Goal: Information Seeking & Learning: Learn about a topic

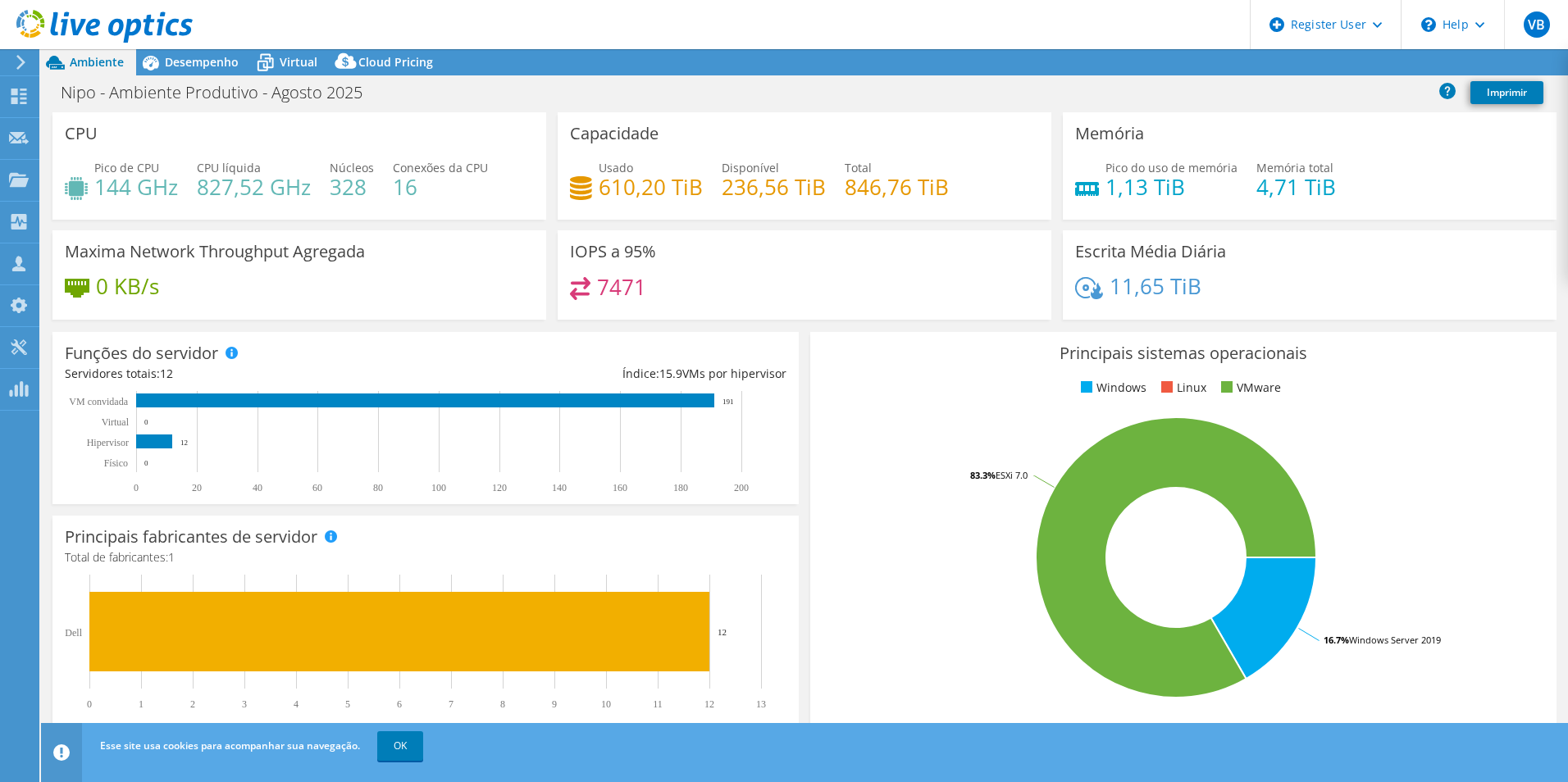
select select "USD"
click at [20, 60] on icon at bounding box center [21, 61] width 12 height 15
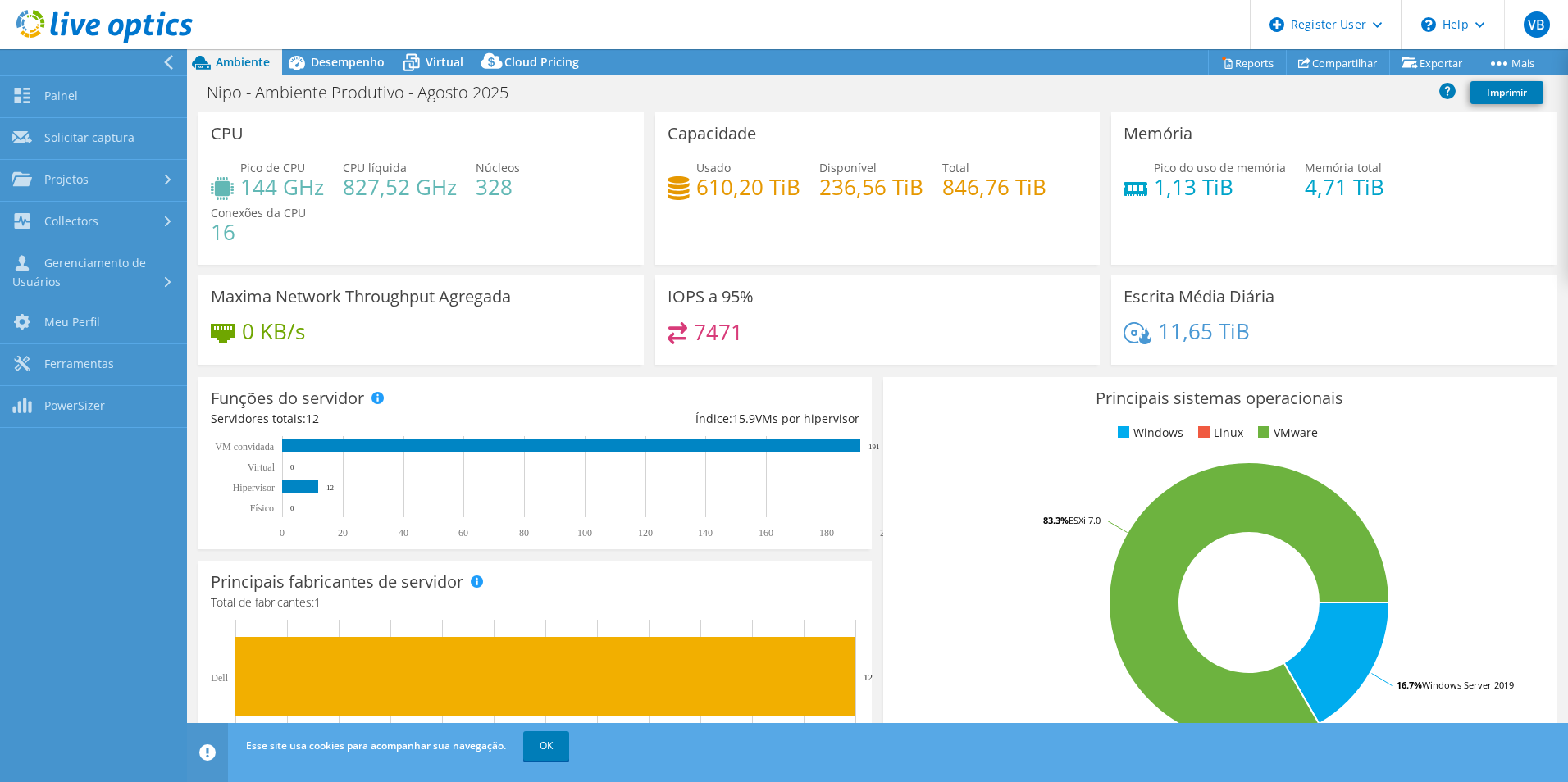
click at [164, 65] on icon at bounding box center [168, 61] width 12 height 15
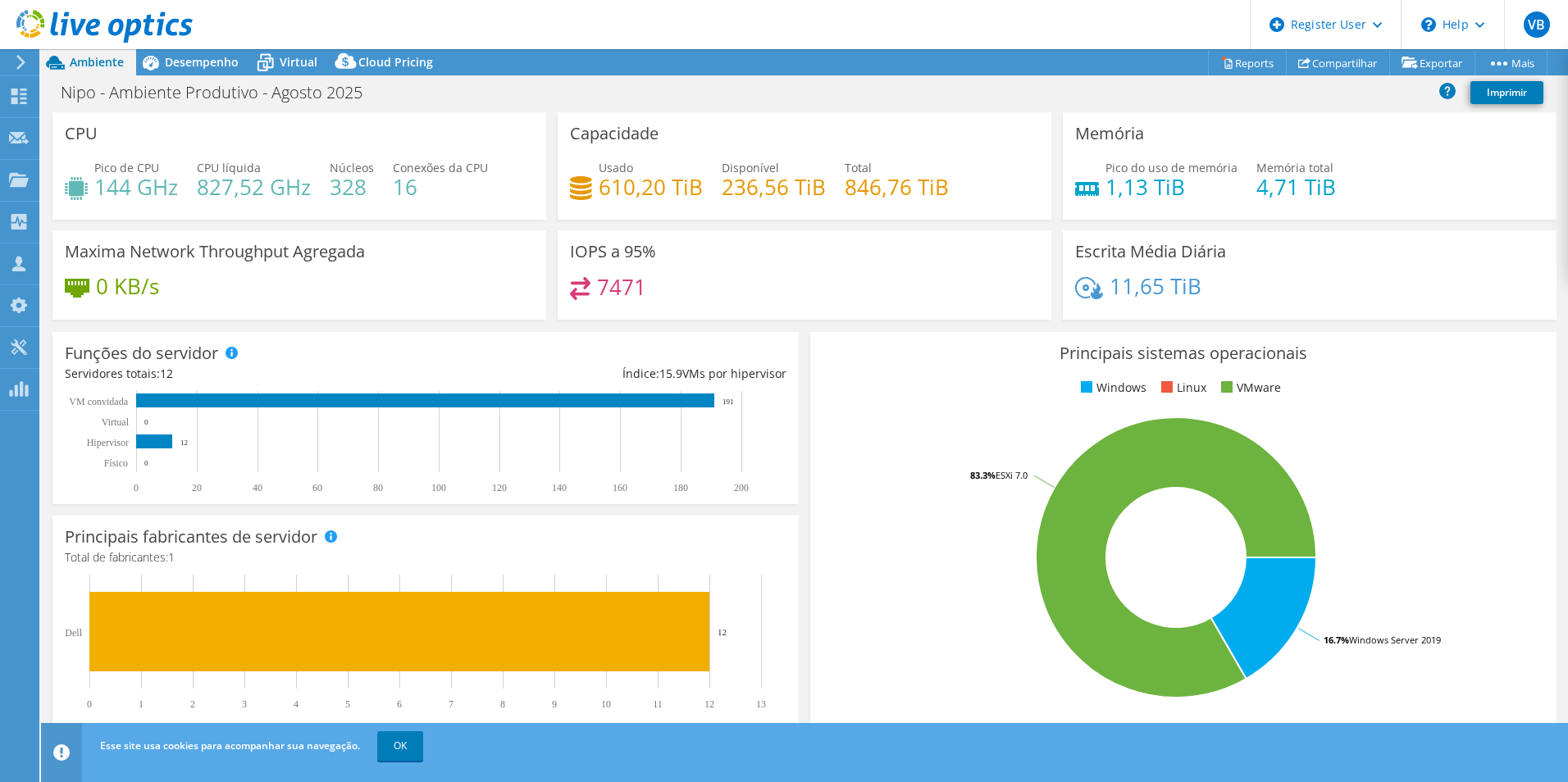
scroll to position [313, 0]
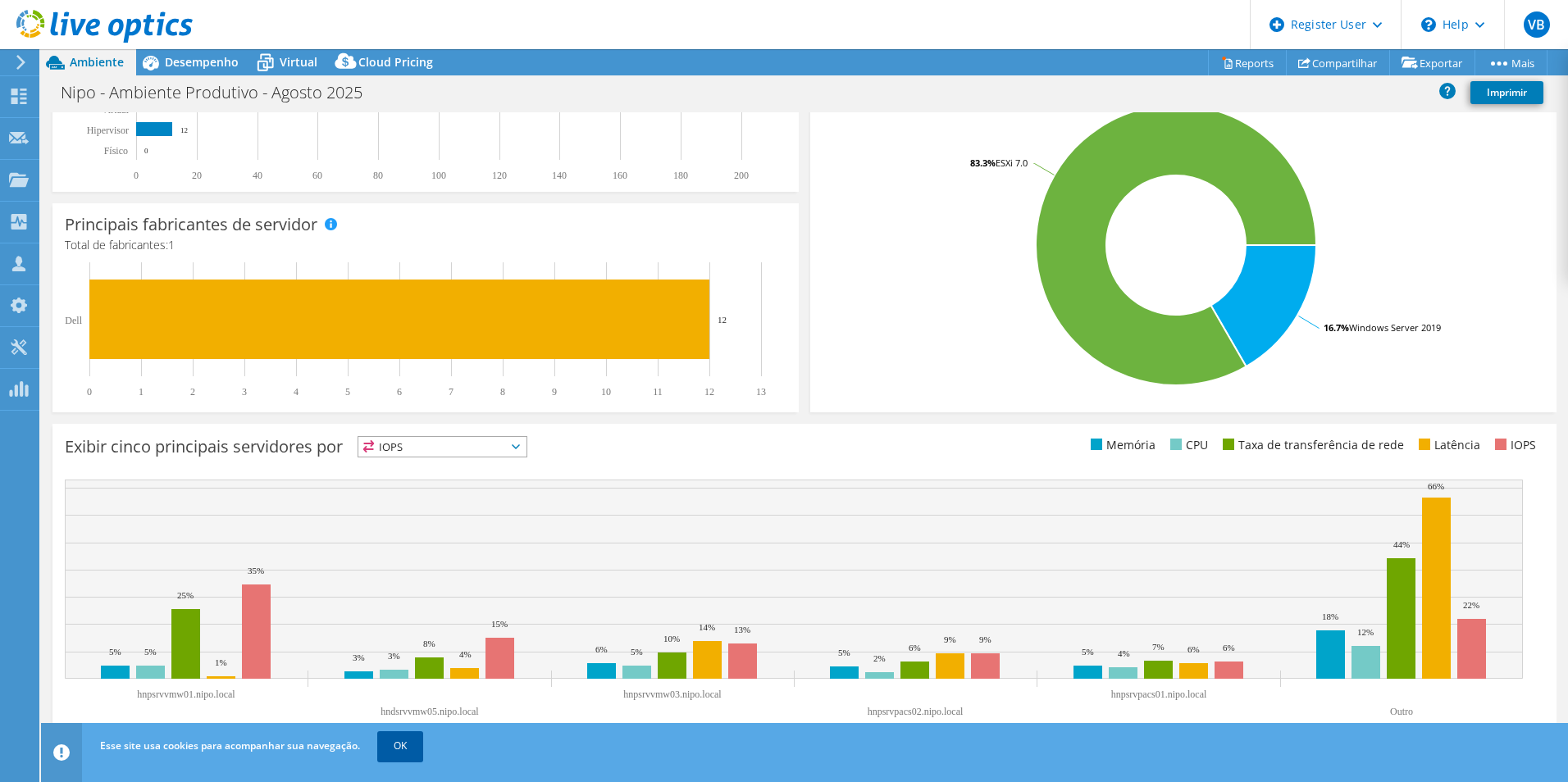
click at [402, 739] on link "OK" at bounding box center [399, 746] width 46 height 29
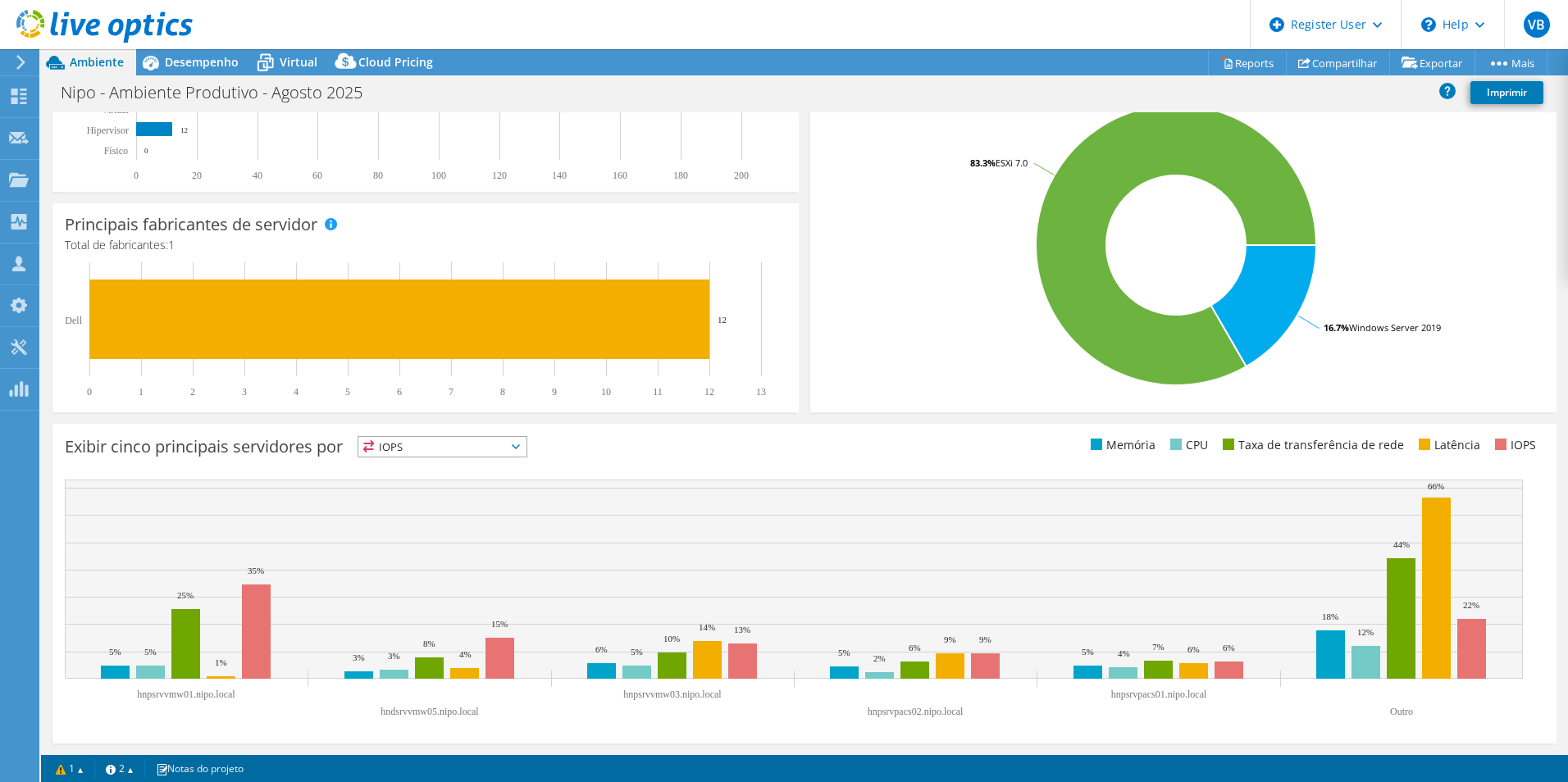
scroll to position [0, 0]
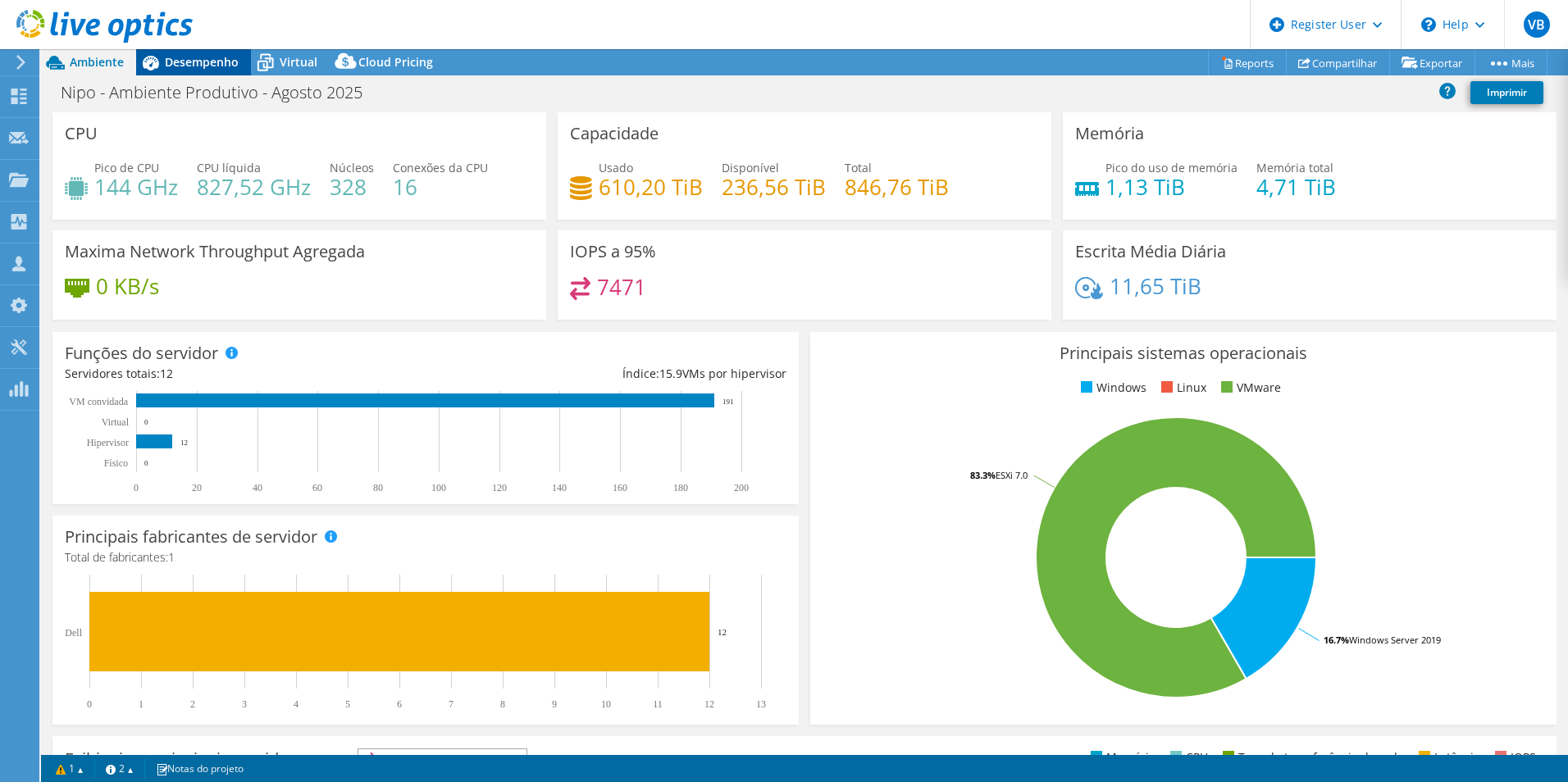
click at [207, 57] on span "Desempenho" at bounding box center [201, 61] width 74 height 16
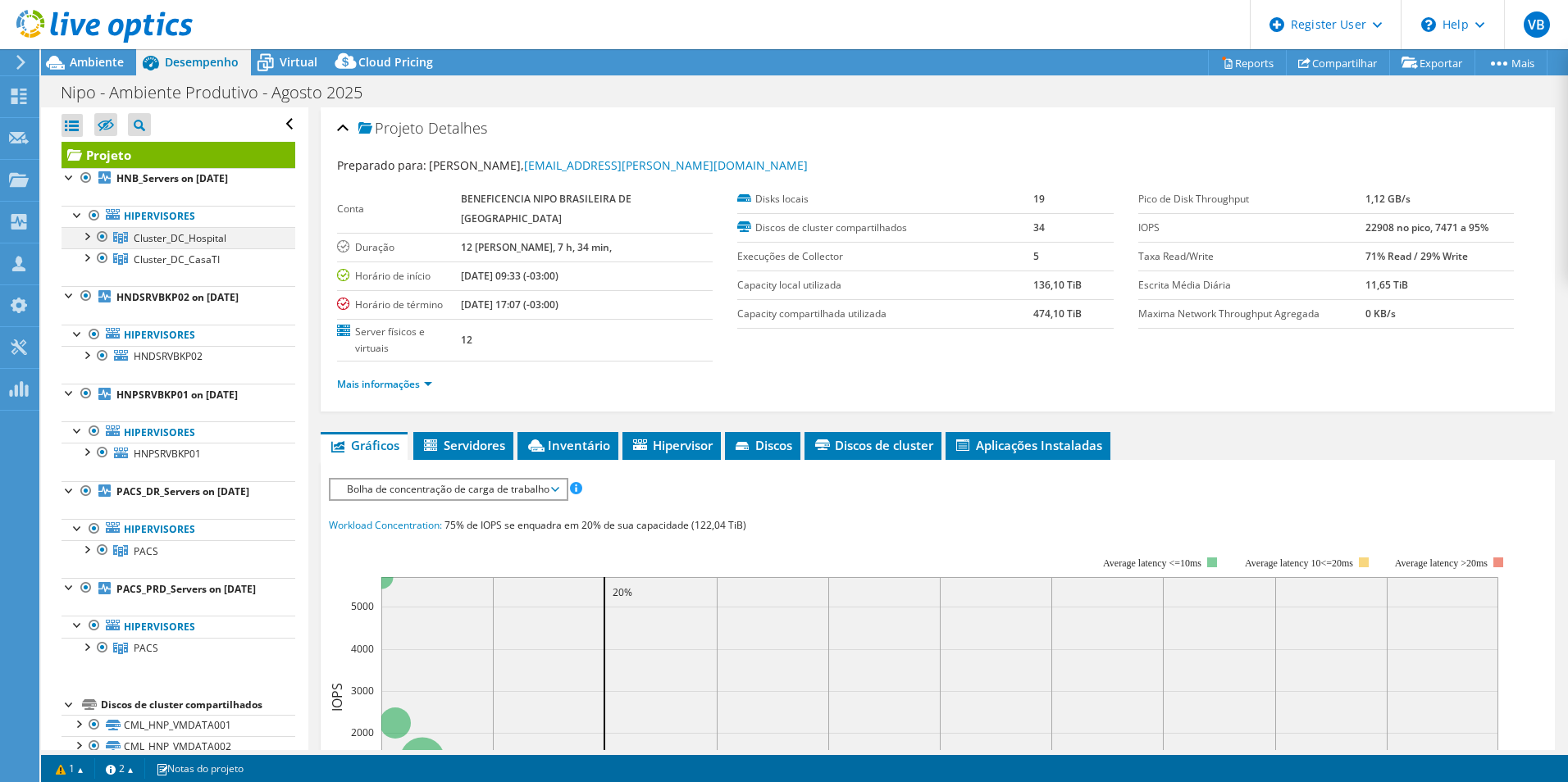
click at [84, 236] on div at bounding box center [86, 235] width 16 height 16
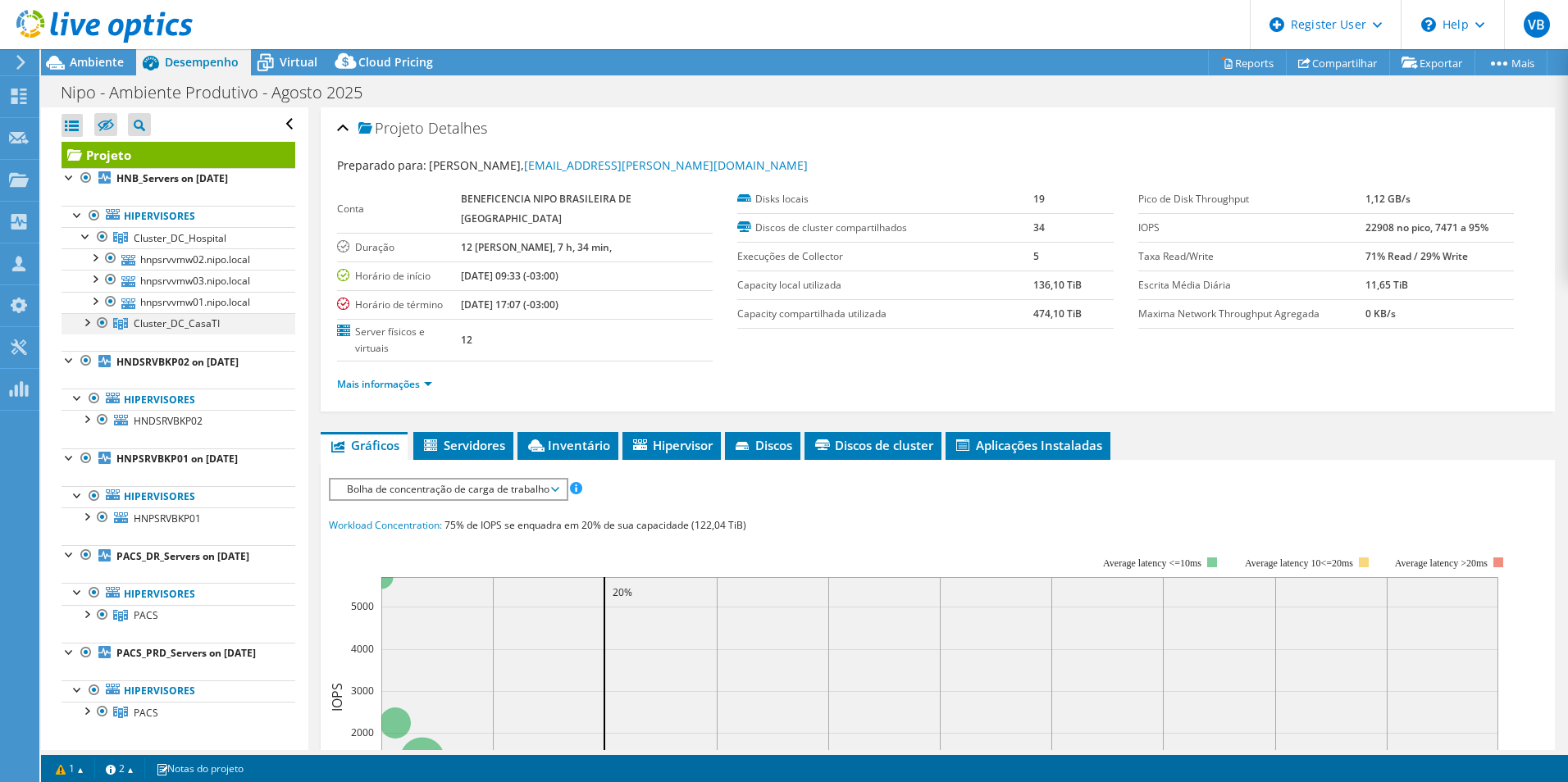
click at [85, 327] on div at bounding box center [86, 321] width 16 height 16
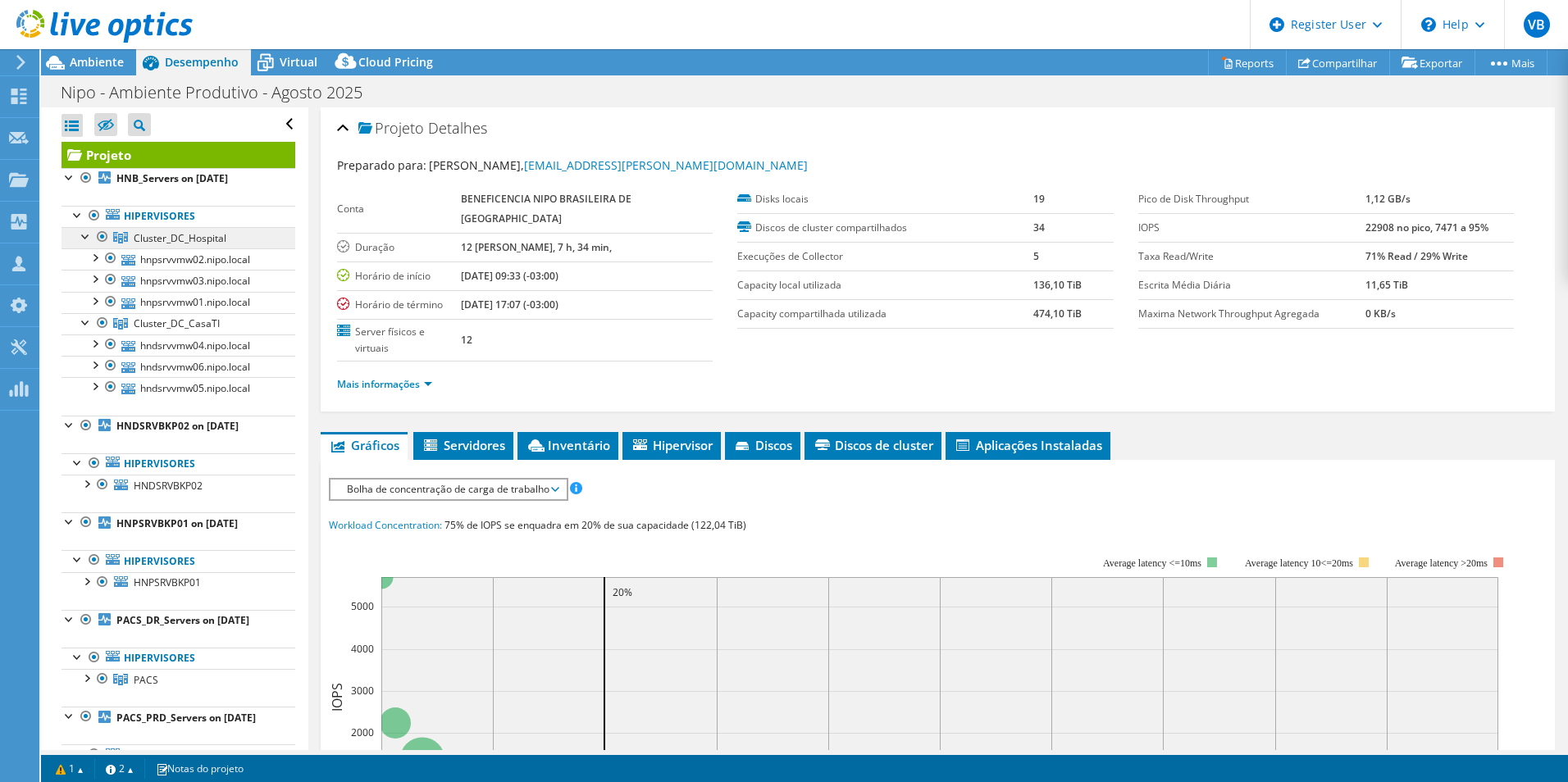
click at [146, 236] on span "Cluster_DC_Hospital" at bounding box center [179, 238] width 93 height 14
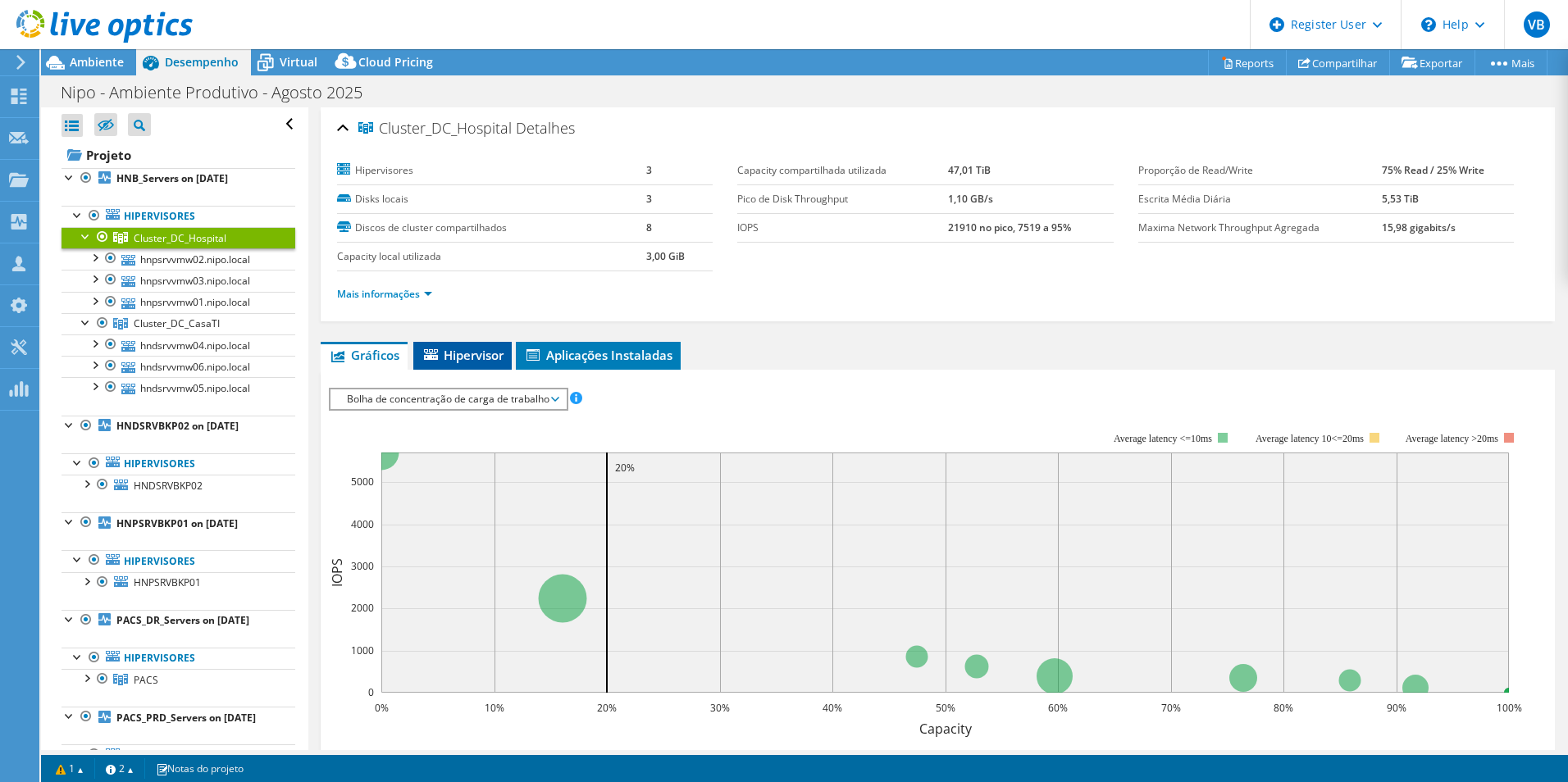
click at [463, 356] on span "Hipervisor" at bounding box center [462, 354] width 82 height 16
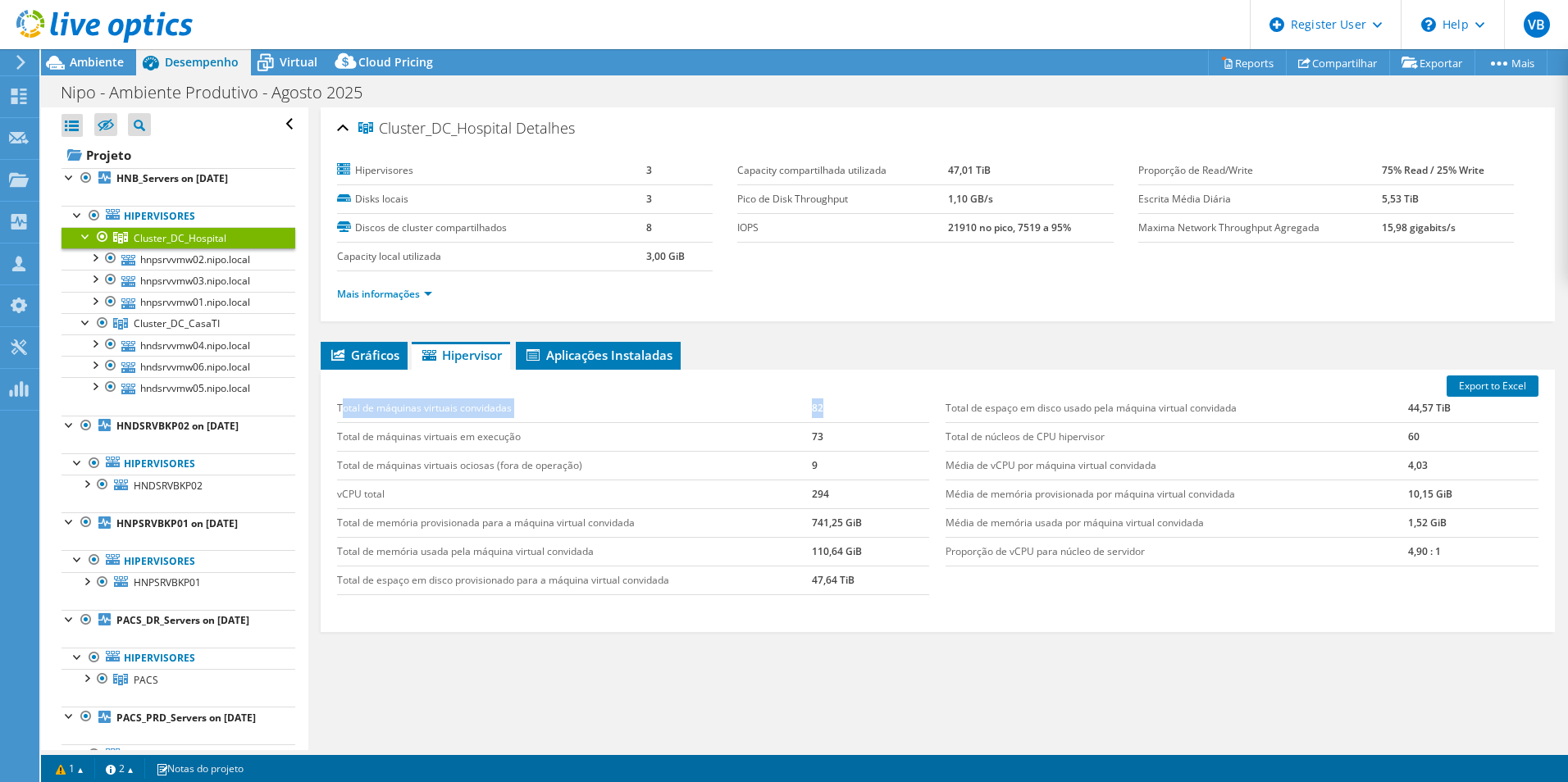
drag, startPoint x: 344, startPoint y: 400, endPoint x: 832, endPoint y: 414, distance: 488.2
click at [832, 414] on tr "Total de máquinas virtuais convidadas 82" at bounding box center [633, 408] width 593 height 29
click at [199, 245] on span "Cluster_DC_CasaTI" at bounding box center [179, 238] width 93 height 14
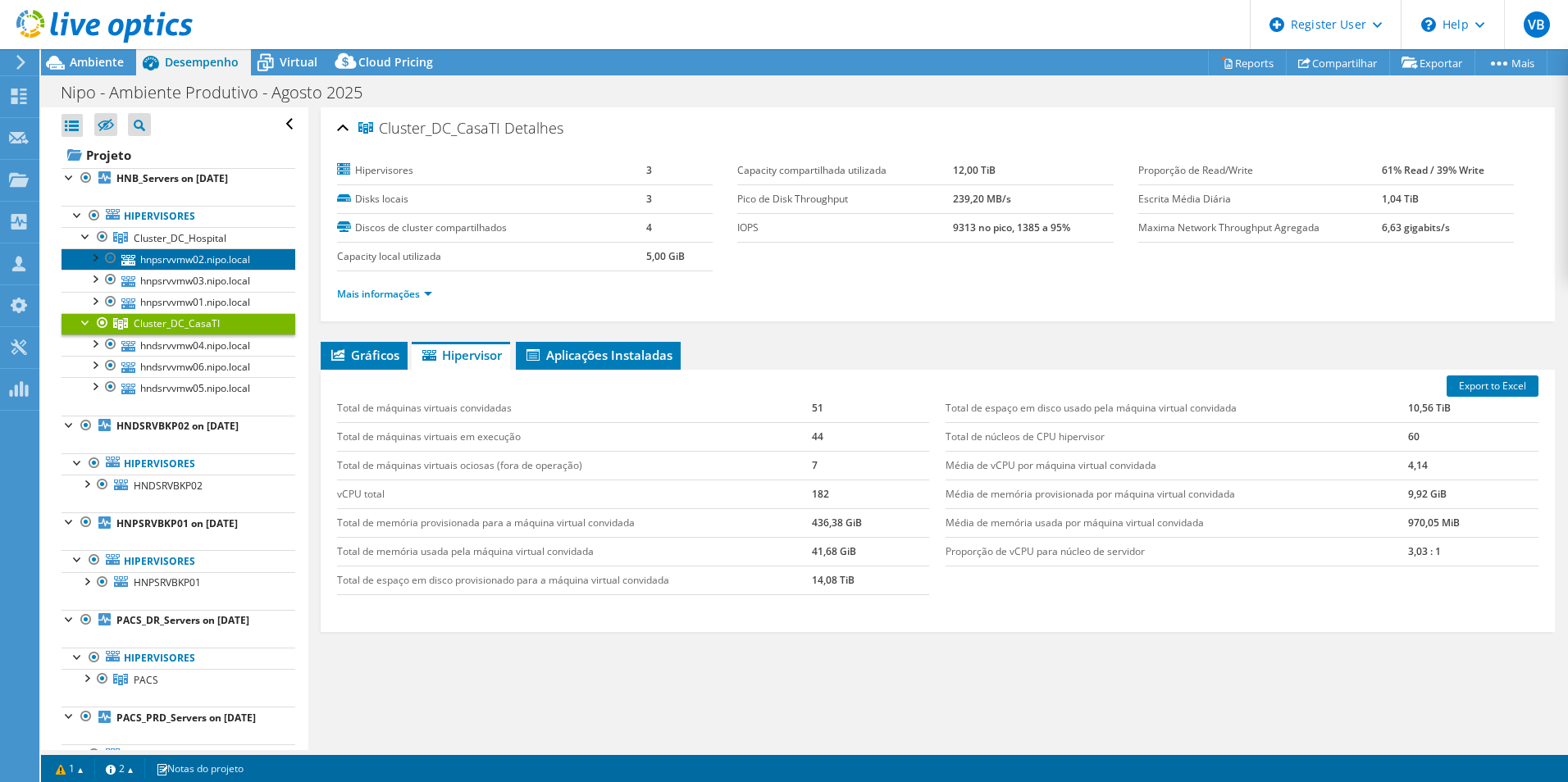
click at [172, 253] on link "hnpsrvvmw02.nipo.local" at bounding box center [178, 259] width 234 height 22
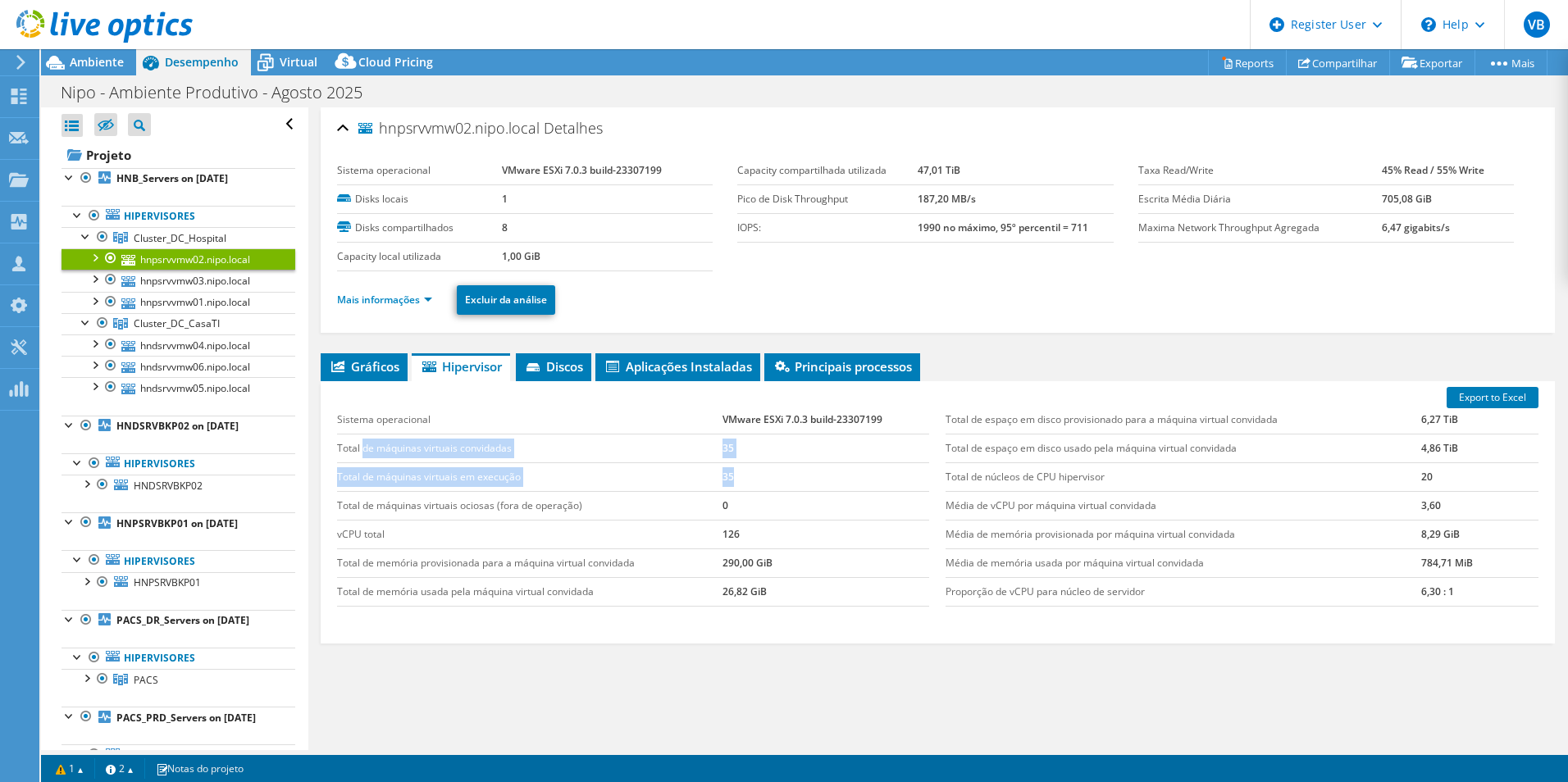
drag, startPoint x: 437, startPoint y: 455, endPoint x: 771, endPoint y: 475, distance: 334.6
click at [771, 475] on tbody "Sistema operacional VMware ESXi 7.0.3 build-23307199 Total de máquinas virtuais…" at bounding box center [633, 506] width 593 height 201
click at [193, 283] on link "hnpsrvvmw03.nipo.local" at bounding box center [178, 280] width 234 height 22
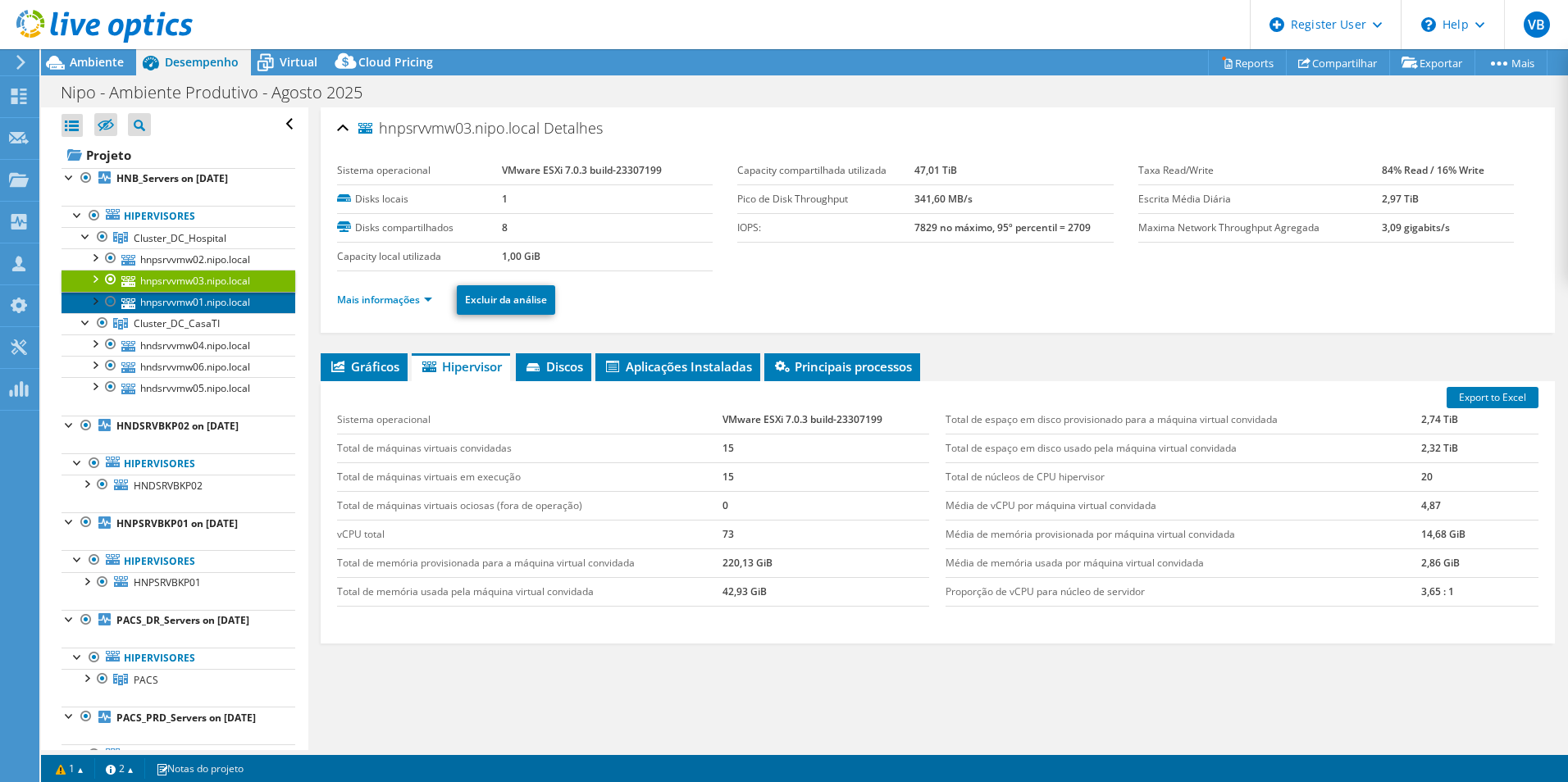
click at [200, 292] on link "hnpsrvvmw01.nipo.local" at bounding box center [178, 302] width 234 height 22
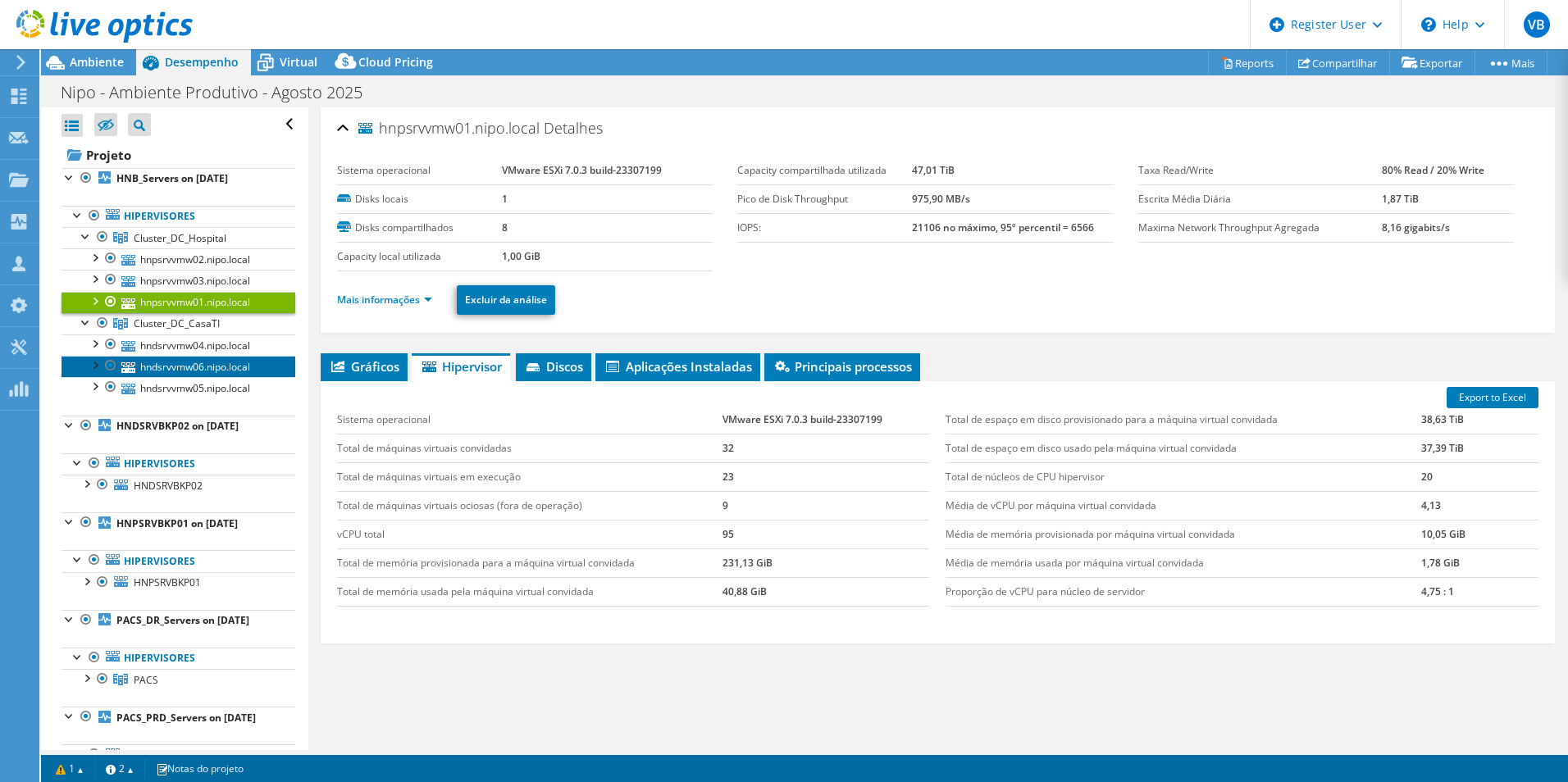
click at [212, 359] on link "hndsrvvmw06.nipo.local" at bounding box center [178, 366] width 234 height 22
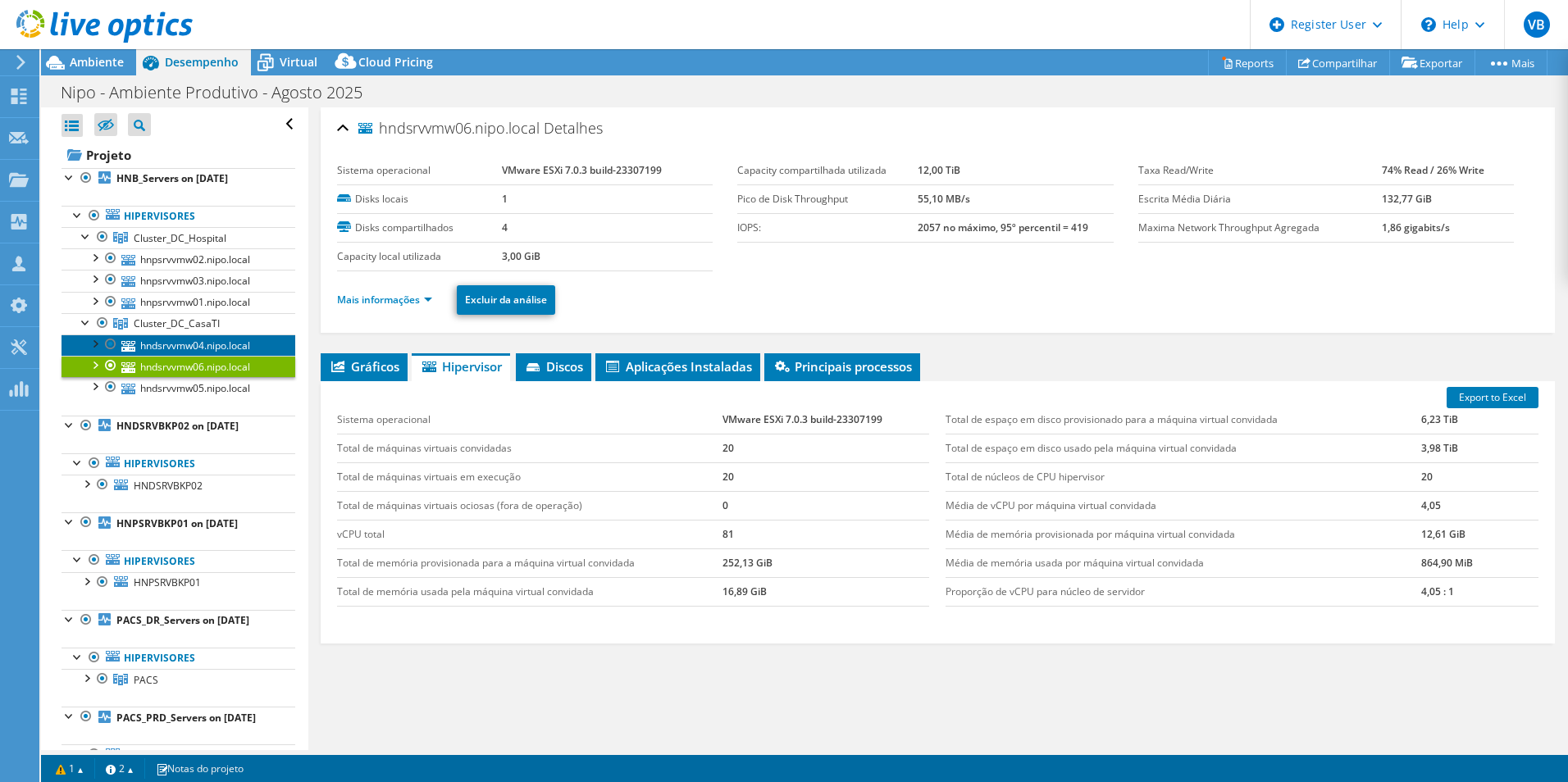
click at [212, 340] on link "hndsrvvmw04.nipo.local" at bounding box center [178, 345] width 234 height 22
click at [231, 403] on ul "Hipervisores Cluster_DC_Hospital hnpsrvvmw02.nipo.local" at bounding box center [178, 302] width 234 height 226
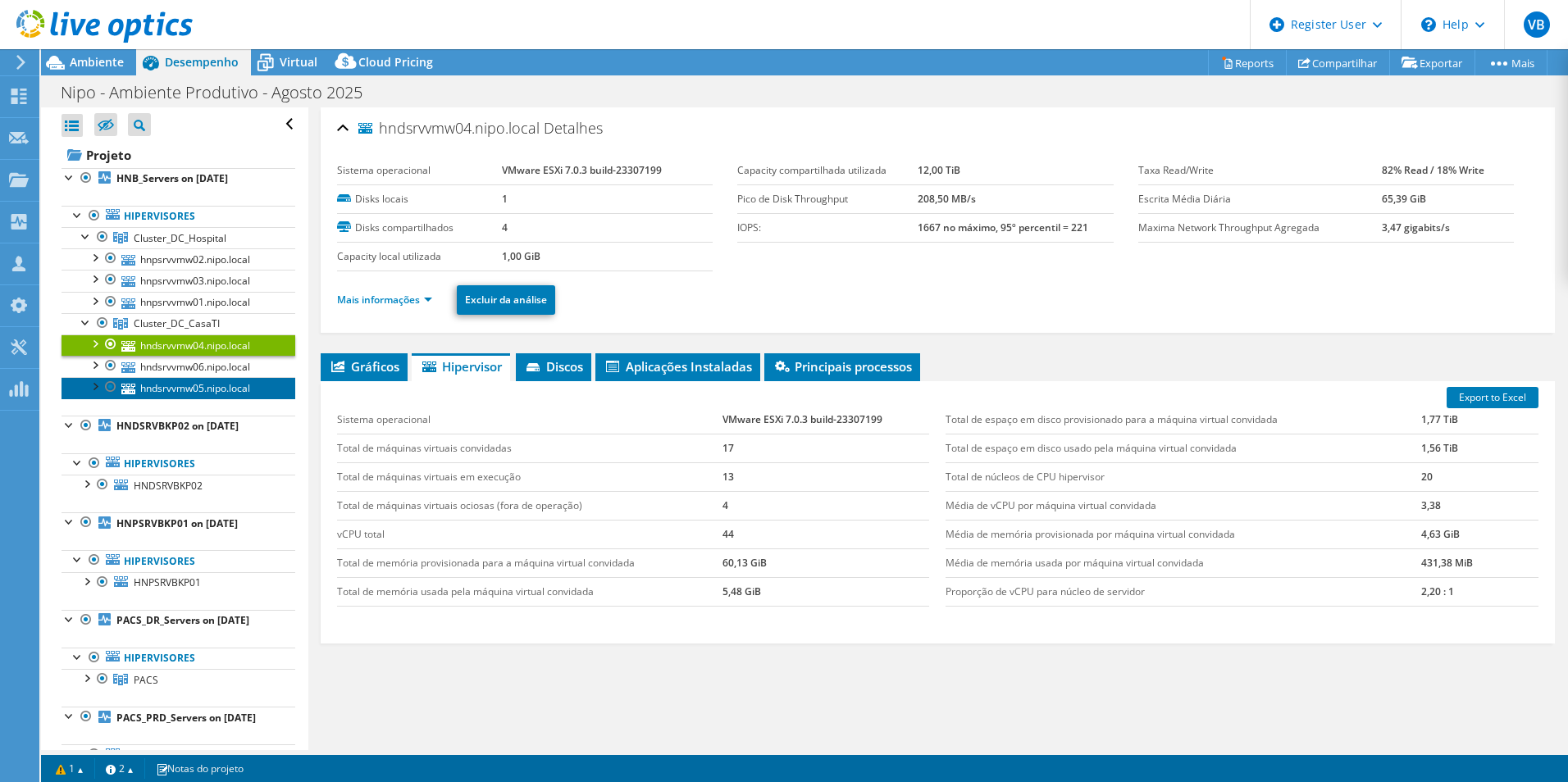
click at [224, 378] on link "hndsrvvmw05.nipo.local" at bounding box center [178, 387] width 234 height 22
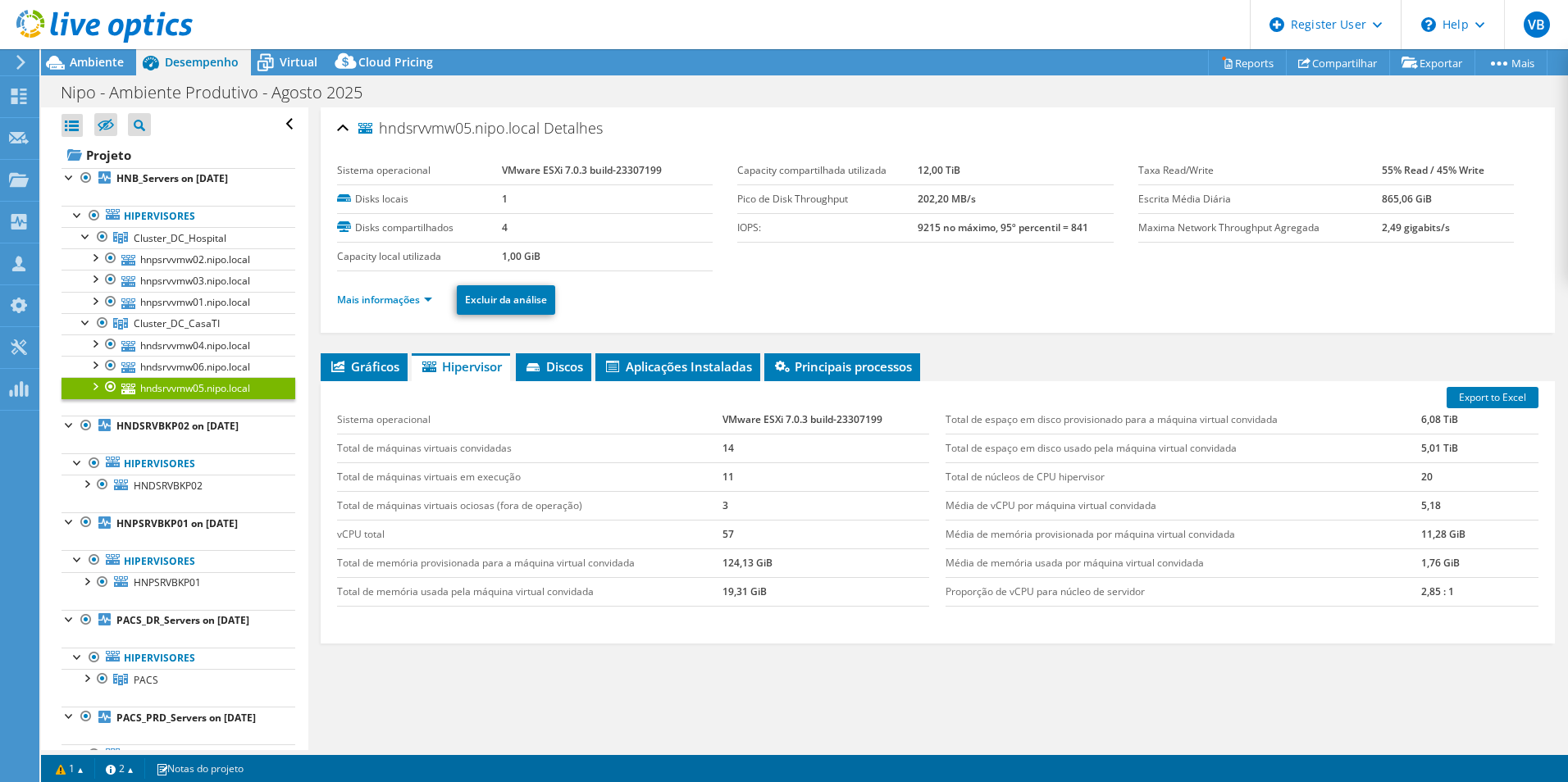
click at [518, 666] on div "Gráficos Servidores Inventário Hipervisor Discos Discos de cluster IOPS" at bounding box center [937, 558] width 1234 height 410
click at [178, 222] on link "Hipervisores" at bounding box center [178, 217] width 234 height 22
click at [223, 219] on link "Hipervisores" at bounding box center [178, 217] width 234 height 22
click at [67, 214] on link "Hipervisores" at bounding box center [178, 217] width 234 height 22
click at [82, 218] on div at bounding box center [77, 214] width 16 height 16
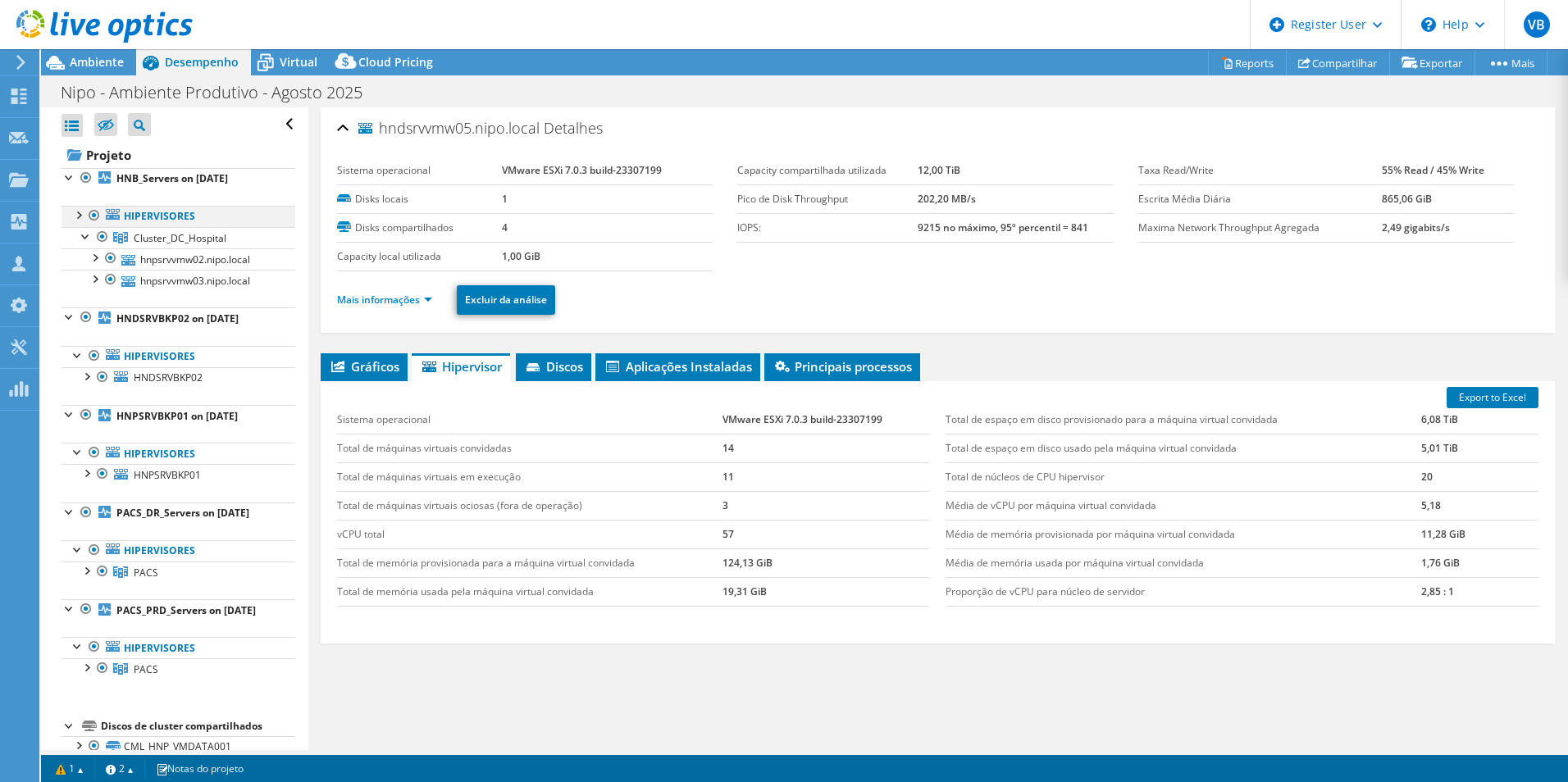
click at [82, 218] on div at bounding box center [77, 214] width 16 height 16
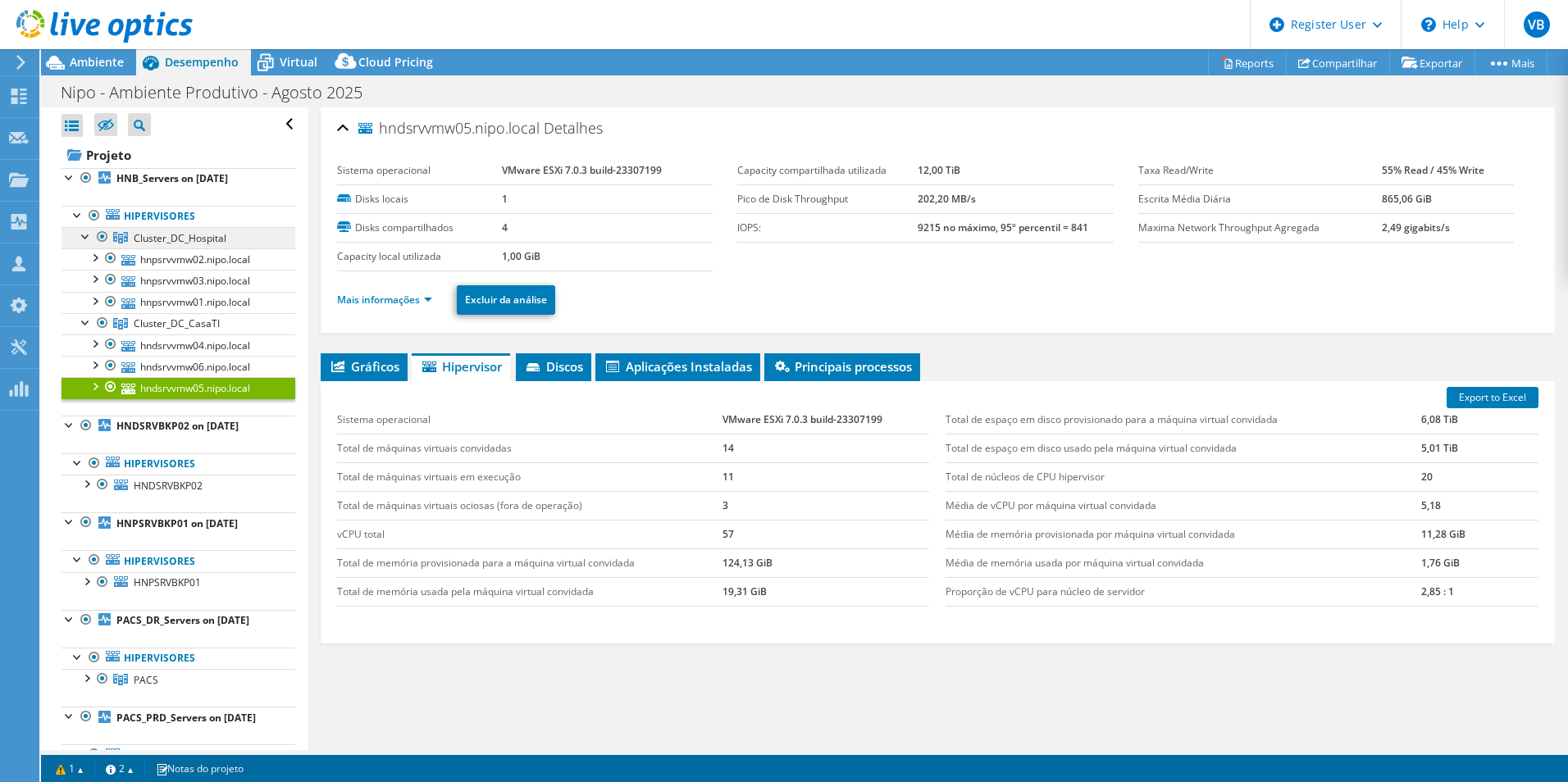
click at [169, 242] on span "Cluster_DC_Hospital" at bounding box center [179, 238] width 93 height 14
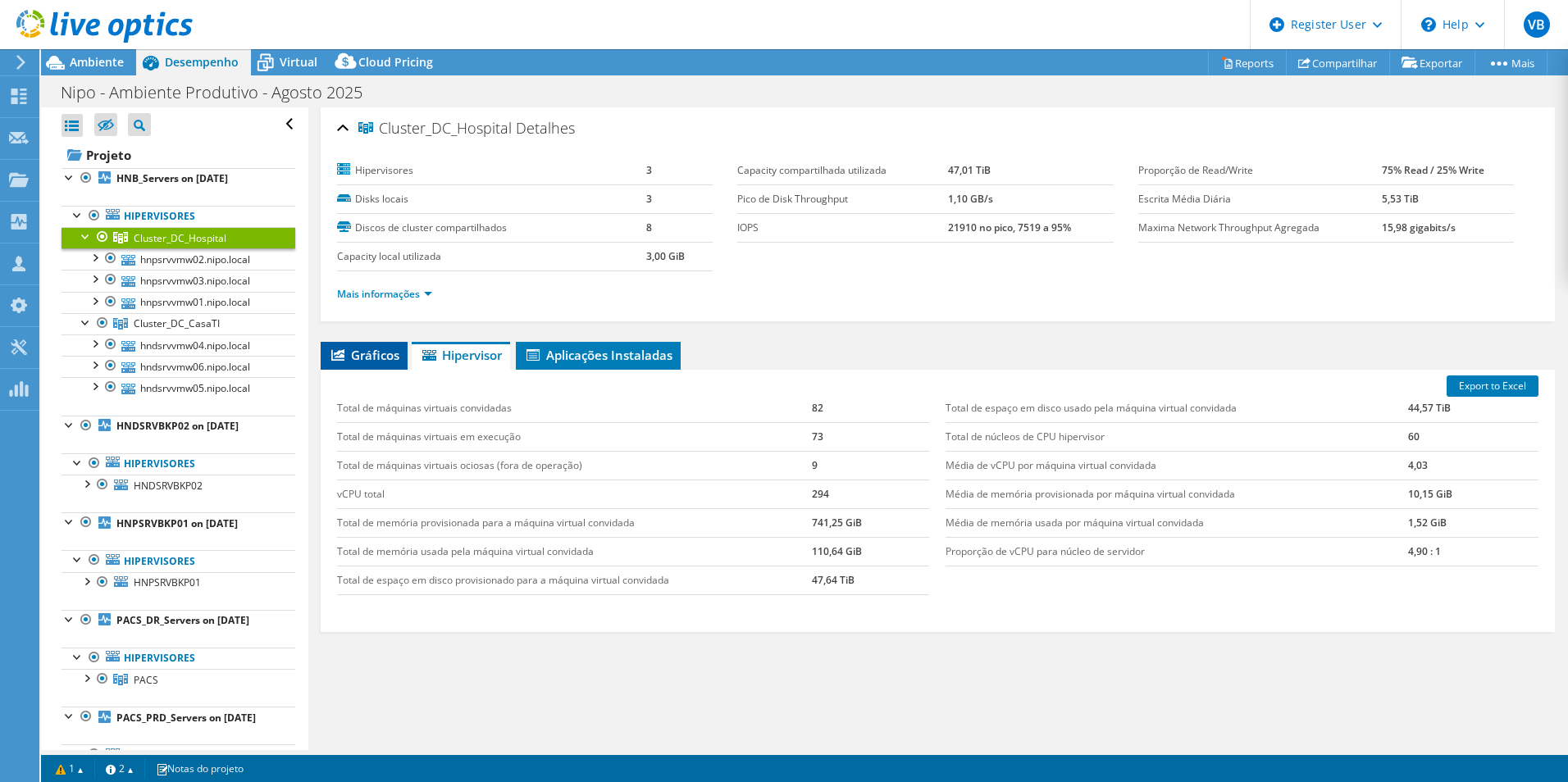
click at [353, 354] on span "Gráficos" at bounding box center [364, 354] width 70 height 16
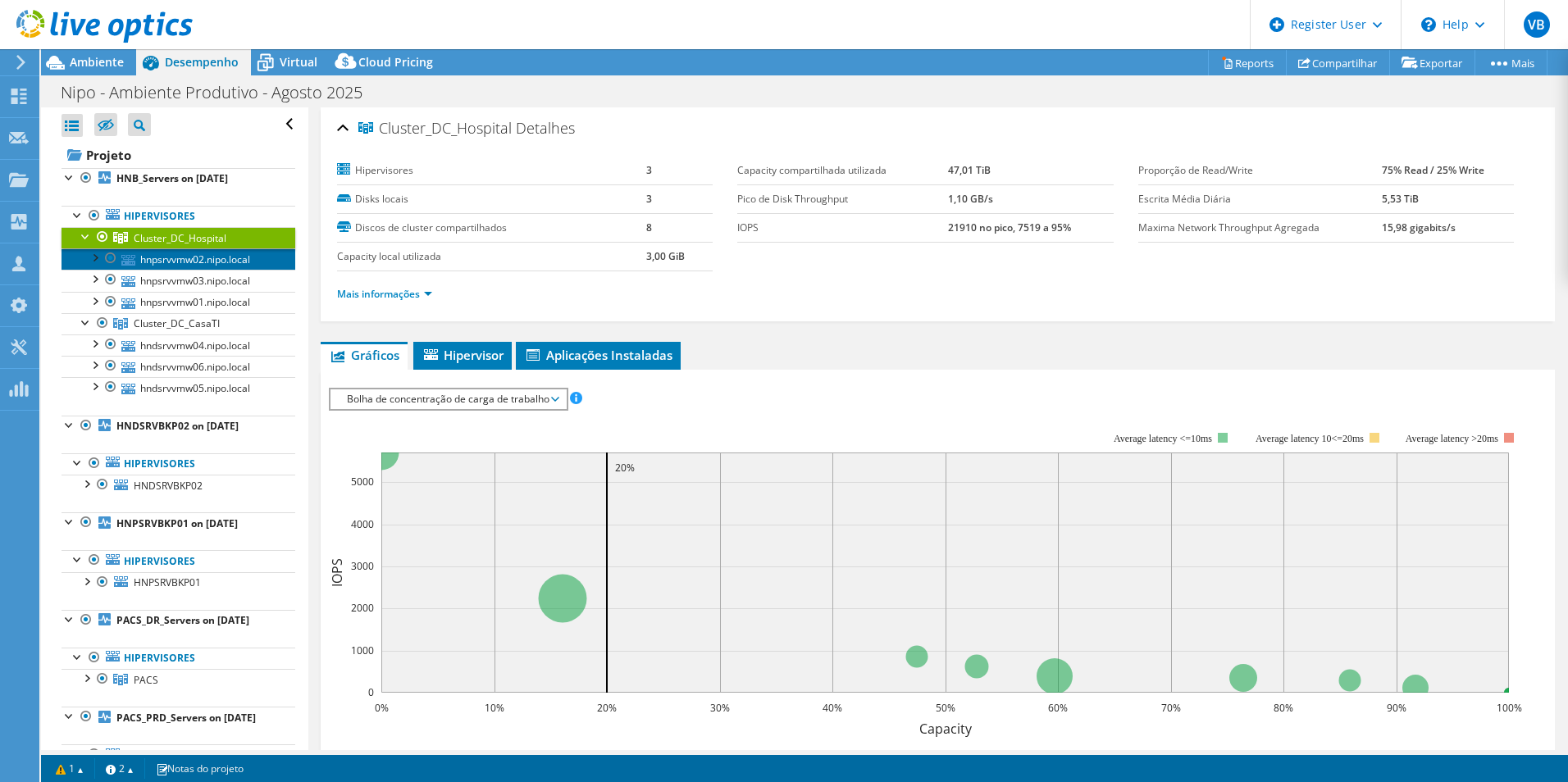
click at [211, 264] on link "hnpsrvvmw02.nipo.local" at bounding box center [178, 259] width 234 height 22
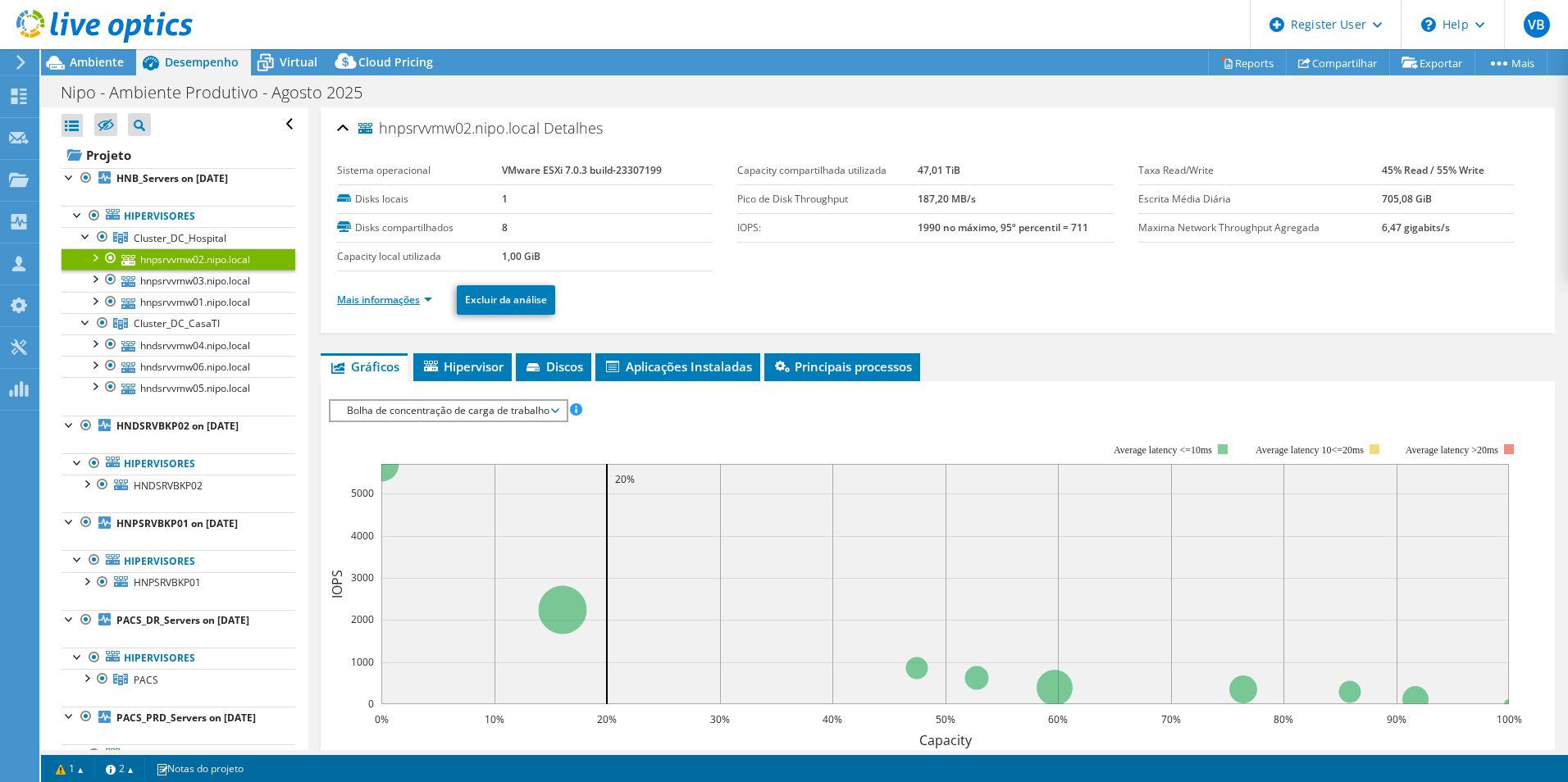
click at [405, 306] on link "Mais informações" at bounding box center [385, 300] width 95 height 14
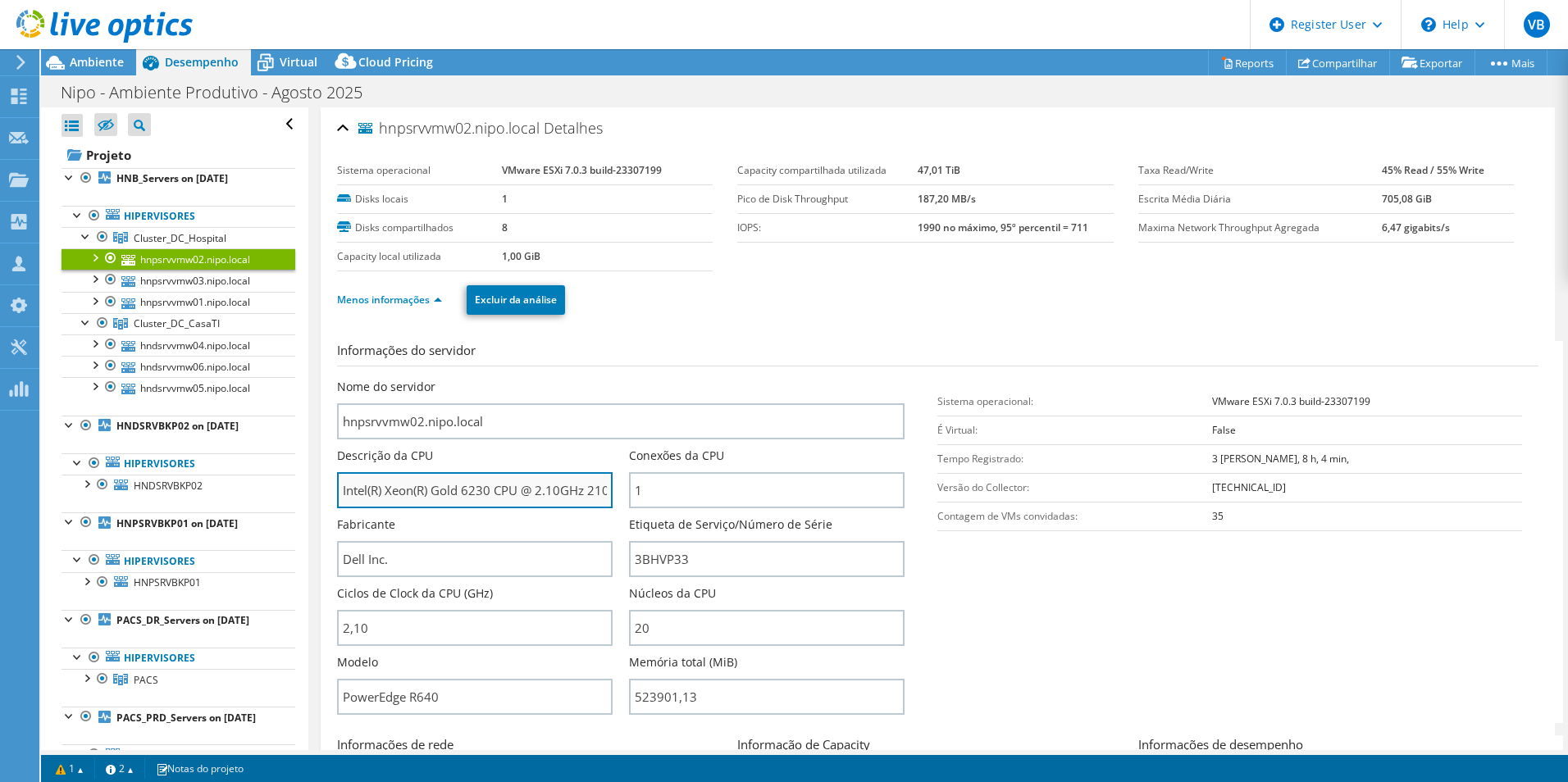
drag, startPoint x: 389, startPoint y: 493, endPoint x: 468, endPoint y: 493, distance: 79.0
click at [468, 493] on input "Intel(R) Xeon(R) Gold 6230 CPU @ 2.10GHz 210 GHz" at bounding box center [475, 490] width 275 height 36
click at [472, 513] on div "Descrição da CPU Intel(R) Xeon(R) Gold 6230 CPU @ 2.10GHz 210 GHz" at bounding box center [483, 481] width 292 height 68
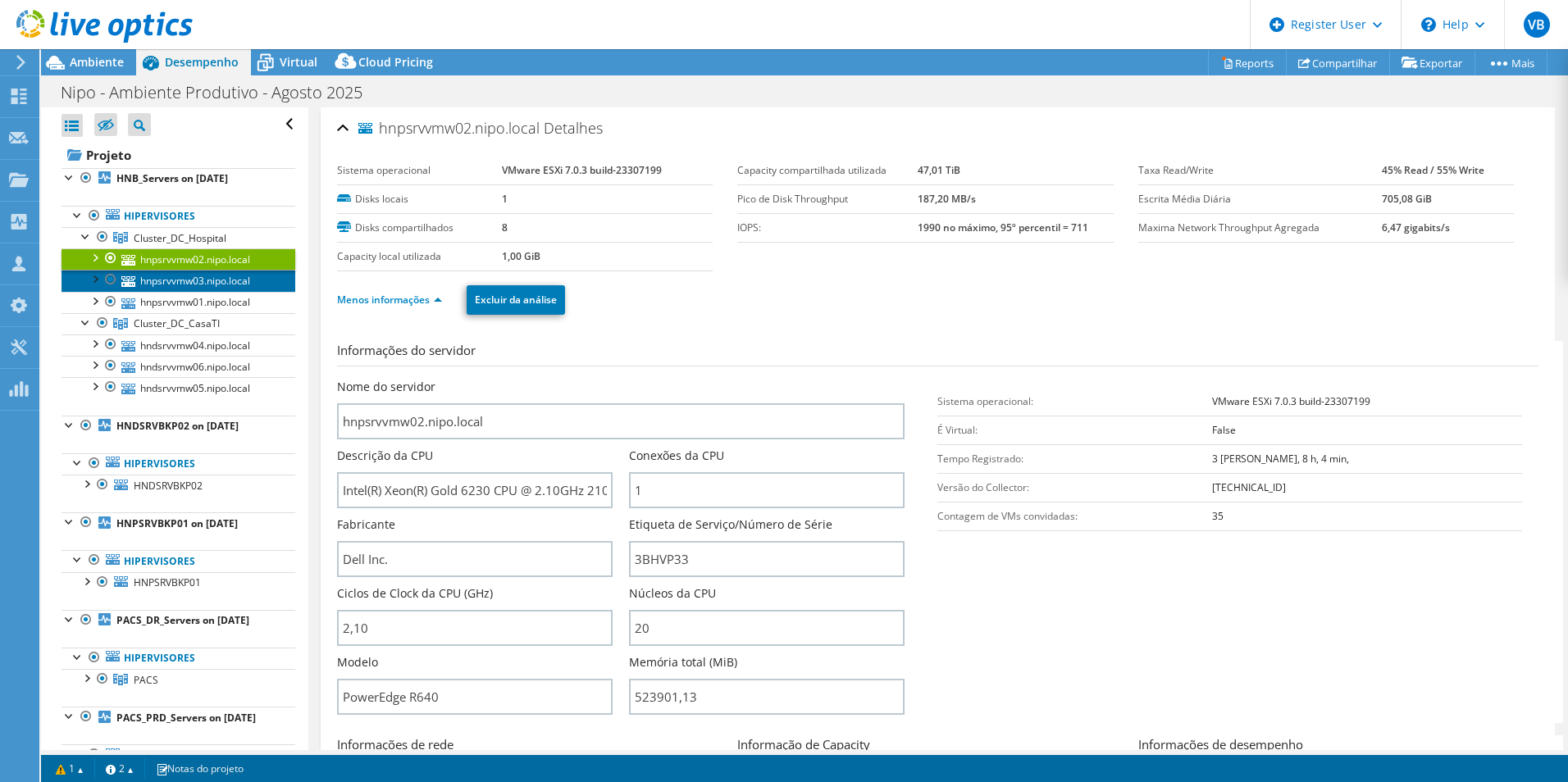
click at [233, 283] on link "hnpsrvvmw03.nipo.local" at bounding box center [178, 280] width 234 height 22
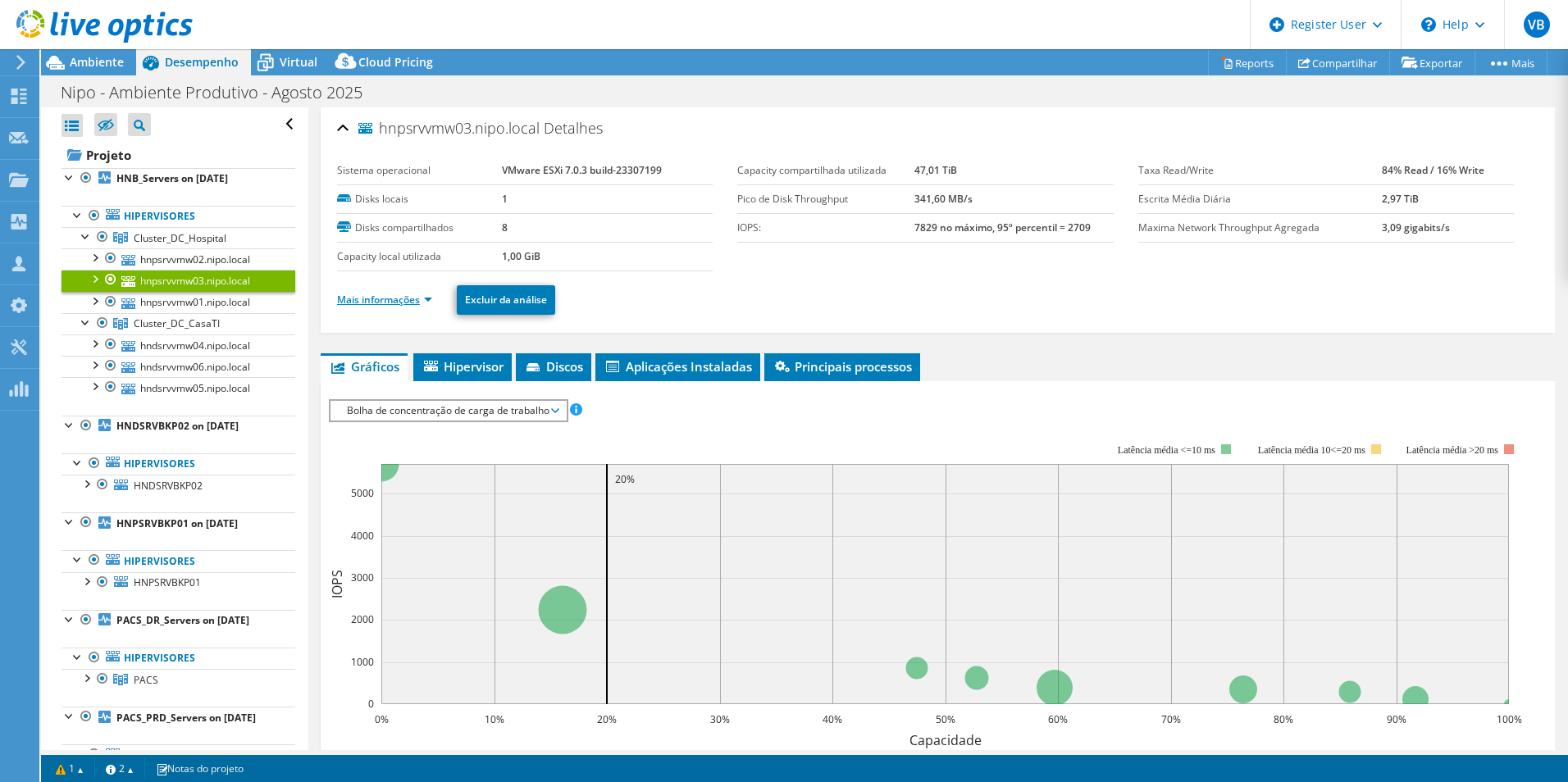
click at [409, 302] on link "Mais informações" at bounding box center [385, 300] width 95 height 14
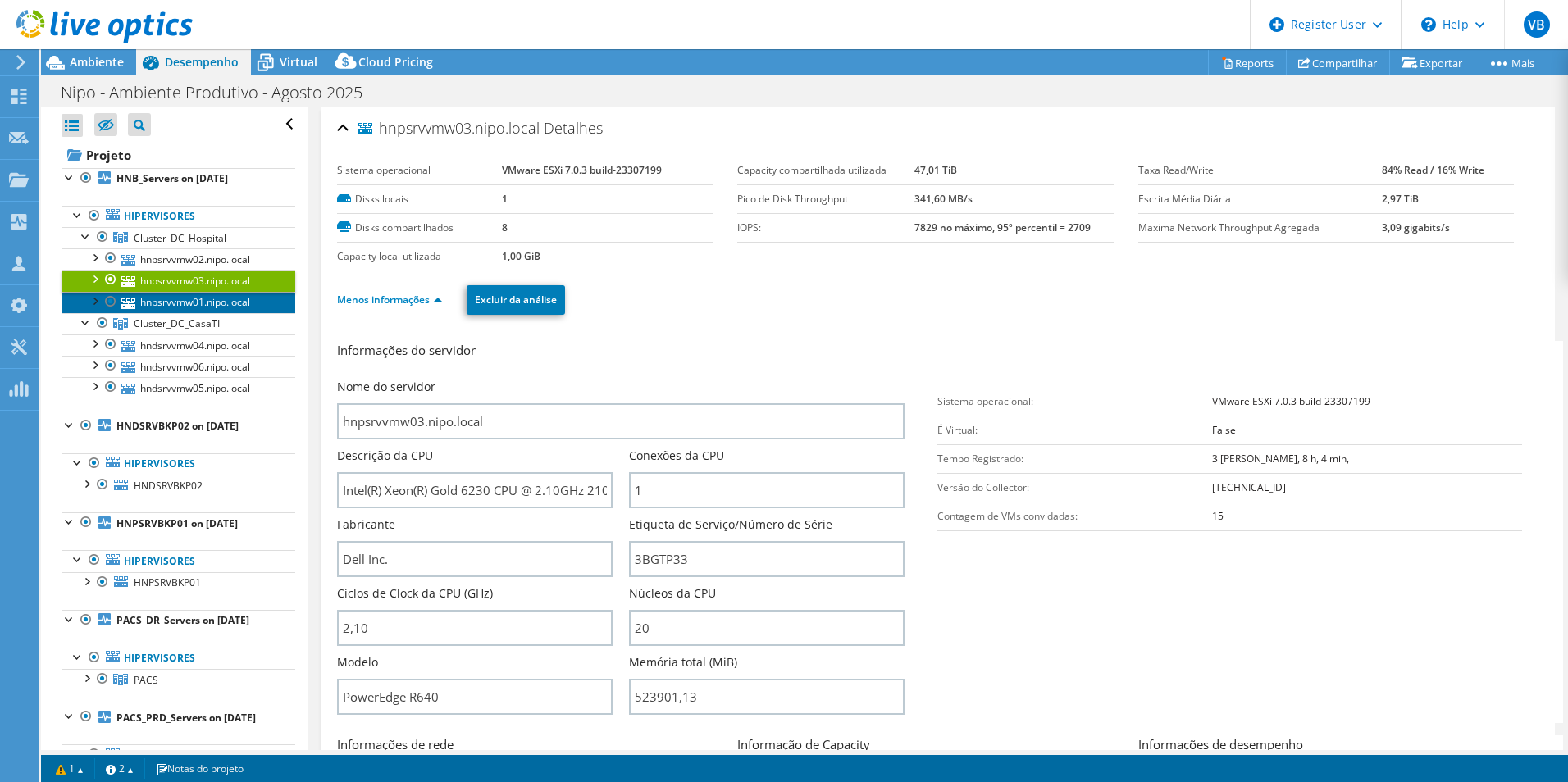
click at [198, 297] on link "hnpsrvvmw01.nipo.local" at bounding box center [178, 302] width 234 height 22
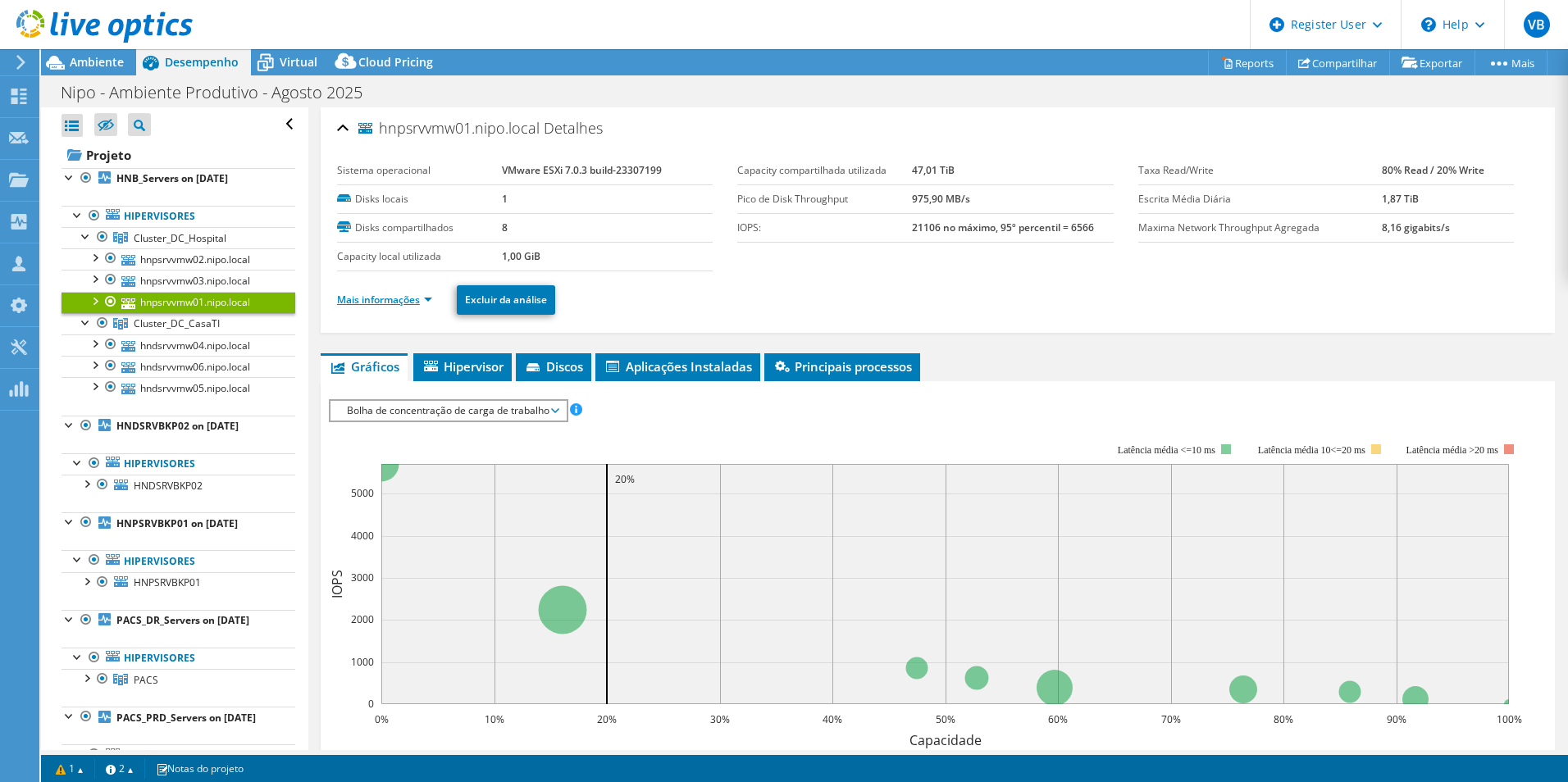
click at [424, 295] on link "Mais informações" at bounding box center [385, 300] width 95 height 14
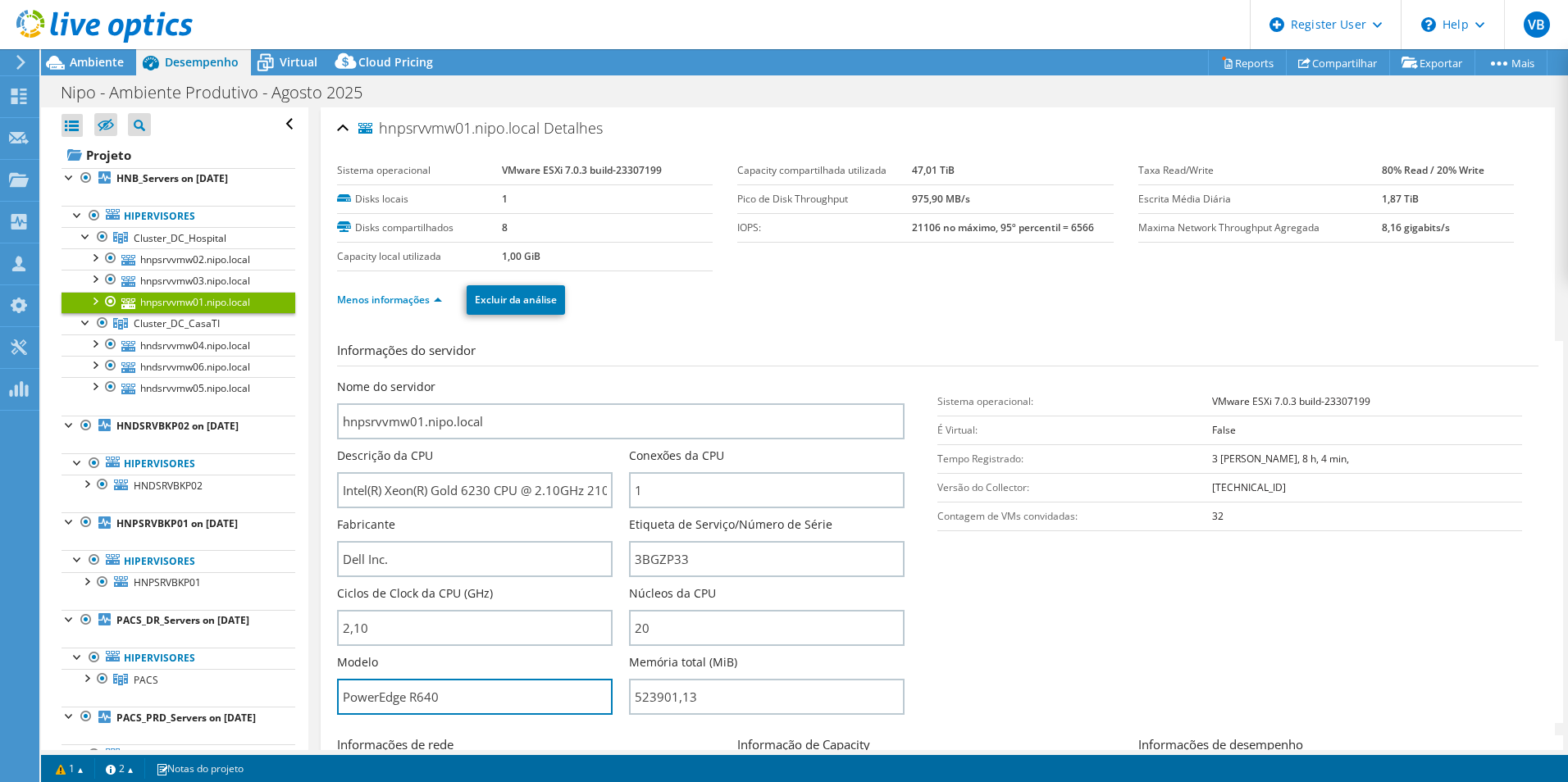
drag, startPoint x: 470, startPoint y: 692, endPoint x: 306, endPoint y: 683, distance: 164.2
click at [306, 683] on div "Abrir Todos Fechar Todos Ocultar nós excluídos Filtro de árvore do projeto" at bounding box center [804, 429] width 1526 height 643
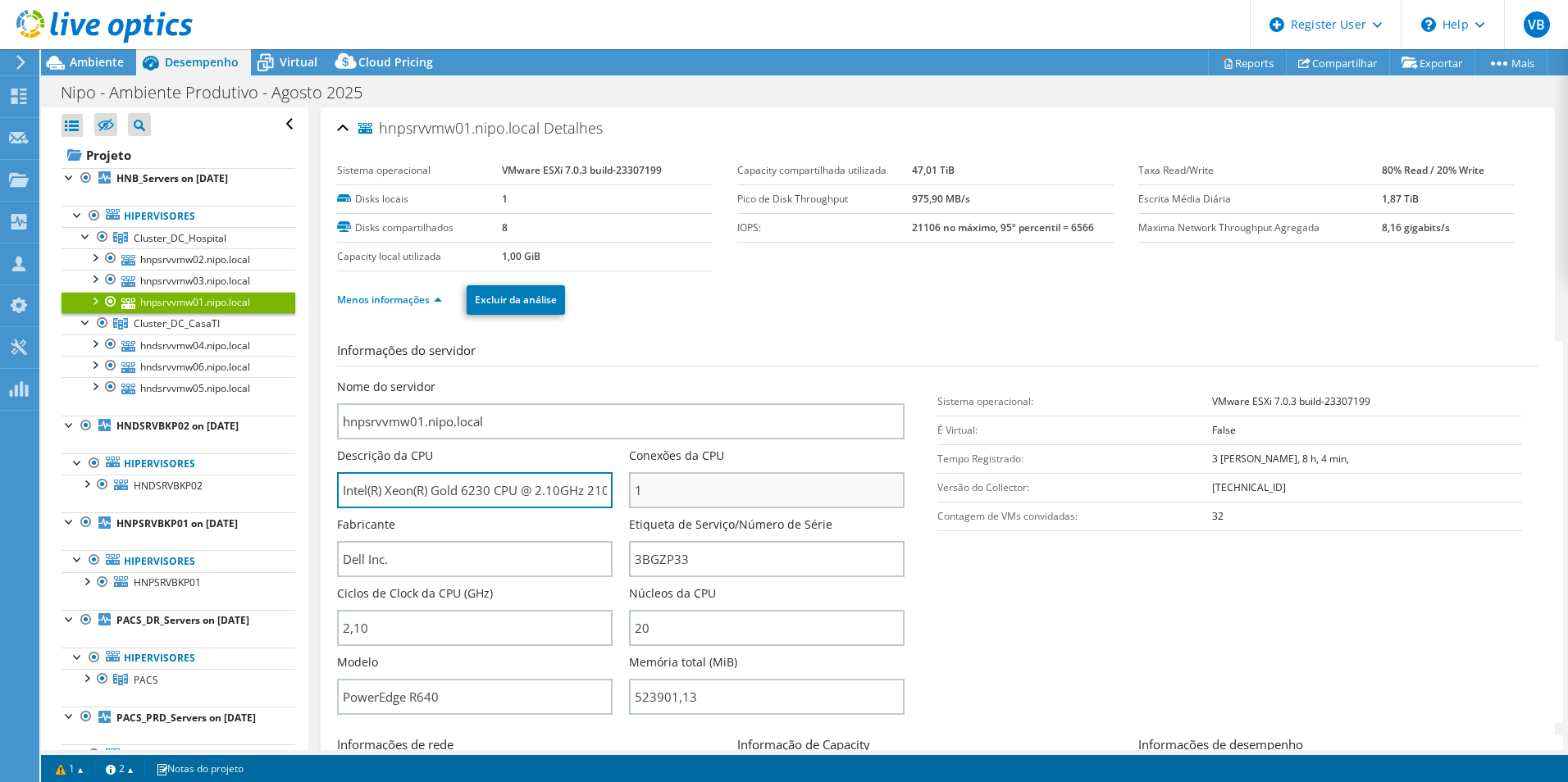
scroll to position [0, 32]
drag, startPoint x: 451, startPoint y: 498, endPoint x: 664, endPoint y: 497, distance: 213.0
click at [664, 378] on div "Nome do servidor hnpsrvvmw01.nipo.local Descrição da CPU Intel(R) Xeon(R) Gold …" at bounding box center [629, 378] width 585 height 0
click at [600, 516] on div "Fabricante Dell Inc." at bounding box center [475, 546] width 275 height 61
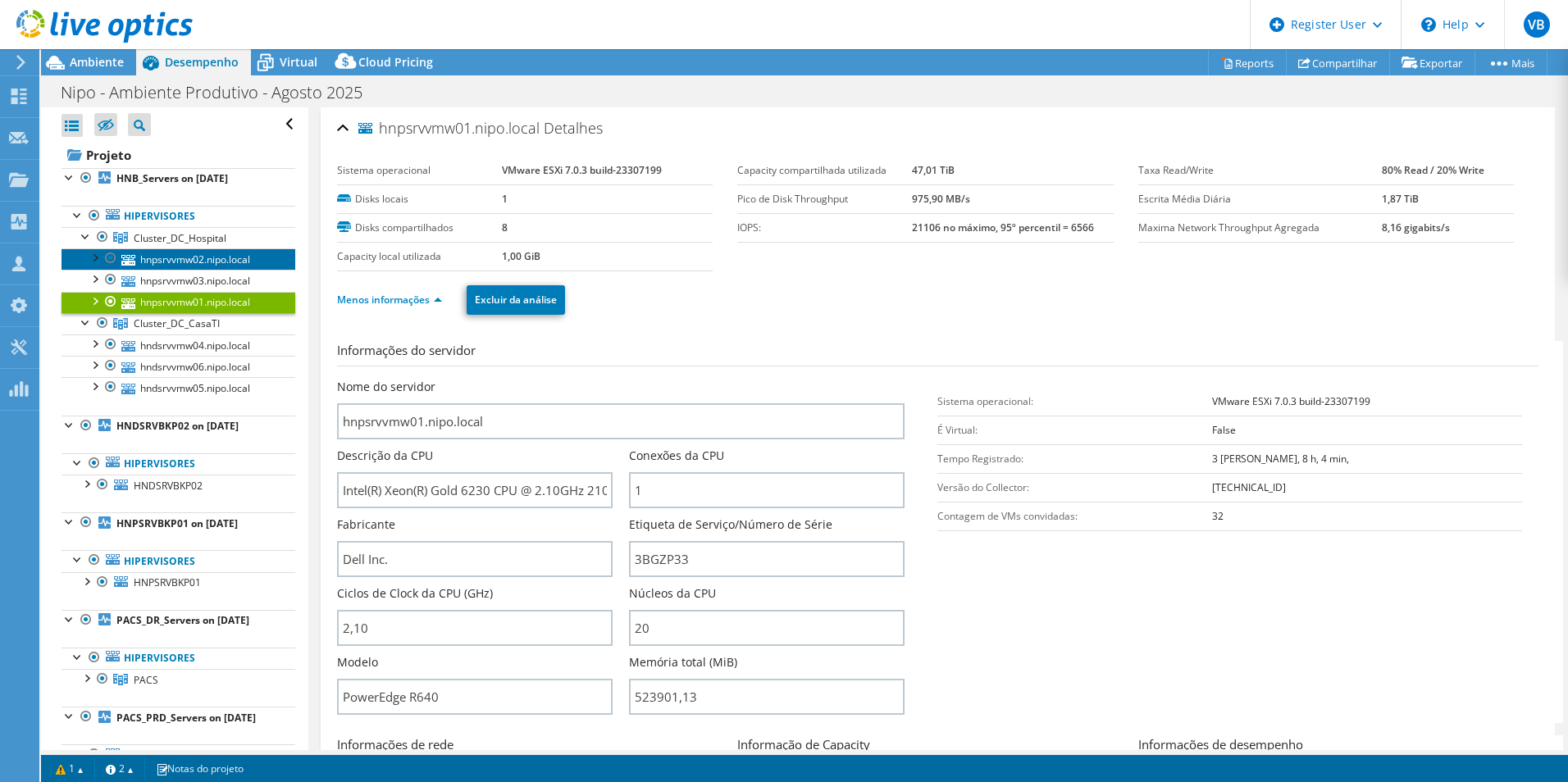
click at [168, 256] on link "hnpsrvvmw02.nipo.local" at bounding box center [178, 259] width 234 height 22
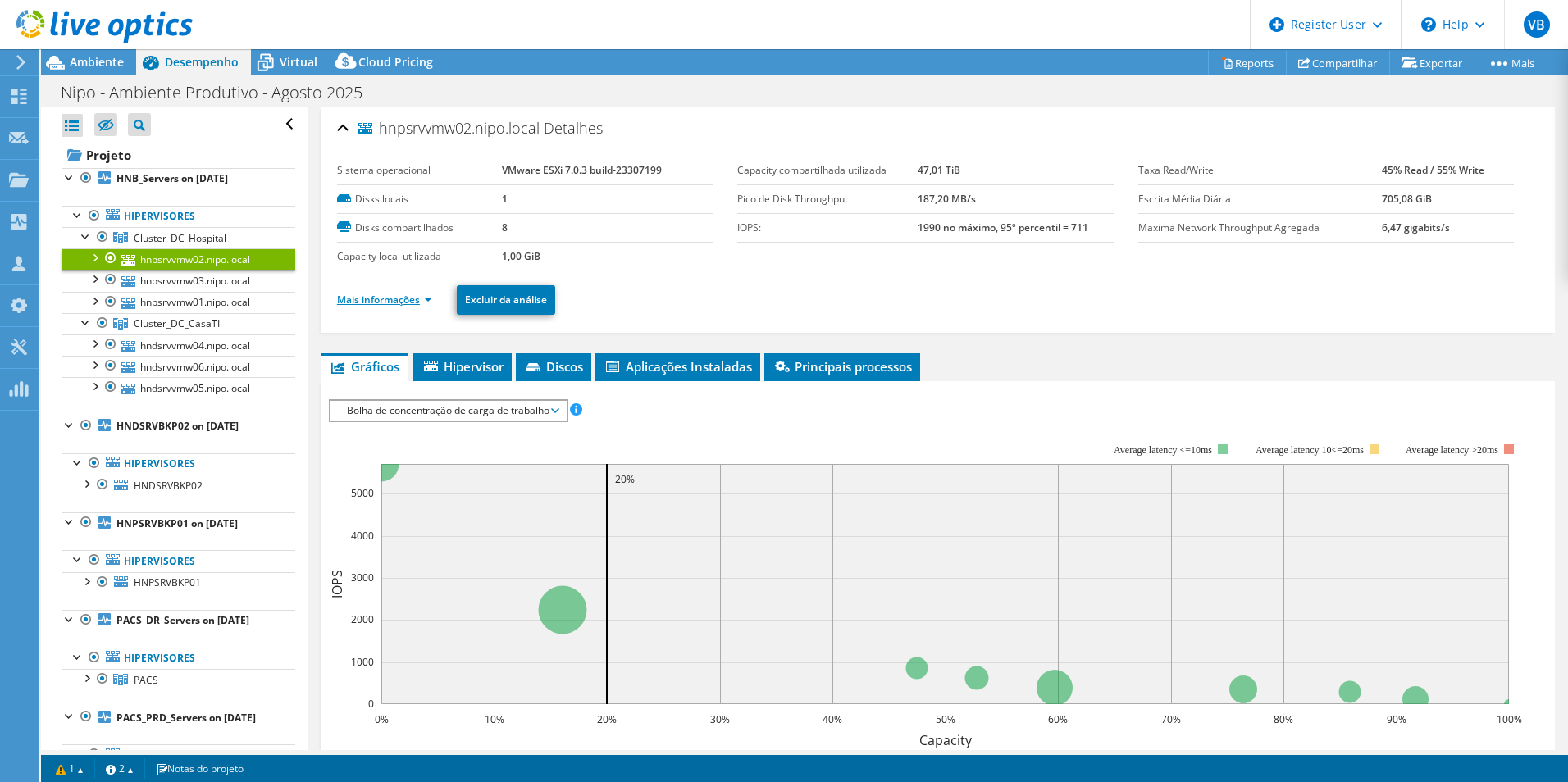
click at [419, 295] on link "Mais informações" at bounding box center [385, 300] width 95 height 14
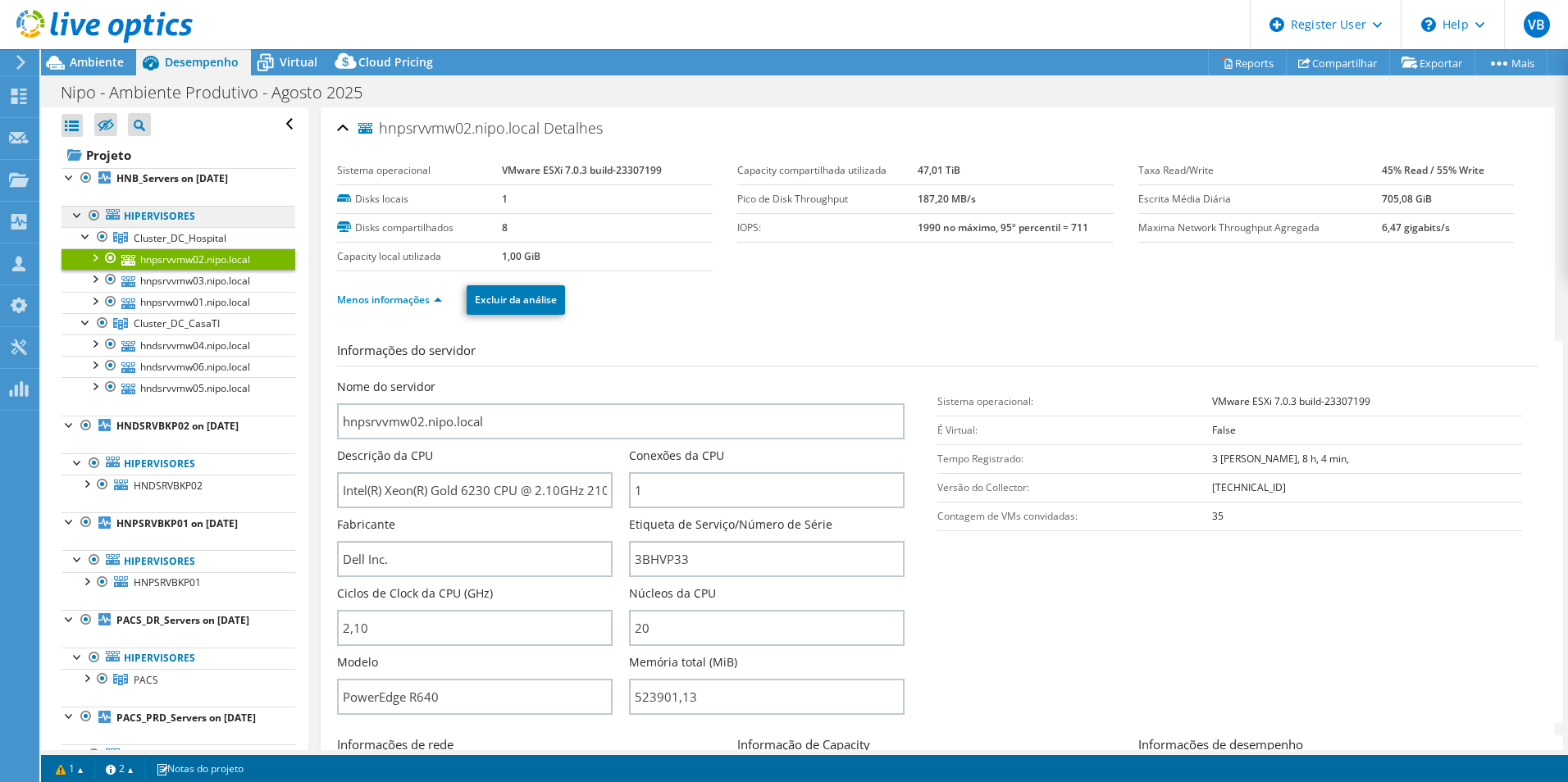
click at [182, 218] on link "Hipervisores" at bounding box center [178, 217] width 234 height 22
drag, startPoint x: 117, startPoint y: 217, endPoint x: 166, endPoint y: 230, distance: 50.7
click at [166, 230] on li "Hipervisores Cluster_DC_Hospital hnpsrvvmw02.nipo.local" at bounding box center [178, 302] width 234 height 193
click at [166, 231] on span "Cluster_DC_Hospital" at bounding box center [179, 238] width 93 height 14
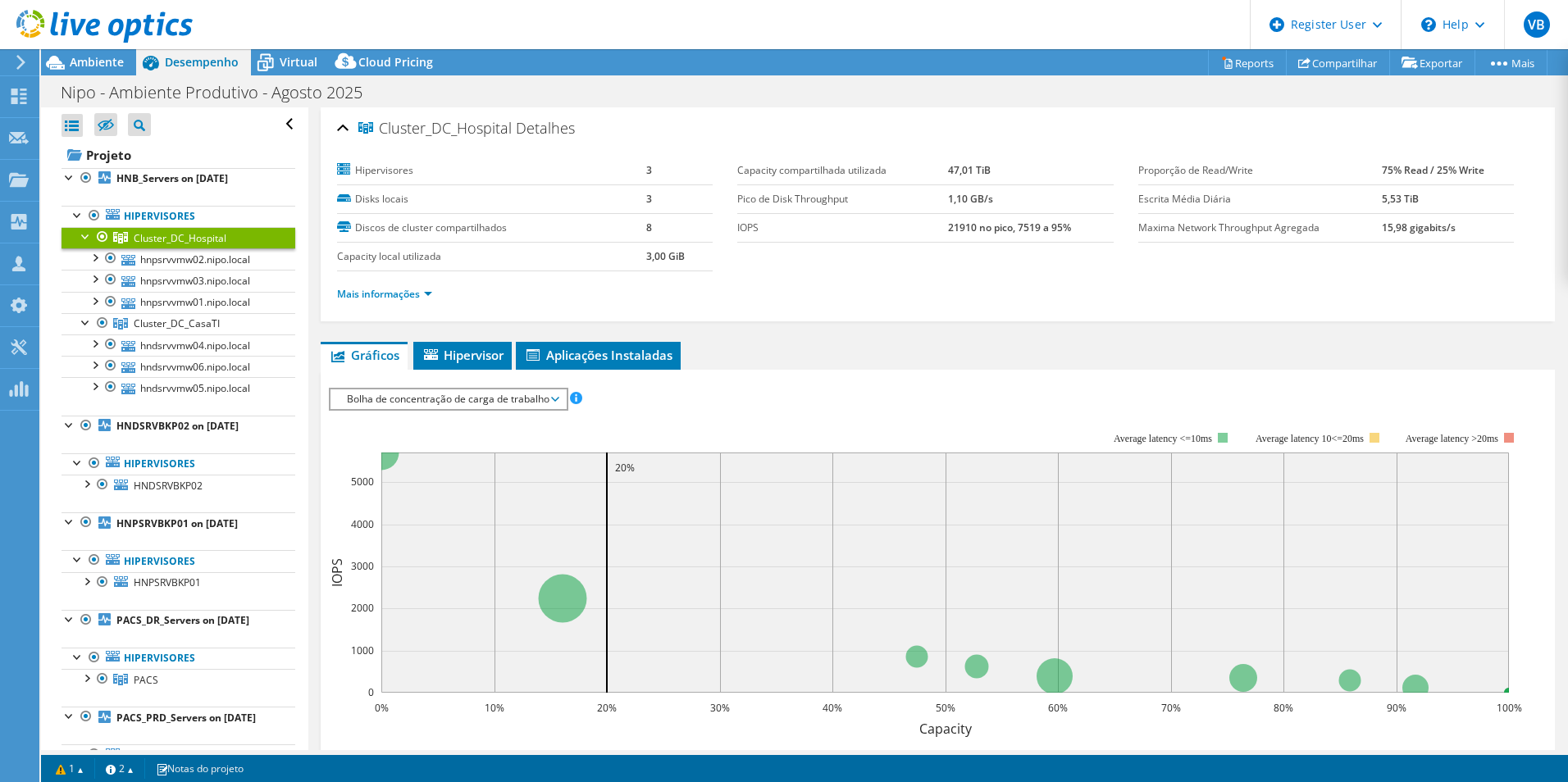
click at [476, 404] on span "Bolha de concentração de carga de trabalho" at bounding box center [448, 399] width 219 height 20
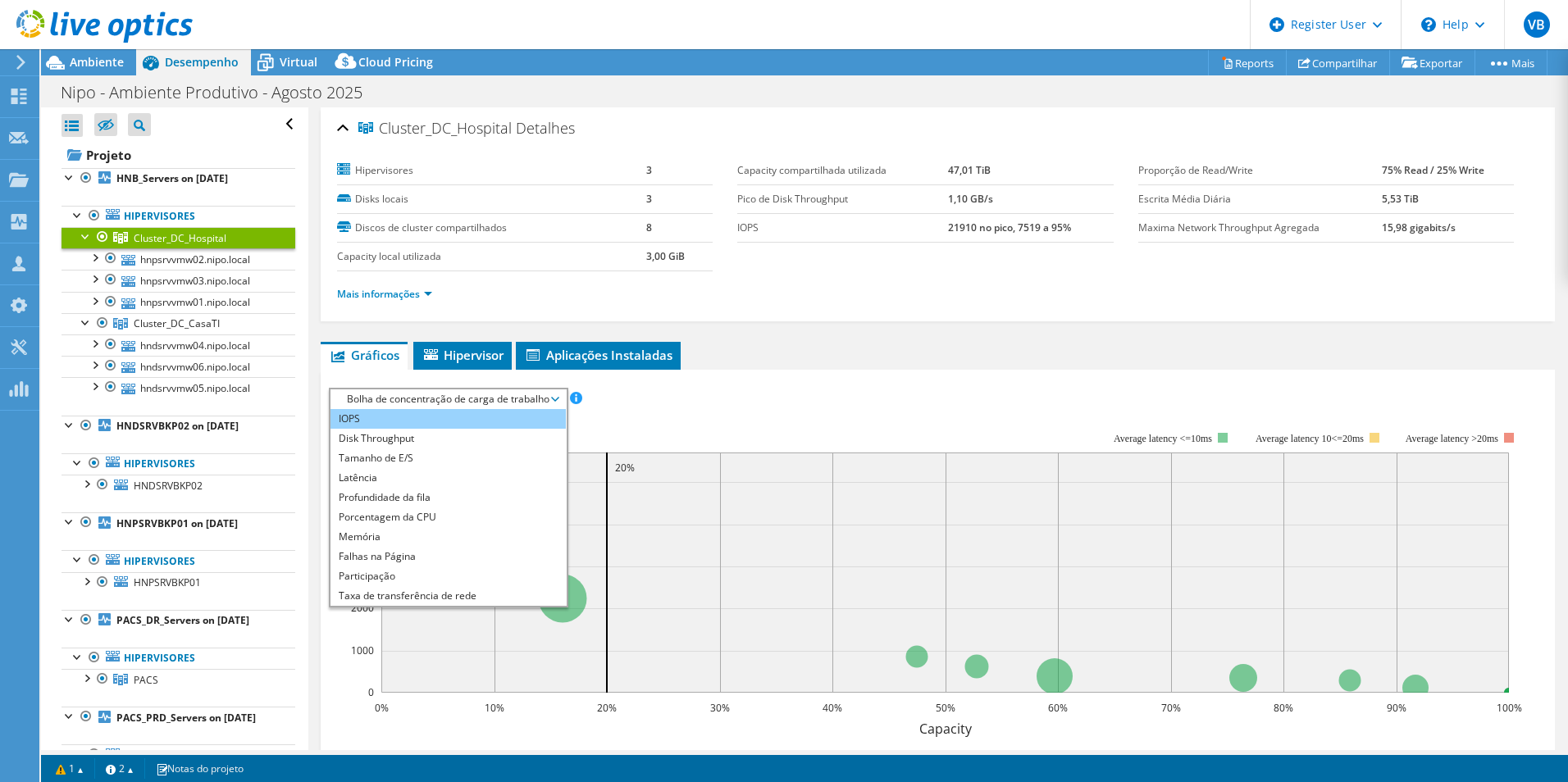
click at [391, 426] on li "IOPS" at bounding box center [448, 418] width 236 height 20
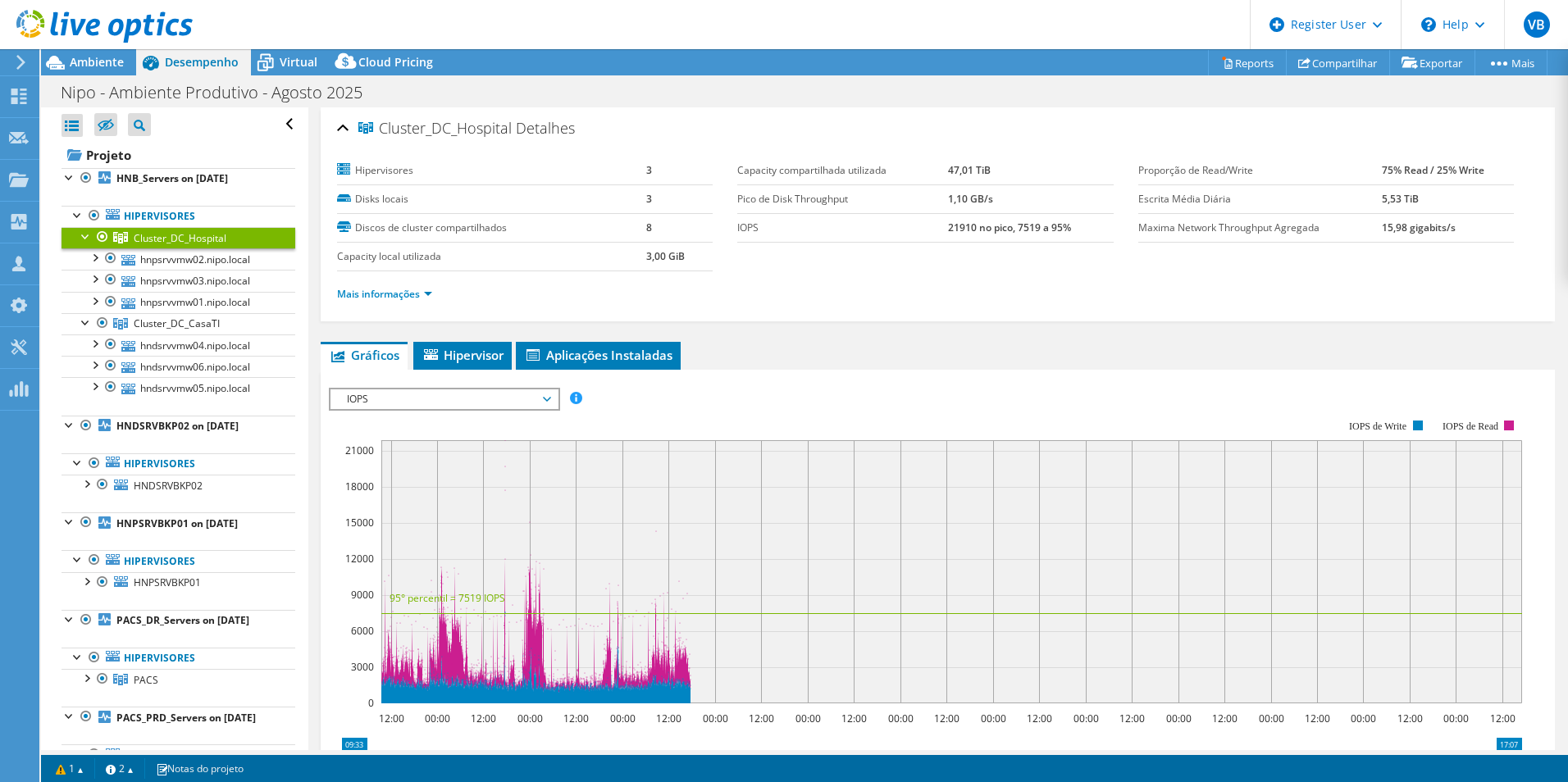
click at [375, 401] on span "IOPS" at bounding box center [444, 399] width 211 height 20
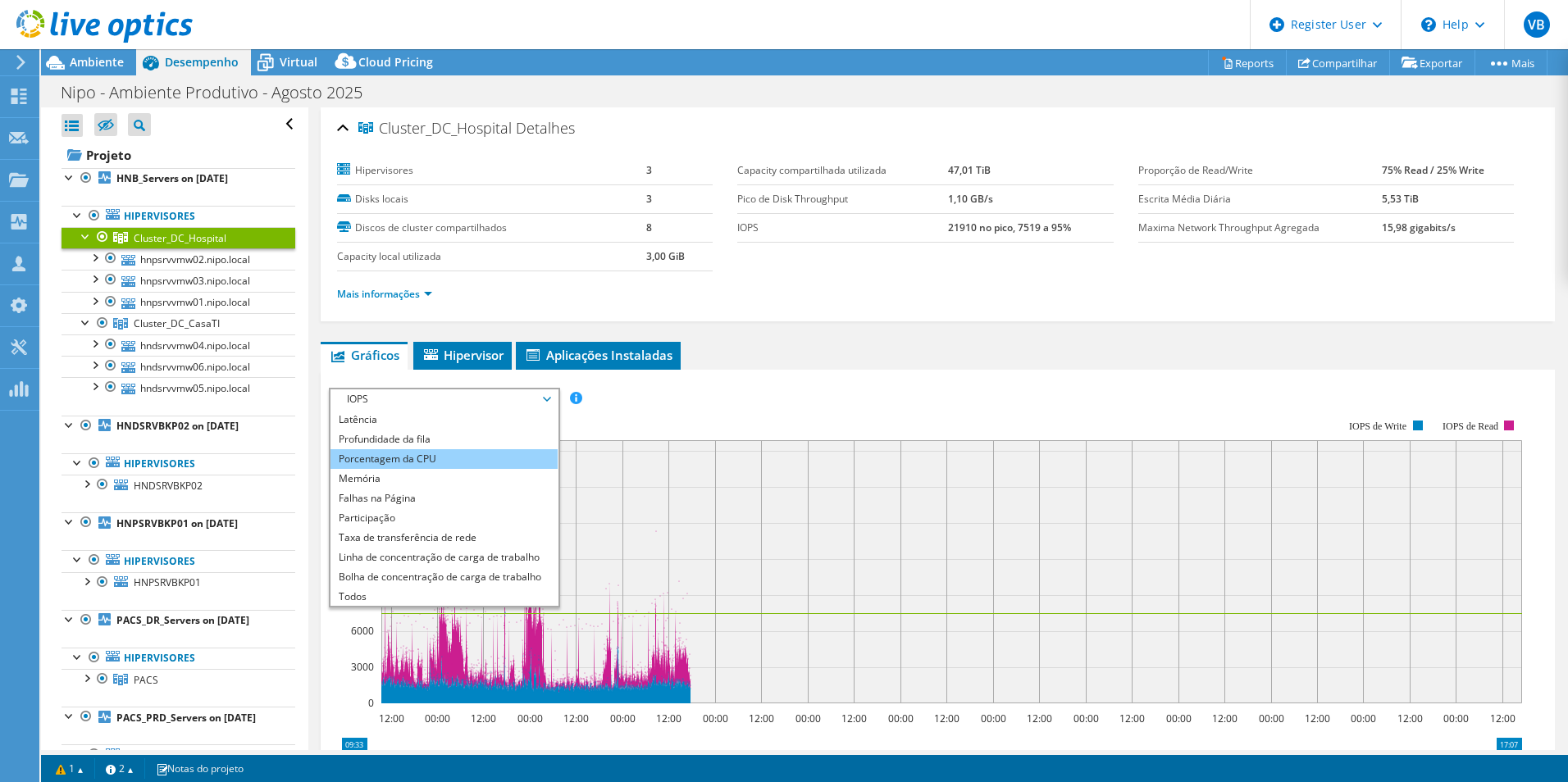
scroll to position [59, 0]
click at [390, 451] on li "Porcentagem da CPU" at bounding box center [444, 458] width 227 height 20
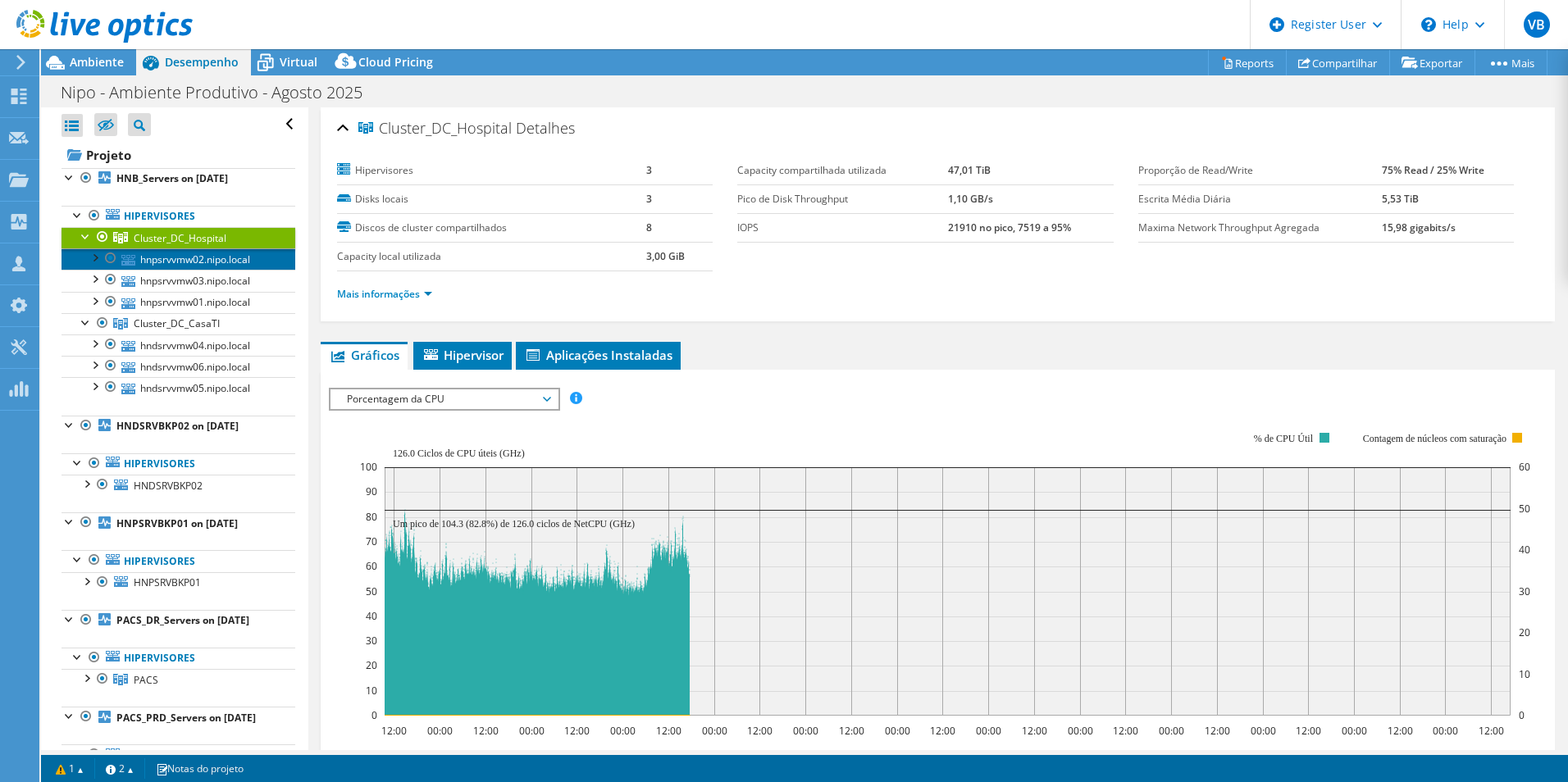
click at [178, 264] on link "hnpsrvvmw02.nipo.local" at bounding box center [178, 259] width 234 height 22
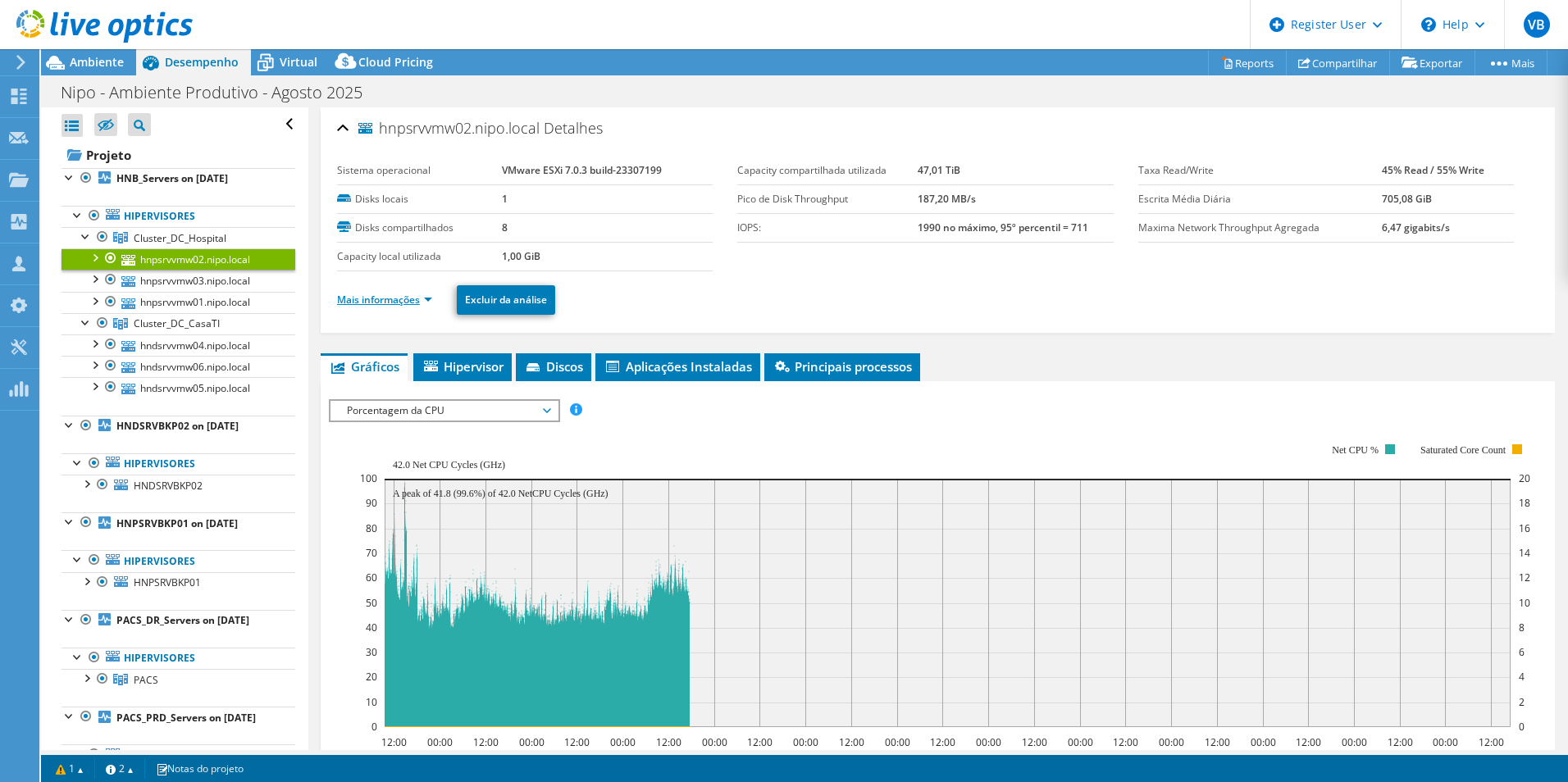
click at [398, 298] on link "Mais informações" at bounding box center [385, 300] width 95 height 14
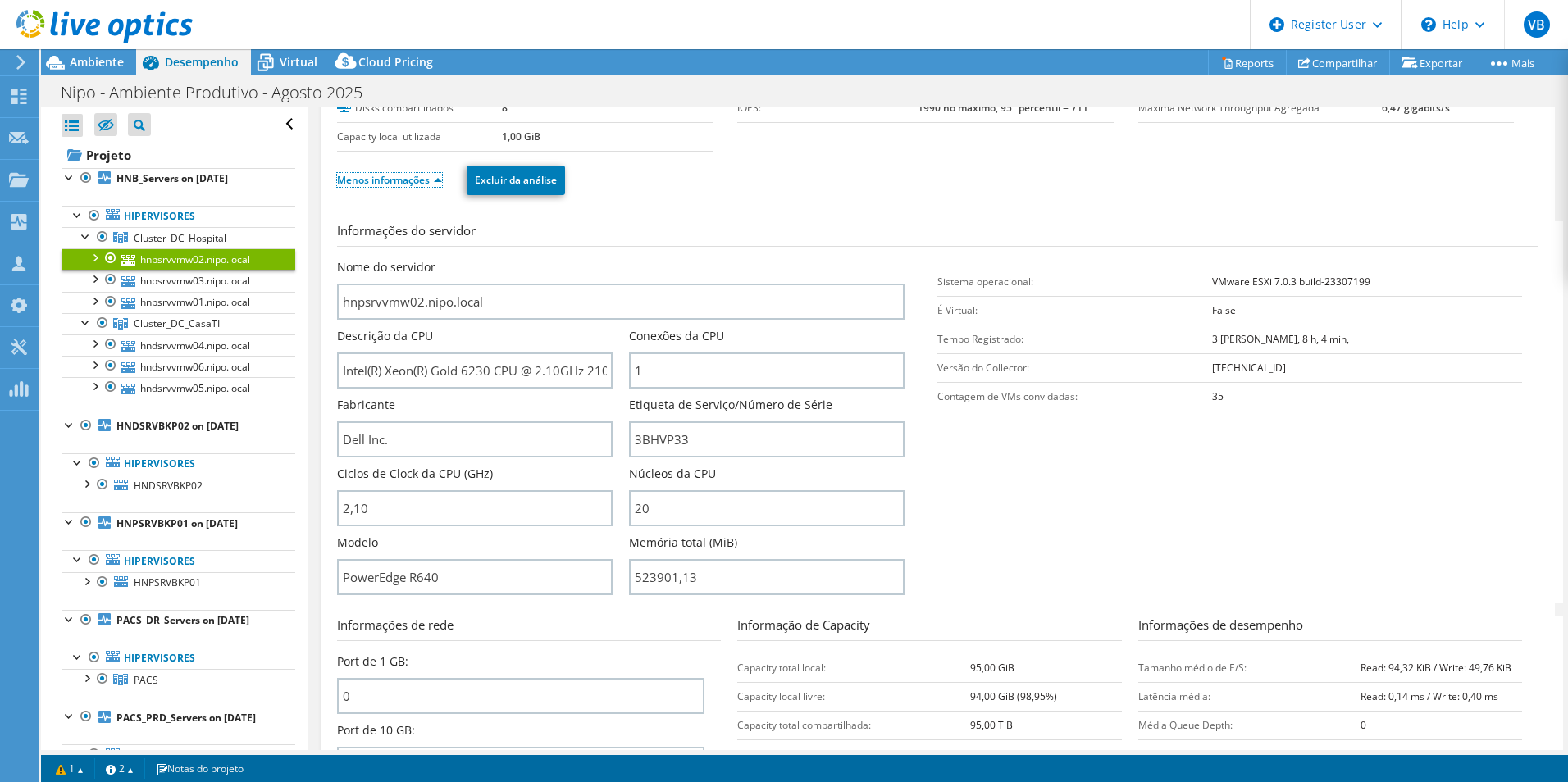
scroll to position [121, 0]
drag, startPoint x: 698, startPoint y: 375, endPoint x: 541, endPoint y: 375, distance: 157.0
click at [541, 257] on div "Nome do servidor hnpsrvvmw02.nipo.local Descrição da CPU Intel(R) Xeon(R) Gold …" at bounding box center [629, 257] width 585 height 0
click at [1120, 513] on section "Informações do servidor Nome do servidor hnpsrvvmw02.nipo.local Descrição da CP…" at bounding box center [942, 410] width 1209 height 382
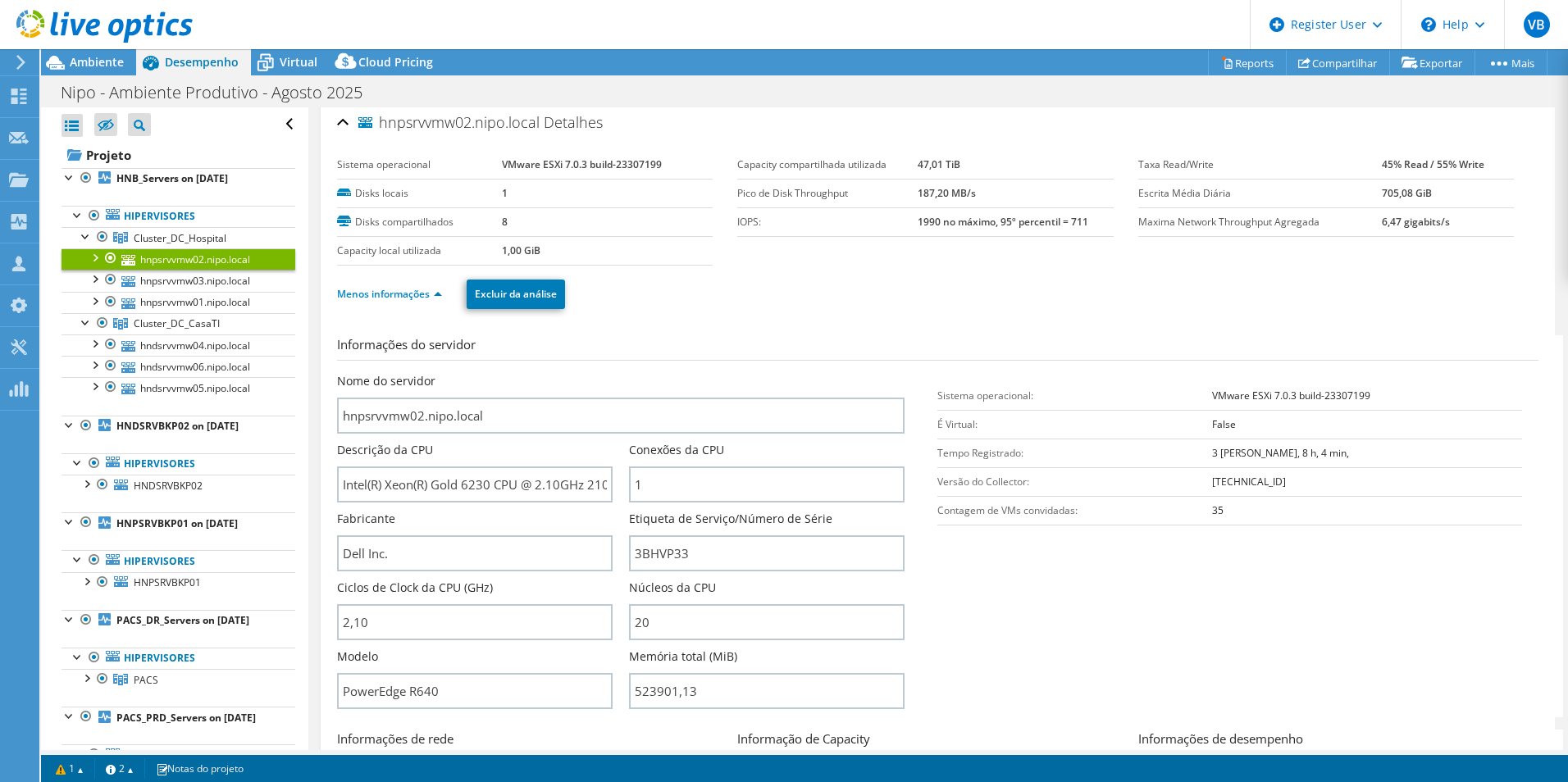
scroll to position [0, 0]
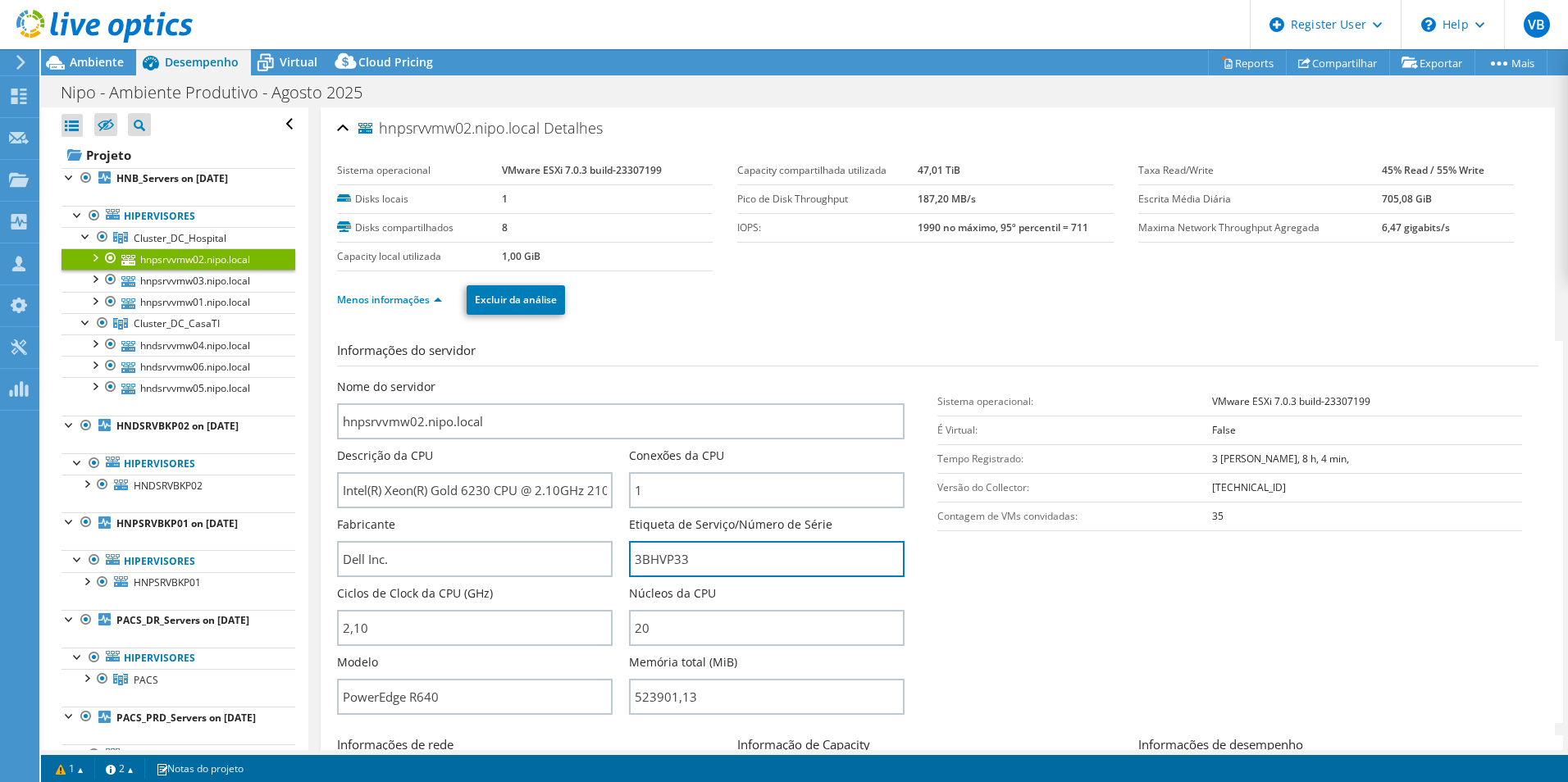
drag, startPoint x: 336, startPoint y: 532, endPoint x: 316, endPoint y: 532, distance: 20.0
drag, startPoint x: 619, startPoint y: 130, endPoint x: 397, endPoint y: 122, distance: 222.1
click at [397, 122] on div "hnpsrvvmw02.nipo.local Detalhes" at bounding box center [937, 129] width 1202 height 36
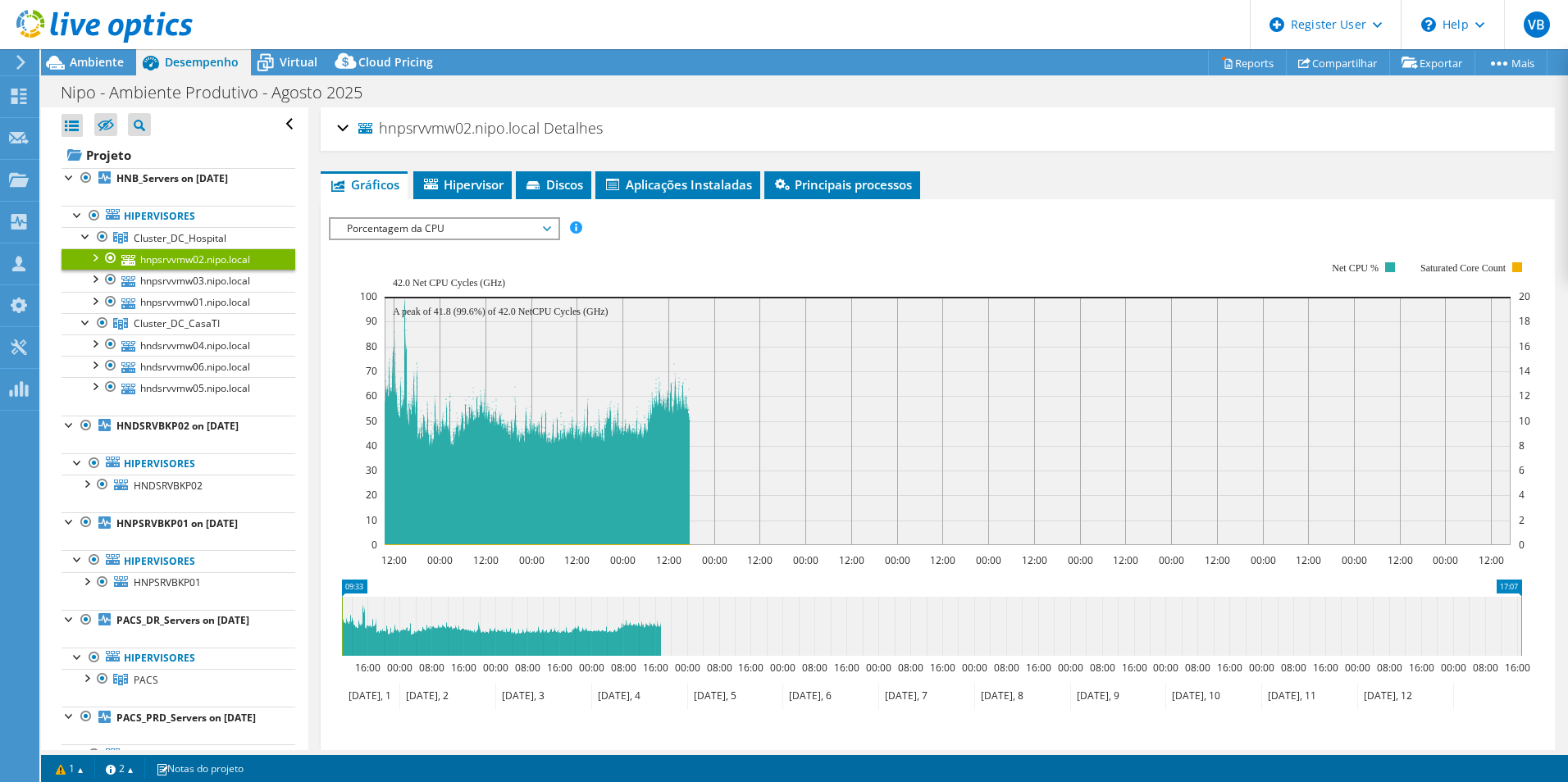
click at [467, 114] on h2 "hnpsrvvmw02.nipo.local Detalhes" at bounding box center [470, 128] width 266 height 33
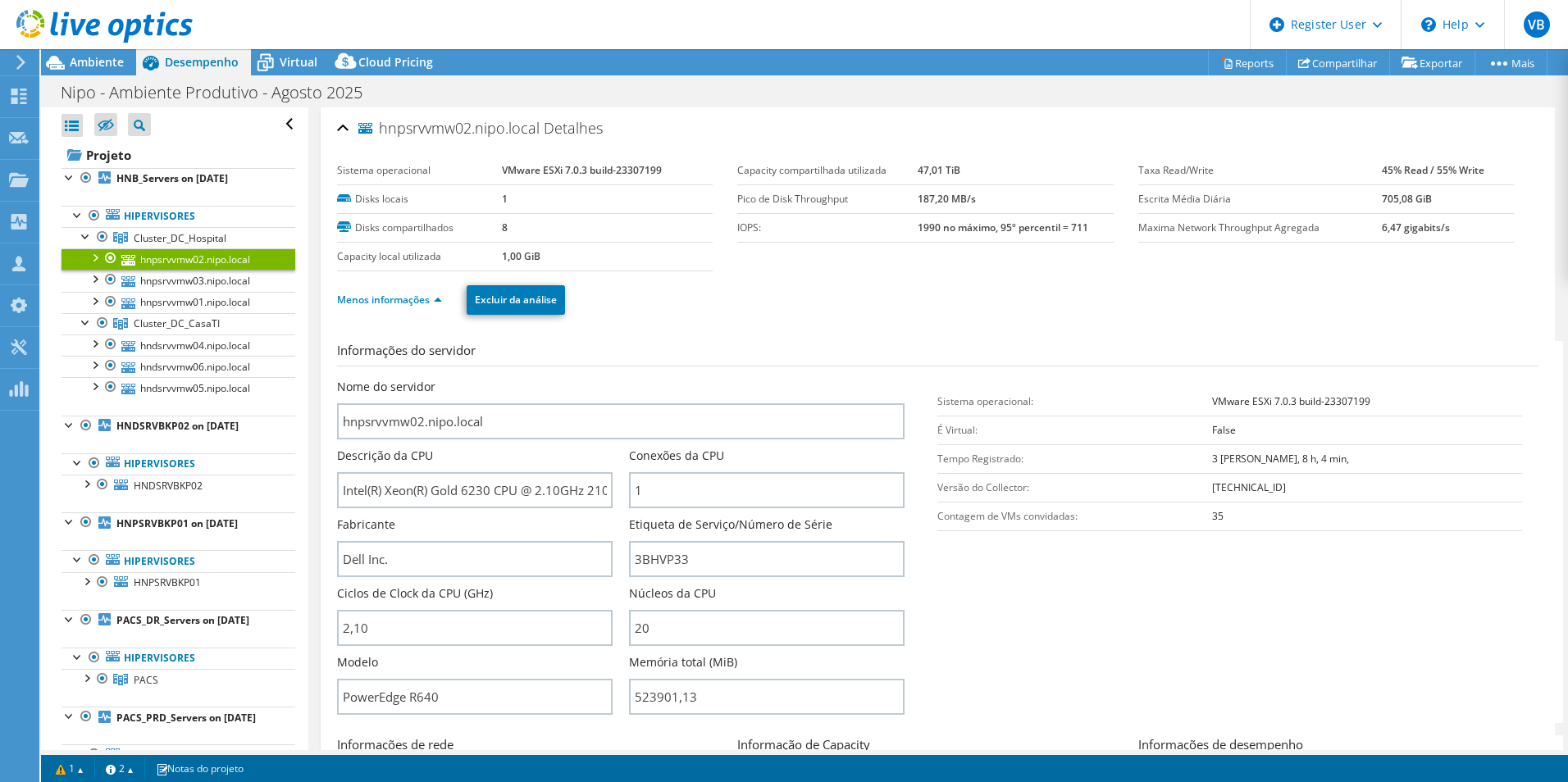
drag, startPoint x: 381, startPoint y: 131, endPoint x: 471, endPoint y: 137, distance: 90.2
click at [471, 137] on span "hnpsrvvmw02.nipo.local" at bounding box center [449, 128] width 181 height 16
copy span "hnpsrvvmw02"
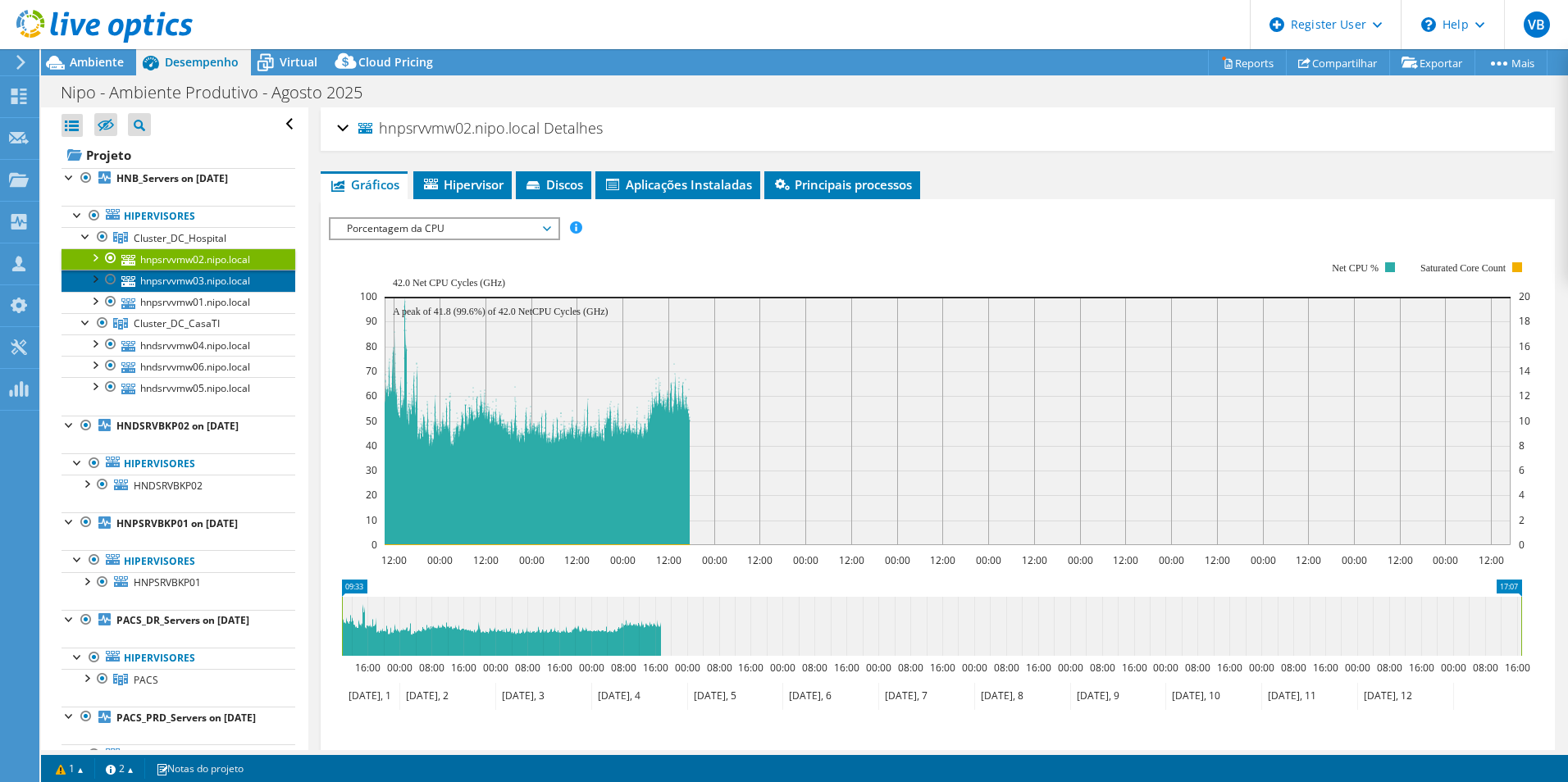
click at [191, 275] on link "hnpsrvvmw03.nipo.local" at bounding box center [178, 280] width 234 height 22
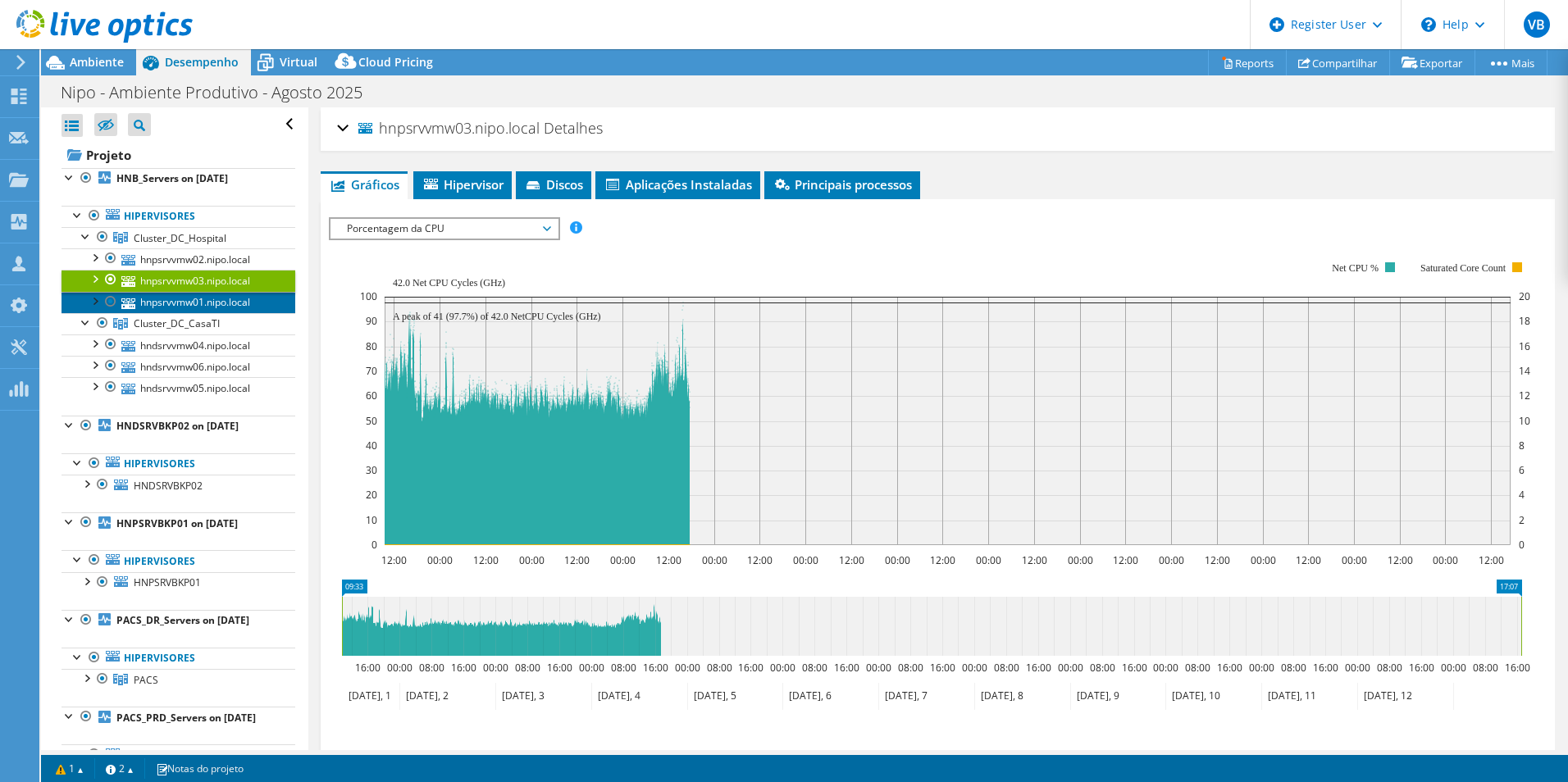
click at [187, 295] on link "hnpsrvvmw01.nipo.local" at bounding box center [178, 302] width 234 height 22
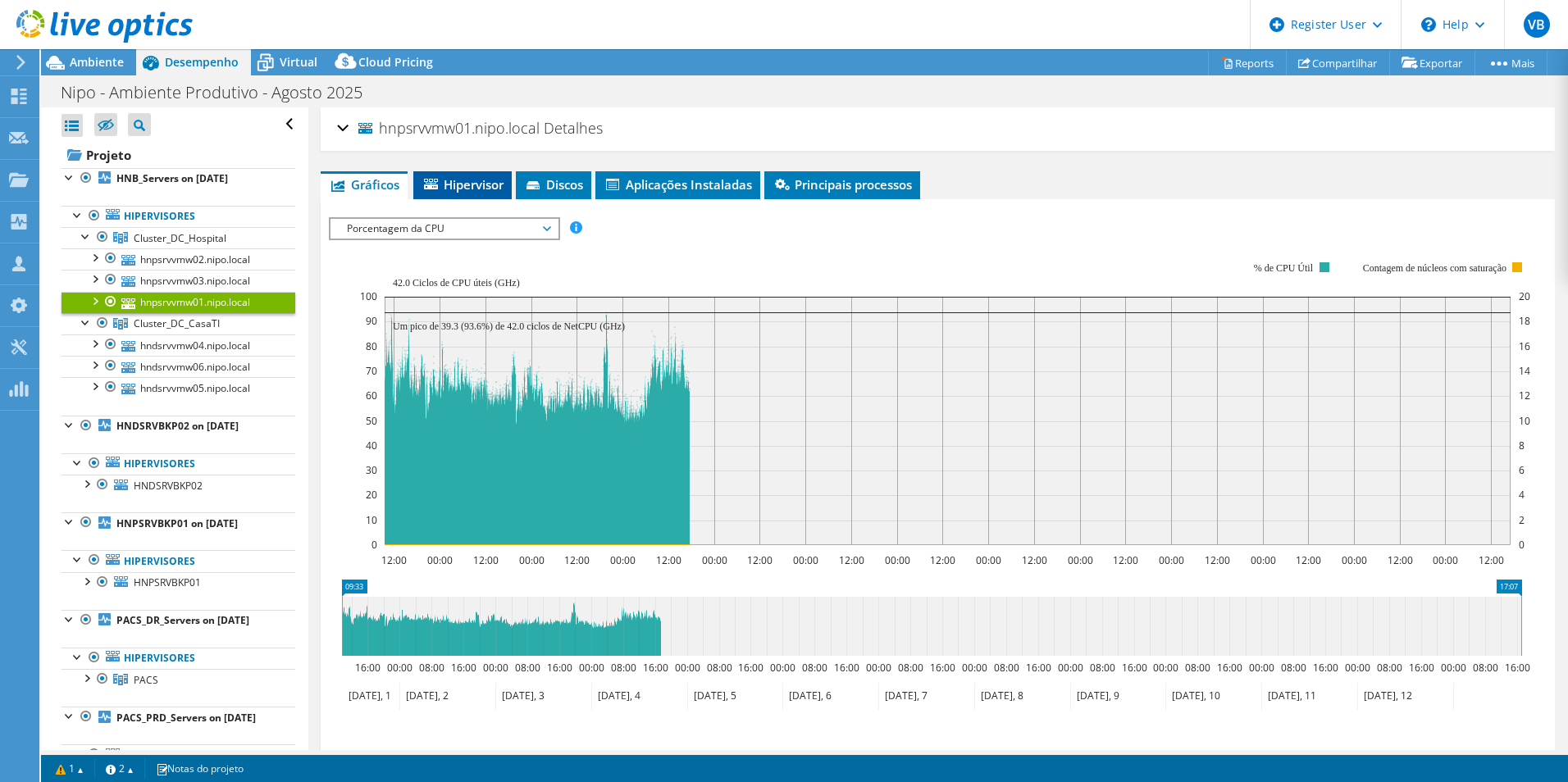
click at [454, 186] on span "Hipervisor" at bounding box center [462, 184] width 82 height 16
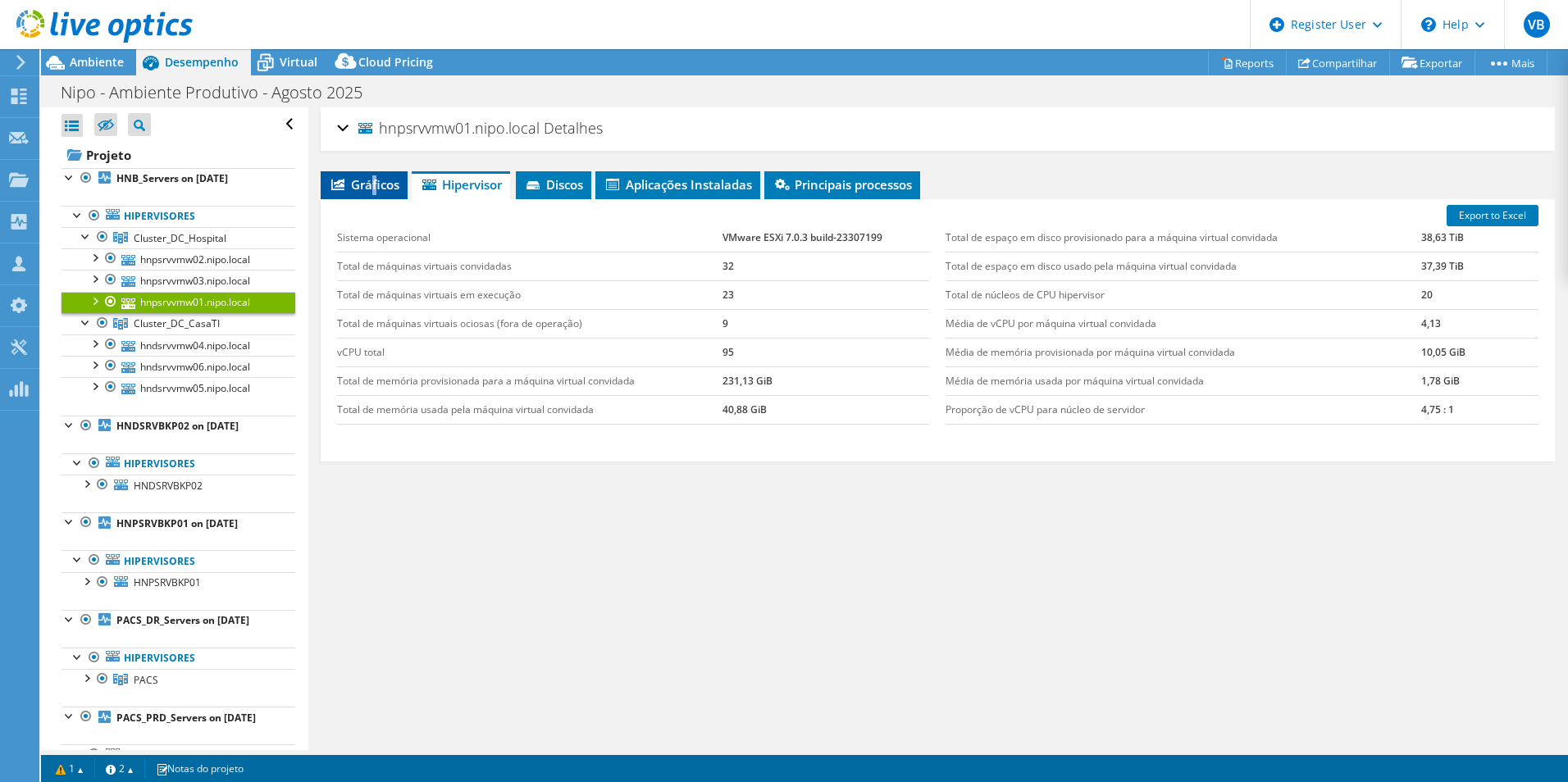
click at [374, 191] on span "Gráficos" at bounding box center [364, 184] width 70 height 16
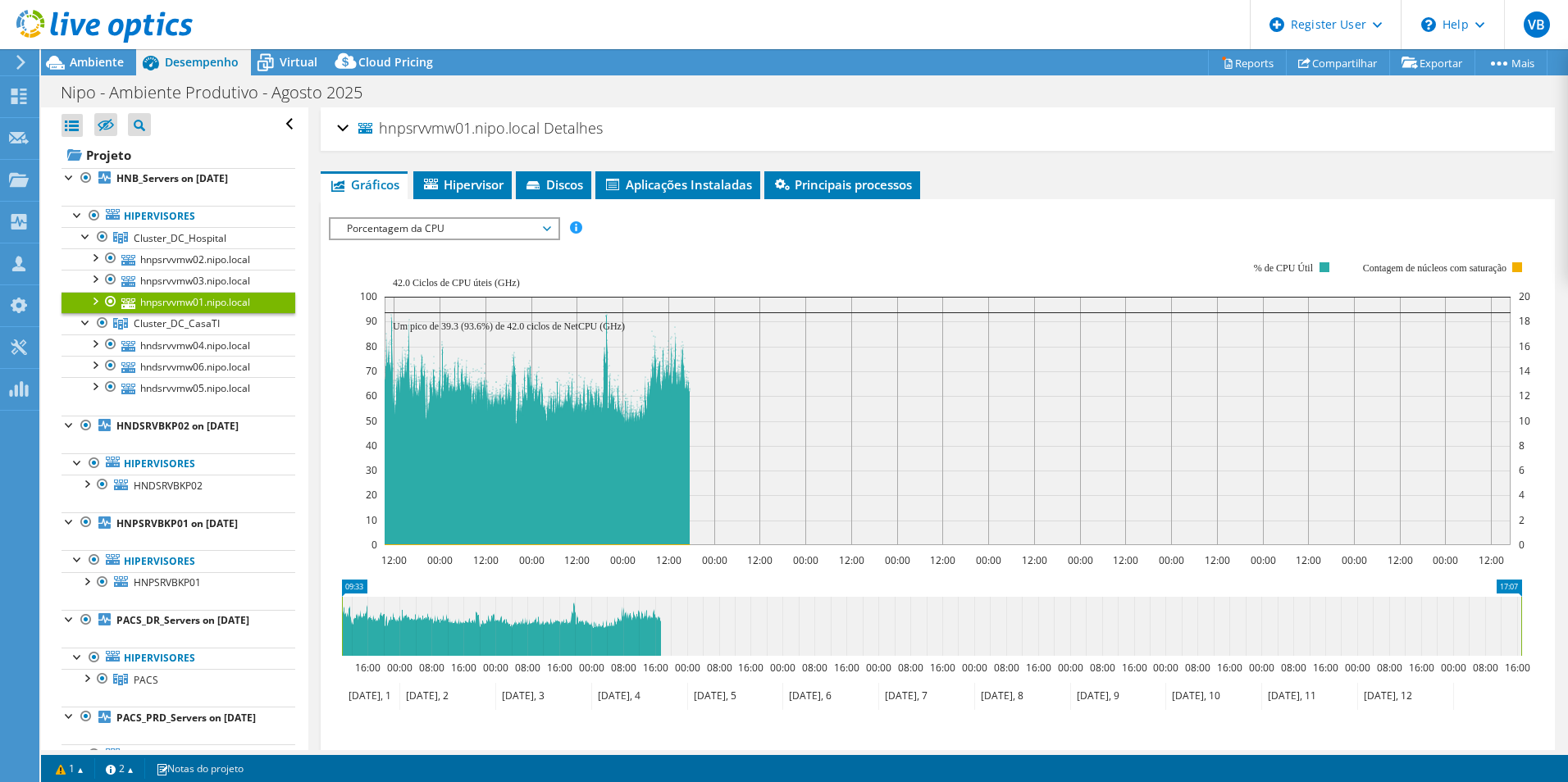
click at [346, 129] on div "hnpsrvvmw01.nipo.local Detalhes" at bounding box center [937, 129] width 1202 height 36
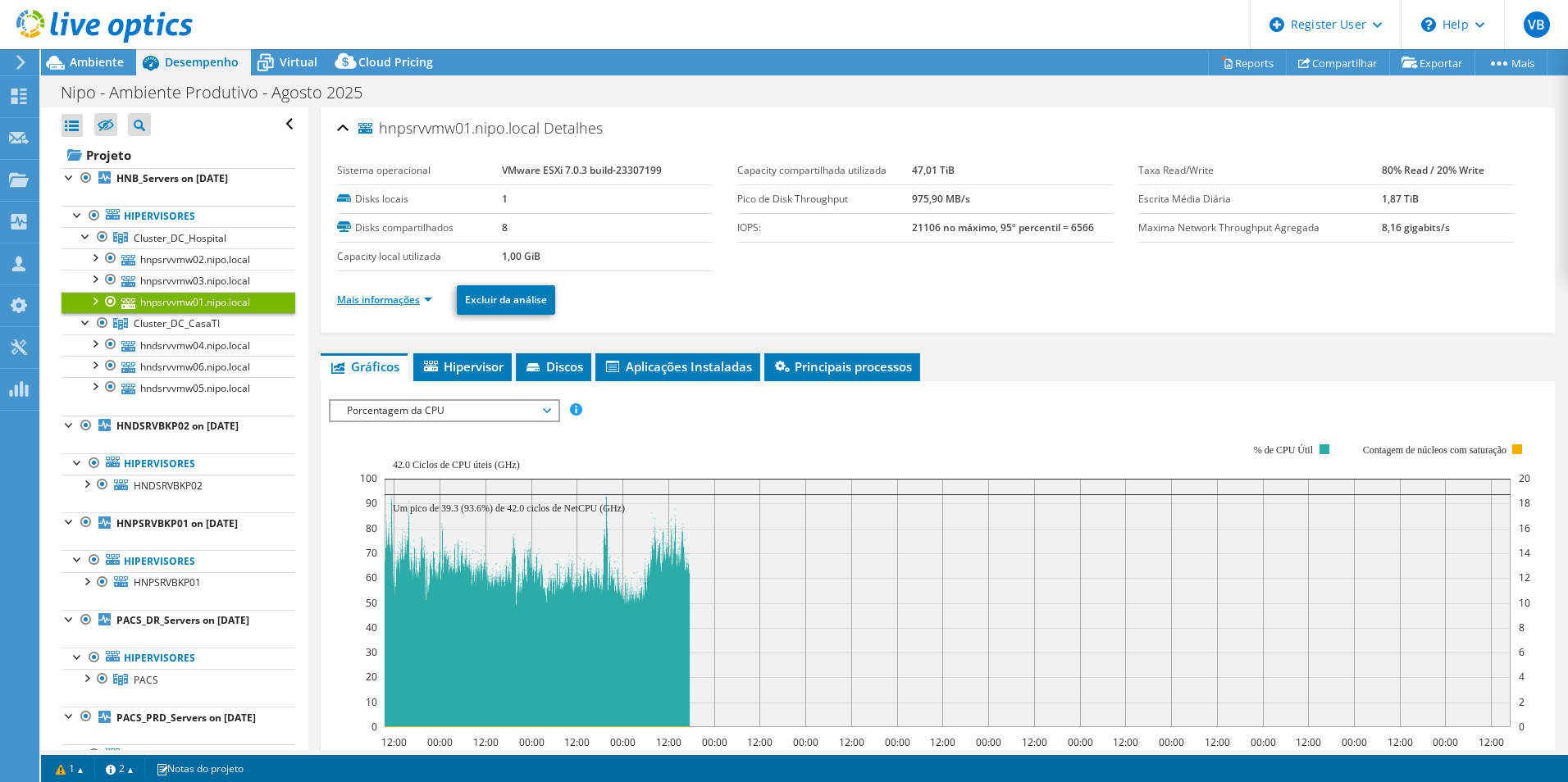
click at [412, 306] on link "Mais informações" at bounding box center [385, 300] width 95 height 14
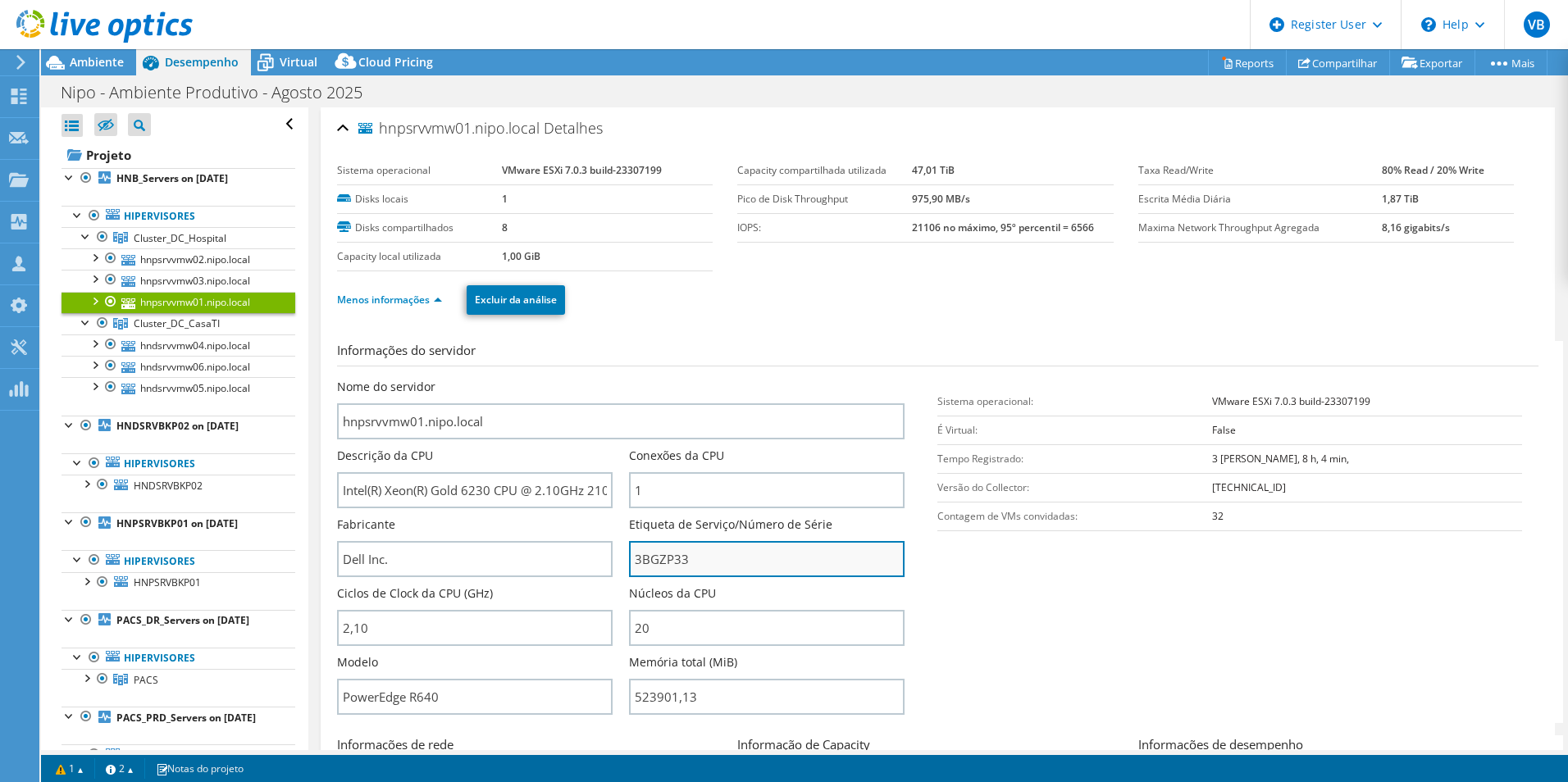
click at [686, 562] on input "3BGZP33" at bounding box center [767, 559] width 275 height 36
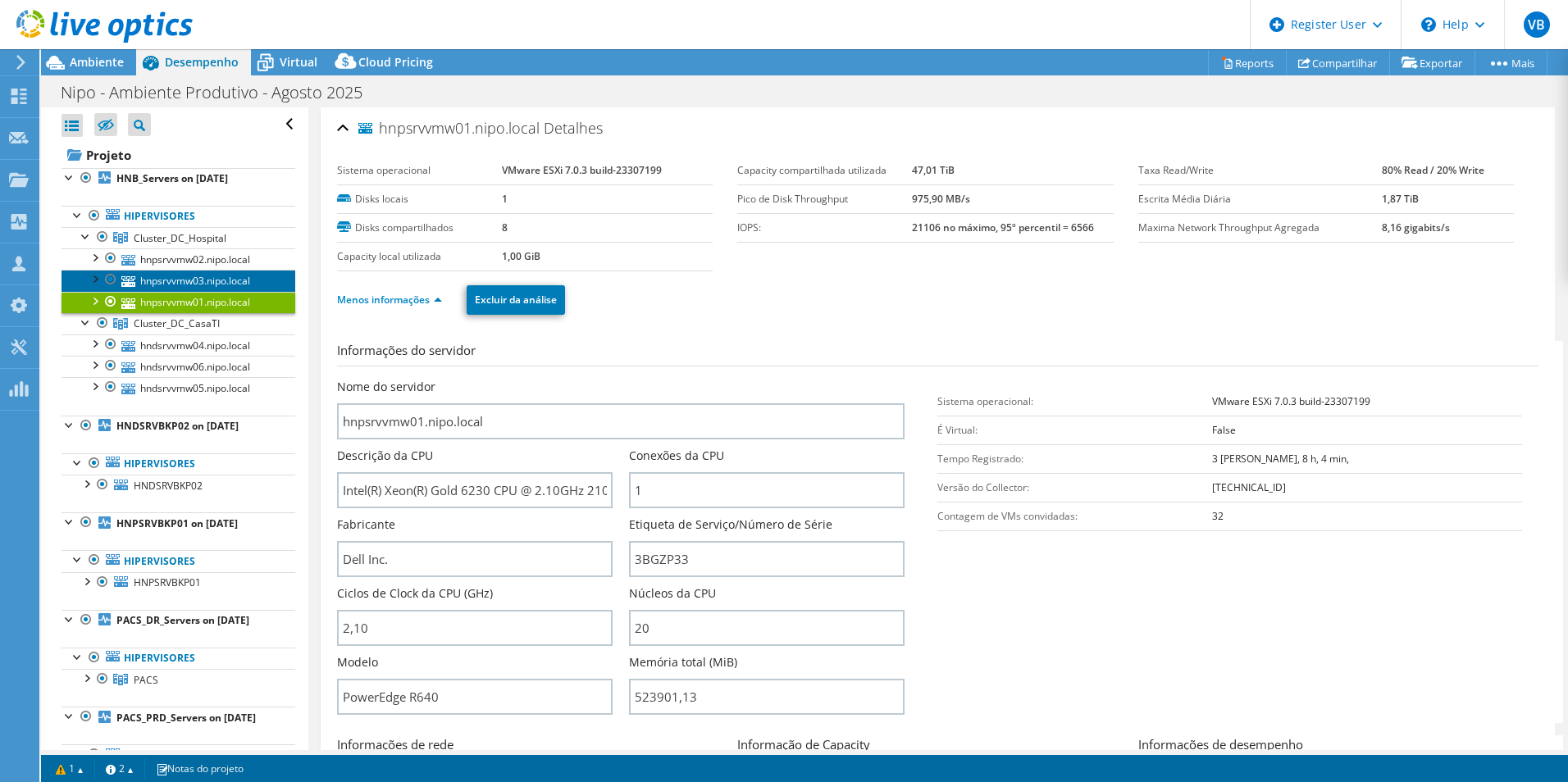
click at [172, 281] on link "hnpsrvvmw03.nipo.local" at bounding box center [178, 280] width 234 height 22
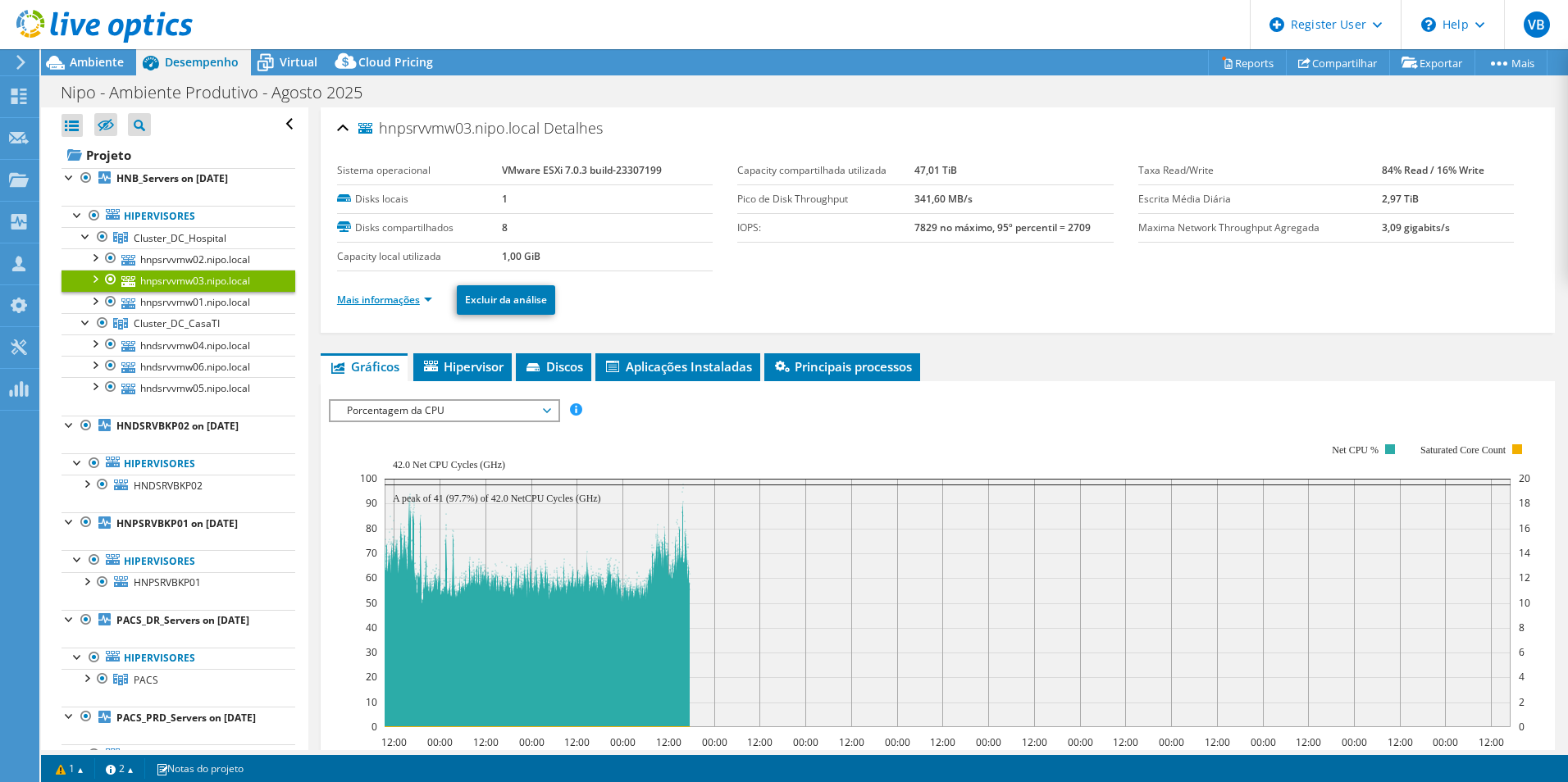
click at [421, 304] on link "Mais informações" at bounding box center [385, 300] width 95 height 14
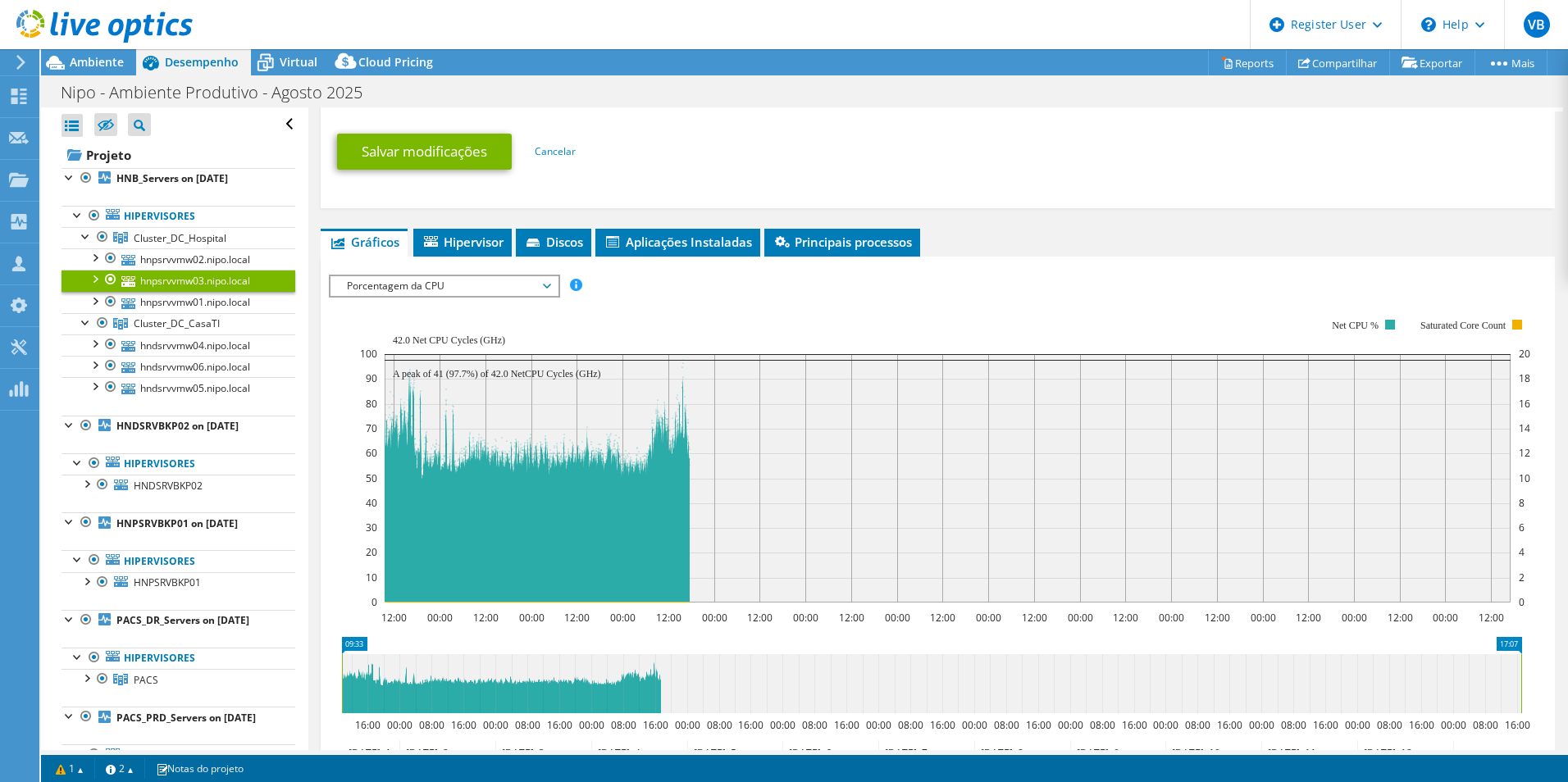
scroll to position [309, 0]
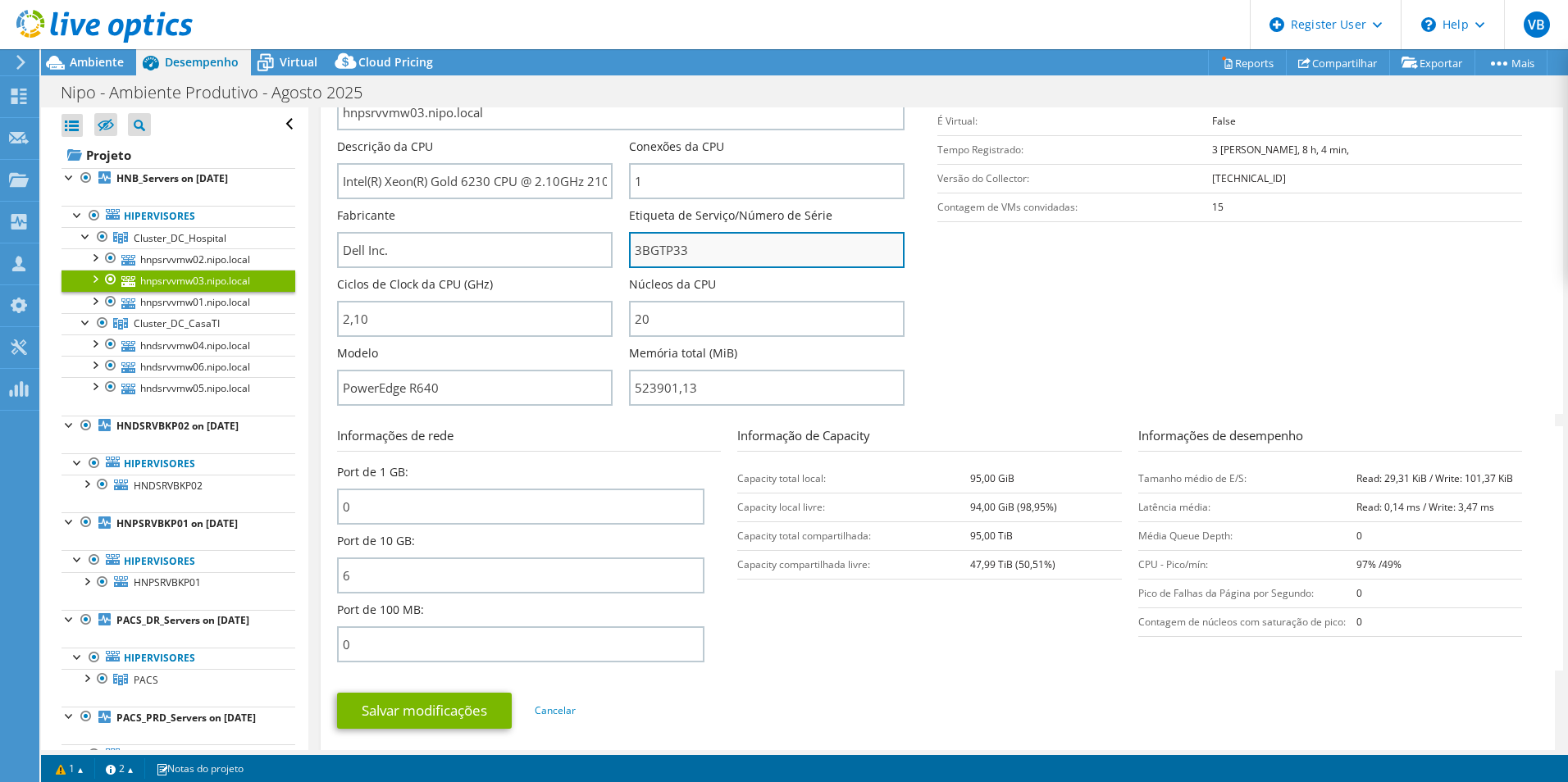
click at [666, 245] on input "3BGTP33" at bounding box center [767, 250] width 275 height 36
click at [161, 249] on link "Cluster_DC_CasaTI" at bounding box center [178, 237] width 234 height 22
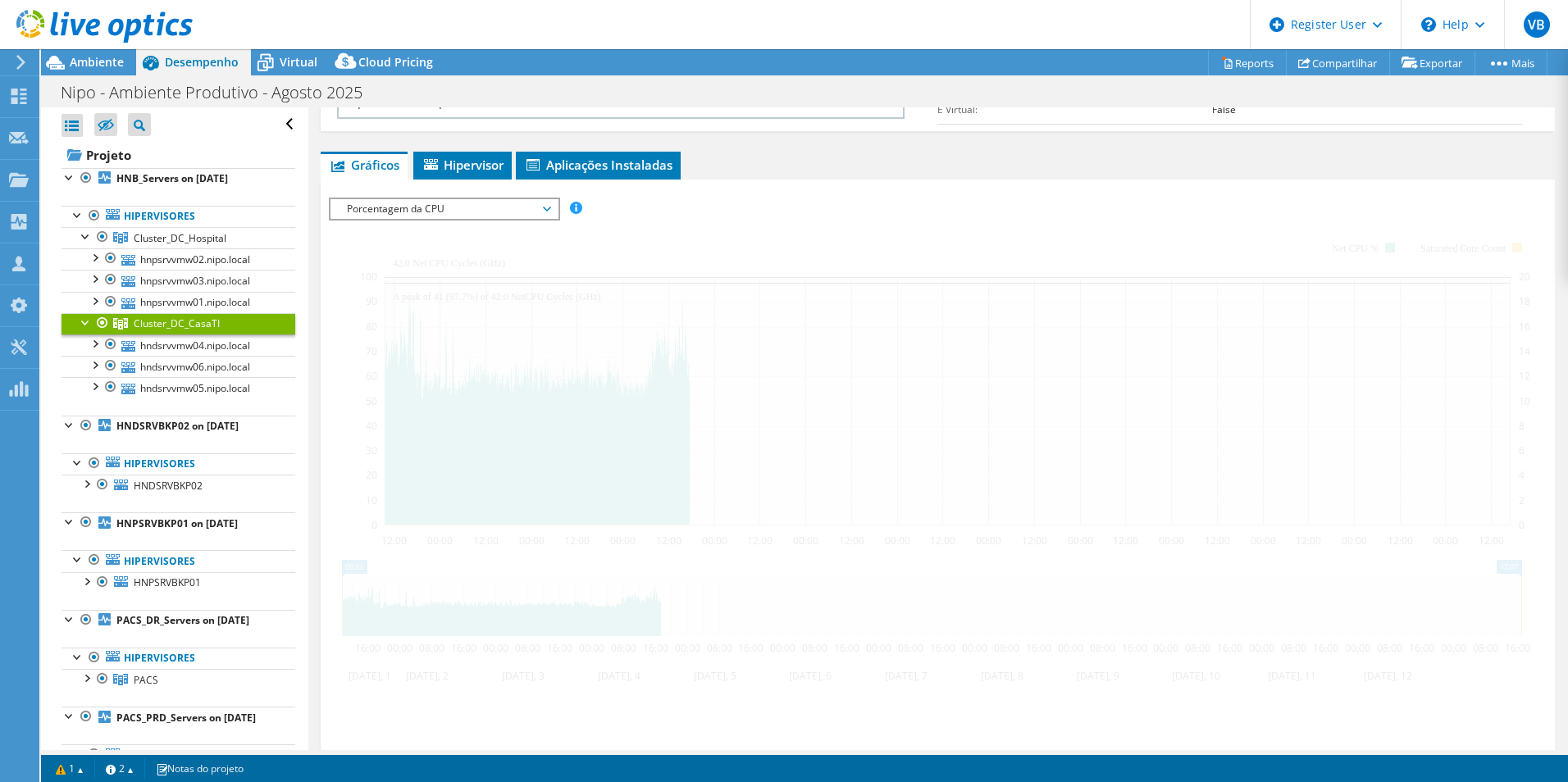
scroll to position [296, 0]
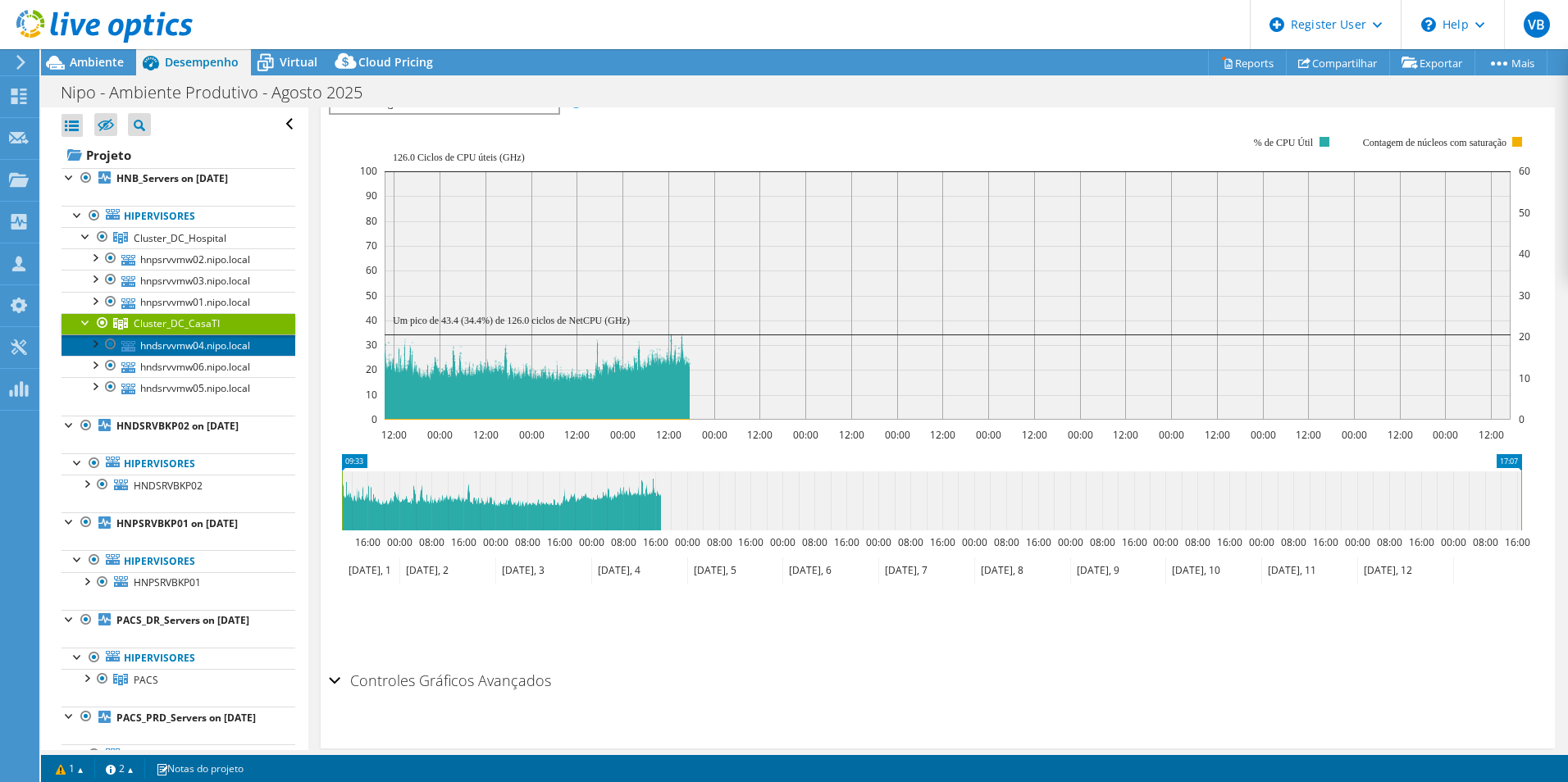
click at [220, 335] on link "hndsrvvmw04.nipo.local" at bounding box center [178, 345] width 234 height 22
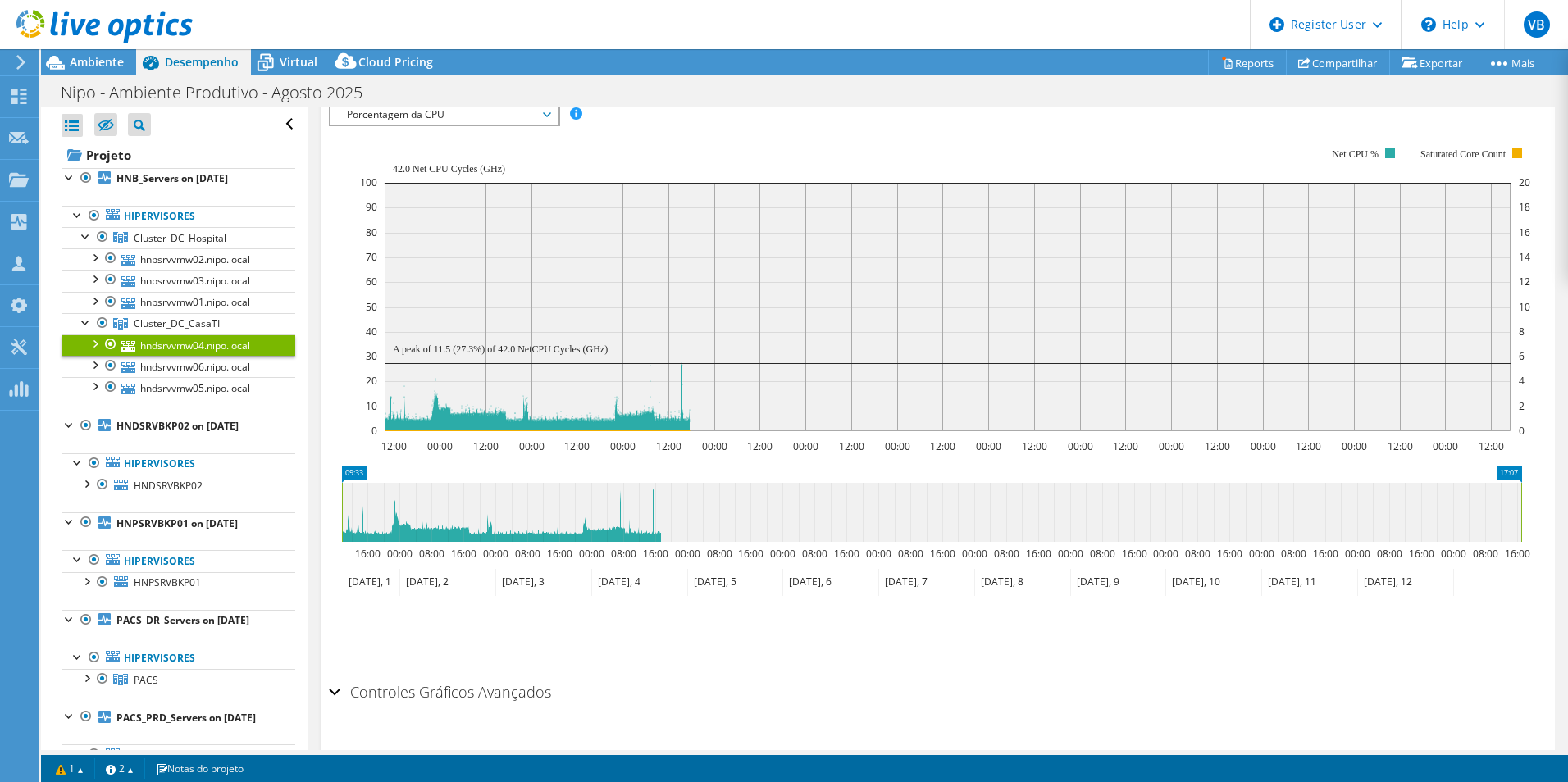
scroll to position [0, 0]
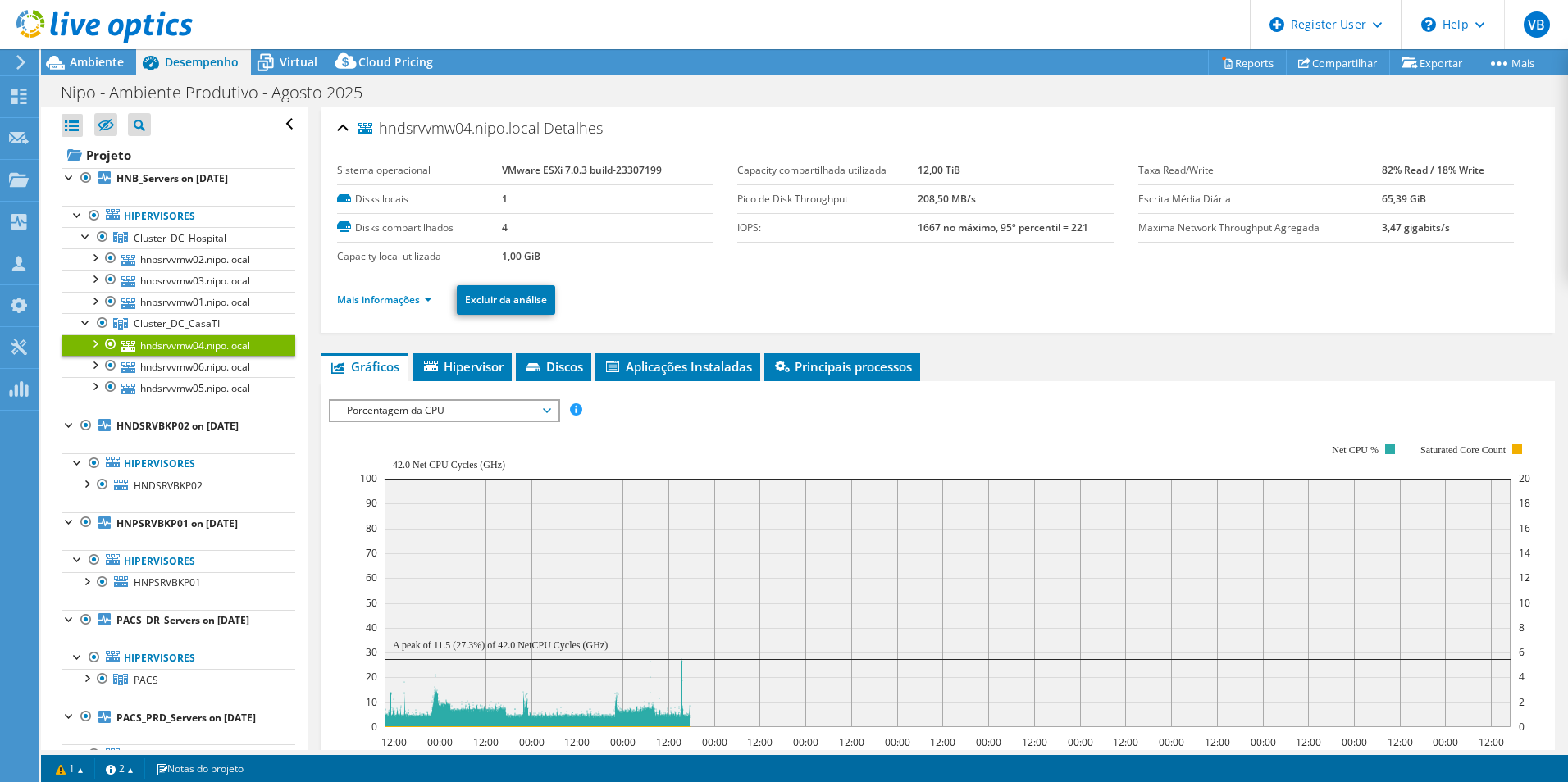
click at [397, 308] on li "Mais informações" at bounding box center [389, 300] width 105 height 18
click at [399, 300] on link "Mais informações" at bounding box center [385, 300] width 95 height 14
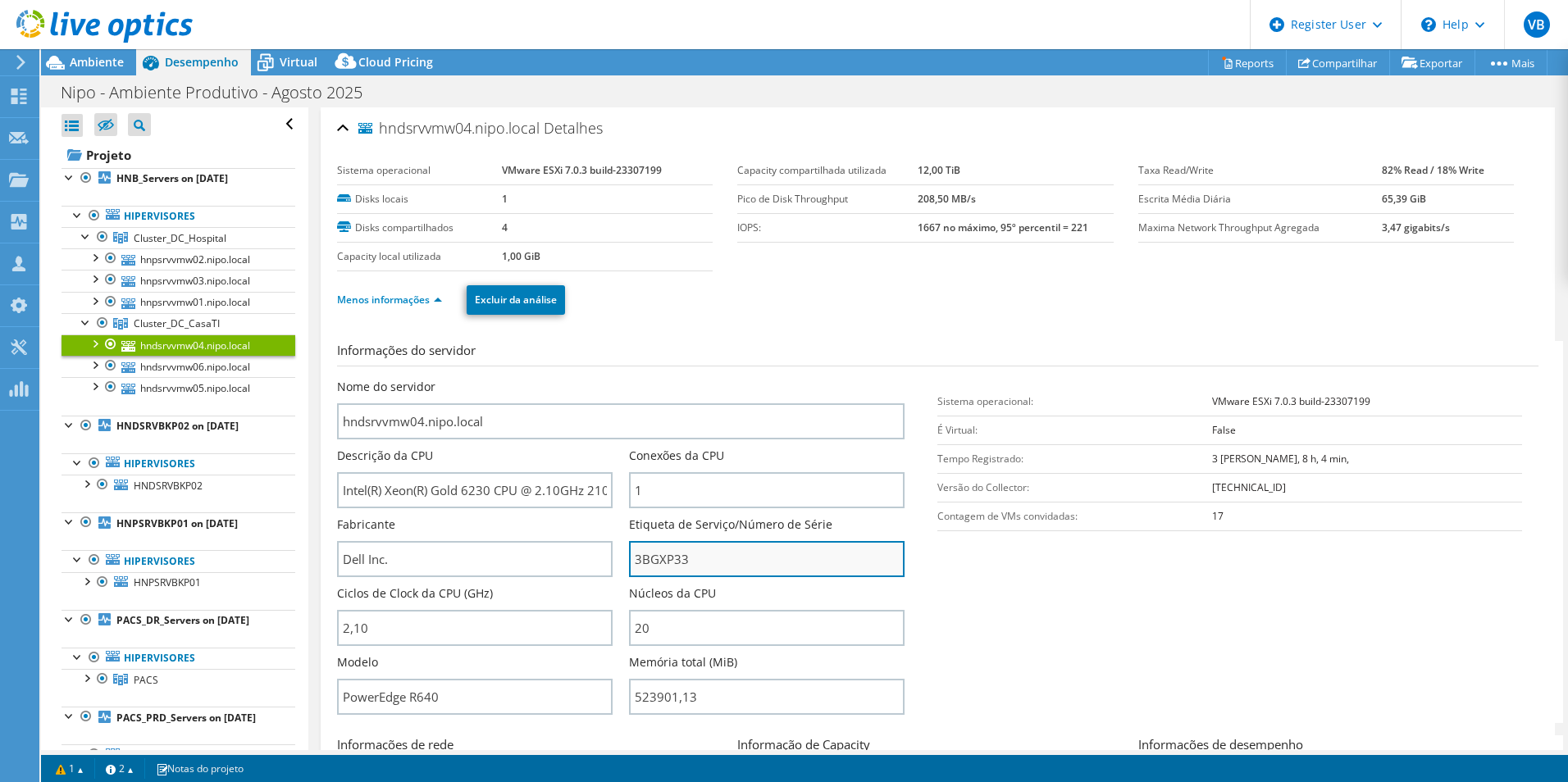
click at [668, 567] on input "3BGXP33" at bounding box center [767, 559] width 275 height 36
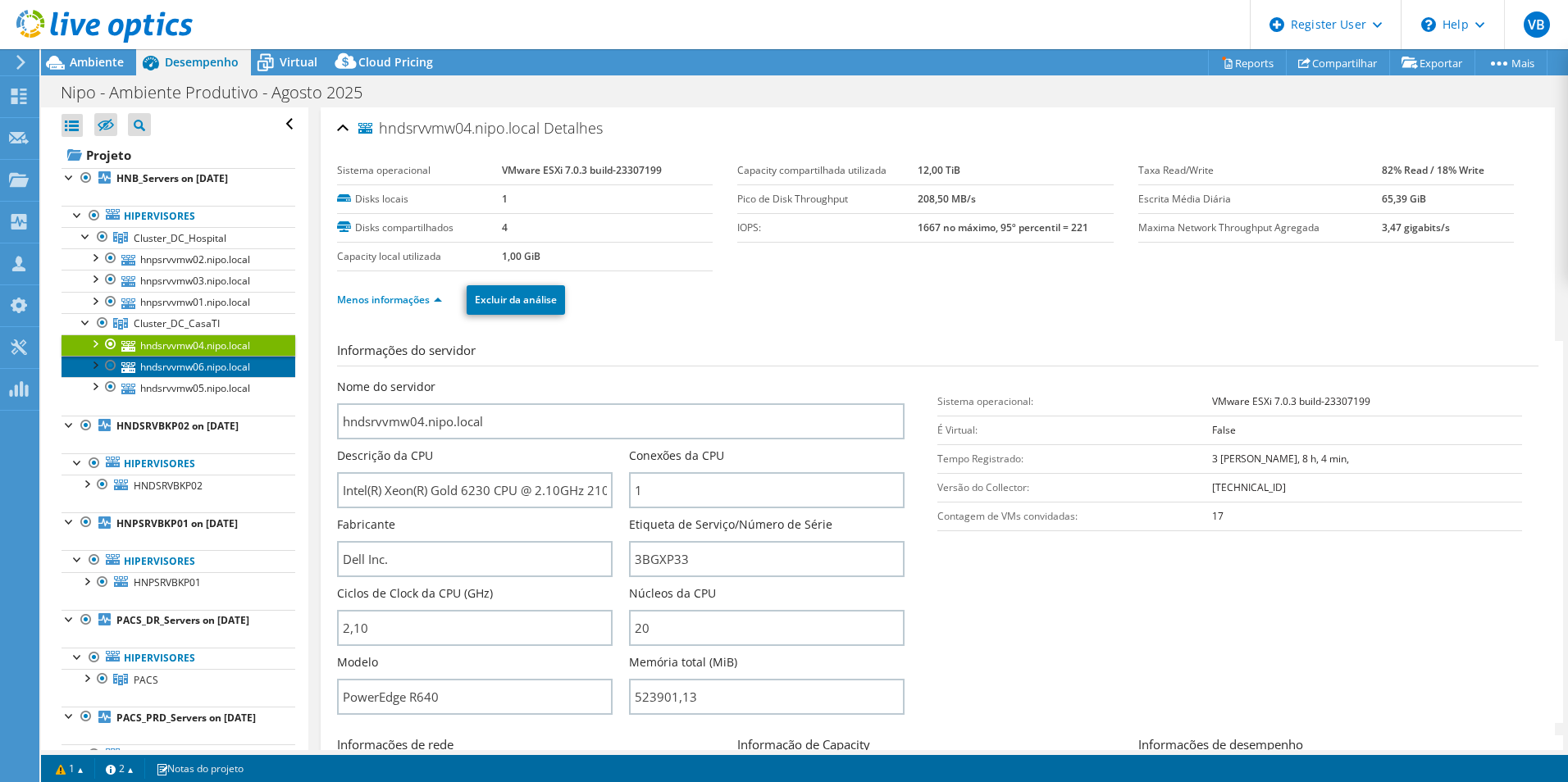
click at [176, 375] on link "hndsrvvmw06.nipo.local" at bounding box center [178, 366] width 234 height 22
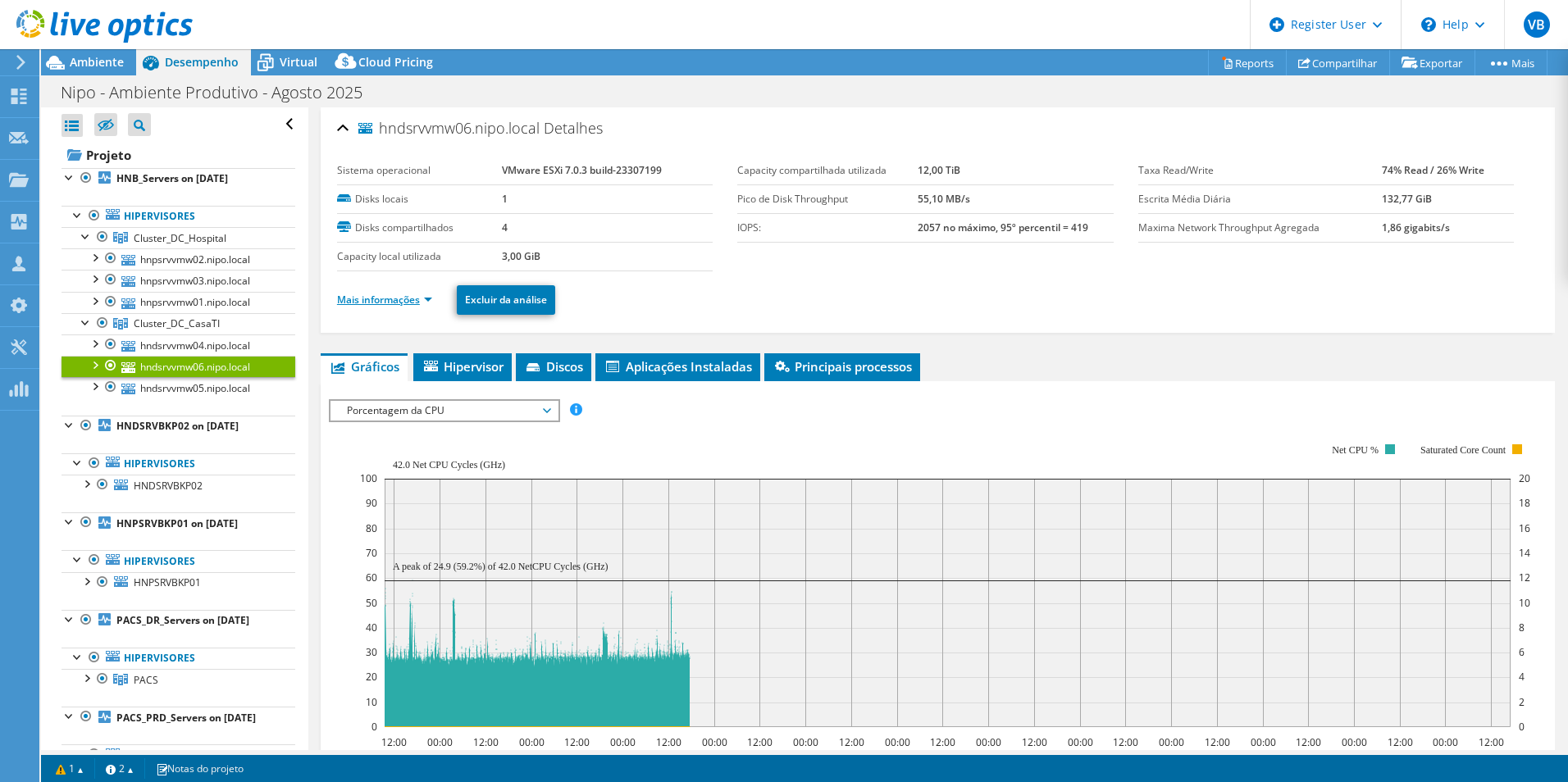
click at [398, 296] on link "Mais informações" at bounding box center [385, 300] width 95 height 14
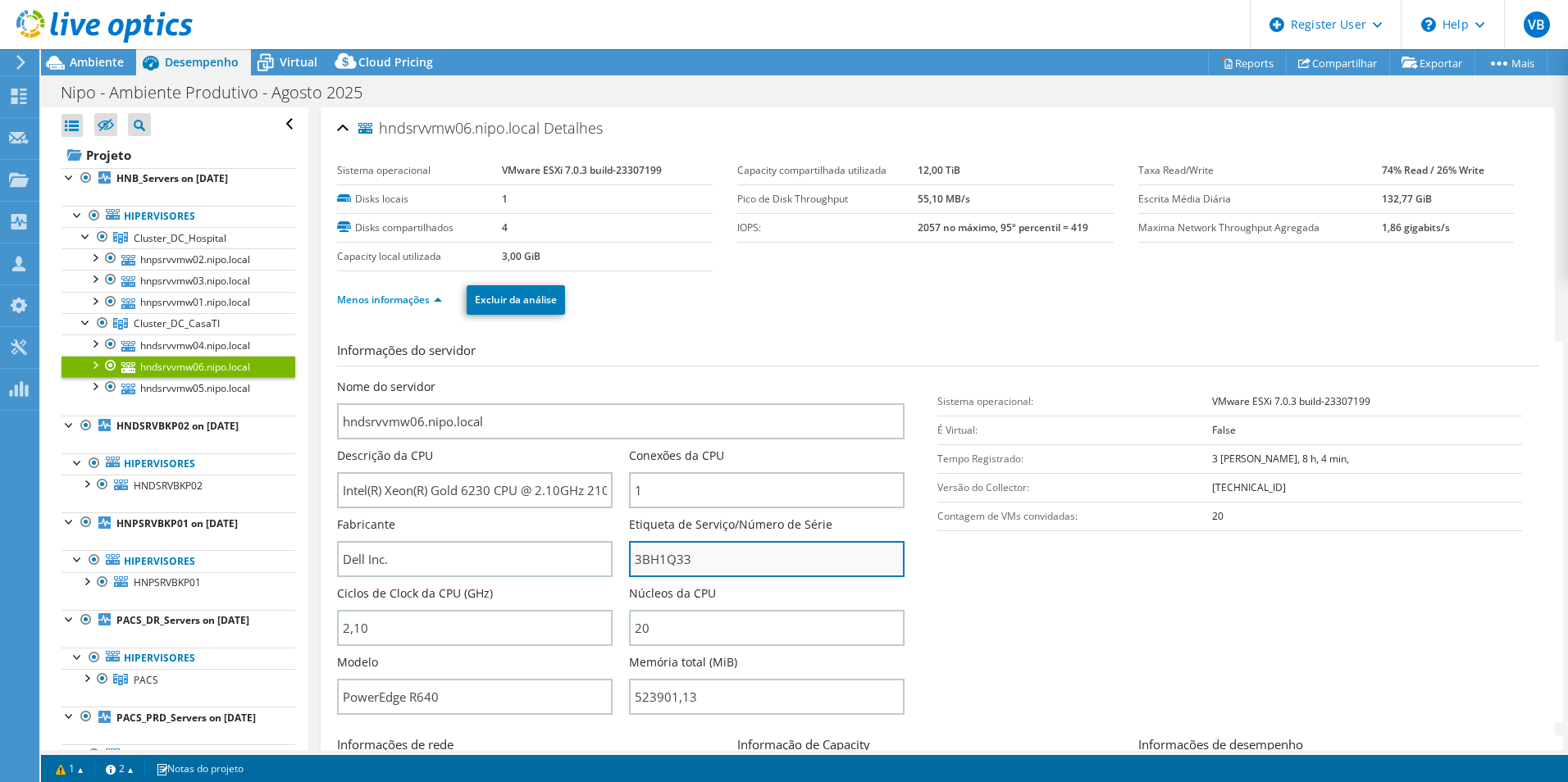
click at [655, 564] on input "3BH1Q33" at bounding box center [767, 559] width 275 height 36
click at [196, 399] on ul "Hipervisores Cluster_DC_Hospital hnpsrvvmw02.nipo.local" at bounding box center [178, 302] width 234 height 226
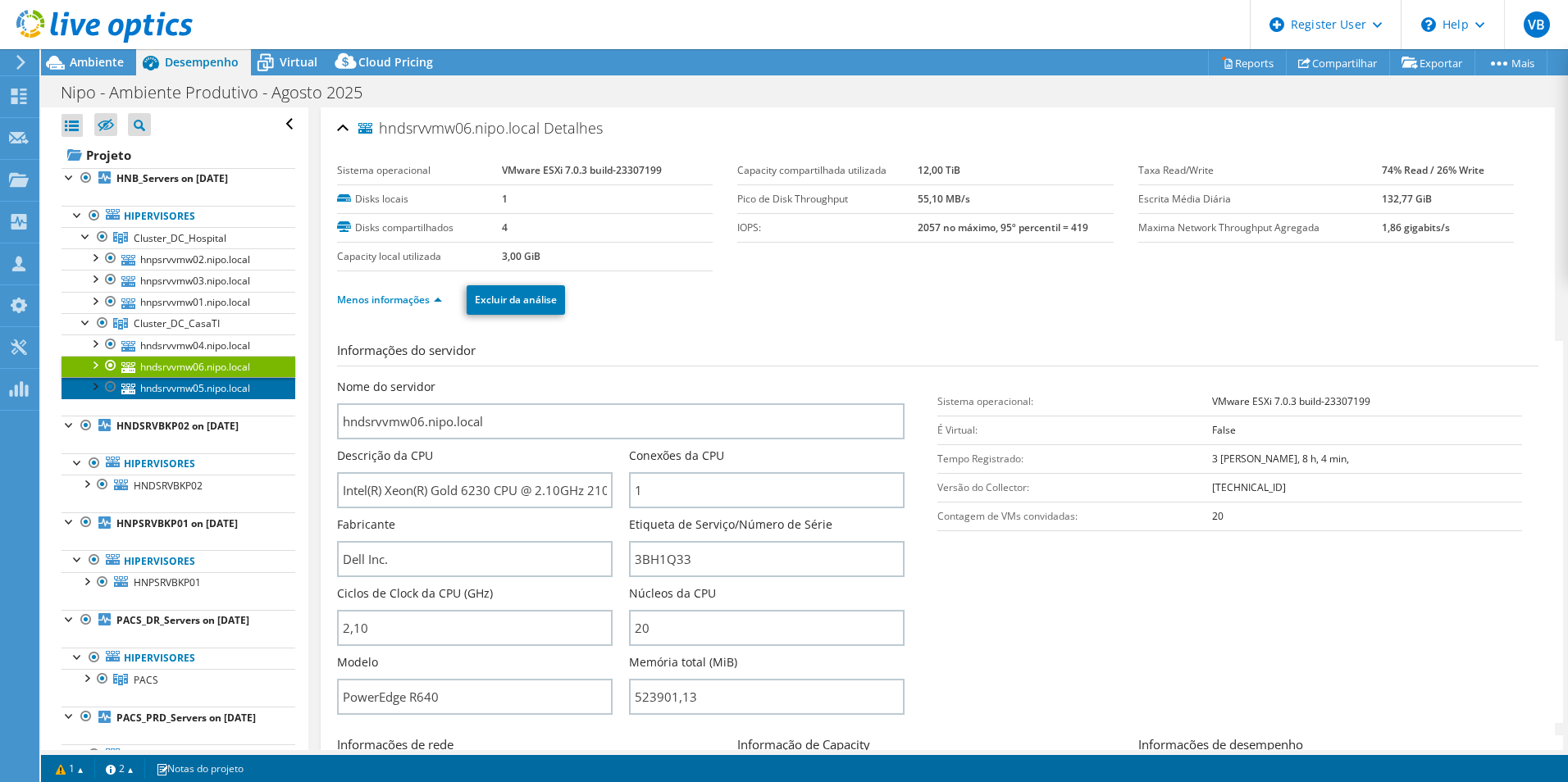
click at [206, 389] on link "hndsrvvmw05.nipo.local" at bounding box center [178, 387] width 234 height 22
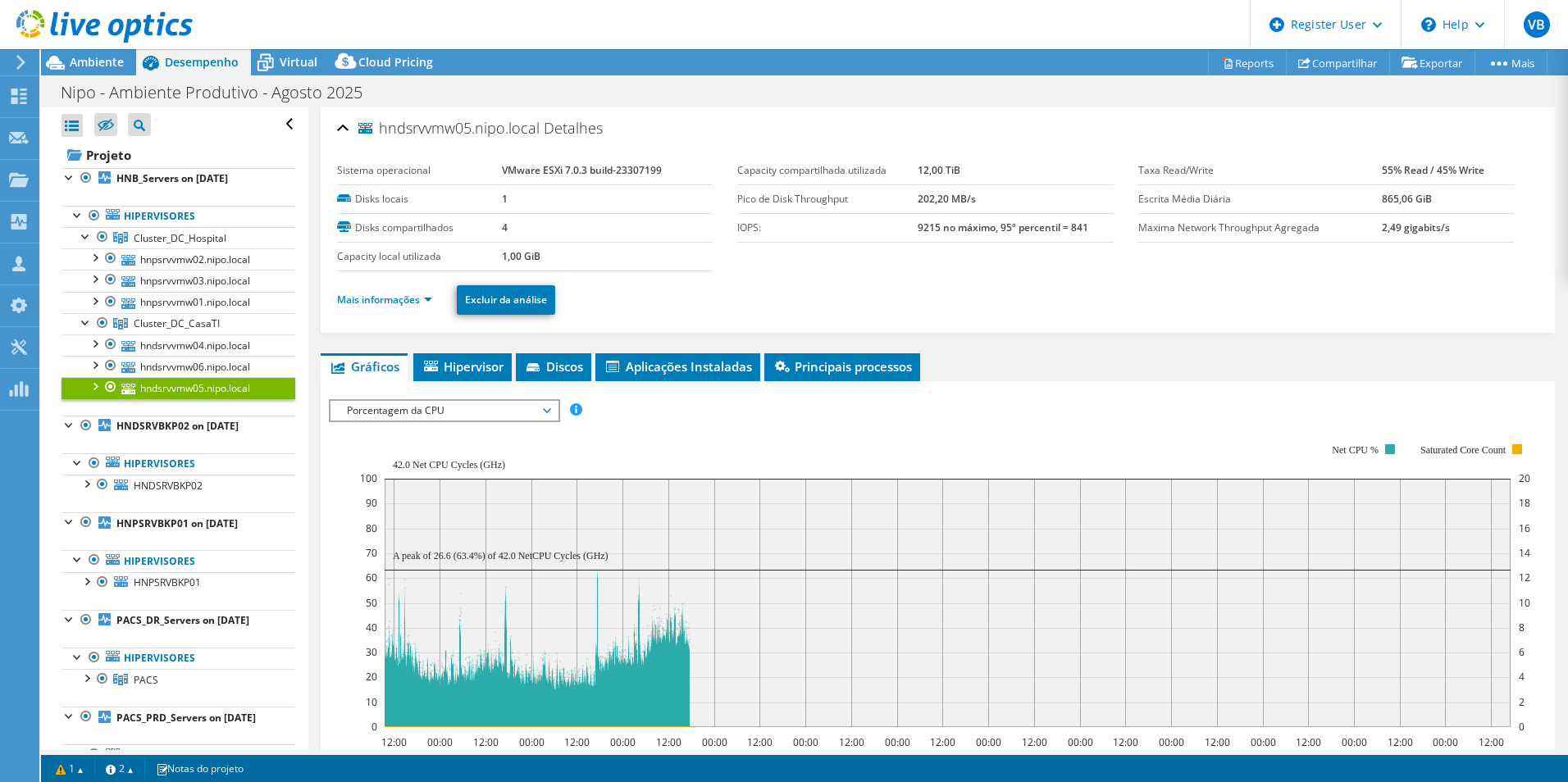
click at [403, 283] on ul "Mais informações Excluir da análise" at bounding box center [937, 298] width 1202 height 34
click at [401, 306] on link "Mais informações" at bounding box center [385, 300] width 95 height 14
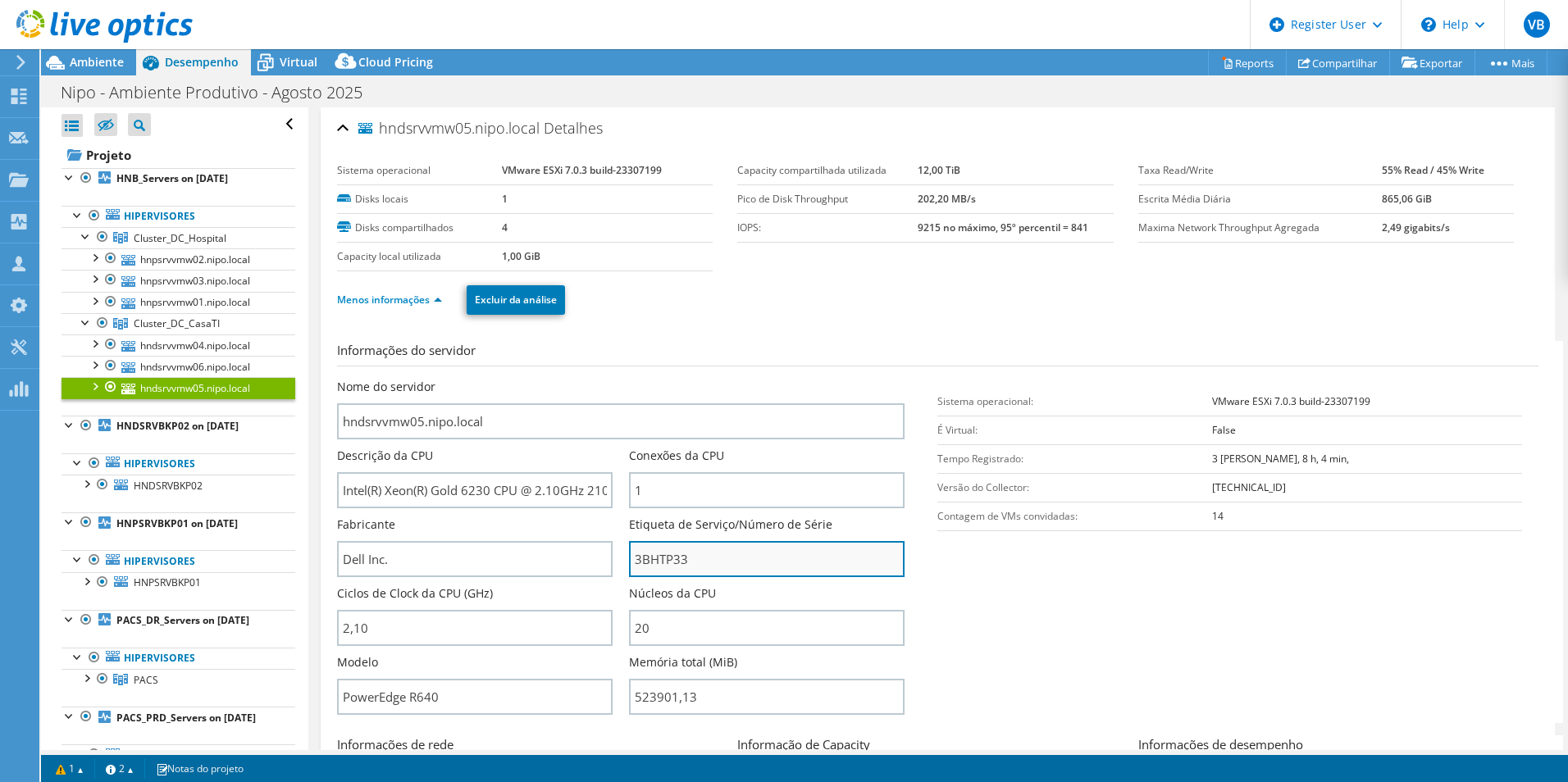
click at [657, 559] on input "3BHTP33" at bounding box center [767, 559] width 275 height 36
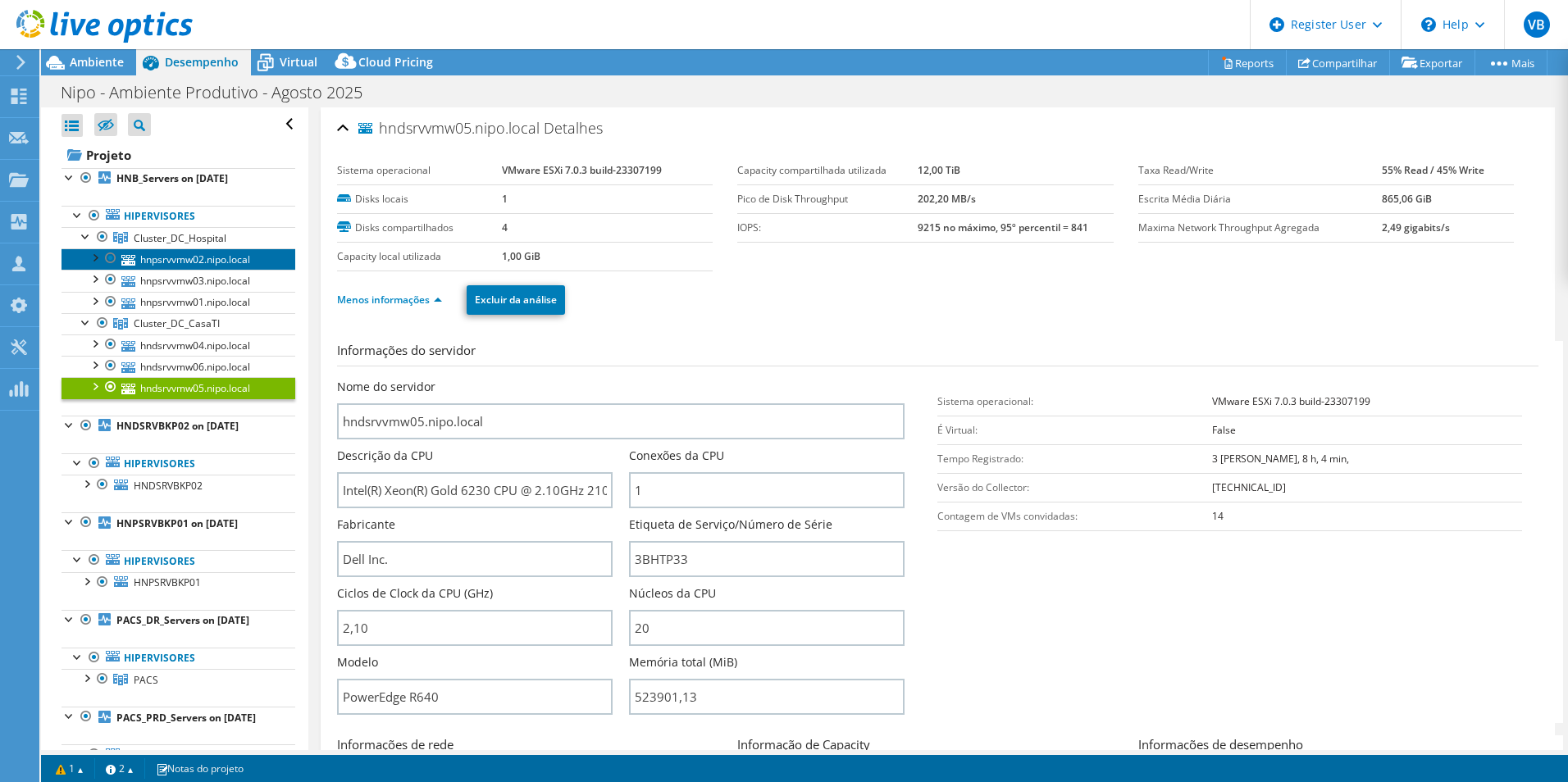
click at [191, 259] on link "hnpsrvvmw02.nipo.local" at bounding box center [178, 259] width 234 height 22
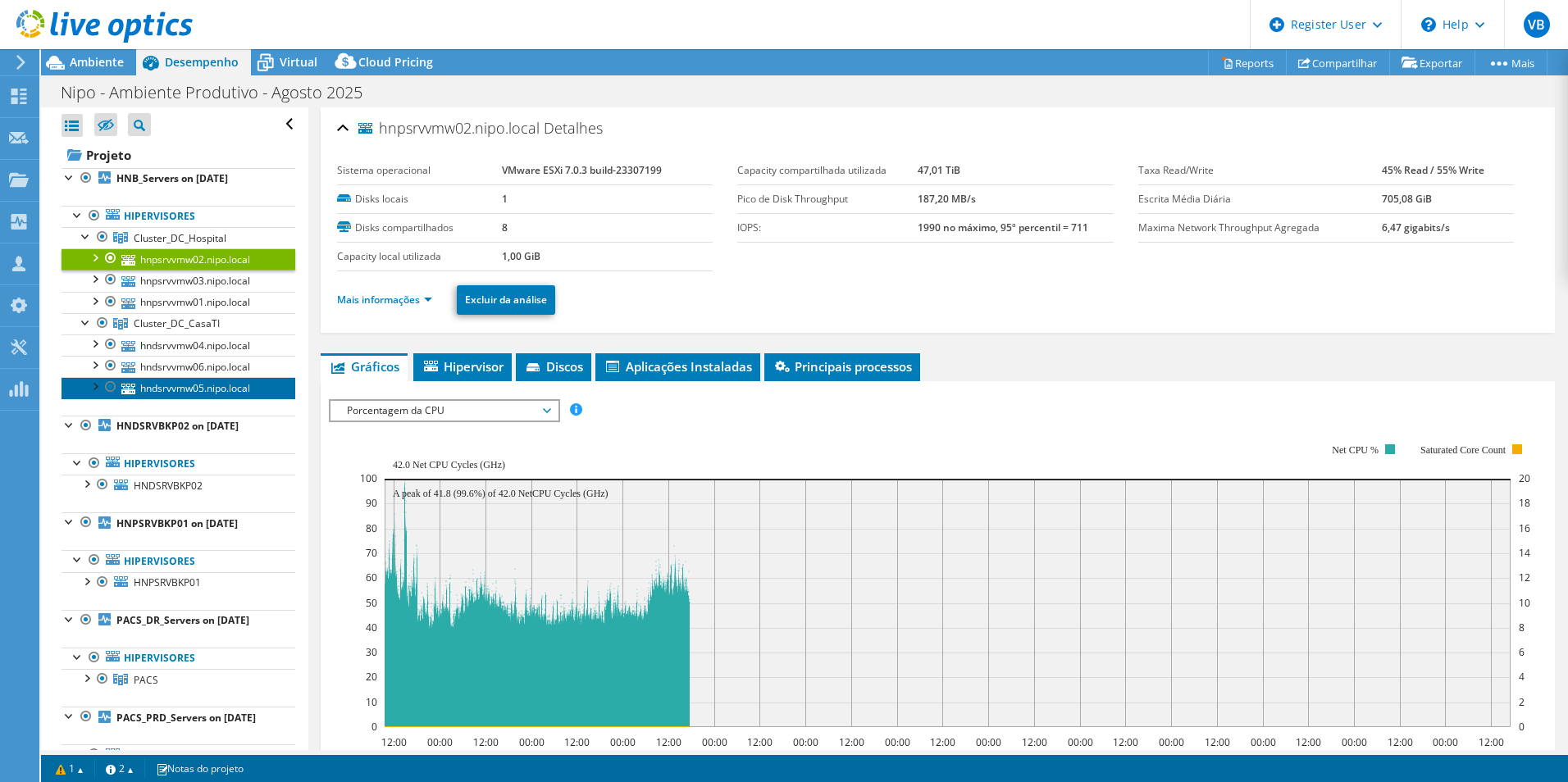
click at [216, 380] on link "hndsrvvmw05.nipo.local" at bounding box center [178, 387] width 234 height 22
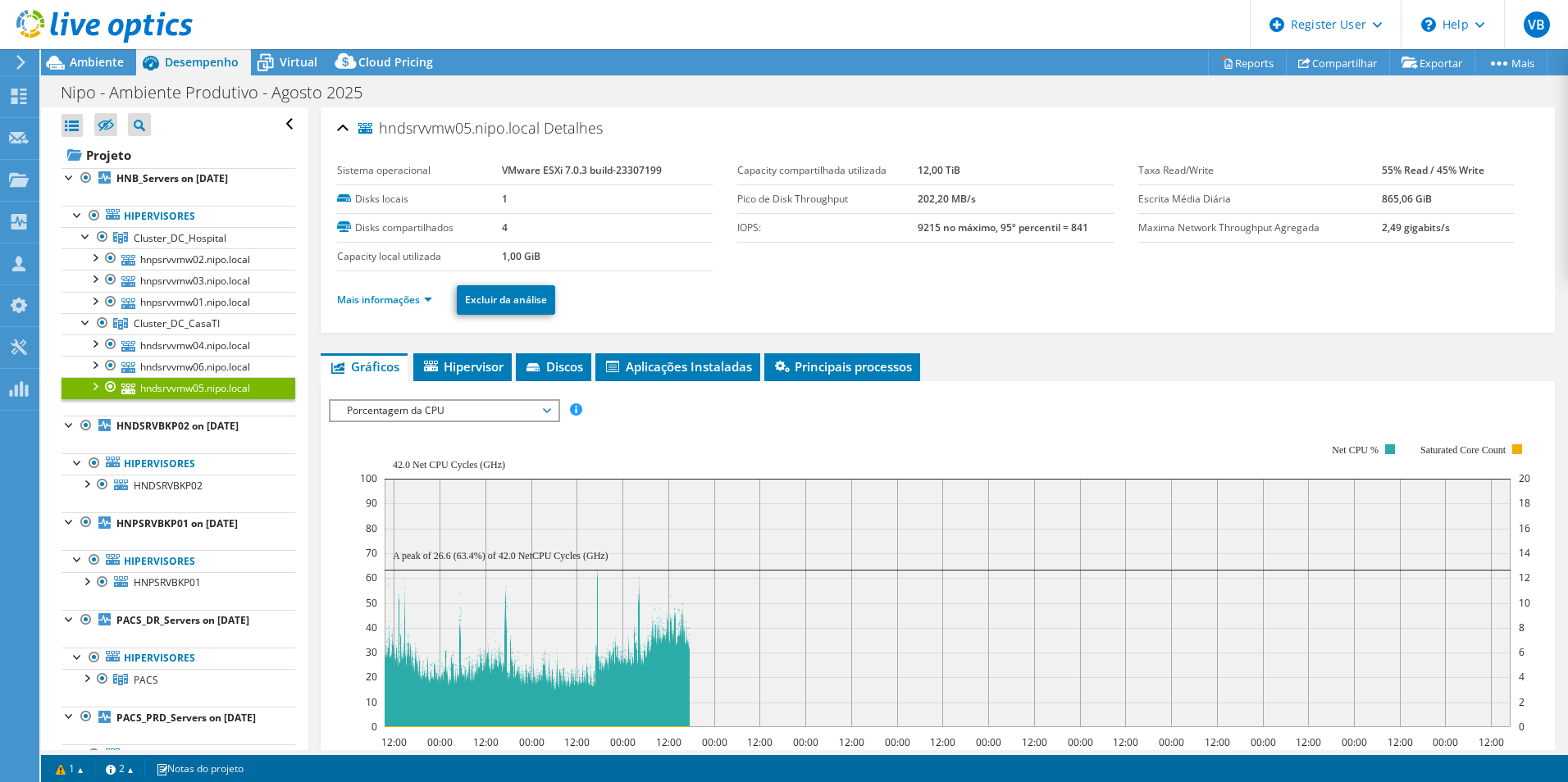
drag, startPoint x: 377, startPoint y: 132, endPoint x: 452, endPoint y: 134, distance: 75.0
click at [452, 134] on span "hndsrvvmw05.nipo.local" at bounding box center [449, 128] width 181 height 16
copy span "hndsrvvmw"
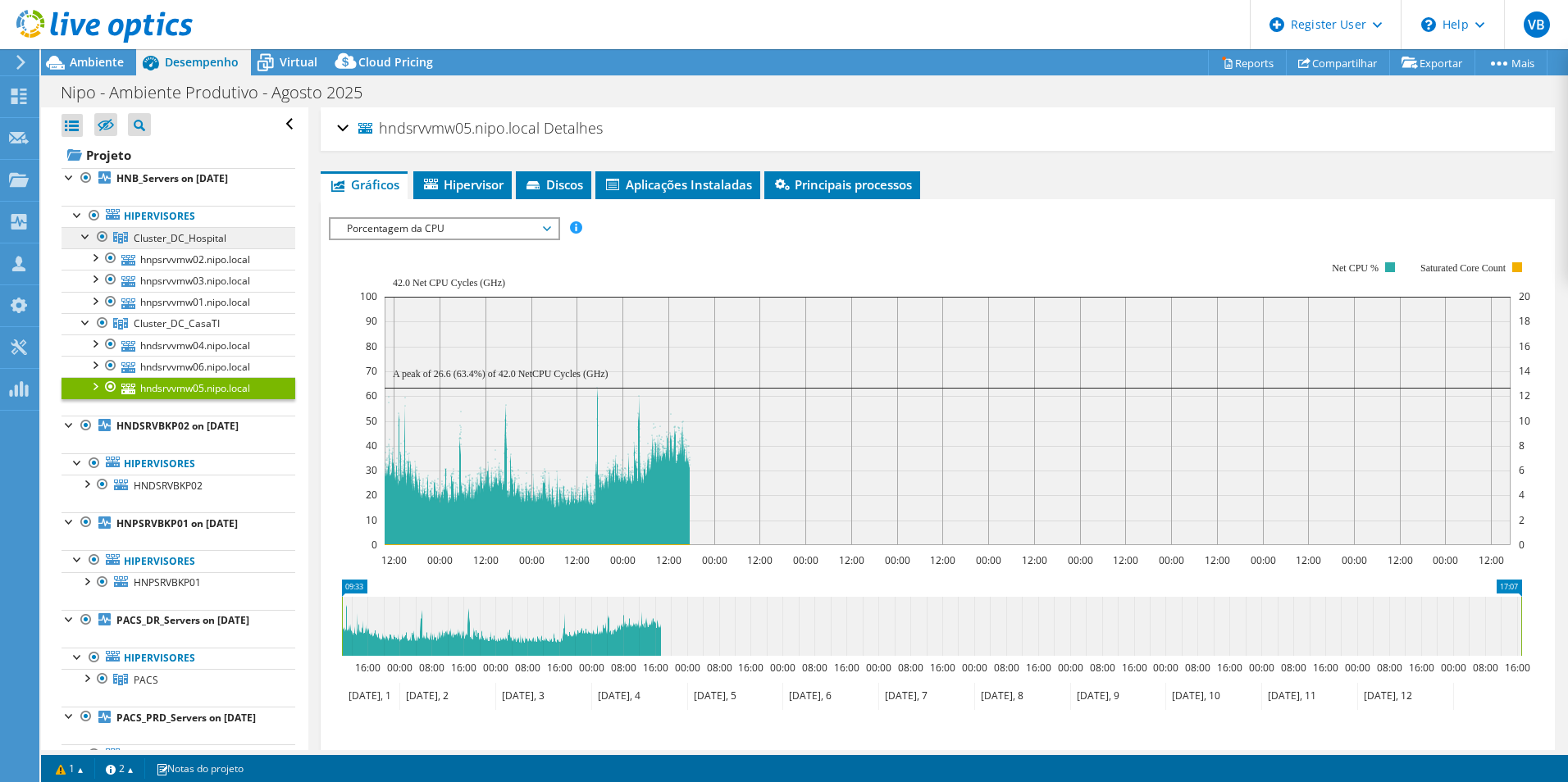
click at [213, 245] on link "Cluster_DC_Hospital" at bounding box center [178, 237] width 234 height 22
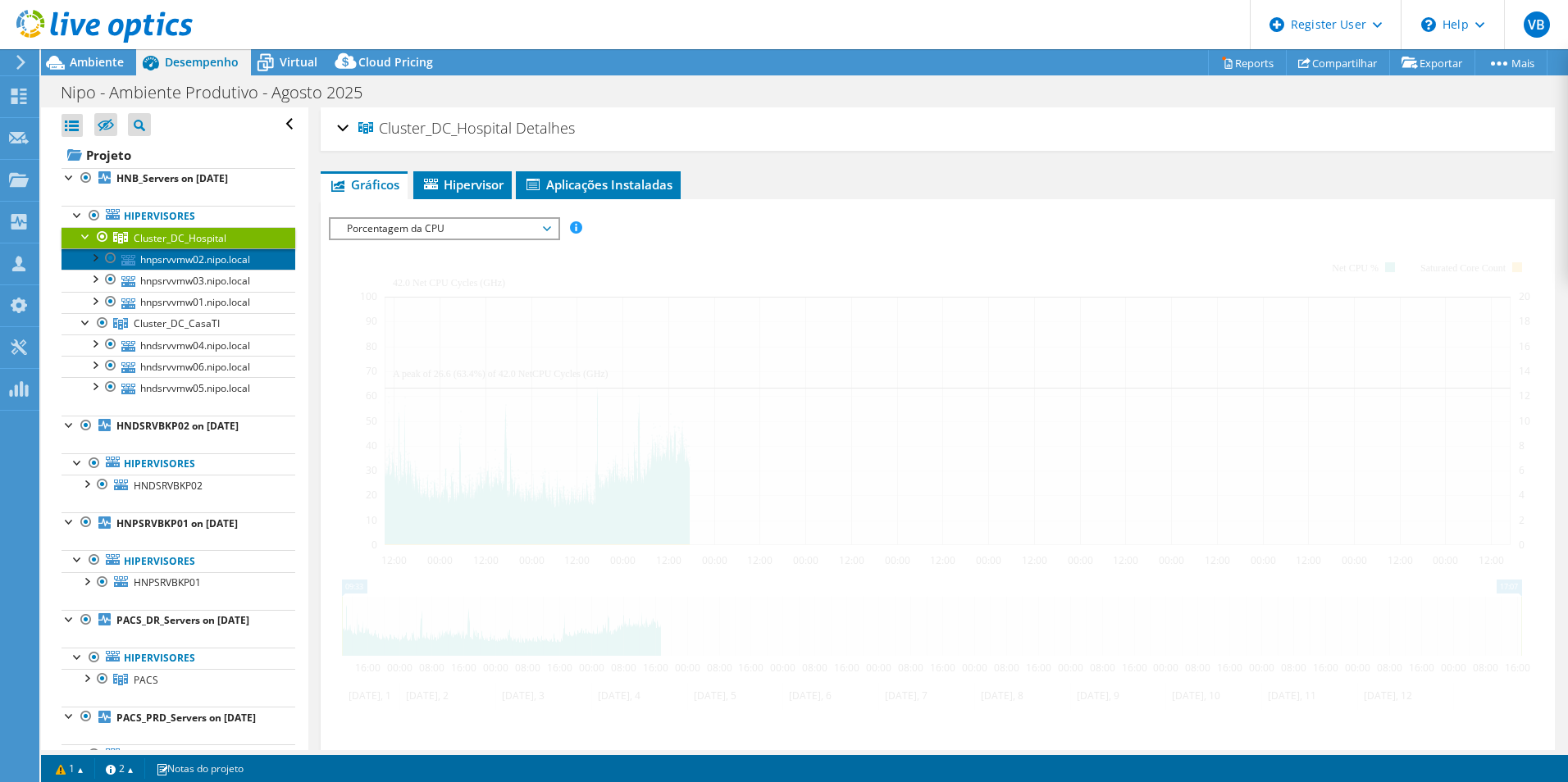
click at [210, 260] on link "hnpsrvvmw02.nipo.local" at bounding box center [178, 259] width 234 height 22
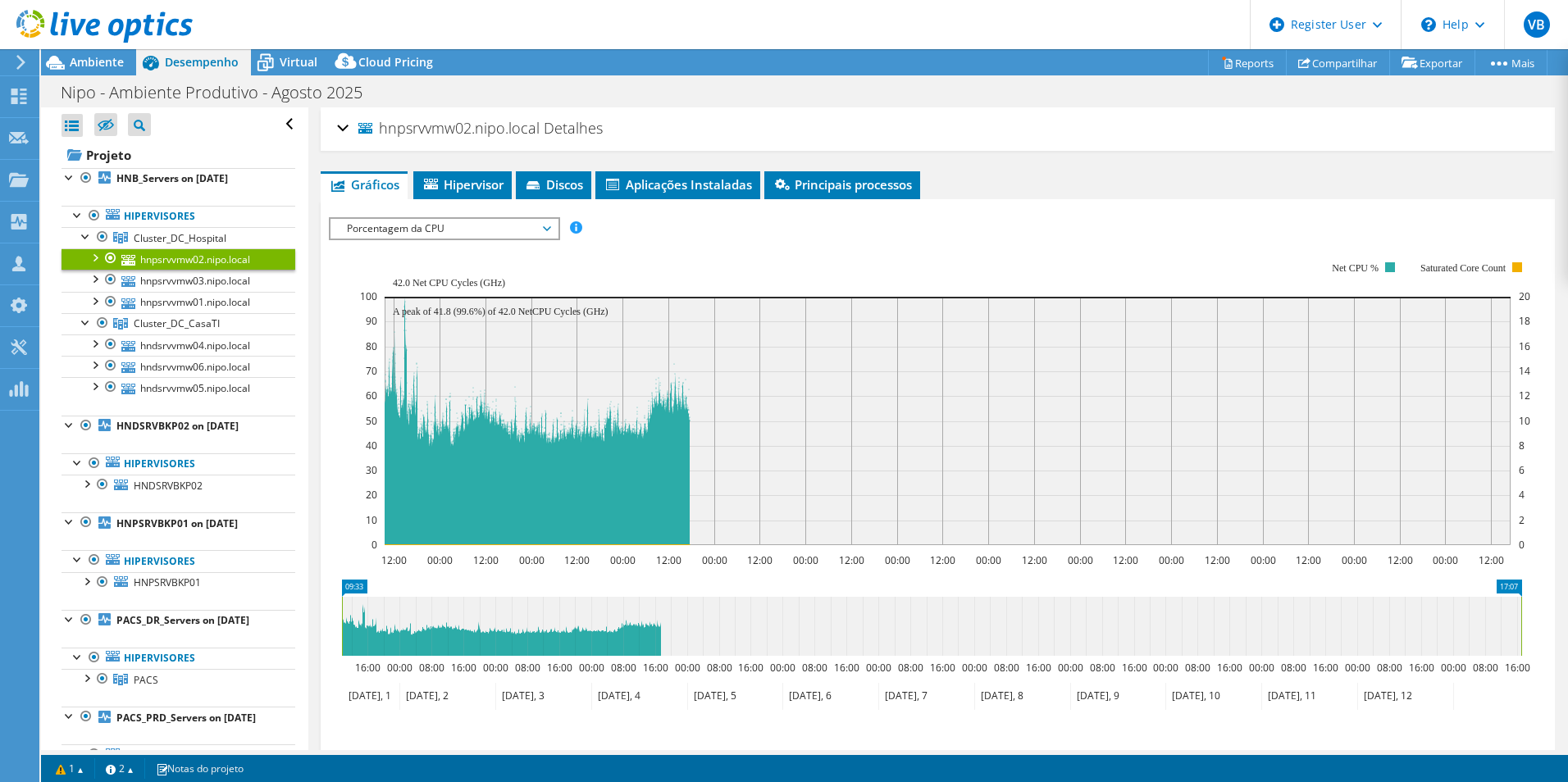
click at [344, 130] on div "hnpsrvvmw02.nipo.local Detalhes" at bounding box center [937, 129] width 1202 height 36
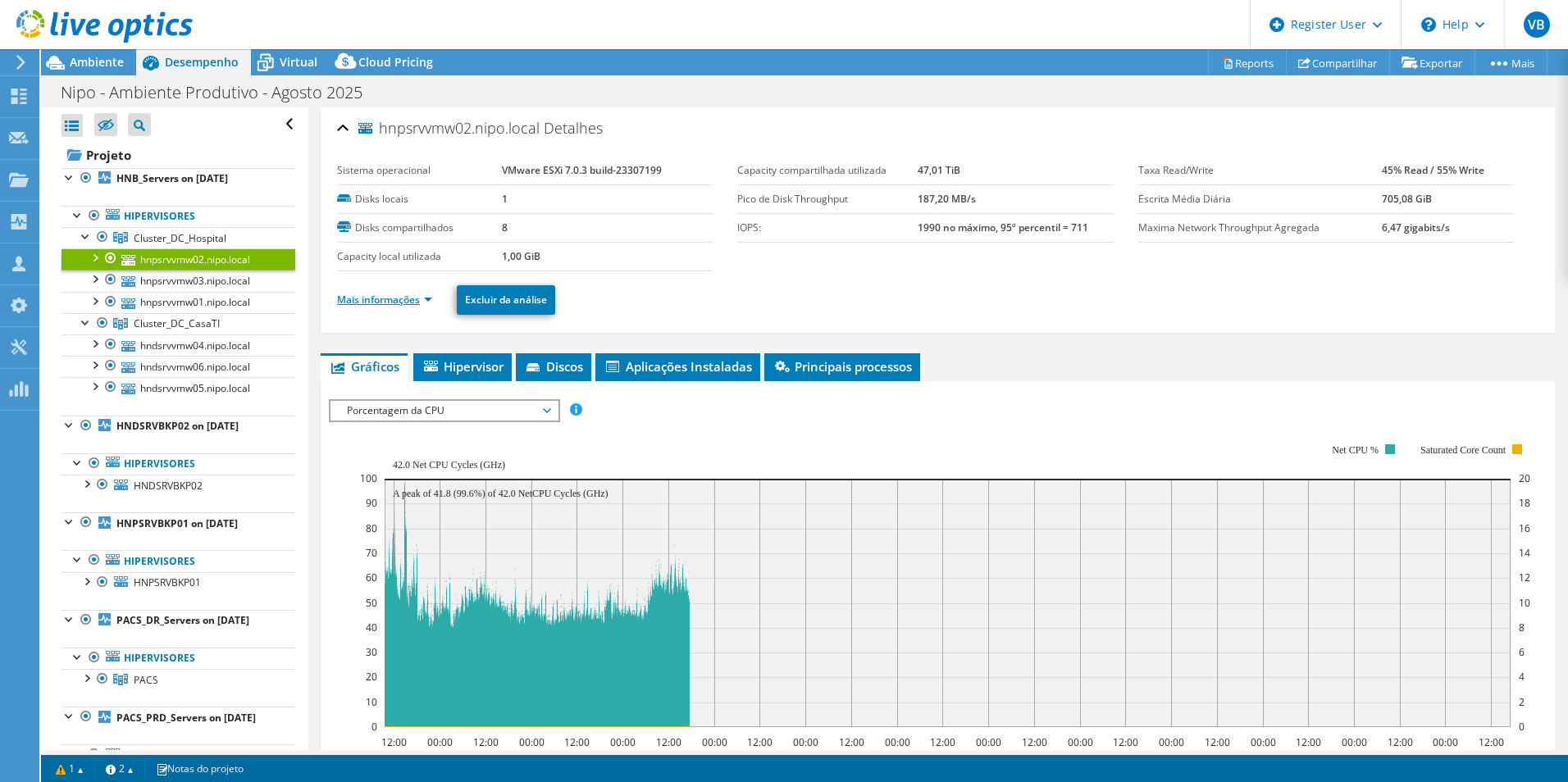
click at [431, 294] on link "Mais informações" at bounding box center [385, 300] width 95 height 14
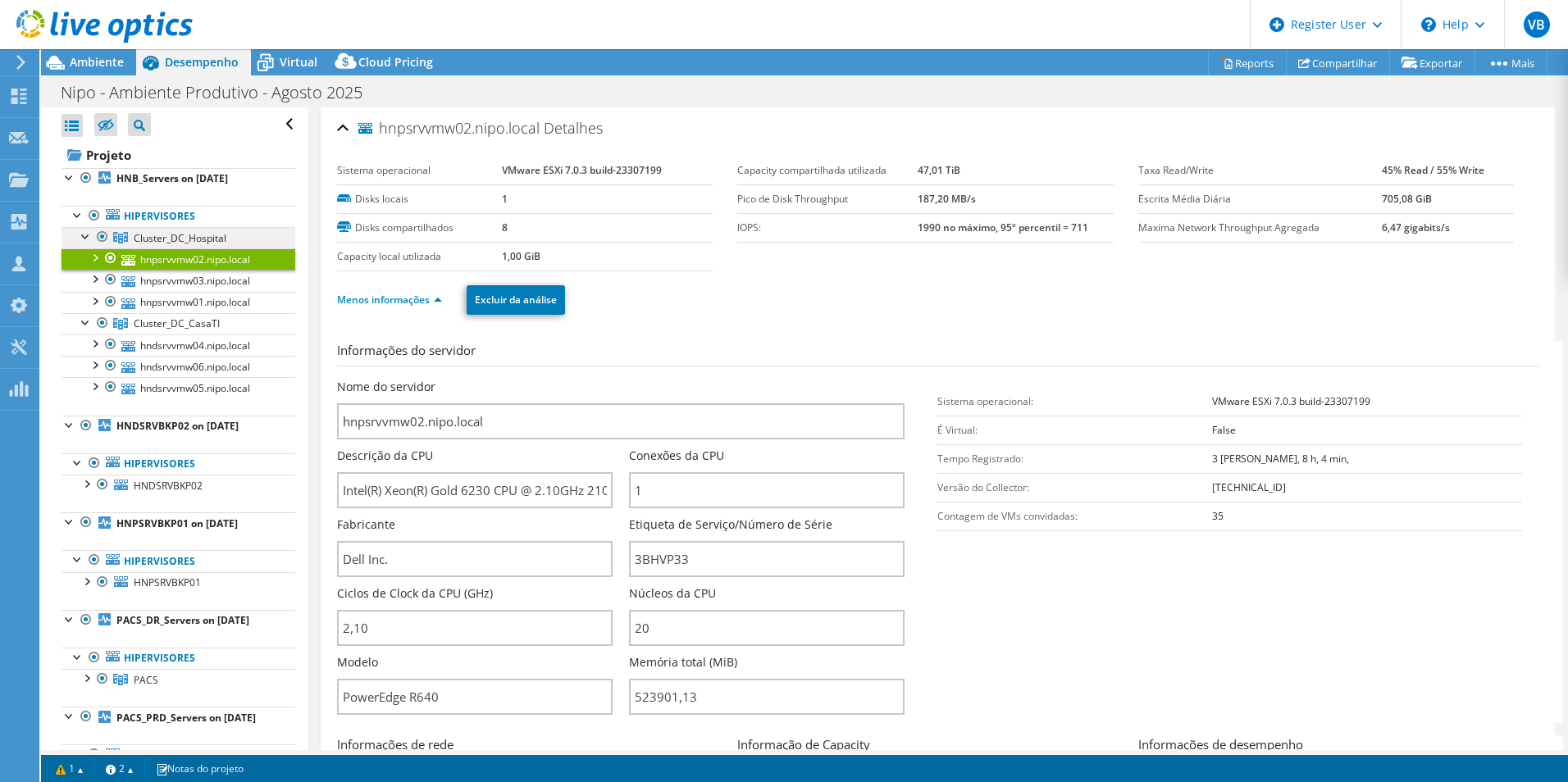
click at [199, 229] on link "Cluster_DC_Hospital" at bounding box center [178, 237] width 234 height 22
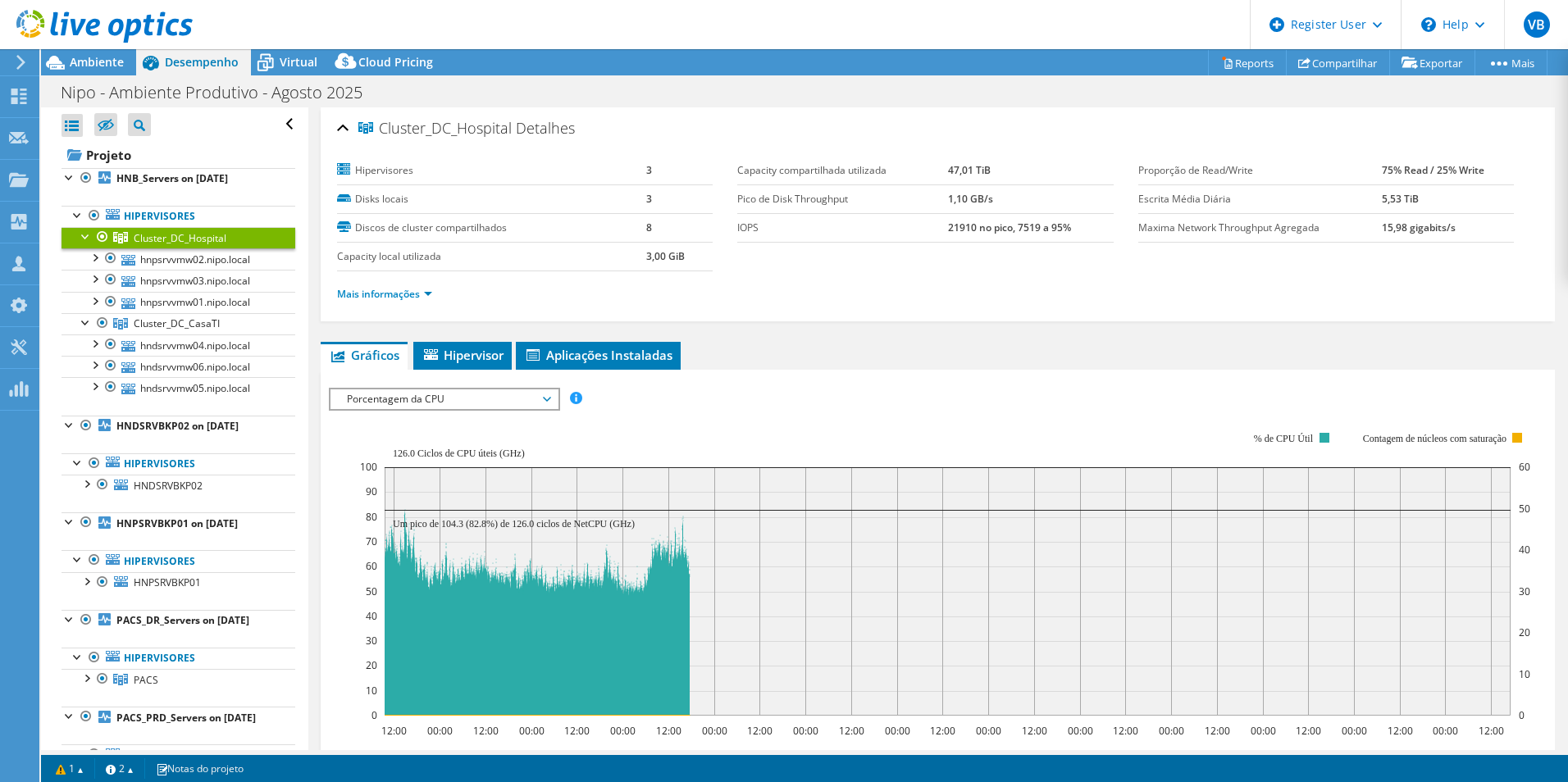
click at [425, 402] on span "Porcentagem da CPU" at bounding box center [444, 399] width 211 height 20
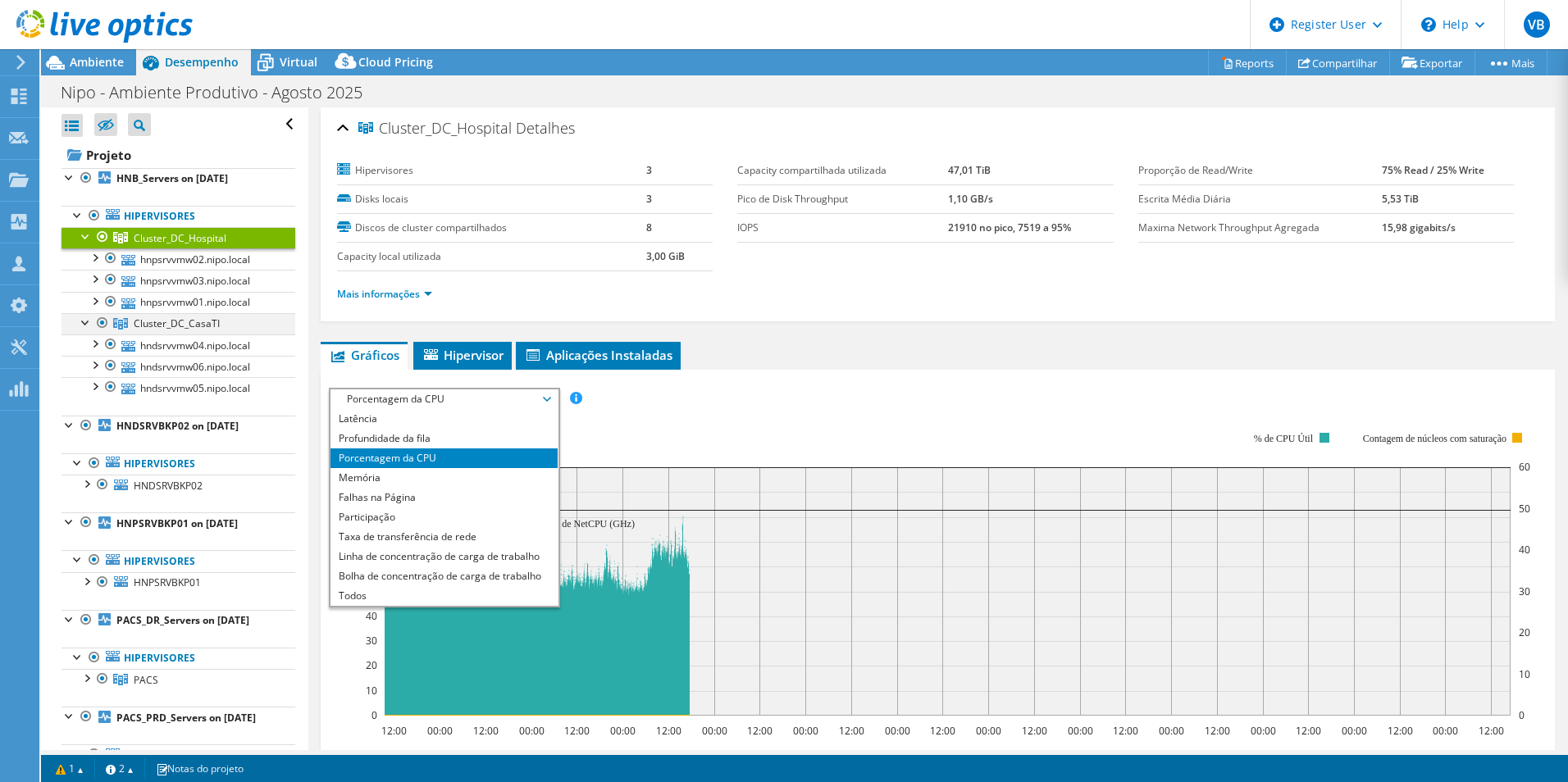
click at [100, 326] on div at bounding box center [102, 323] width 16 height 20
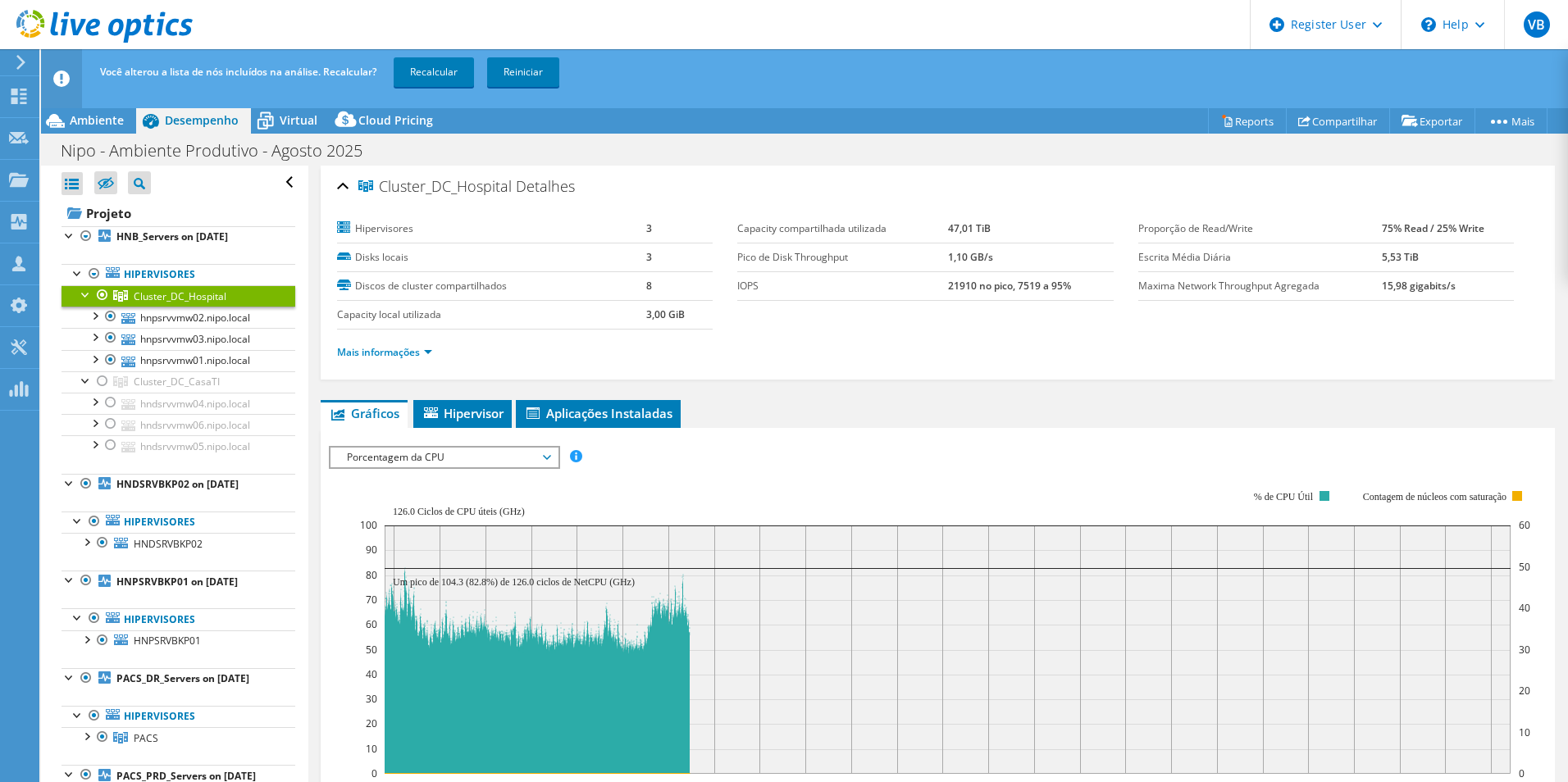
click at [399, 454] on span "Porcentagem da CPU" at bounding box center [444, 457] width 211 height 20
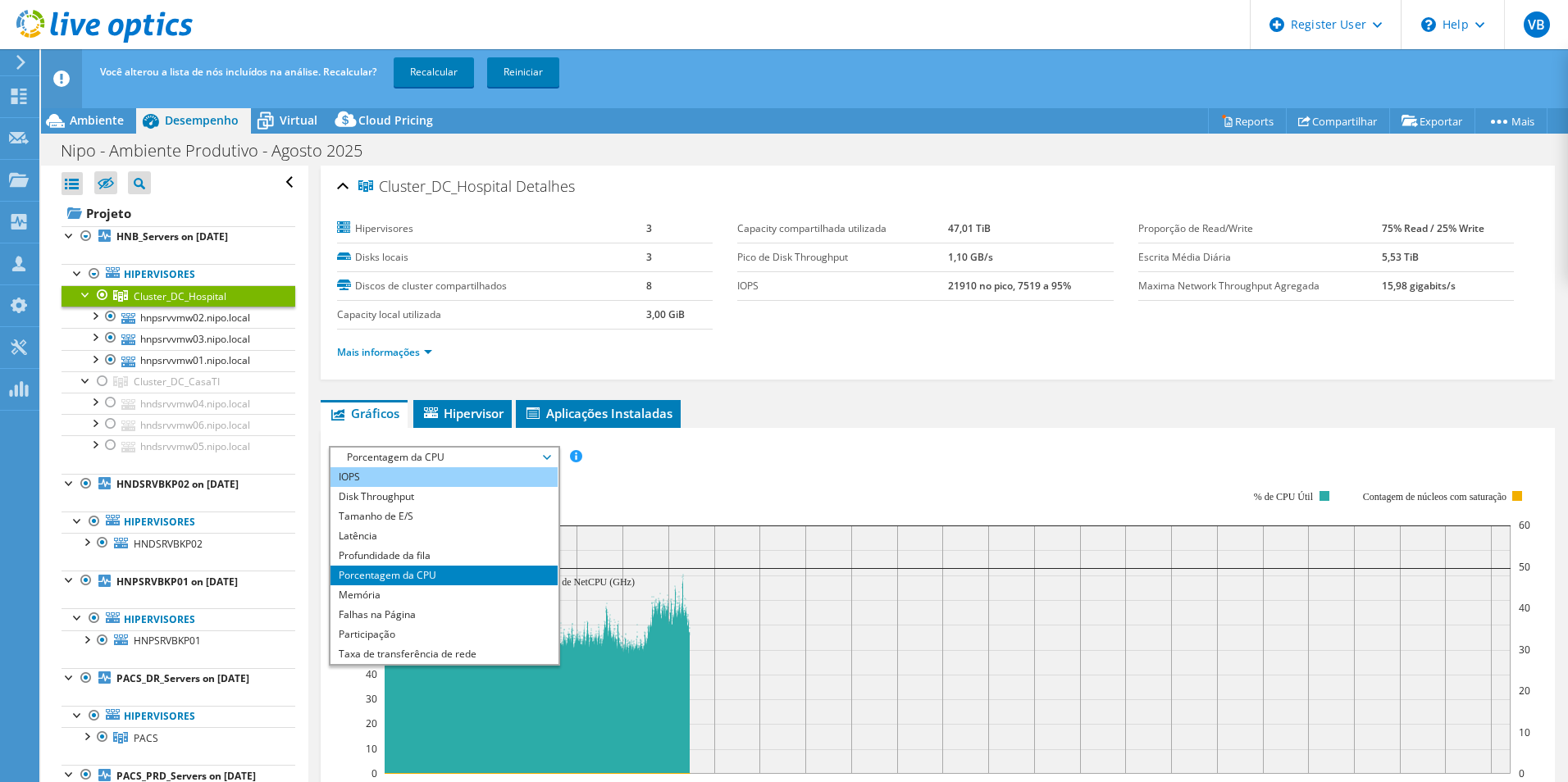
click at [396, 475] on li "IOPS" at bounding box center [444, 476] width 227 height 20
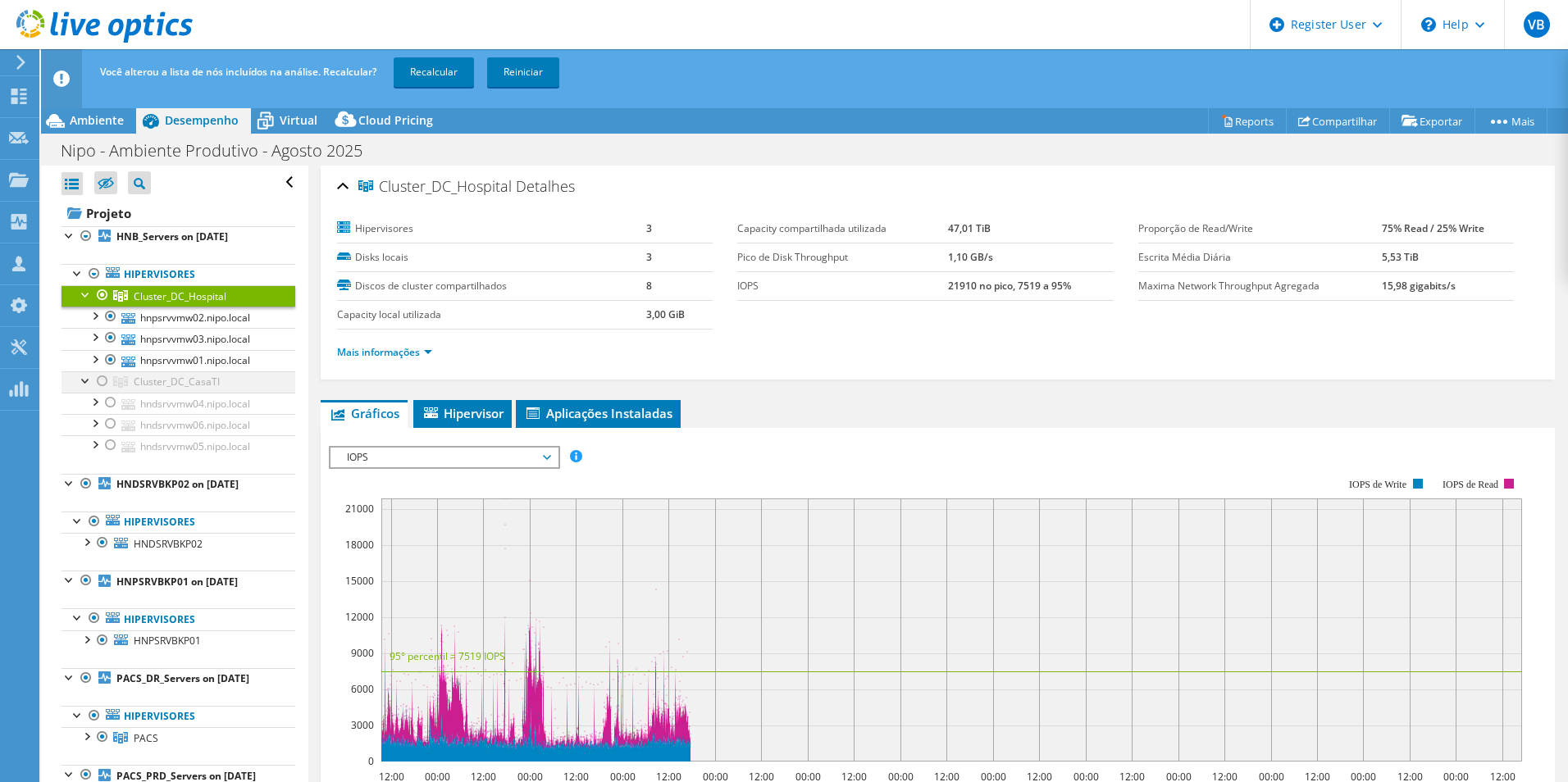
click at [96, 380] on div at bounding box center [102, 381] width 16 height 20
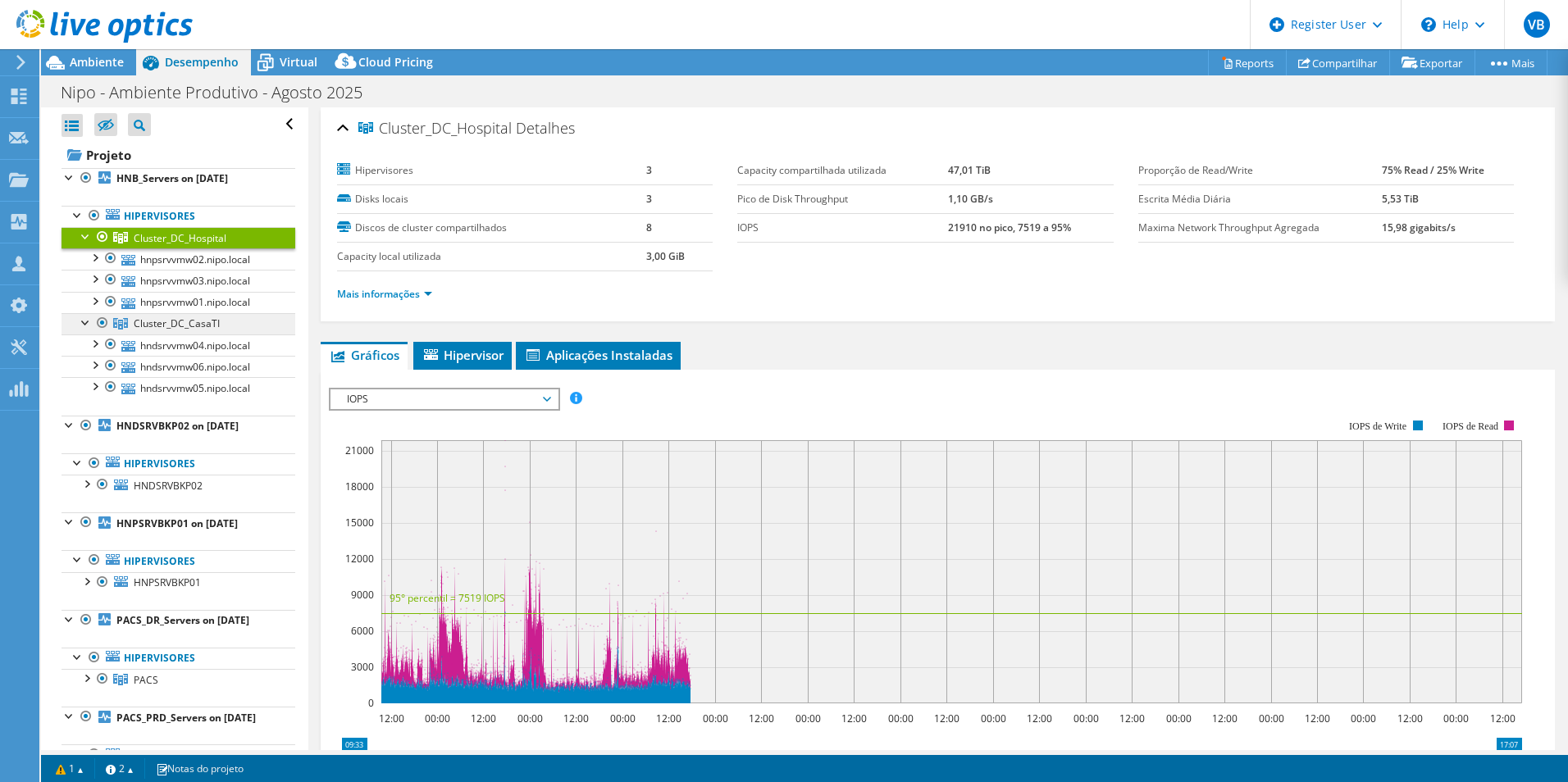
click at [157, 245] on span "Cluster_DC_CasaTI" at bounding box center [179, 238] width 93 height 14
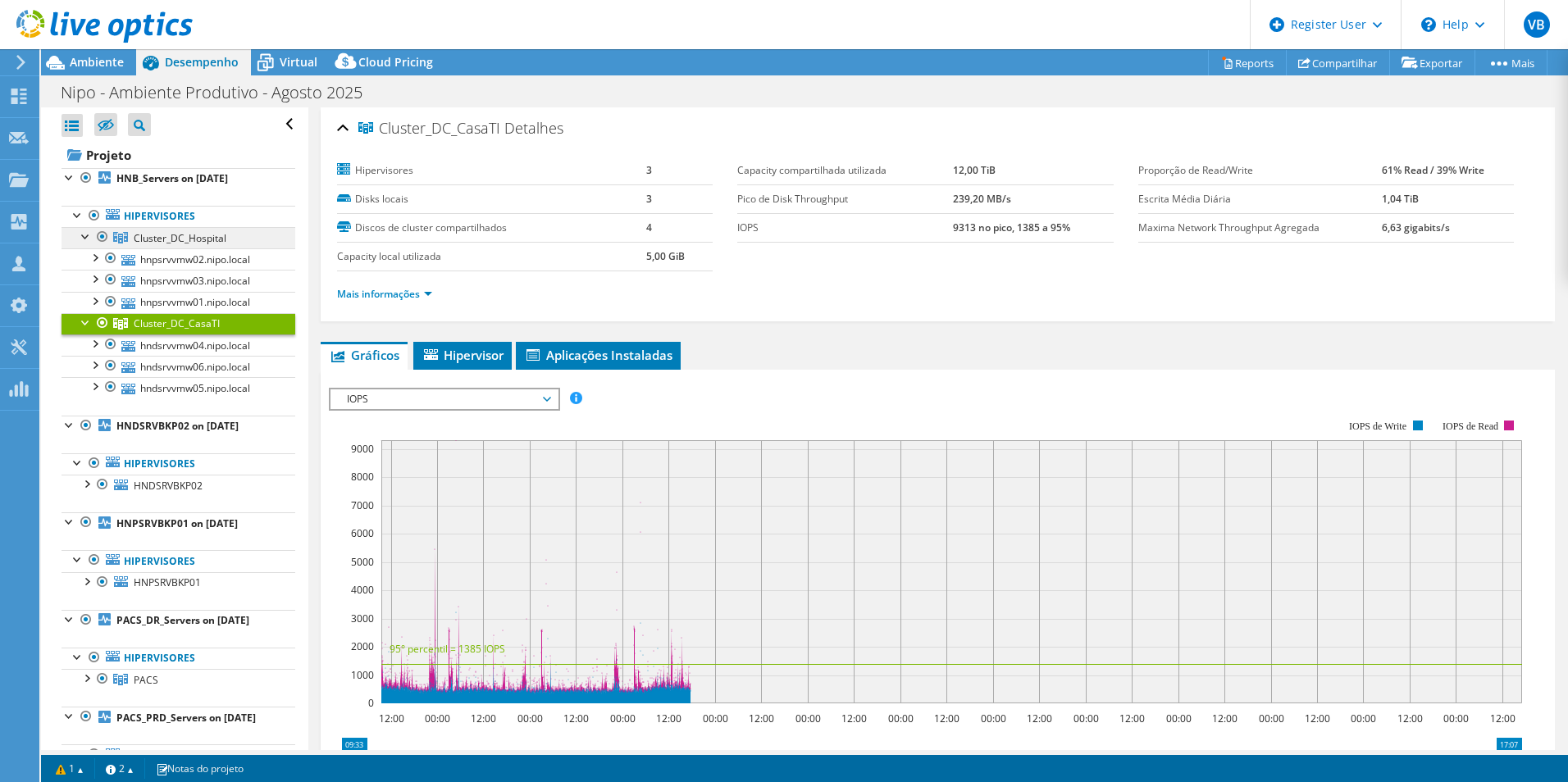
click at [168, 234] on span "Cluster_DC_Hospital" at bounding box center [179, 238] width 93 height 14
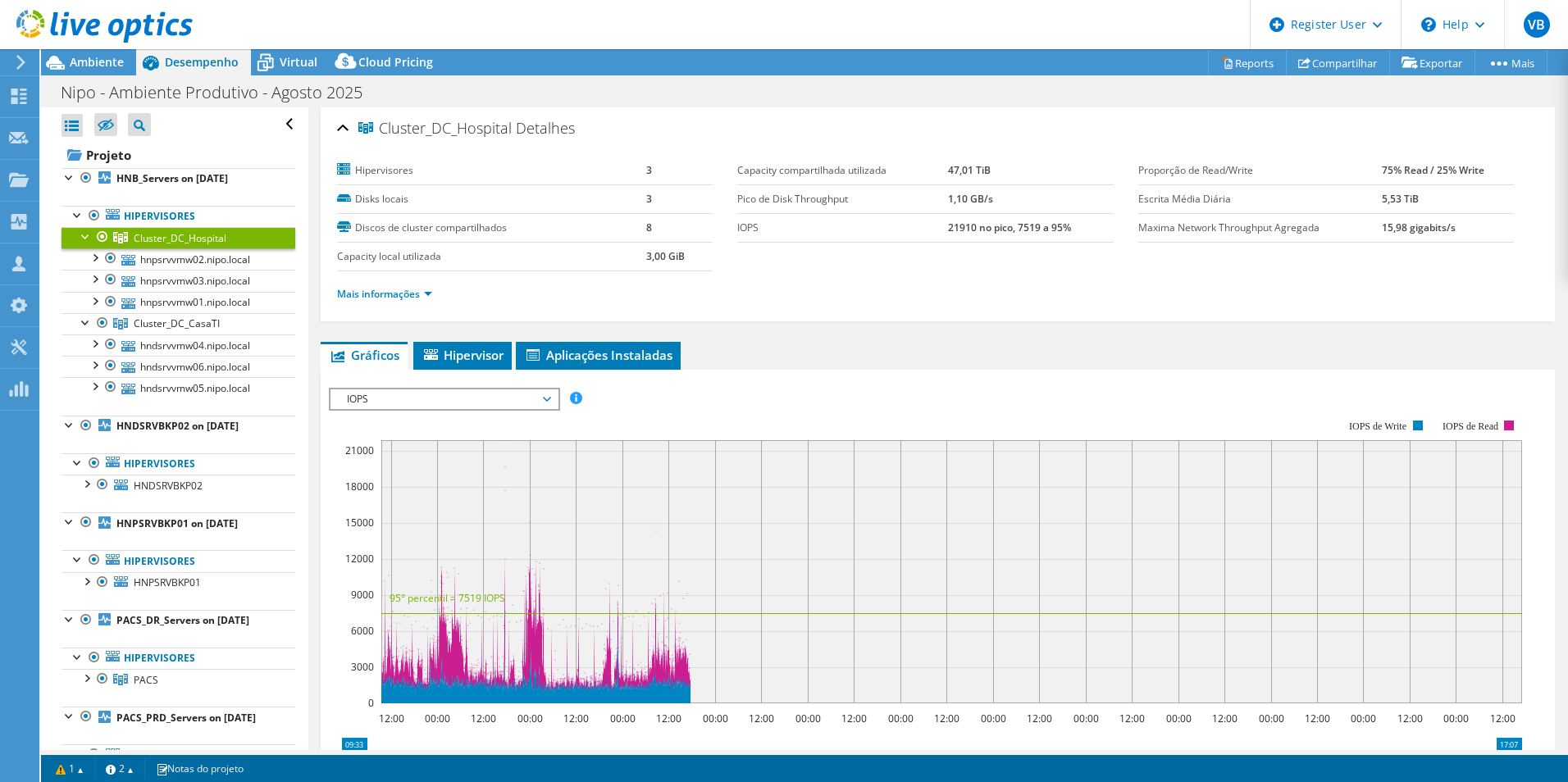
click at [406, 396] on span "IOPS" at bounding box center [444, 399] width 211 height 20
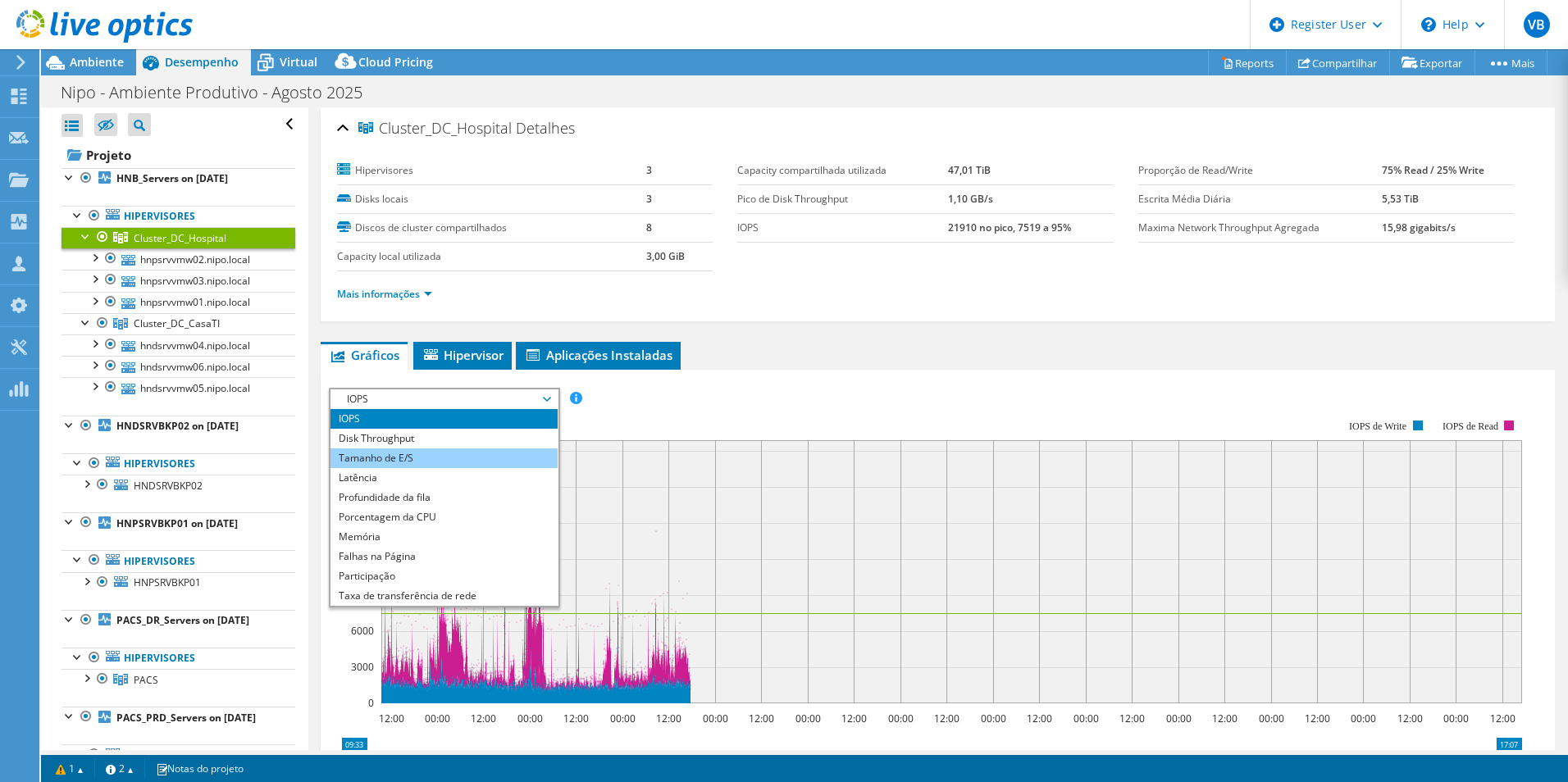
click at [417, 462] on li "Tamanho de E/S" at bounding box center [444, 458] width 227 height 20
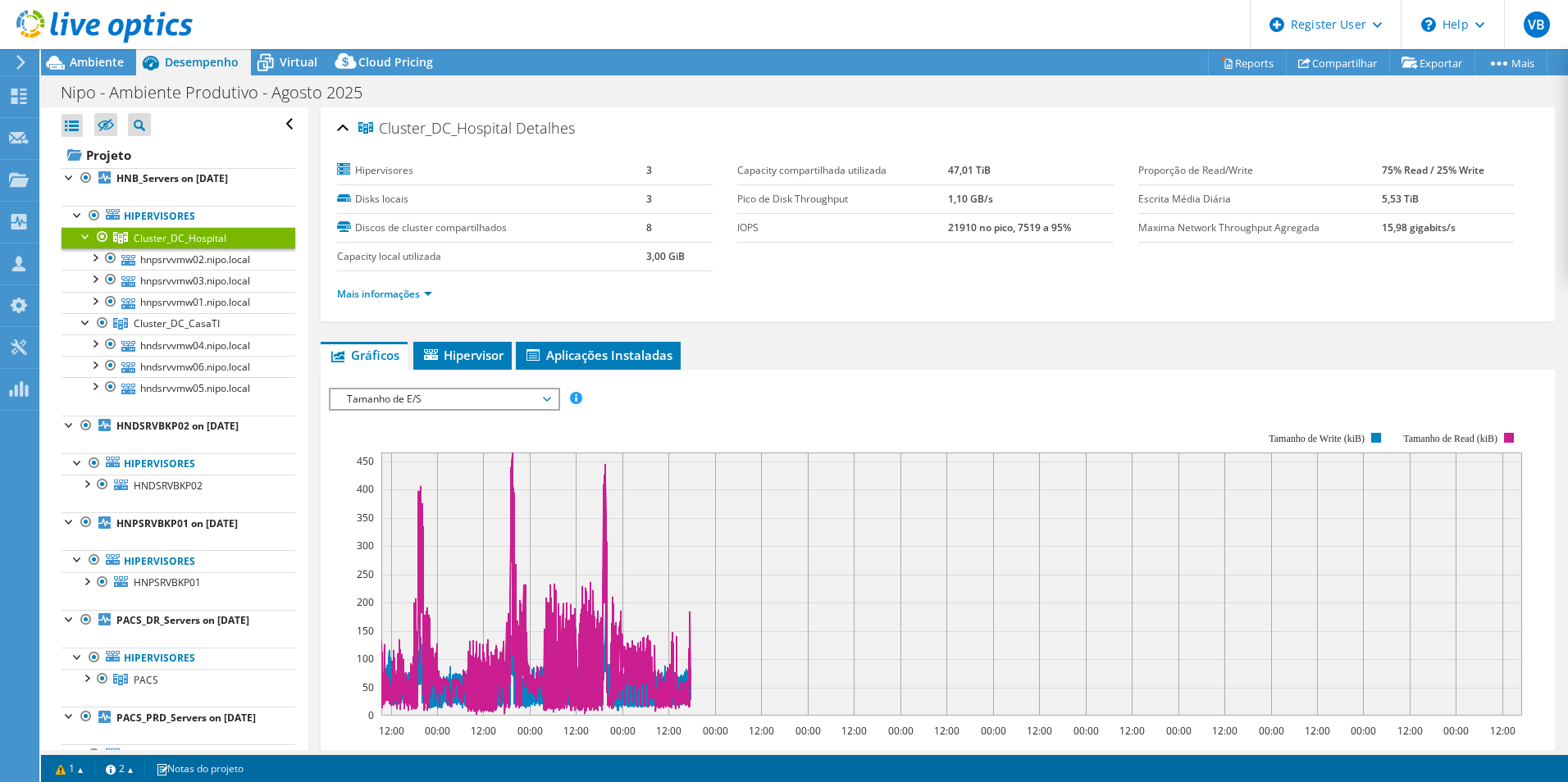
click at [413, 406] on span "Tamanho de E/S" at bounding box center [444, 399] width 211 height 20
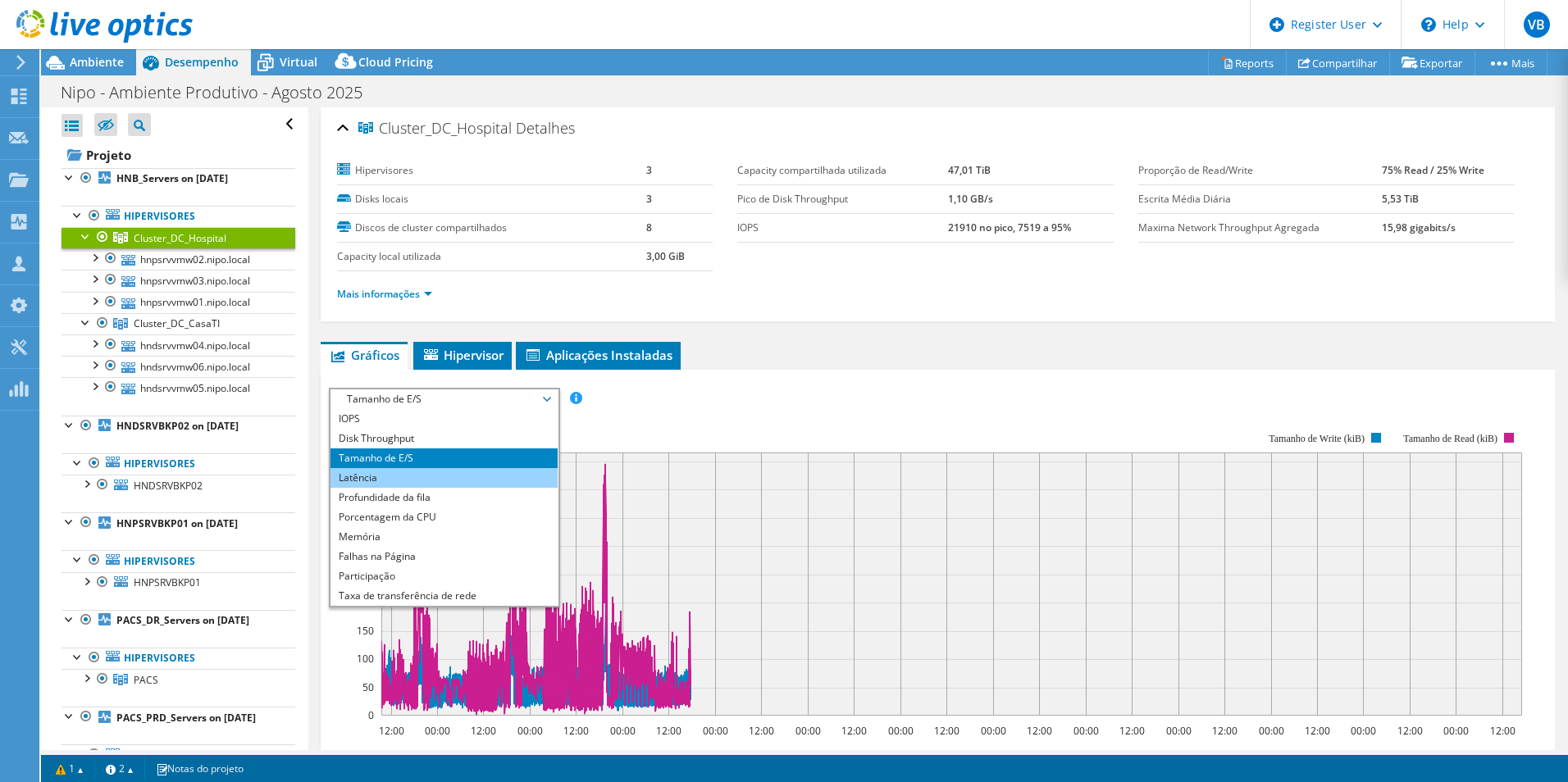
click at [413, 484] on li "Latência" at bounding box center [444, 477] width 227 height 20
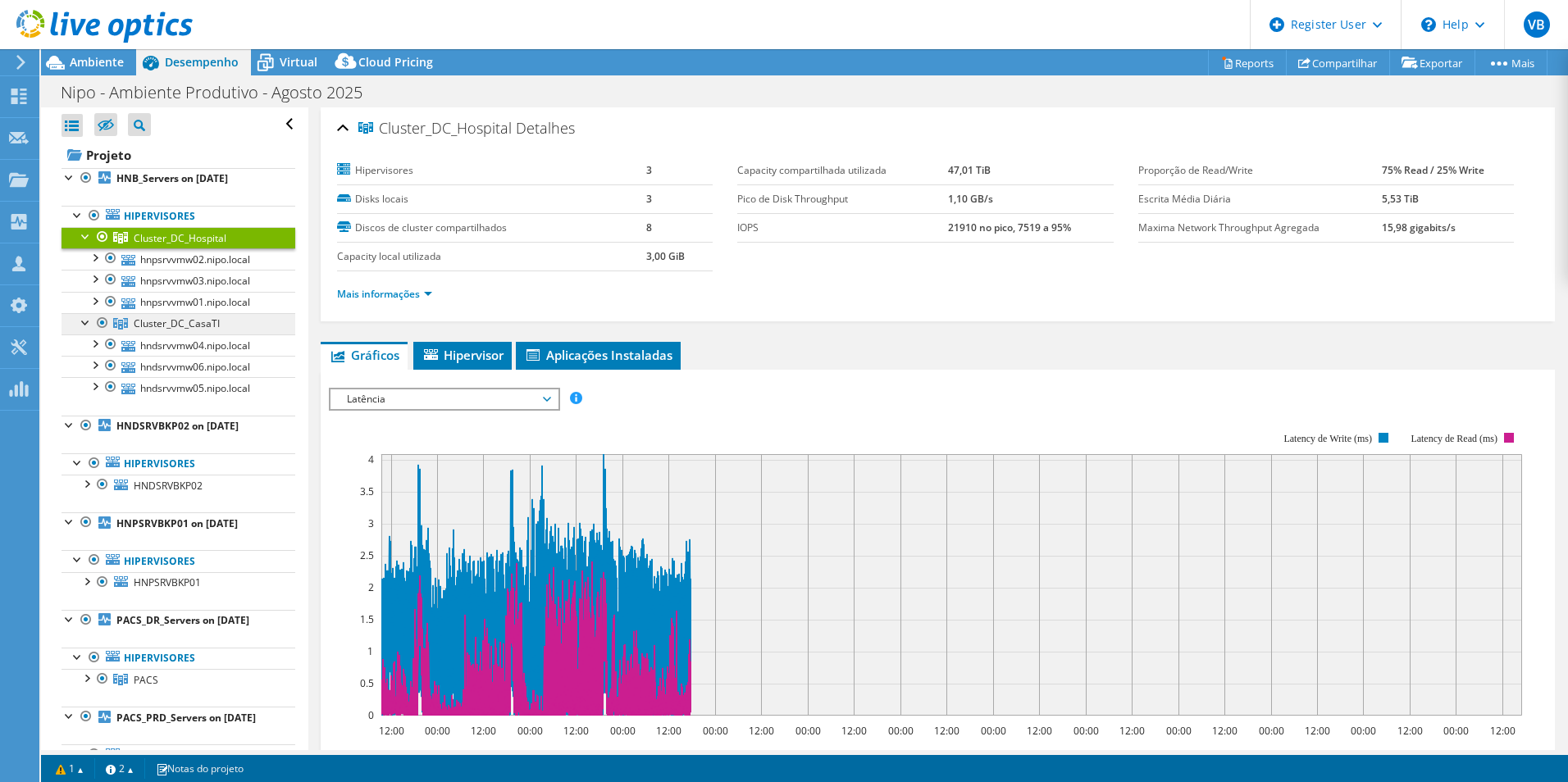
click at [213, 245] on span "Cluster_DC_CasaTI" at bounding box center [179, 238] width 93 height 14
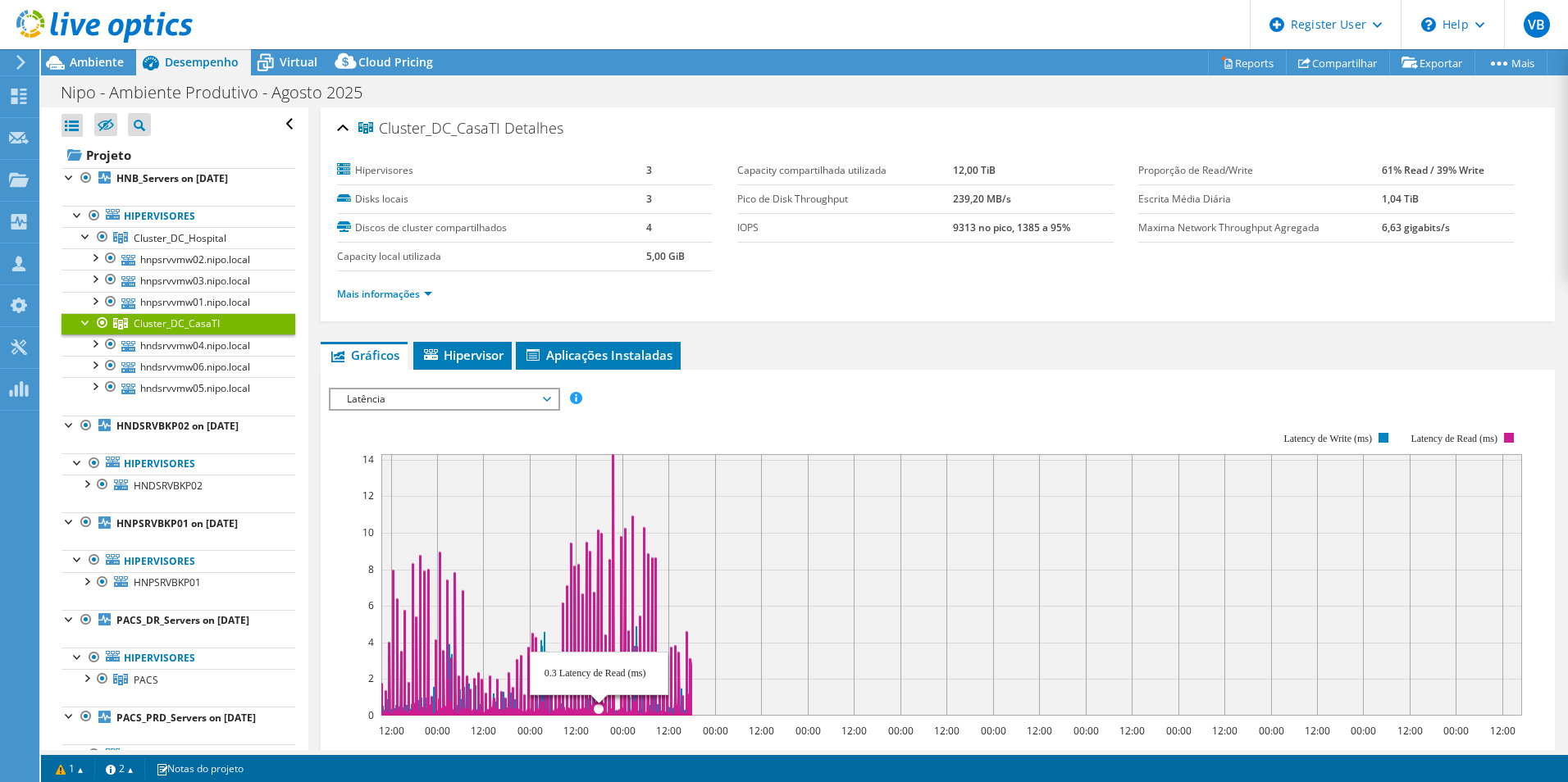
select select "USD"
click at [613, 470] on icon at bounding box center [535, 585] width 309 height 262
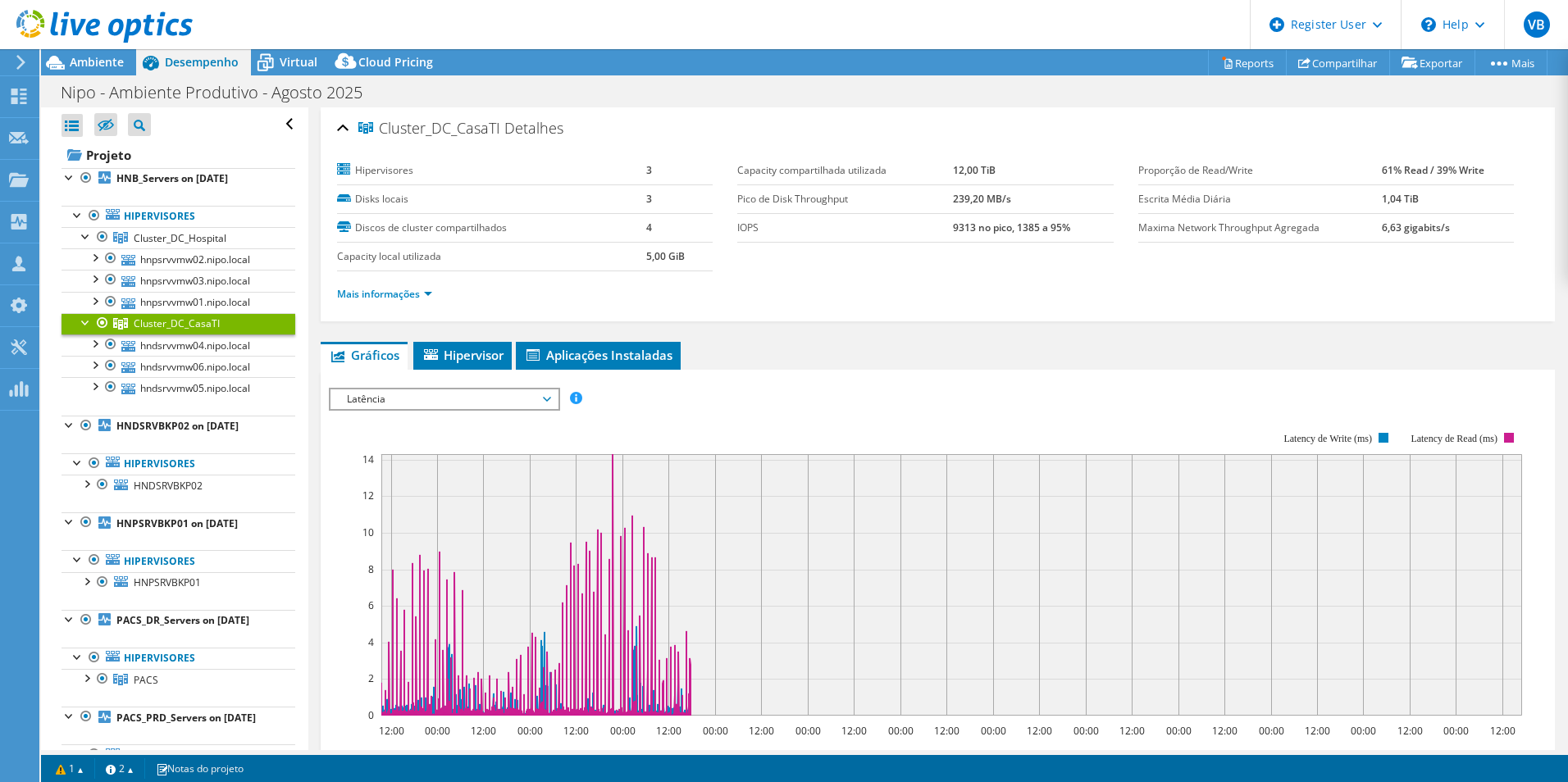
click at [436, 395] on span "Latência" at bounding box center [444, 399] width 211 height 20
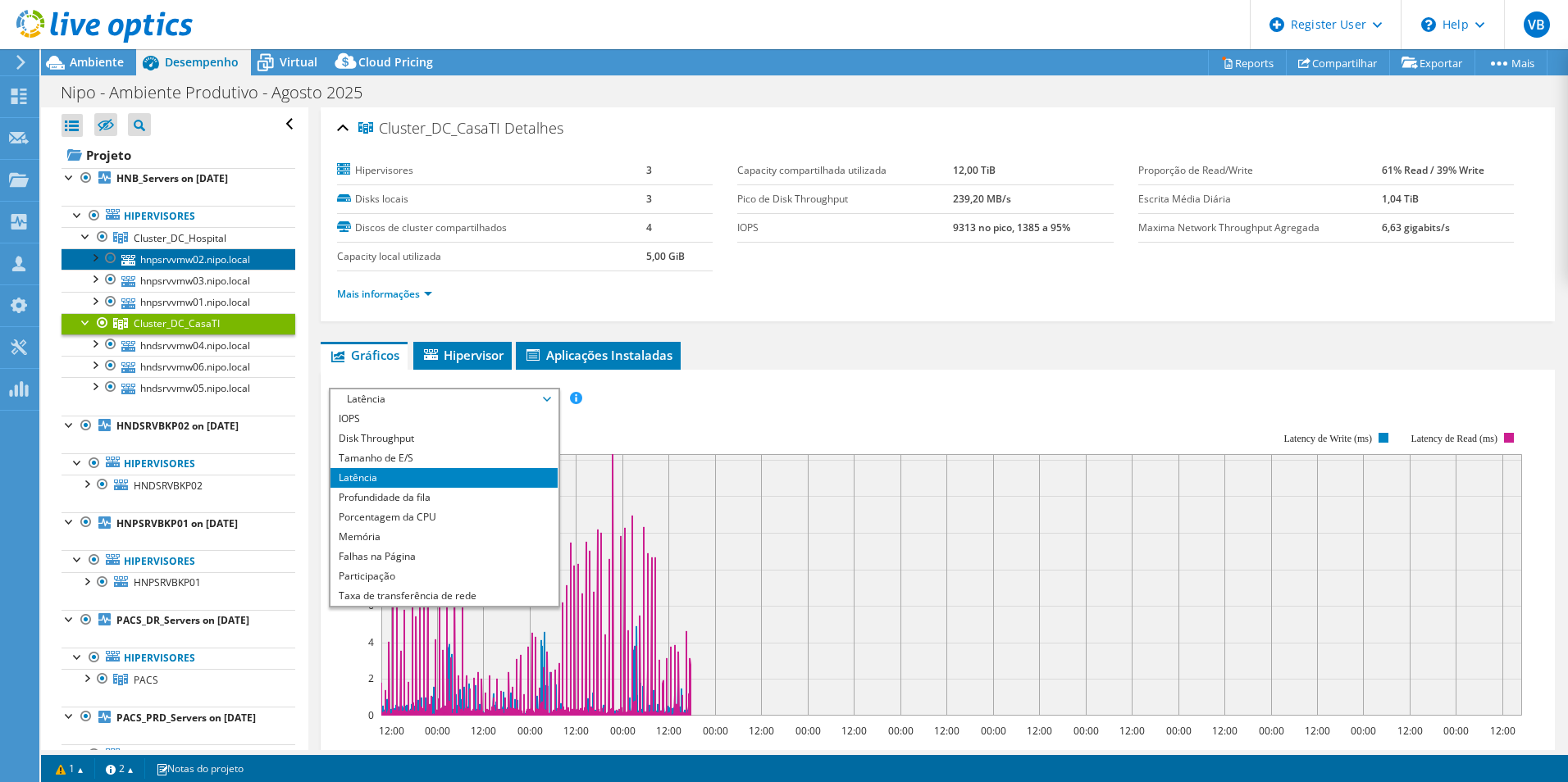
click at [178, 255] on link "hnpsrvvmw02.nipo.local" at bounding box center [178, 259] width 234 height 22
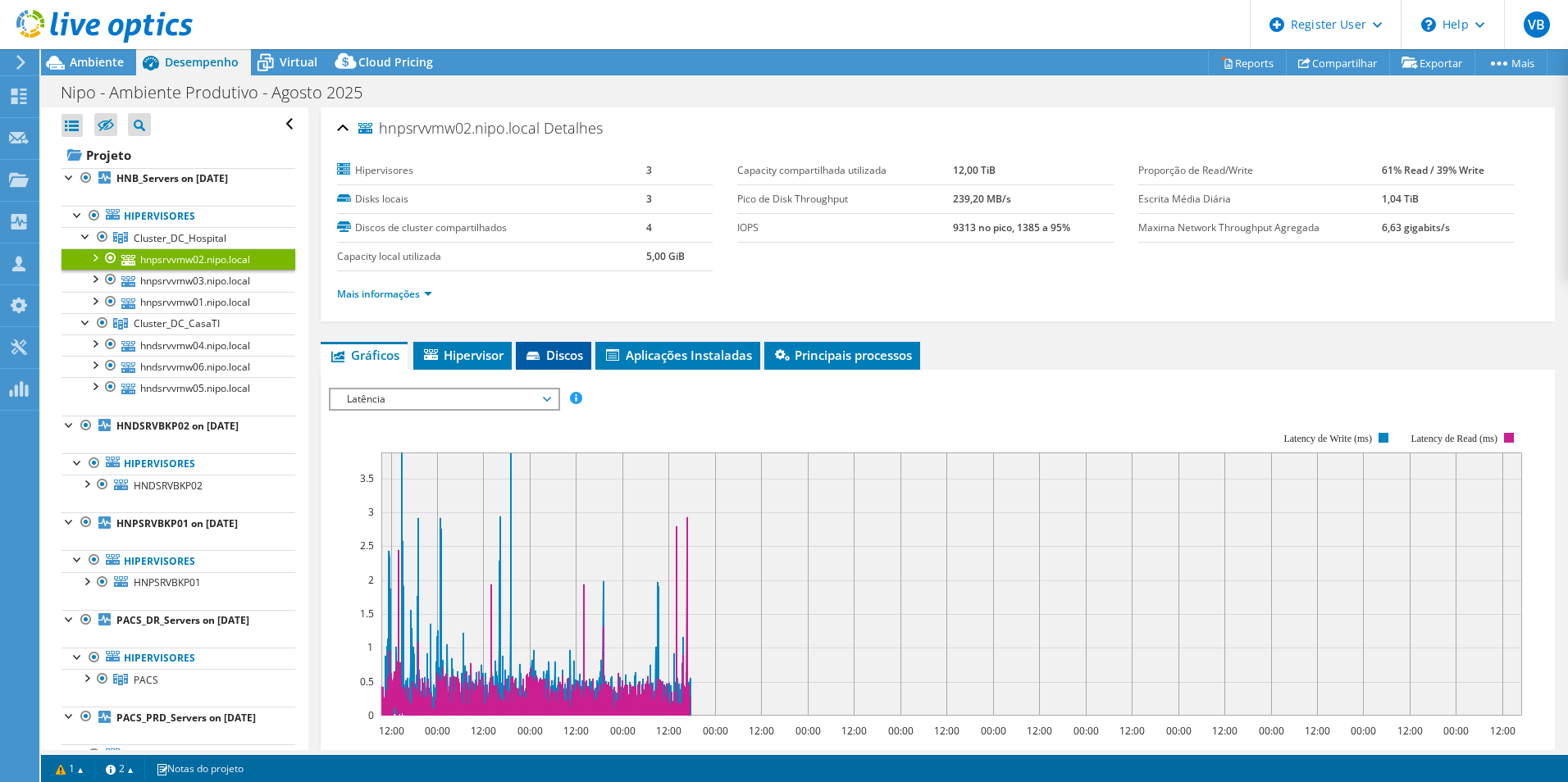
click at [576, 348] on div "hnpsrvvmw02.nipo.local Detalhes Hipervisores 3 Disks locais 3 Discos de cluster…" at bounding box center [937, 590] width 1259 height 966
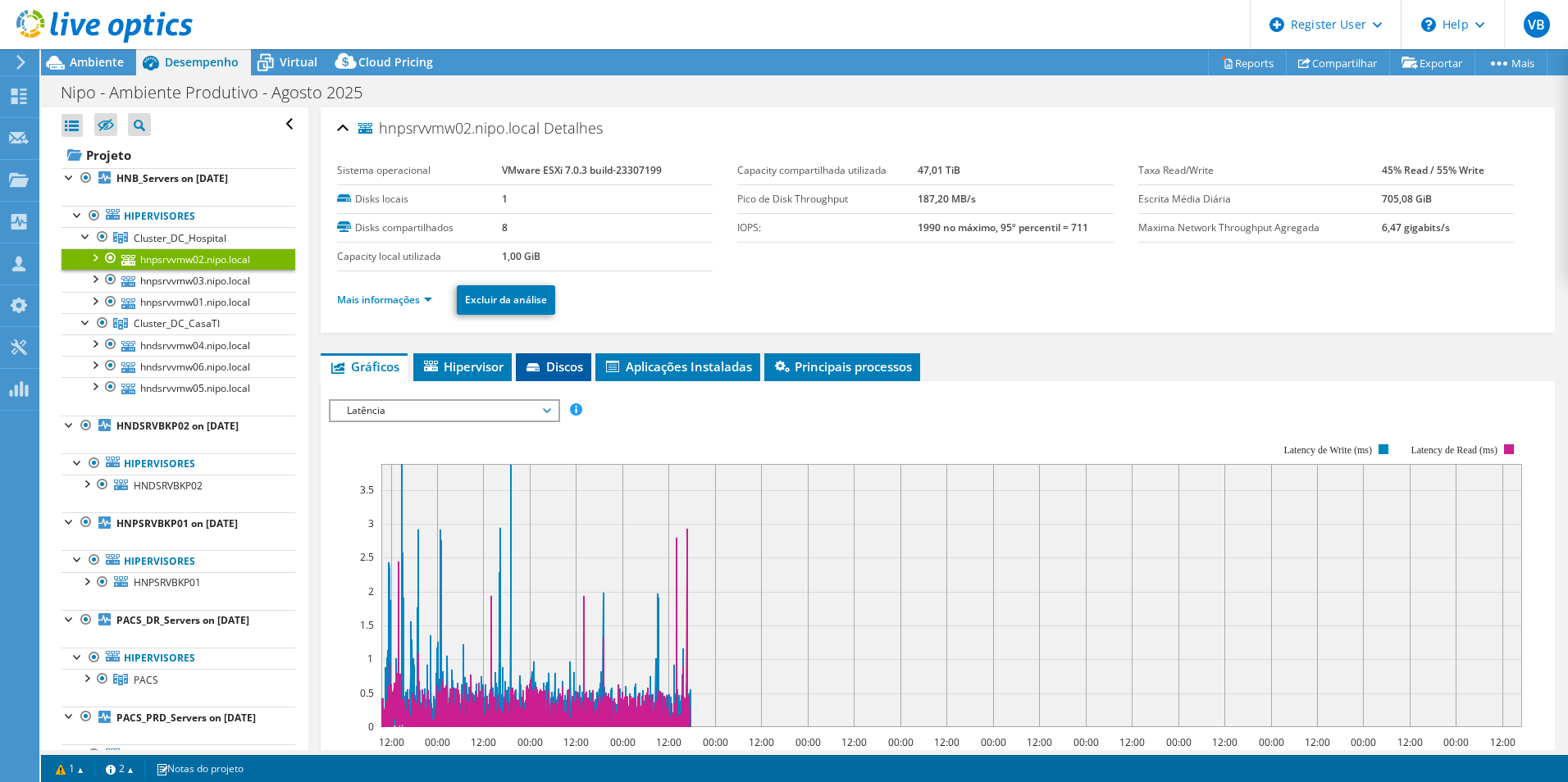
click at [572, 360] on span "Discos" at bounding box center [554, 366] width 59 height 16
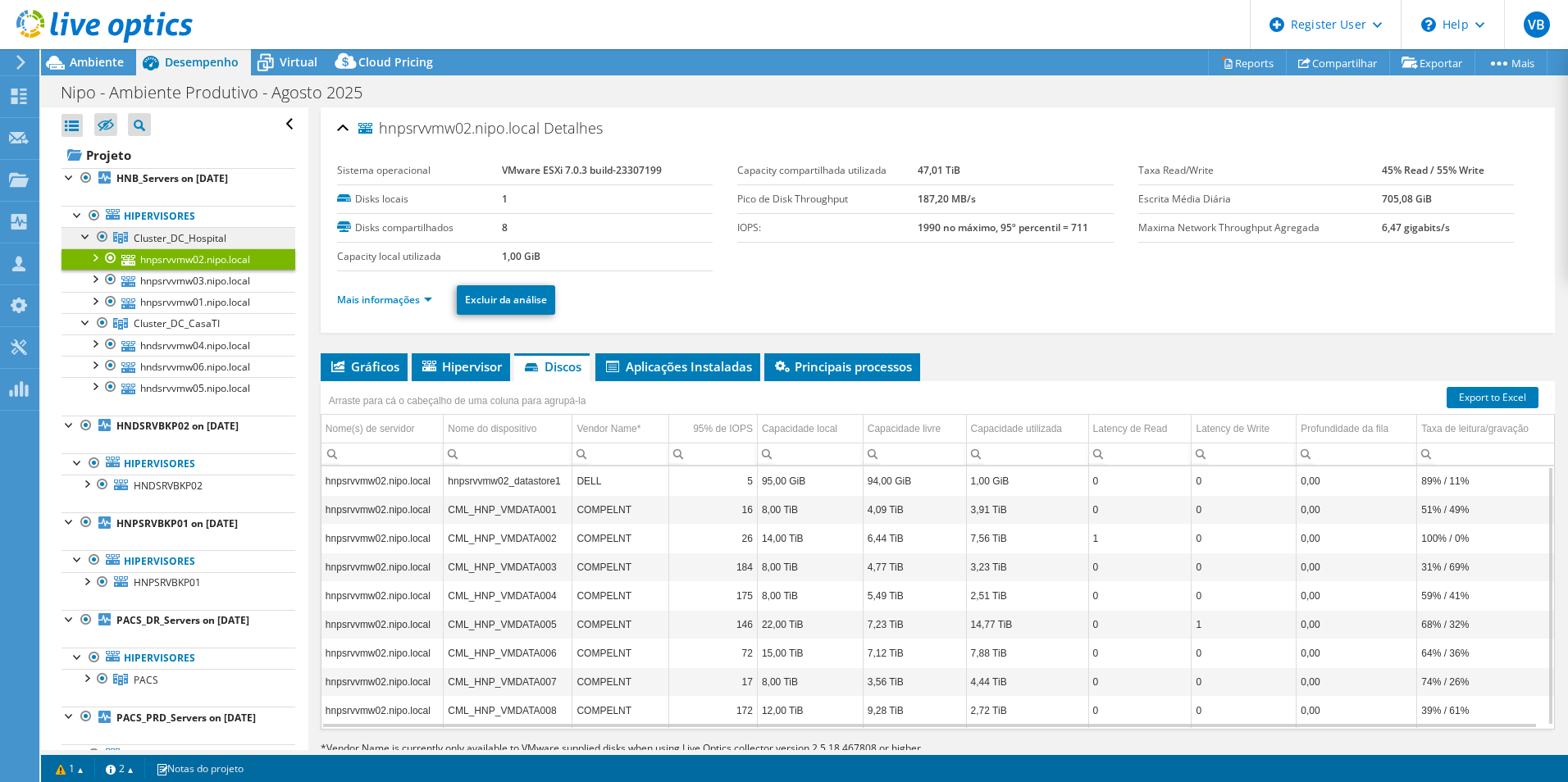
click at [185, 237] on span "Cluster_DC_Hospital" at bounding box center [179, 238] width 93 height 14
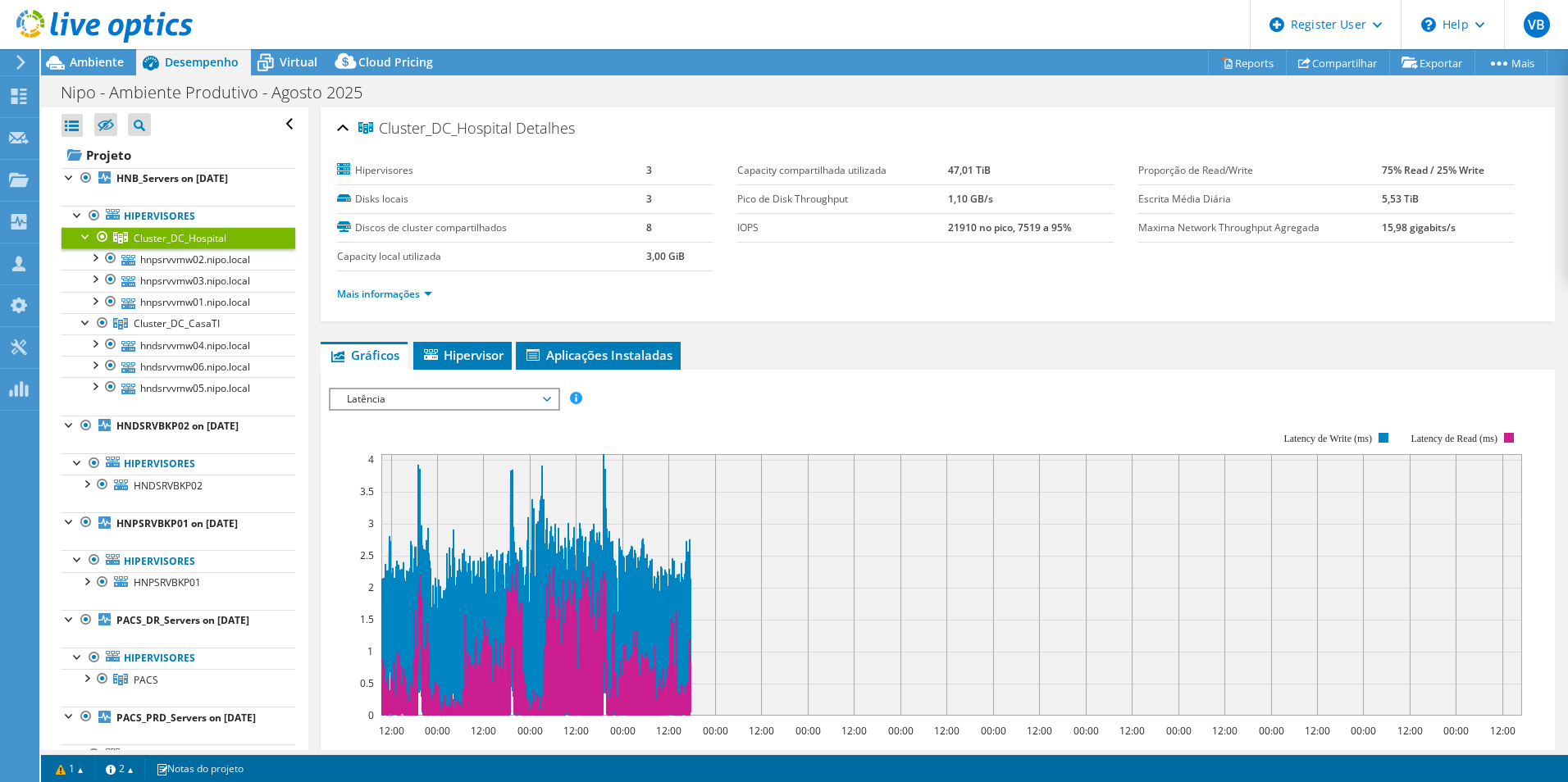
click at [438, 400] on span "Latência" at bounding box center [444, 399] width 211 height 20
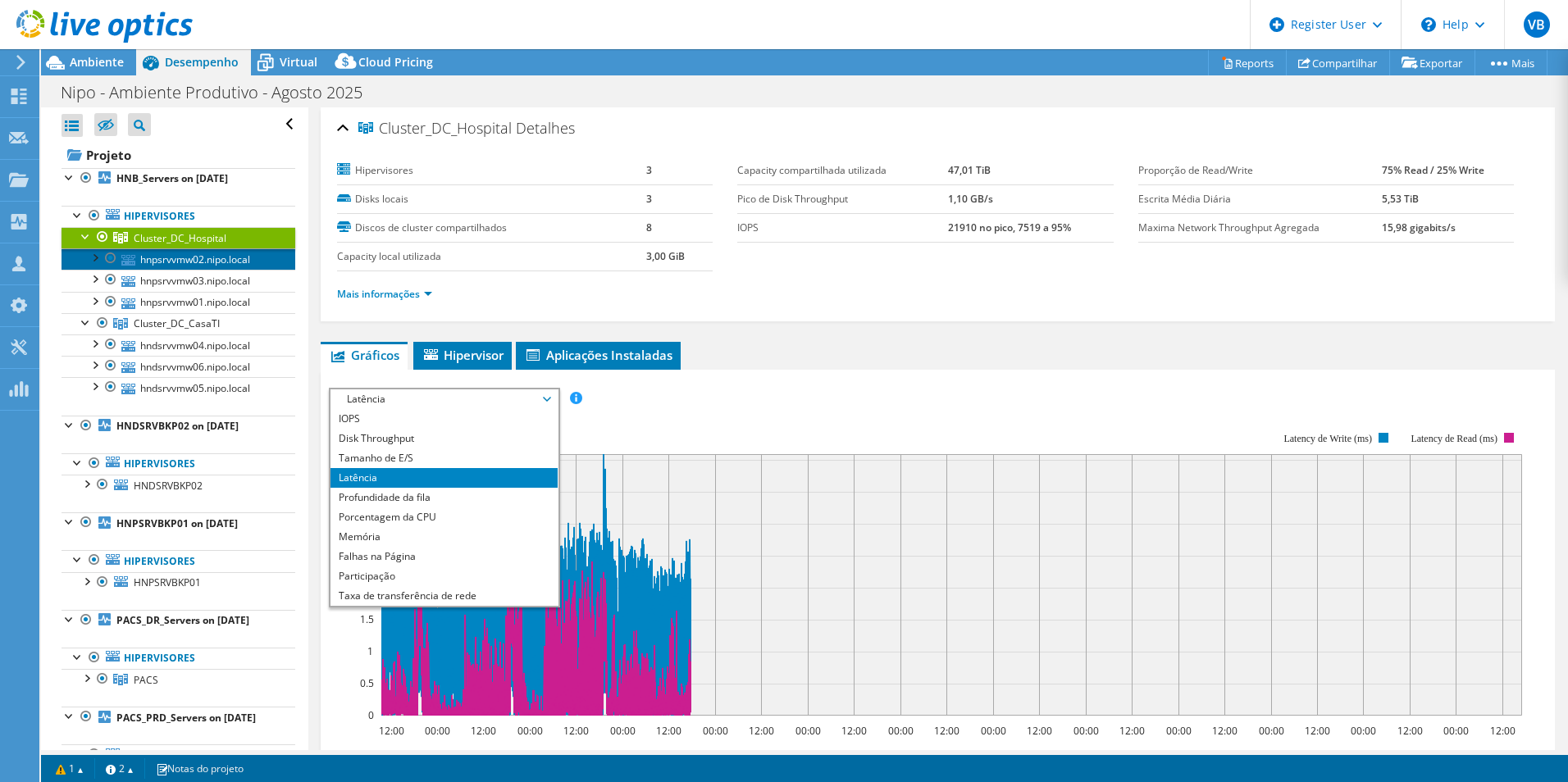
click at [131, 258] on icon at bounding box center [128, 260] width 14 height 10
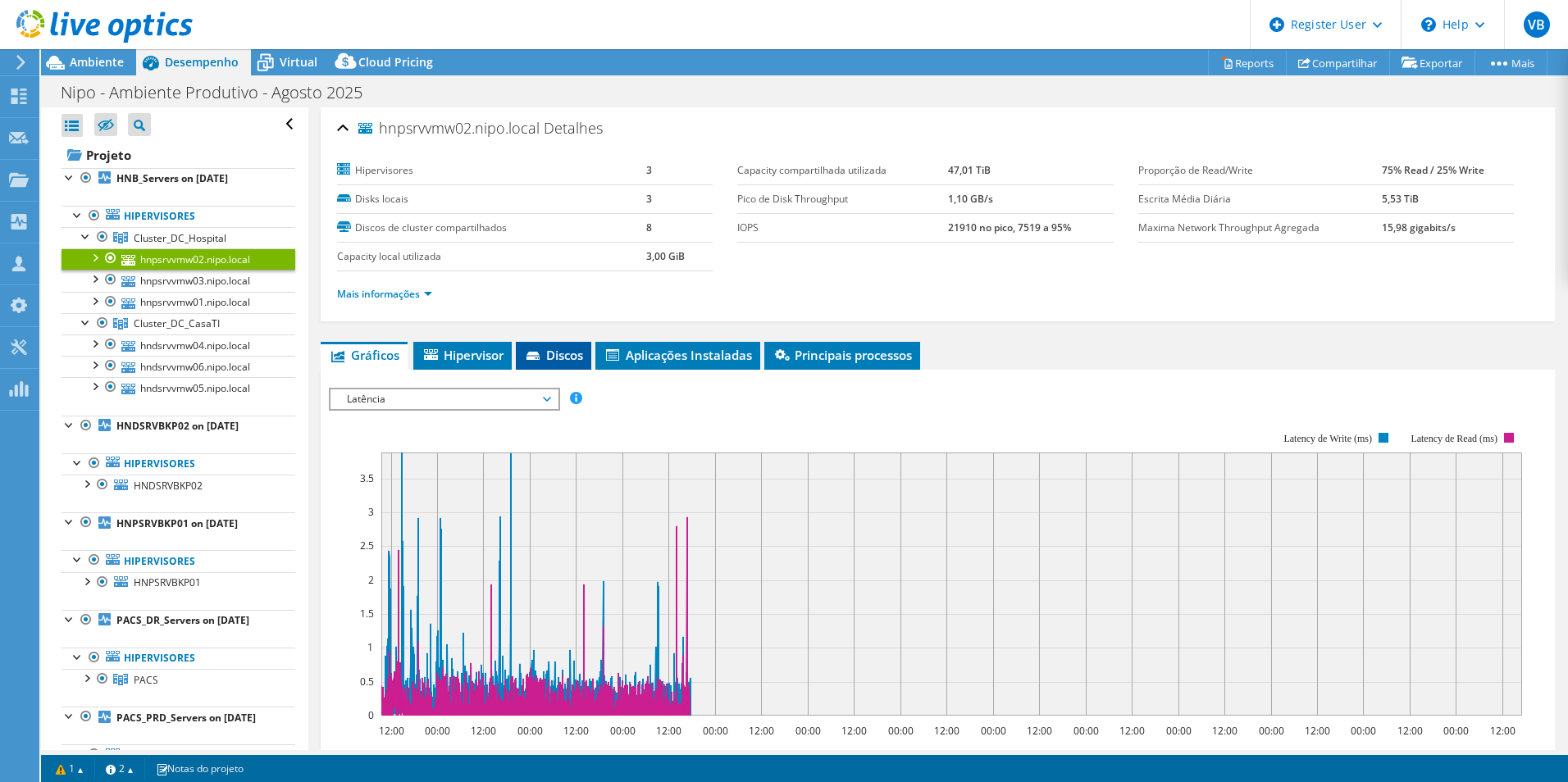
click at [551, 359] on span "Discos" at bounding box center [554, 354] width 59 height 16
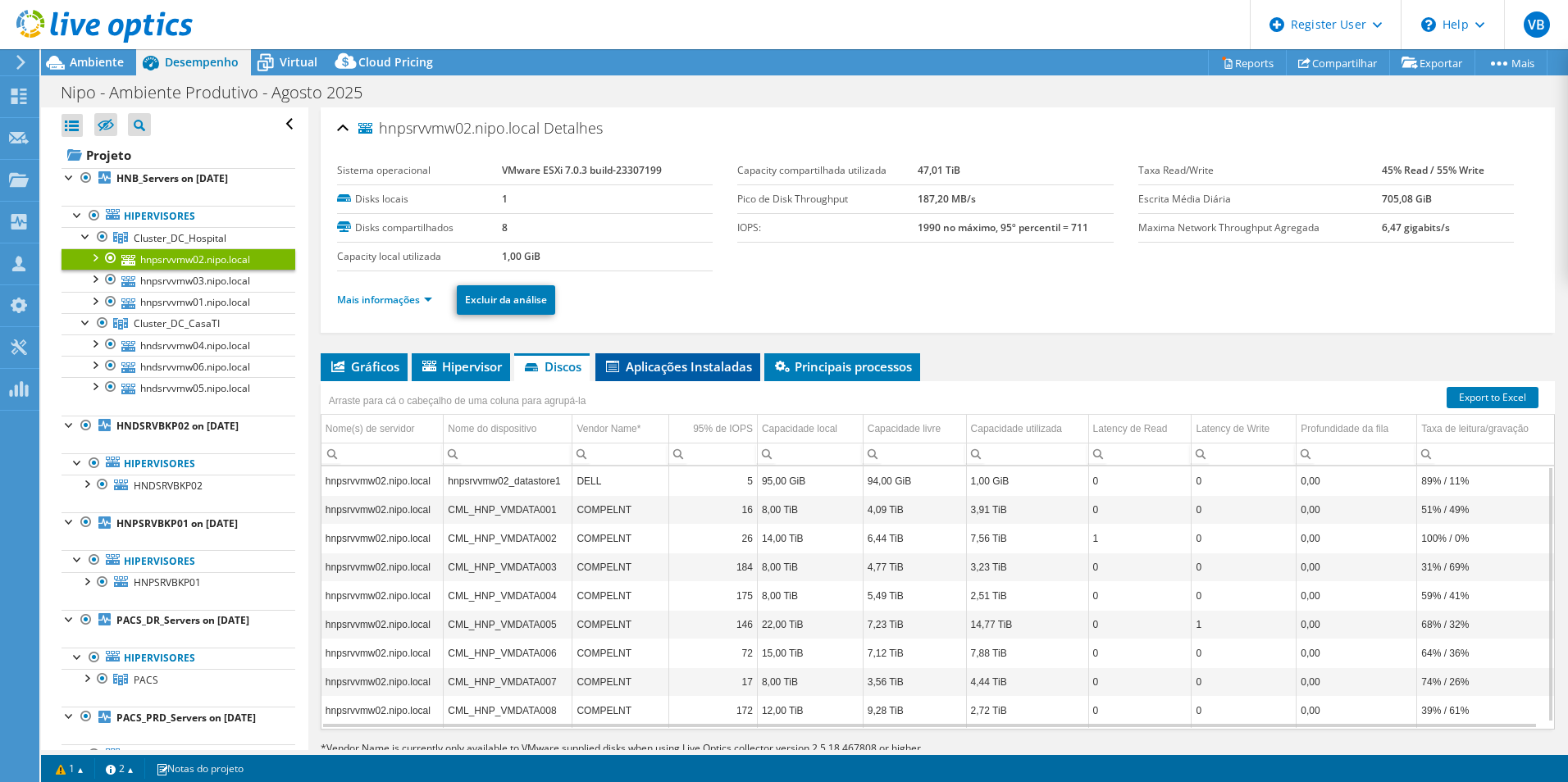
click at [690, 359] on span "Aplicações Instaladas" at bounding box center [677, 366] width 148 height 16
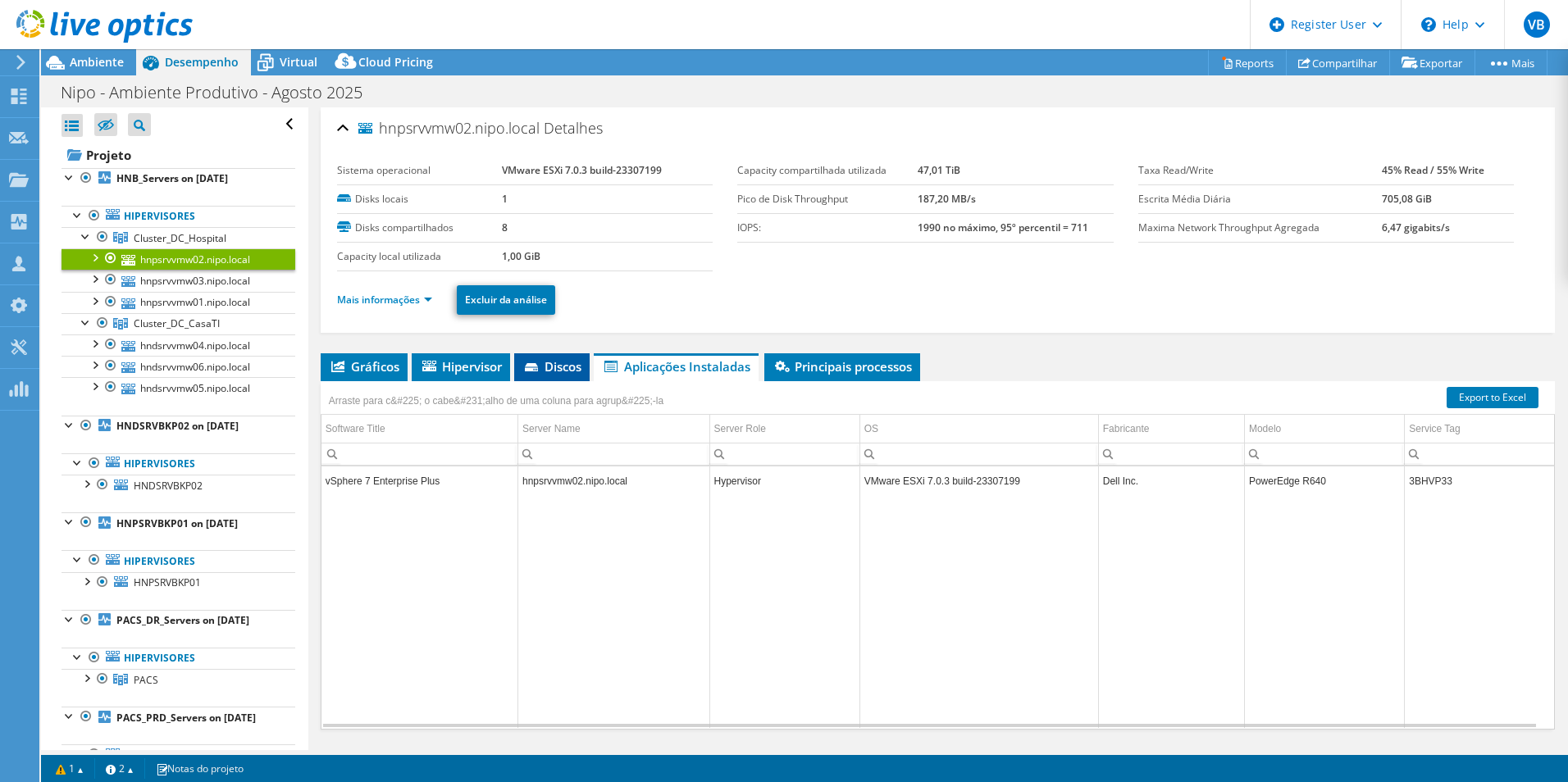
click at [540, 365] on icon at bounding box center [533, 368] width 16 height 10
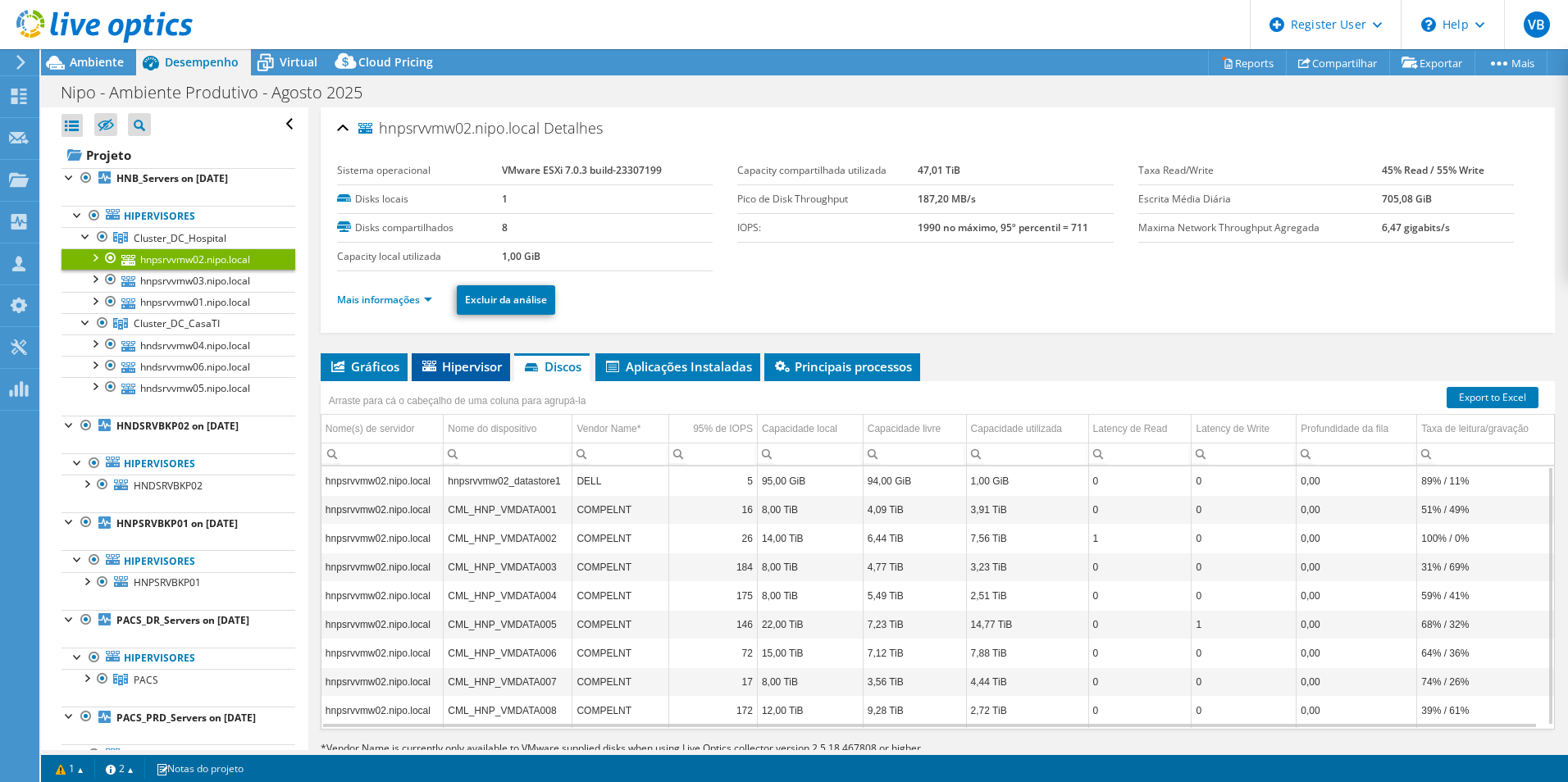
click at [493, 367] on span "Hipervisor" at bounding box center [461, 366] width 82 height 16
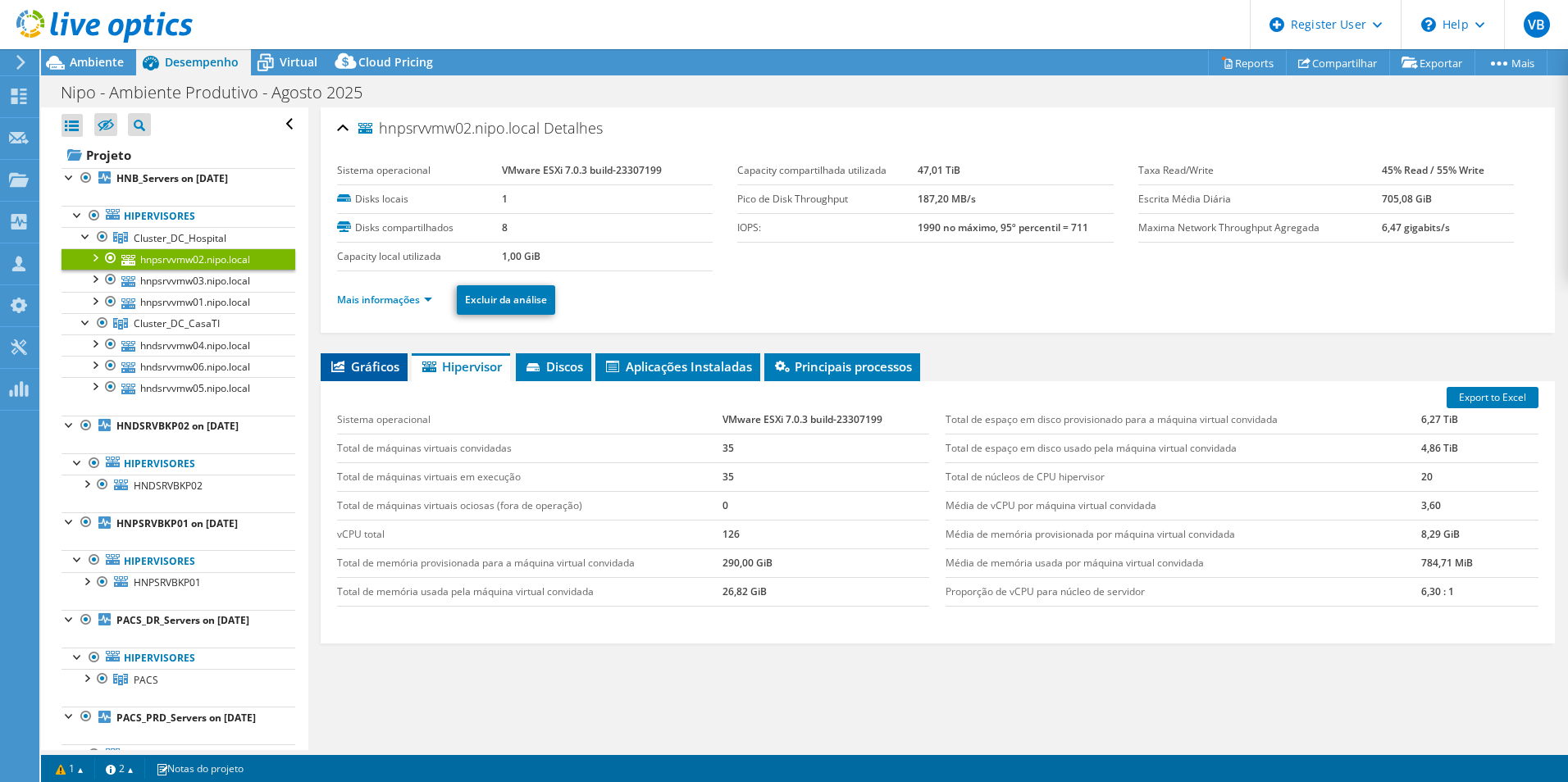
click at [383, 371] on span "Gráficos" at bounding box center [364, 366] width 70 height 16
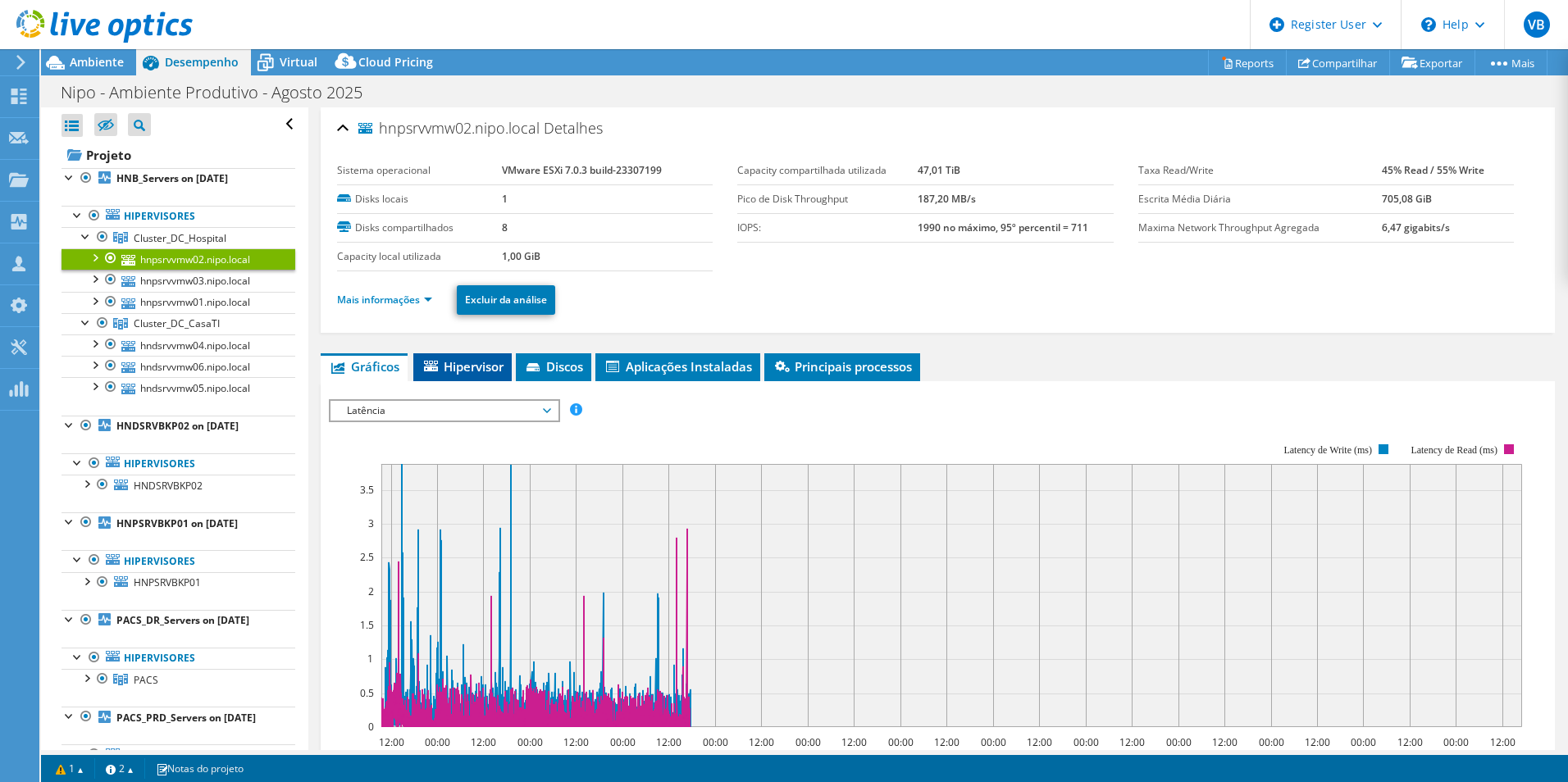
click at [461, 368] on span "Hipervisor" at bounding box center [462, 366] width 82 height 16
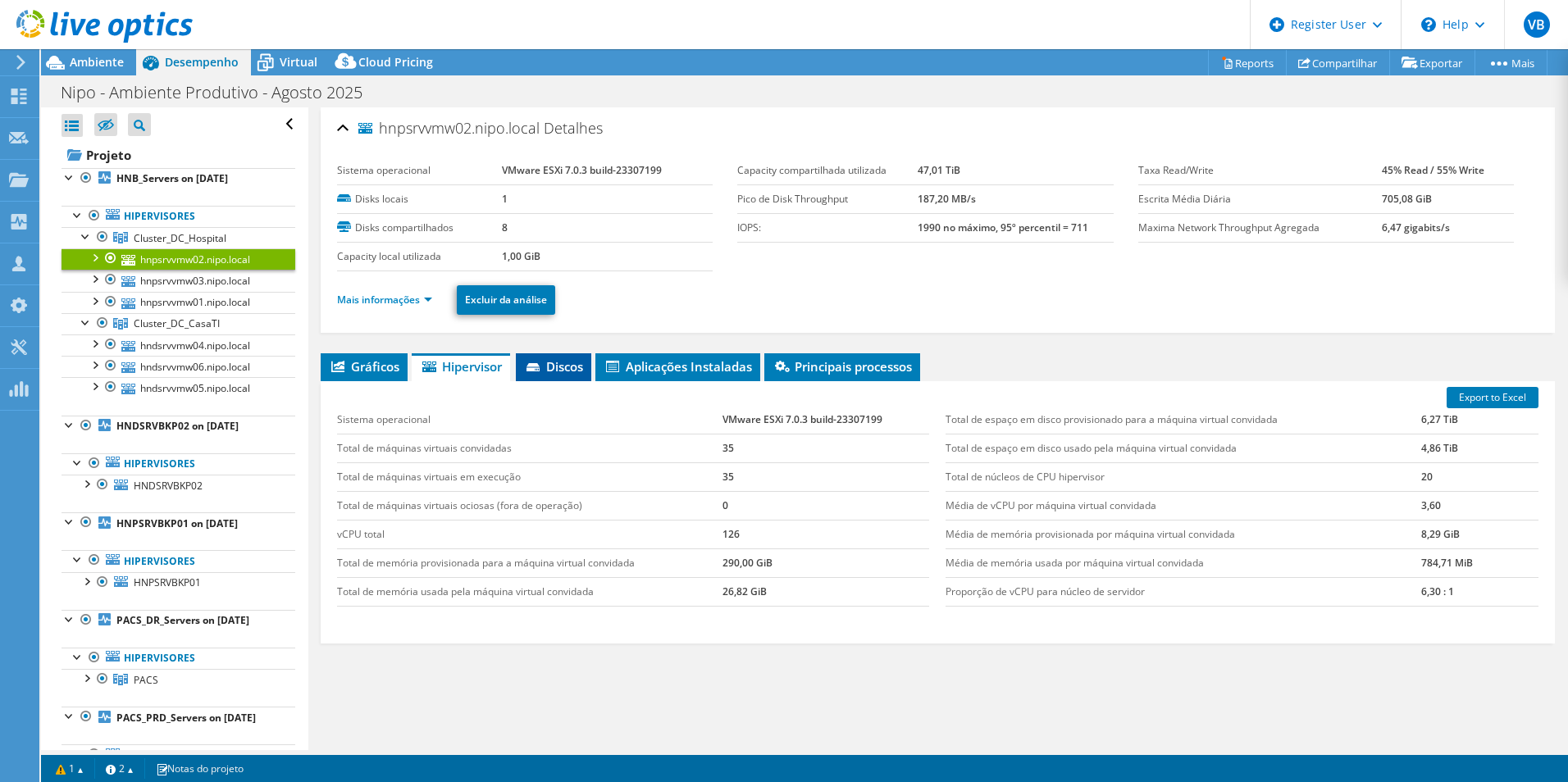
click at [586, 375] on li "Discos" at bounding box center [553, 367] width 75 height 28
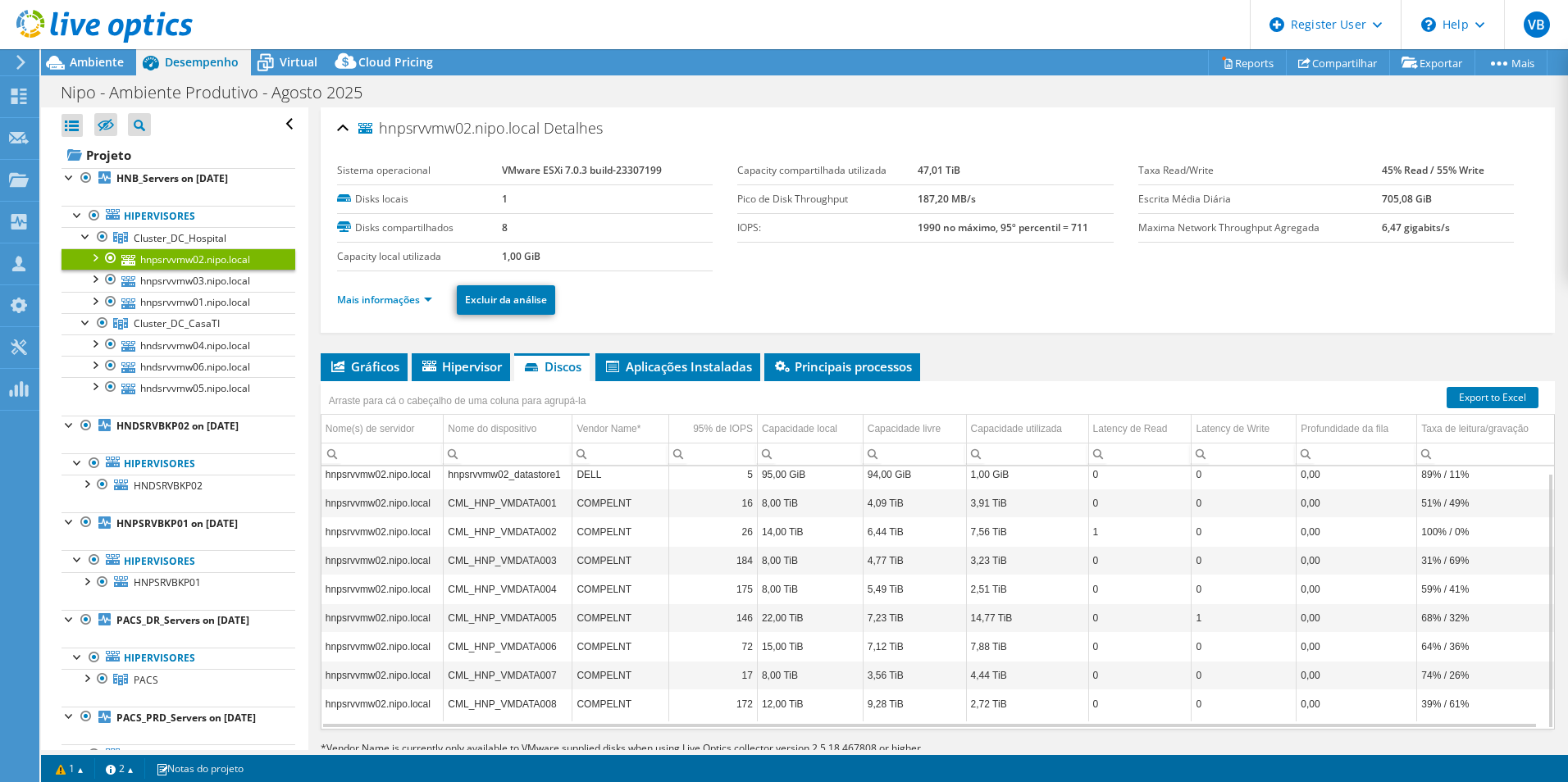
scroll to position [42, 0]
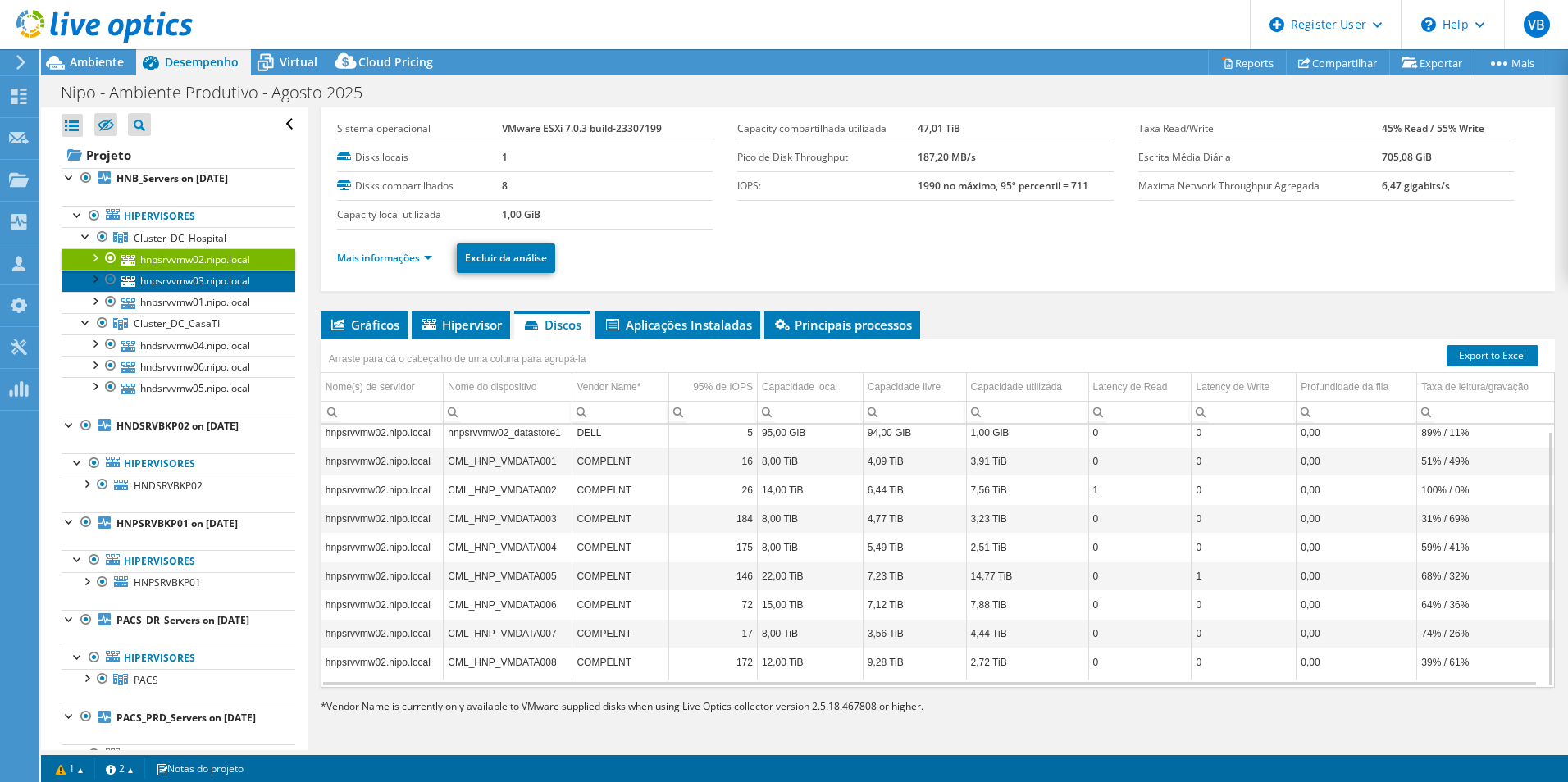
click at [222, 284] on link "hnpsrvvmw03.nipo.local" at bounding box center [178, 280] width 234 height 22
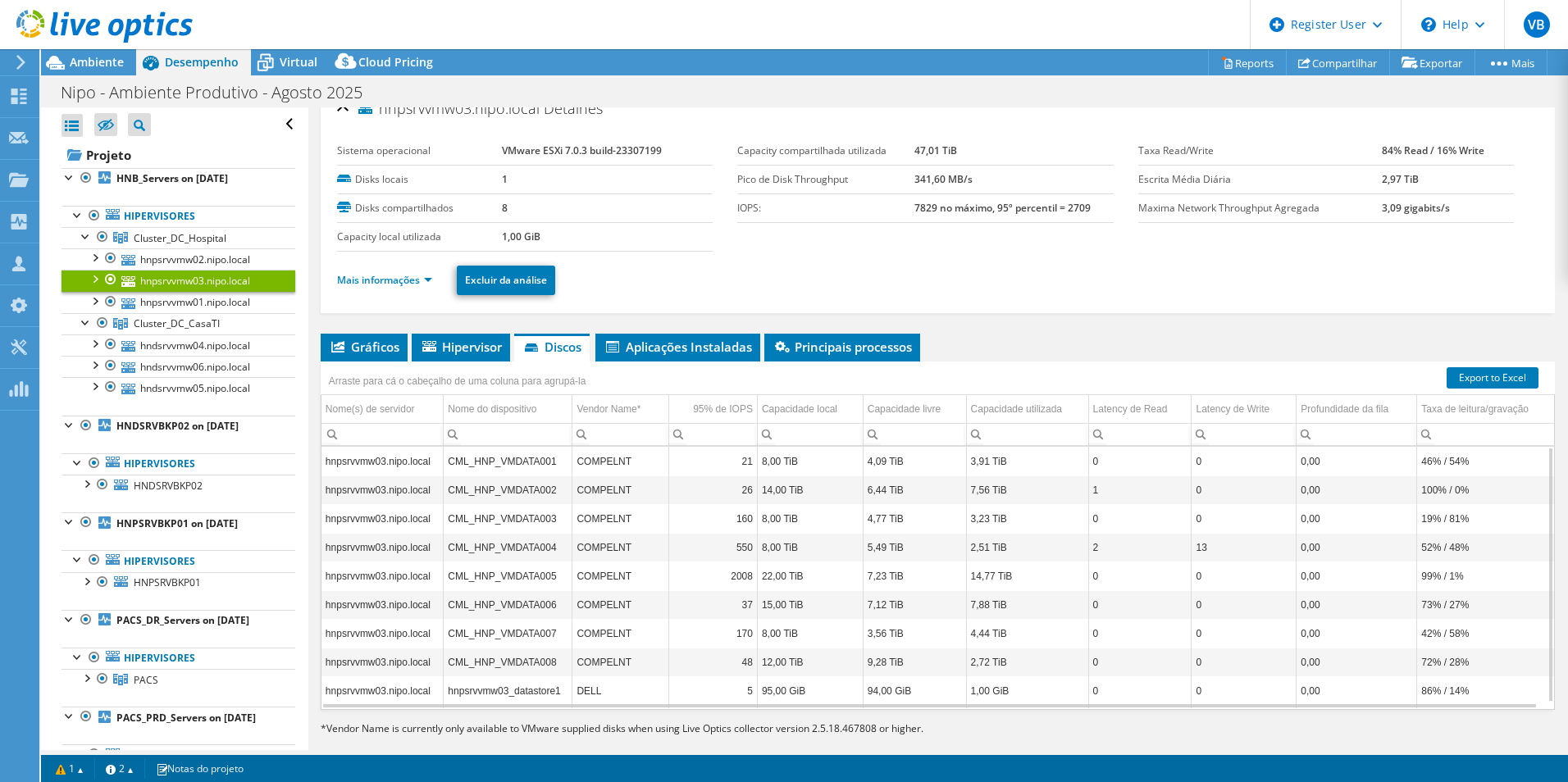
scroll to position [0, 0]
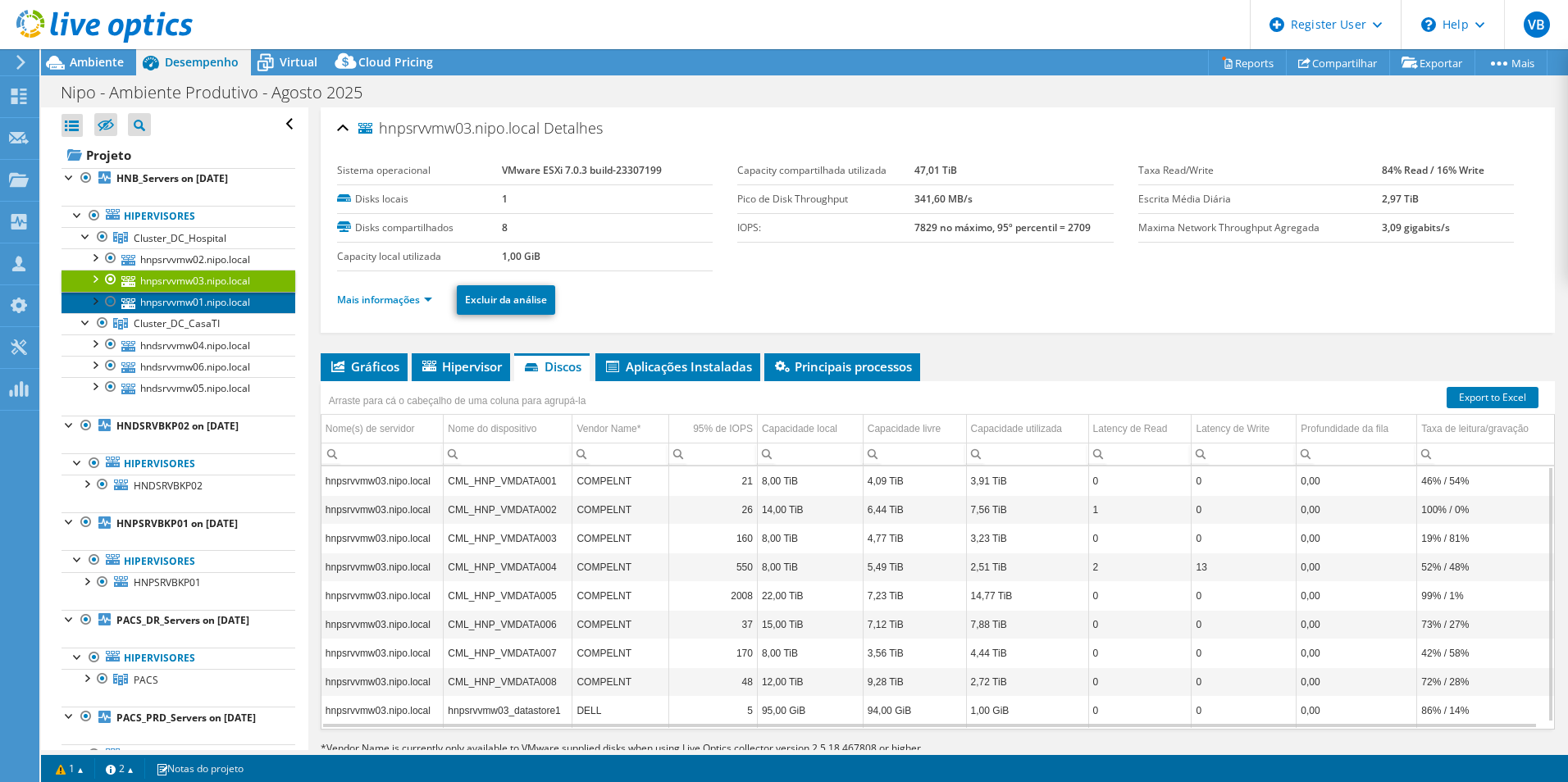
click at [212, 302] on link "hnpsrvvmw01.nipo.local" at bounding box center [178, 302] width 234 height 22
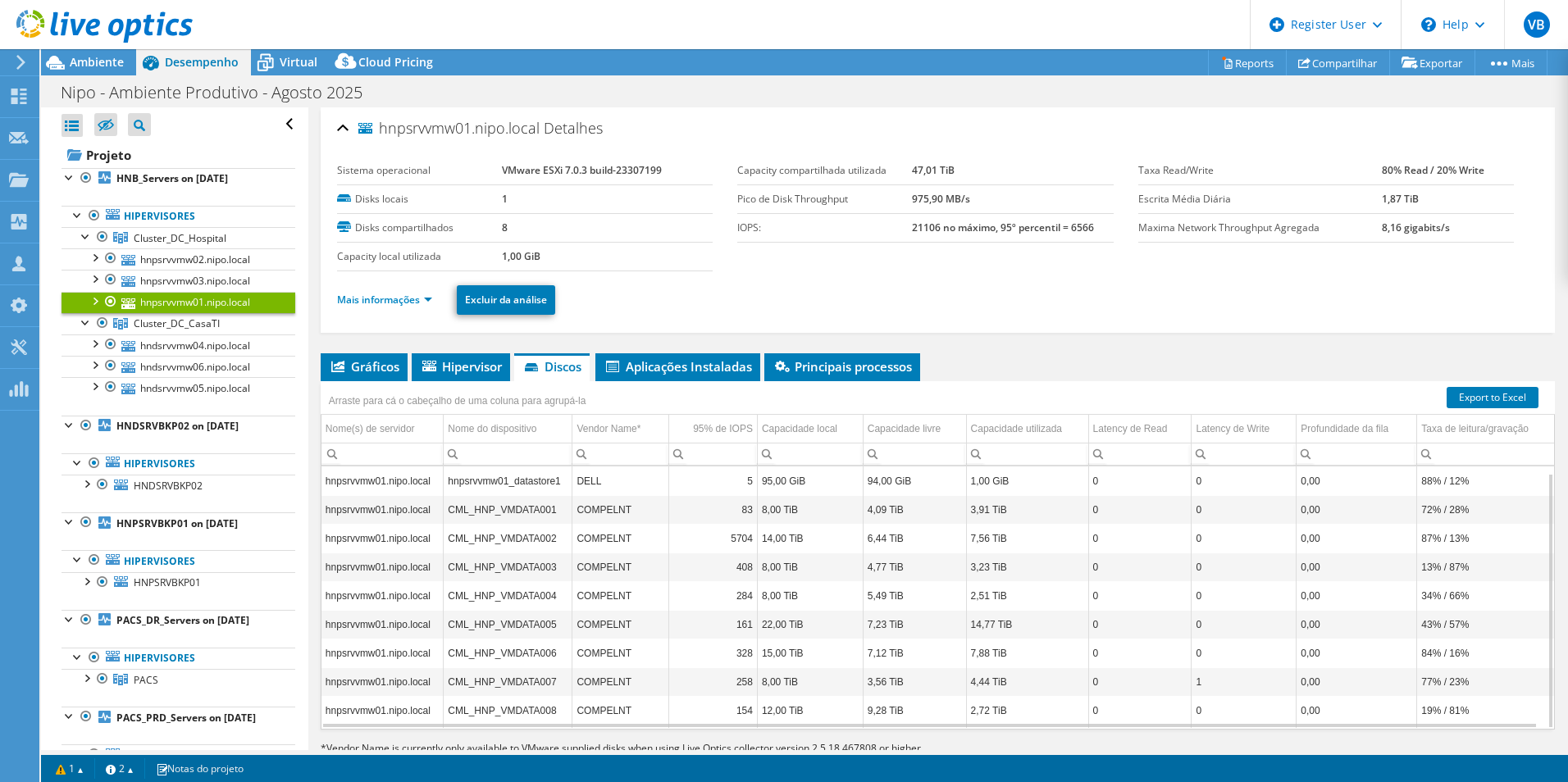
scroll to position [42, 0]
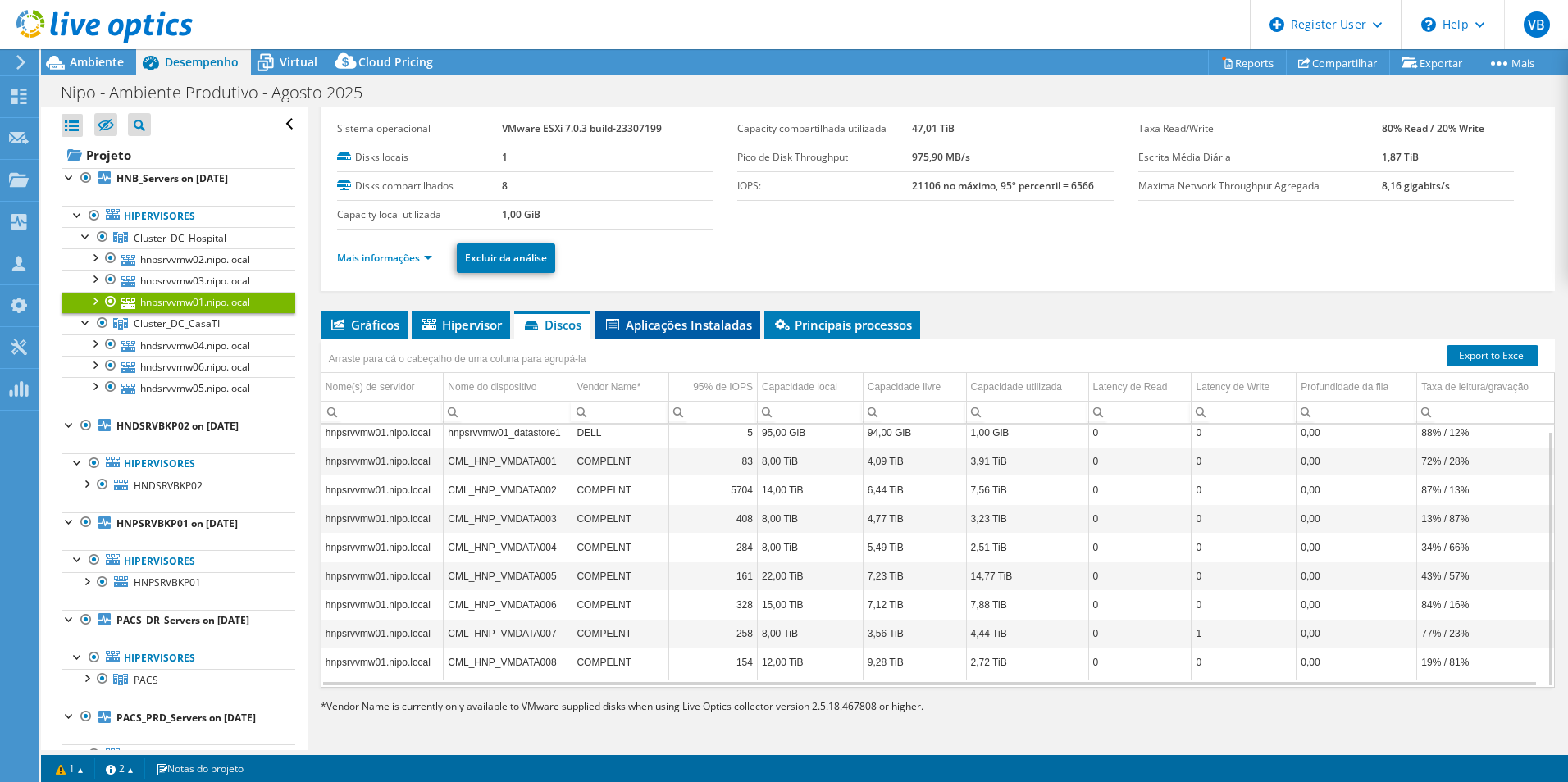
click at [672, 322] on span "Aplicações Instaladas" at bounding box center [677, 324] width 148 height 16
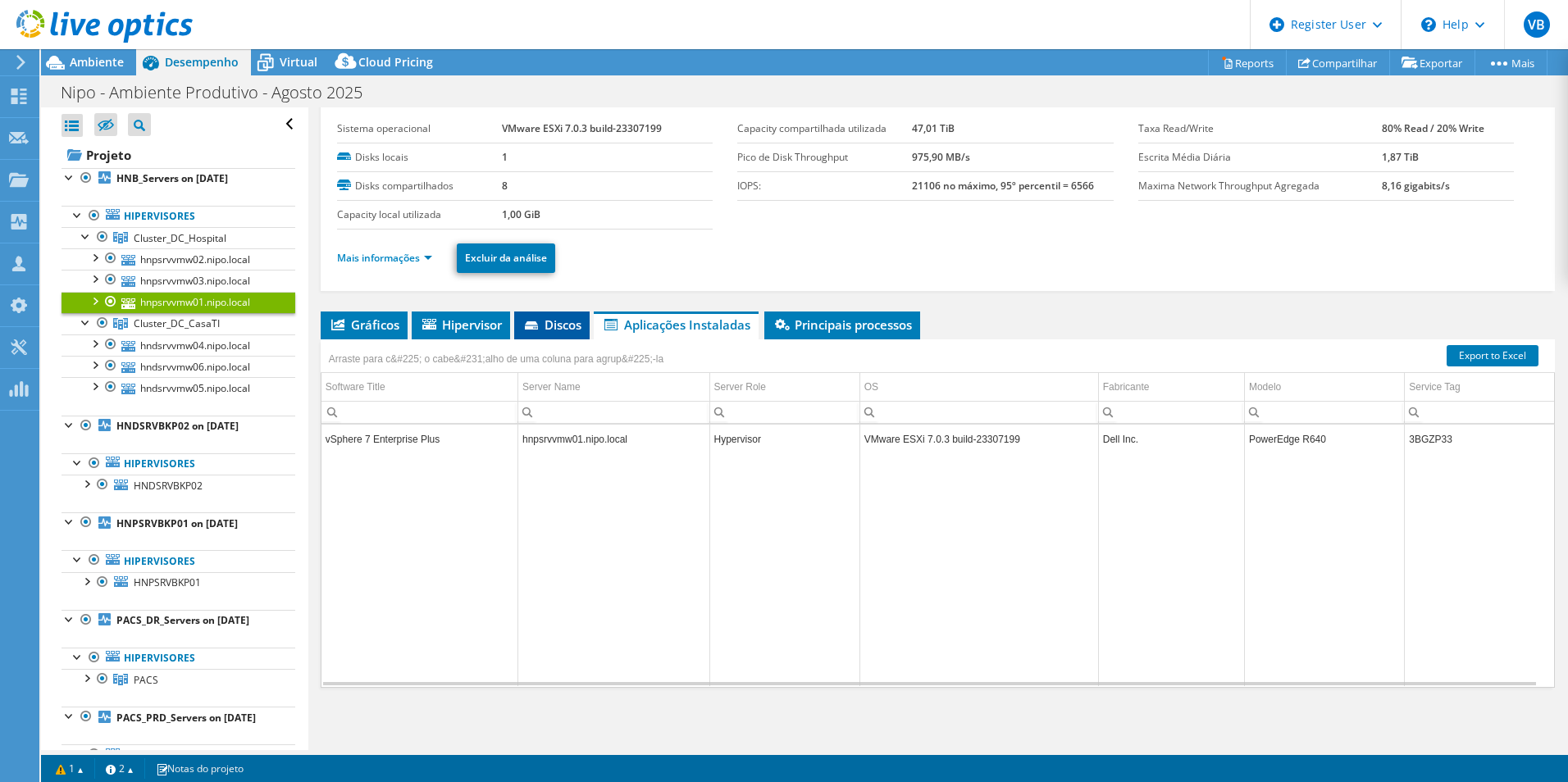
click at [579, 319] on span "Discos" at bounding box center [552, 324] width 59 height 16
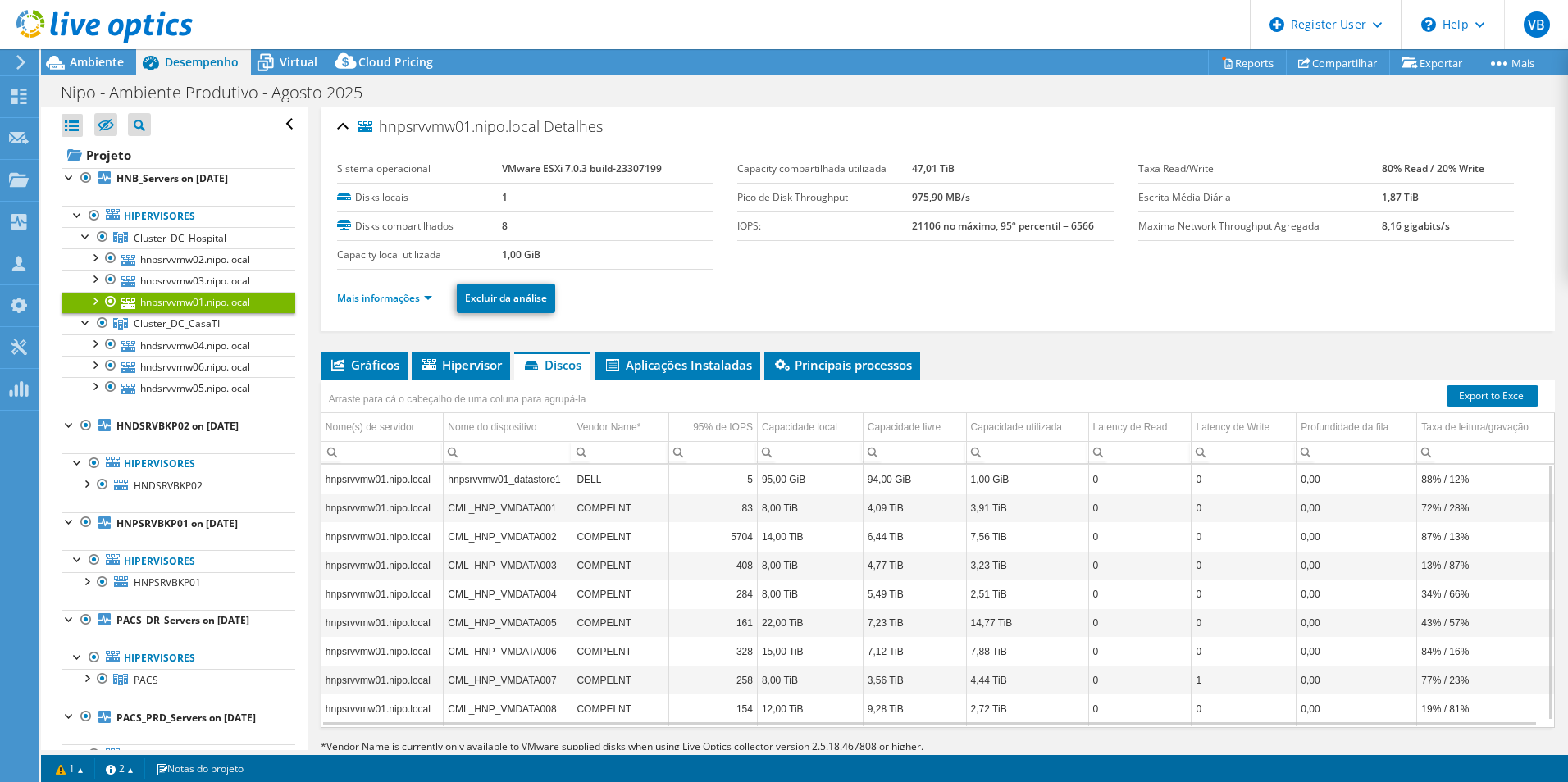
scroll to position [0, 0]
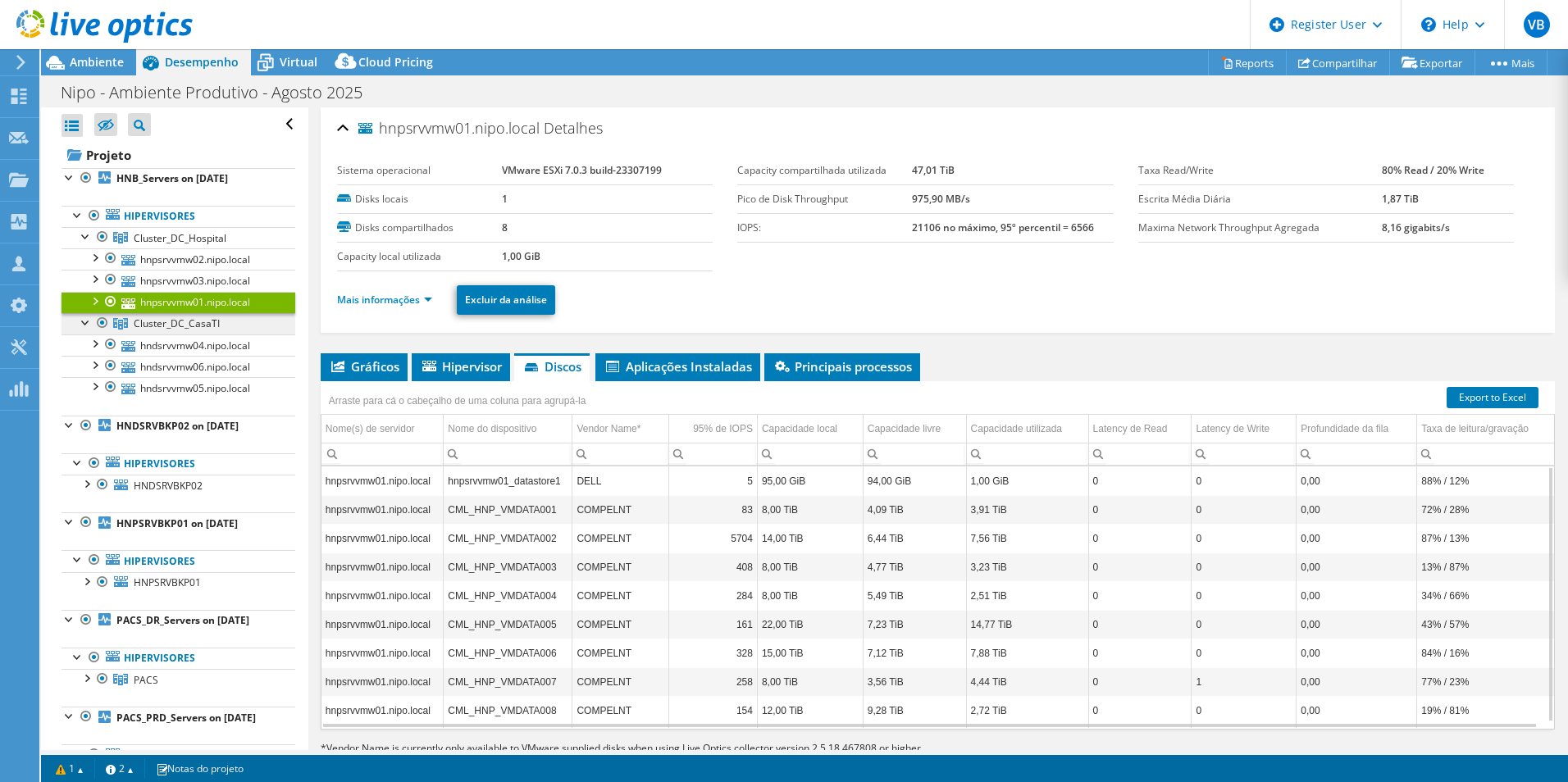
click at [218, 249] on link "Cluster_DC_CasaTI" at bounding box center [178, 237] width 234 height 22
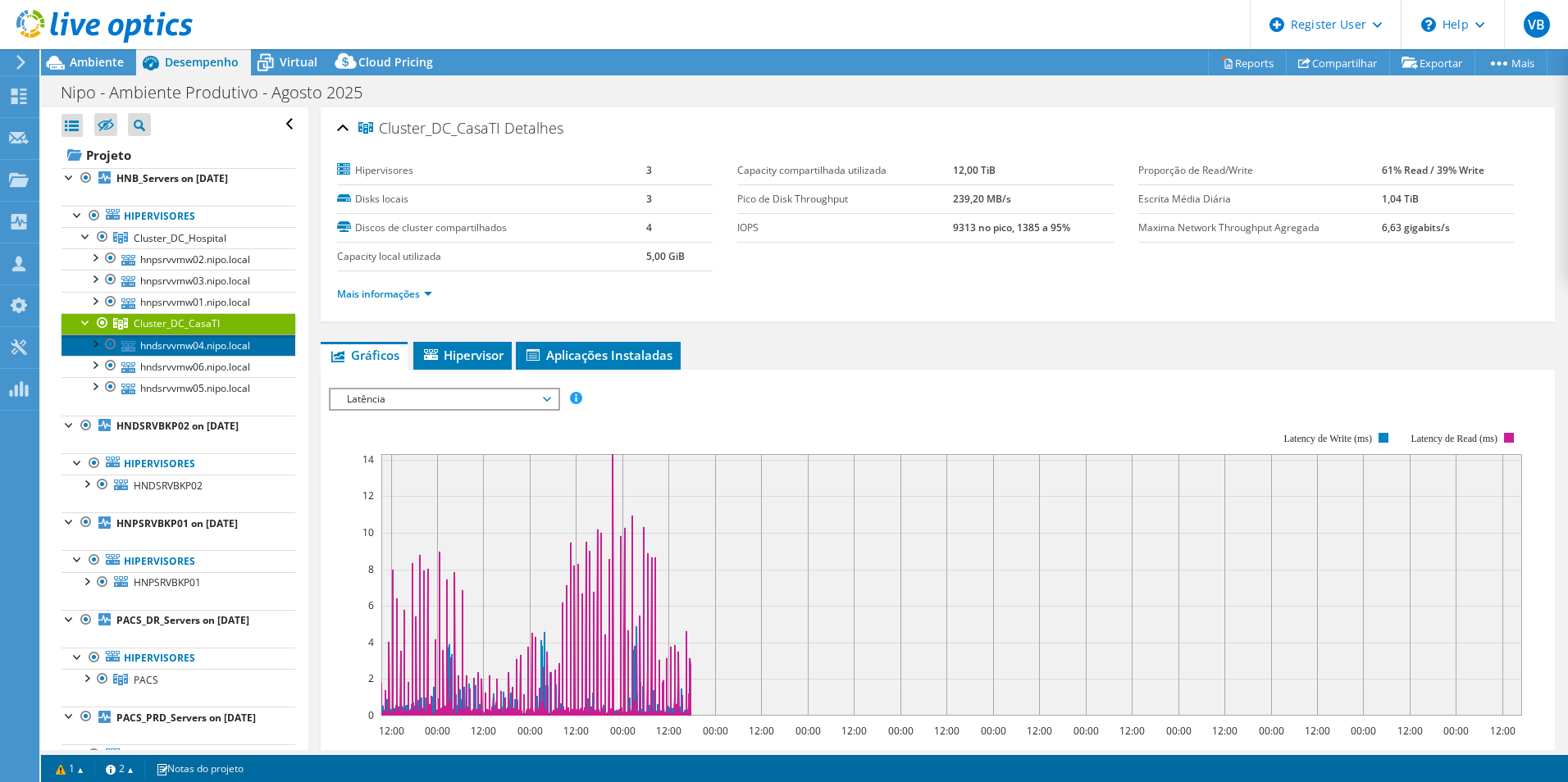
click at [208, 351] on link "hndsrvvmw04.nipo.local" at bounding box center [178, 345] width 234 height 22
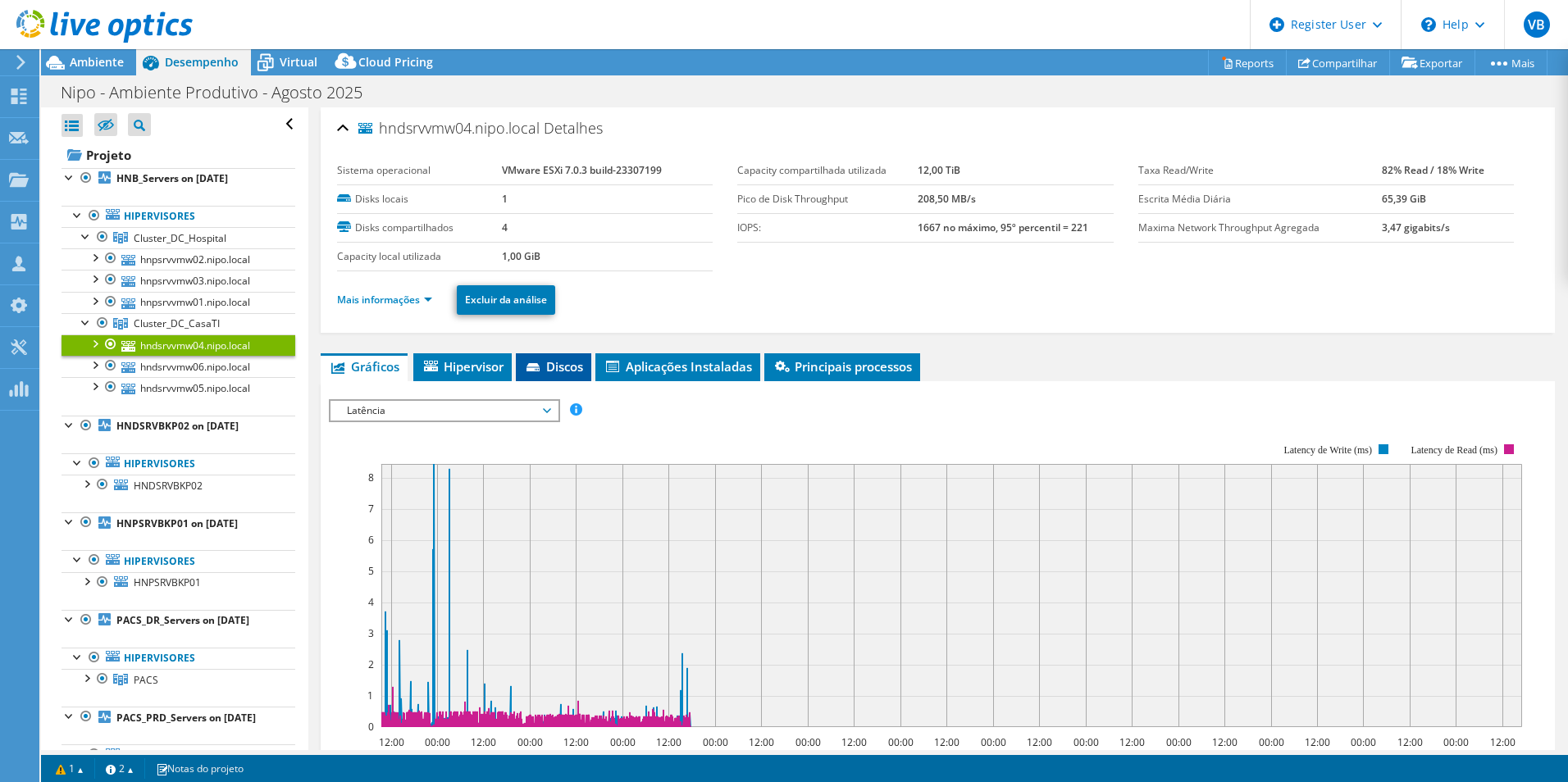
click at [550, 368] on span "Discos" at bounding box center [554, 366] width 59 height 16
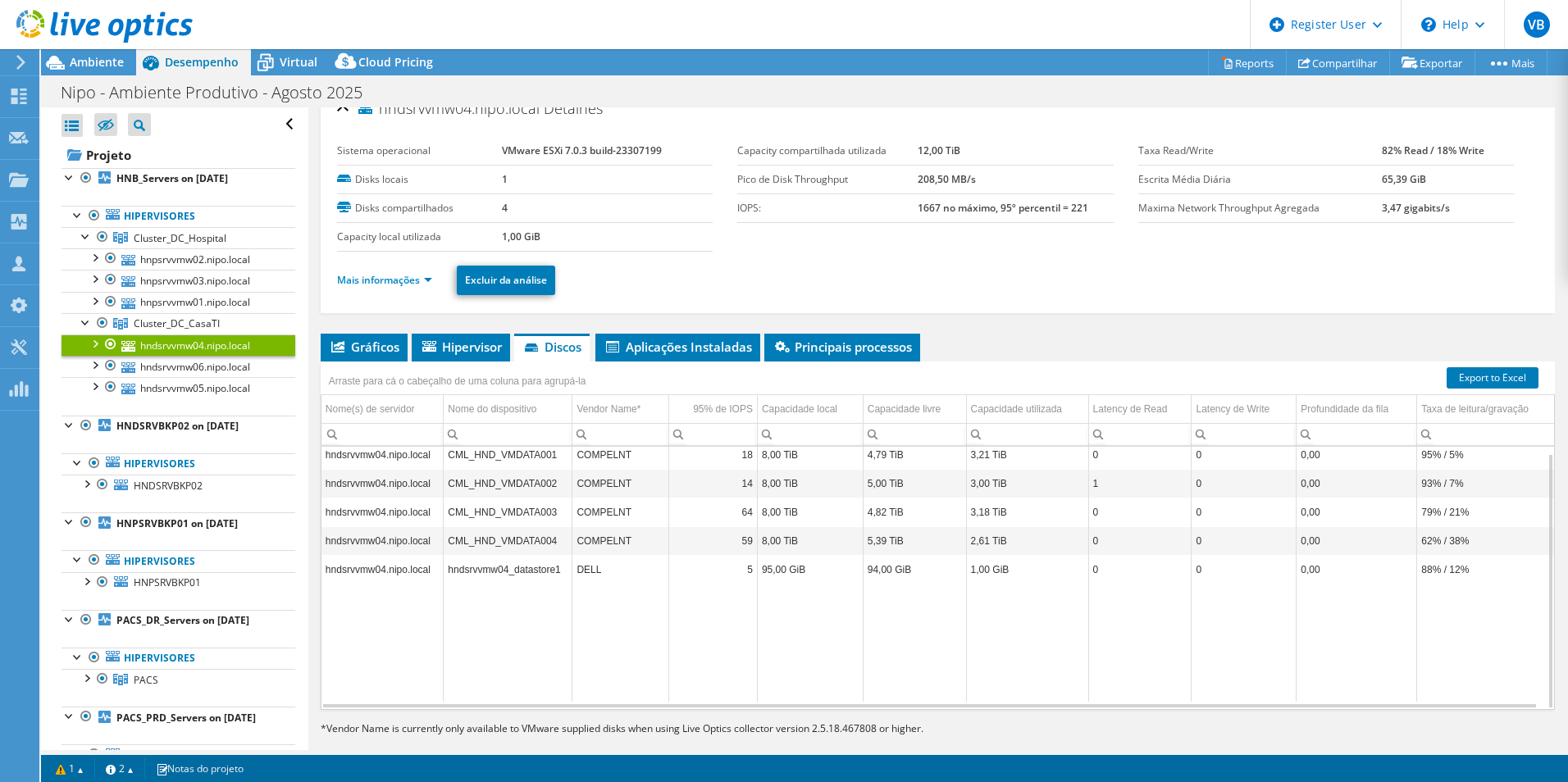
scroll to position [42, 0]
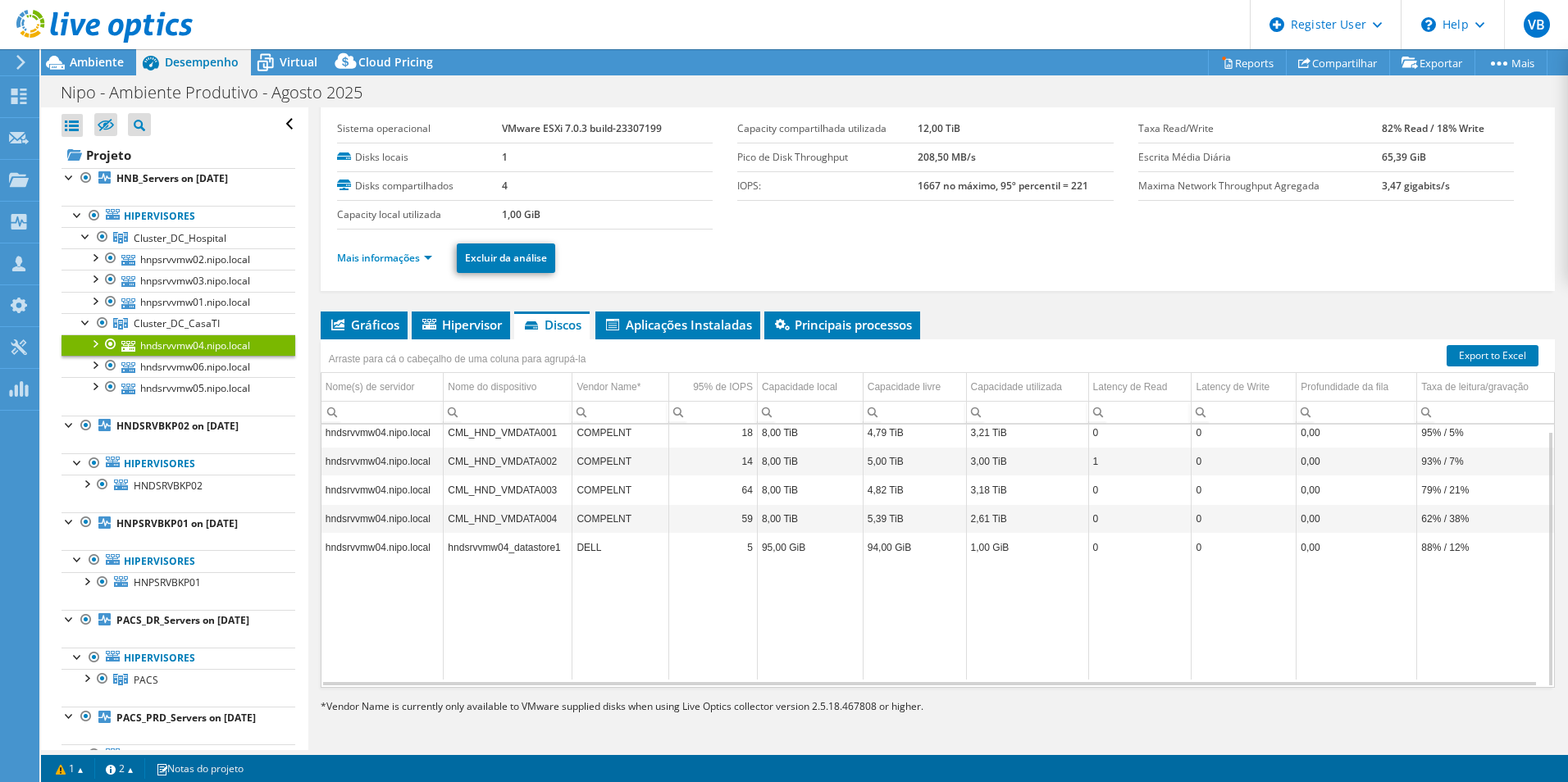
click at [212, 344] on link "hndsrvvmw04.nipo.local" at bounding box center [178, 345] width 234 height 22
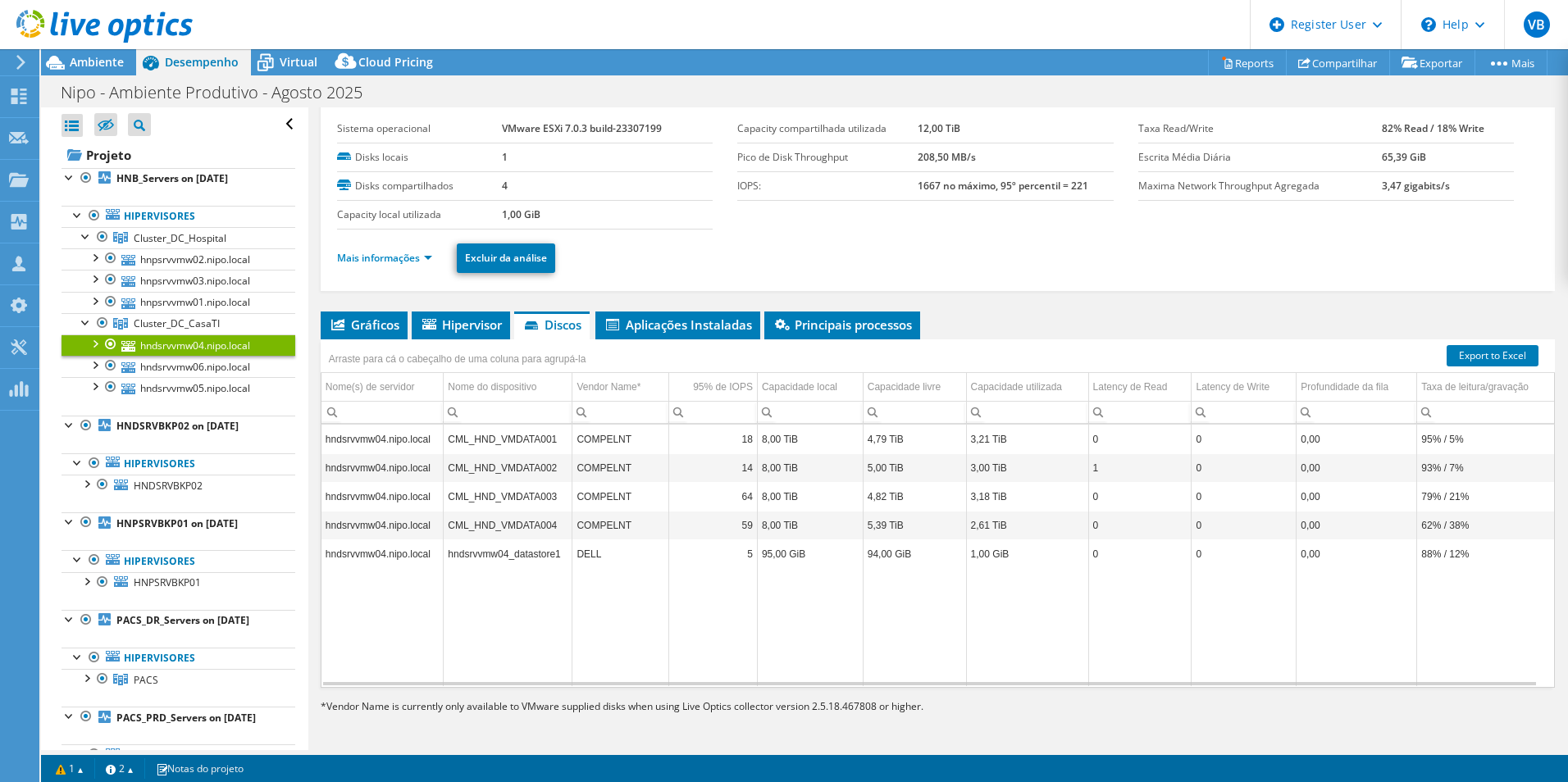
click at [433, 262] on li "Mais informações" at bounding box center [389, 258] width 105 height 18
click at [431, 249] on li "Mais informações" at bounding box center [389, 258] width 105 height 18
click at [429, 250] on li "Mais informações" at bounding box center [389, 258] width 105 height 18
click at [427, 253] on link "Mais informações" at bounding box center [385, 258] width 95 height 14
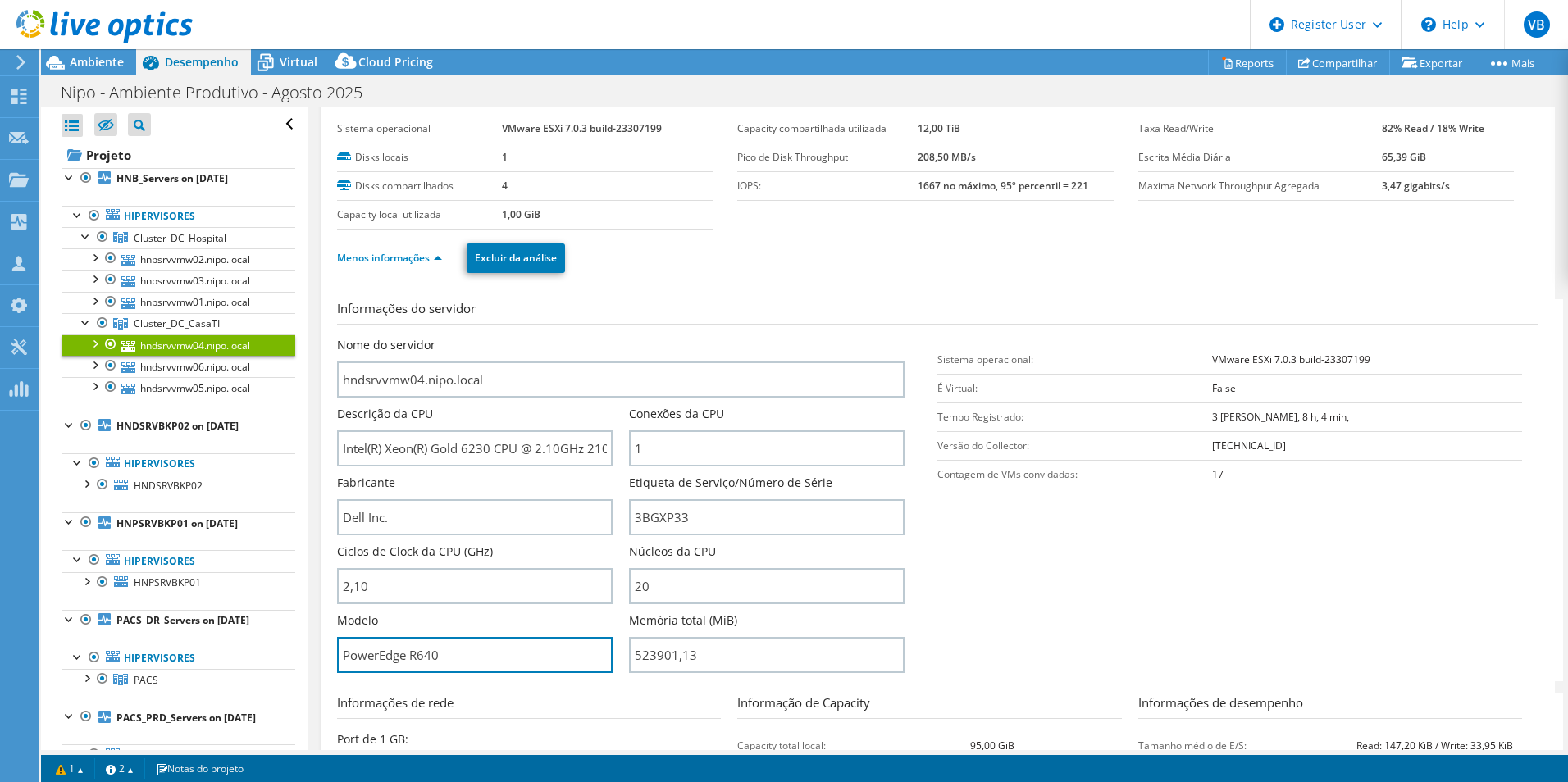
drag, startPoint x: 449, startPoint y: 662, endPoint x: 298, endPoint y: 662, distance: 151.0
click at [298, 662] on div "Abrir Todos Fechar Todos Ocultar nós excluídos Filtro de árvore do projeto" at bounding box center [804, 429] width 1526 height 643
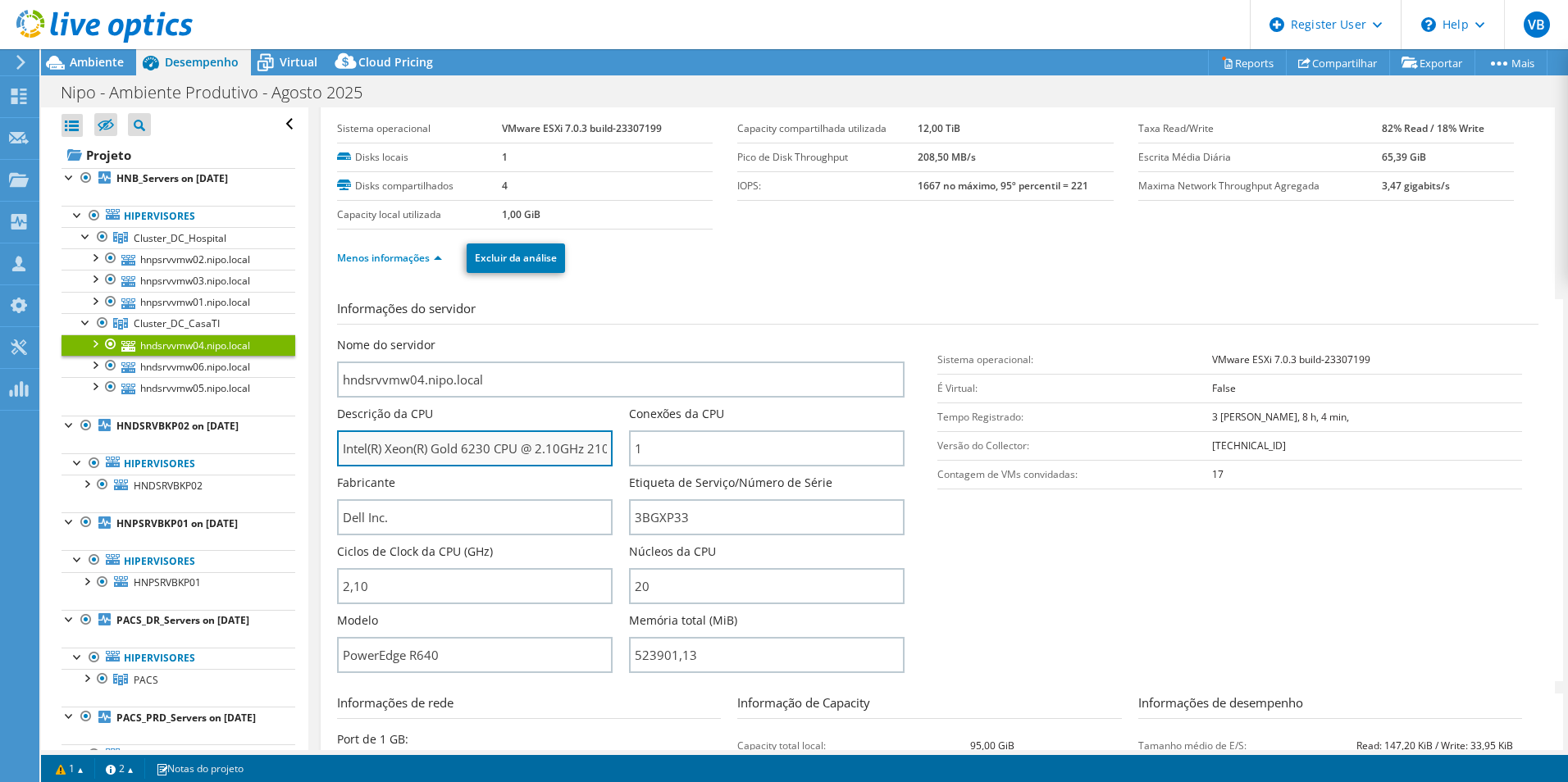
drag, startPoint x: 454, startPoint y: 451, endPoint x: 529, endPoint y: 458, distance: 75.3
click at [529, 458] on input "Intel(R) Xeon(R) Gold 6230 CPU @ 2.10GHz 210 GHz" at bounding box center [475, 449] width 275 height 36
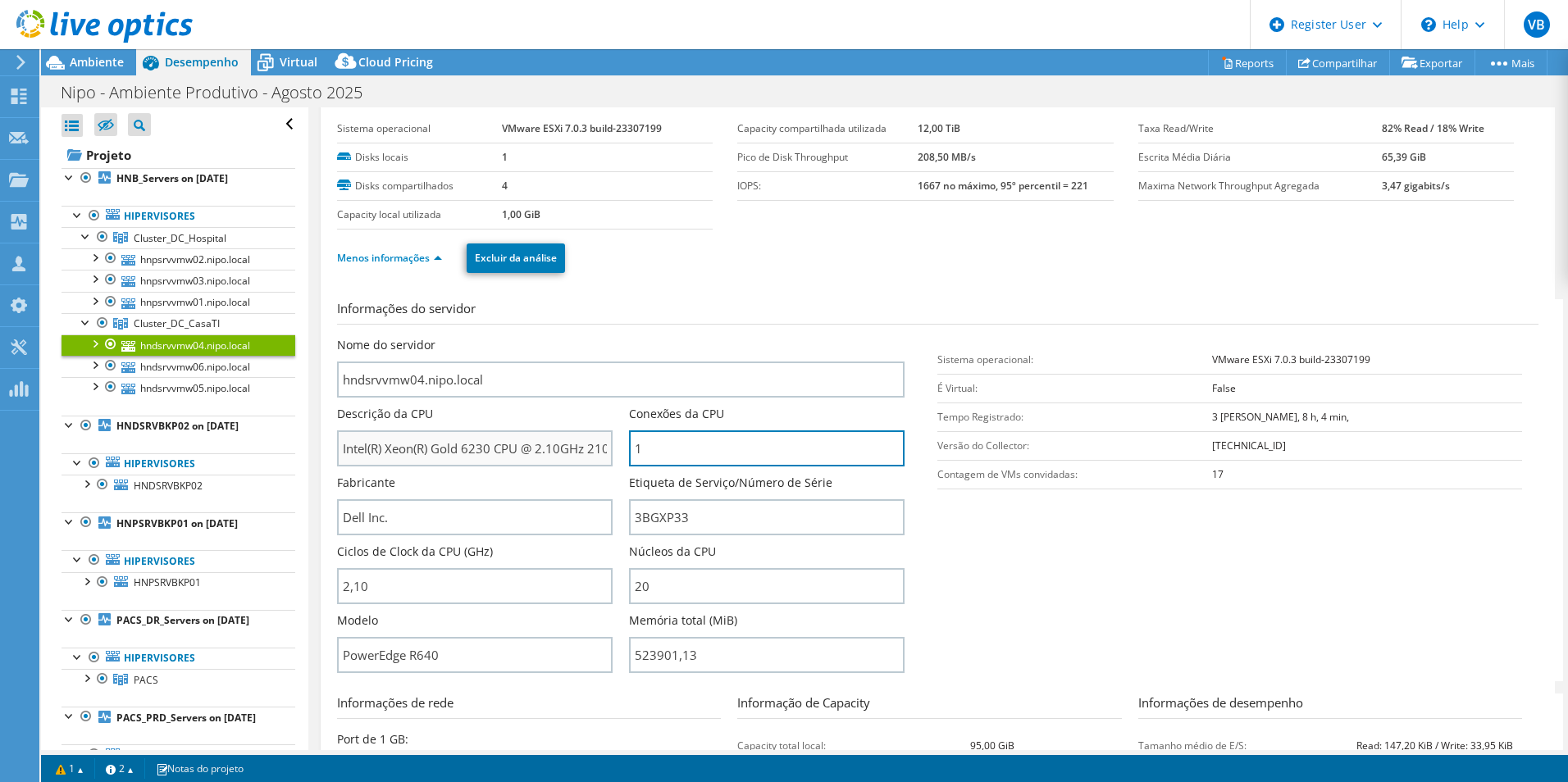
drag, startPoint x: 673, startPoint y: 451, endPoint x: 569, endPoint y: 443, distance: 104.3
click at [579, 337] on div "Nome do servidor hndsrvvmw04.nipo.local Descrição da CPU Intel(R) Xeon(R) Gold …" at bounding box center [629, 337] width 585 height 0
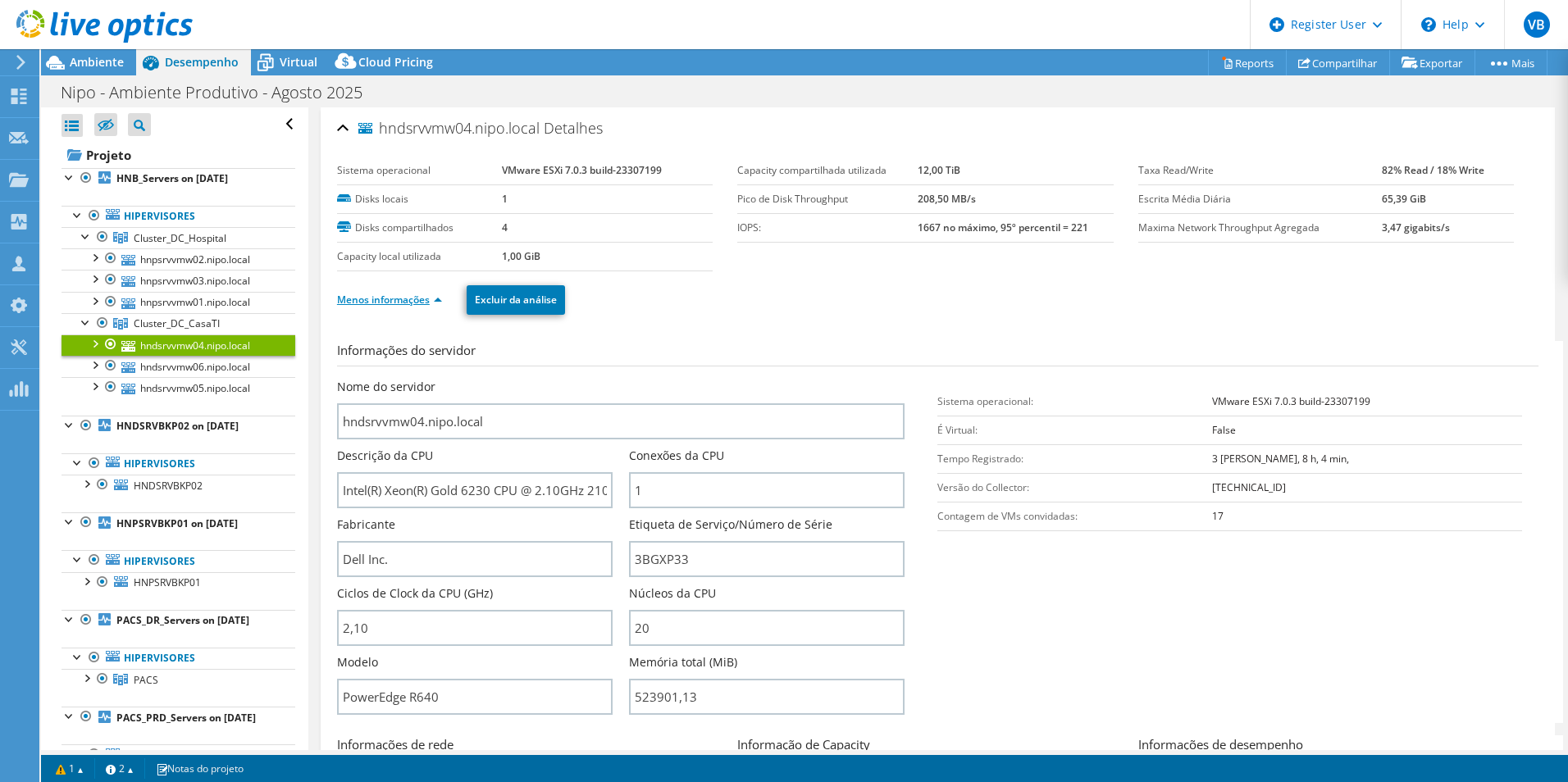
click at [418, 300] on link "Menos informações" at bounding box center [389, 300] width 105 height 14
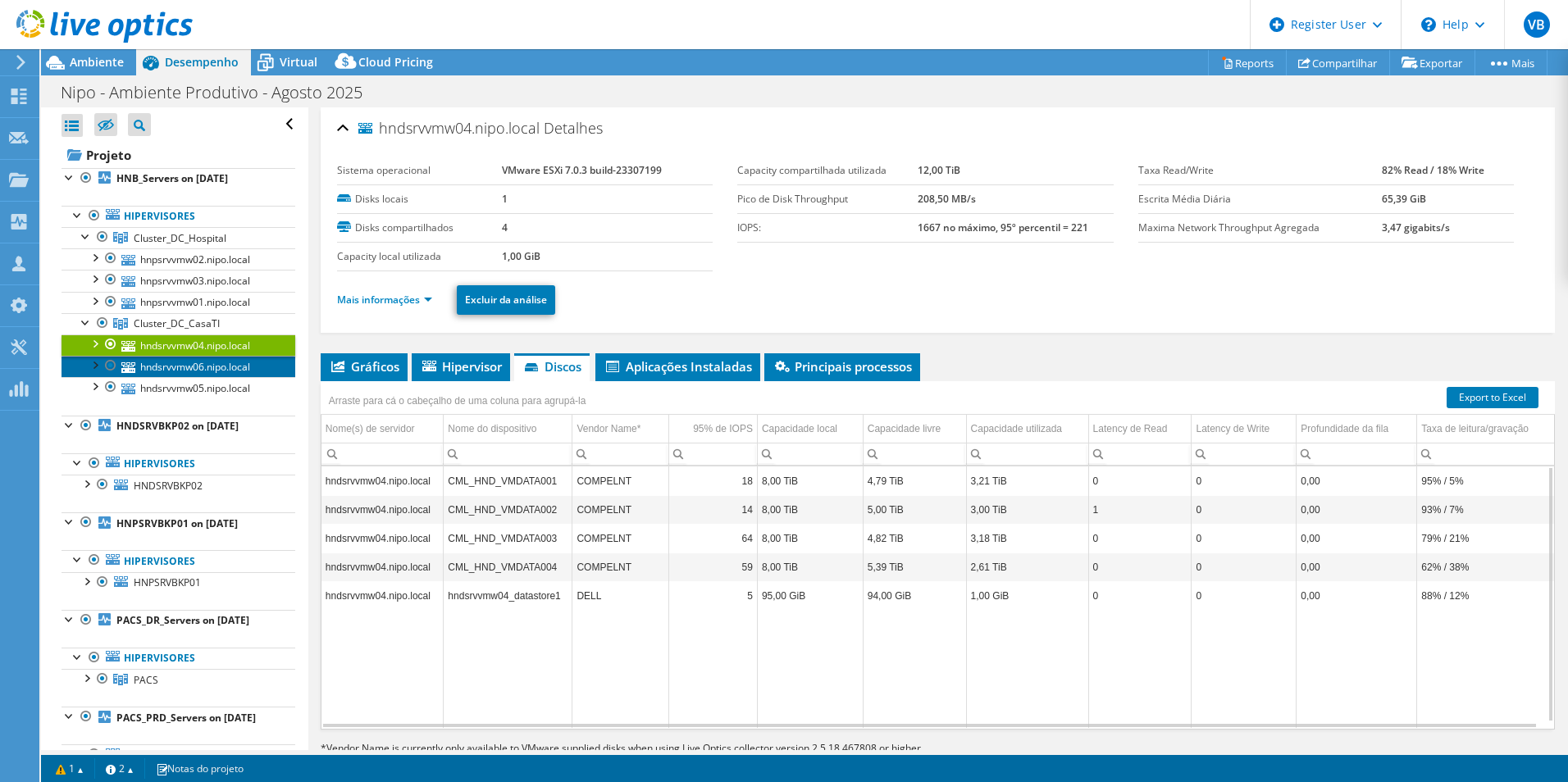
click at [237, 369] on link "hndsrvvmw06.nipo.local" at bounding box center [178, 366] width 234 height 22
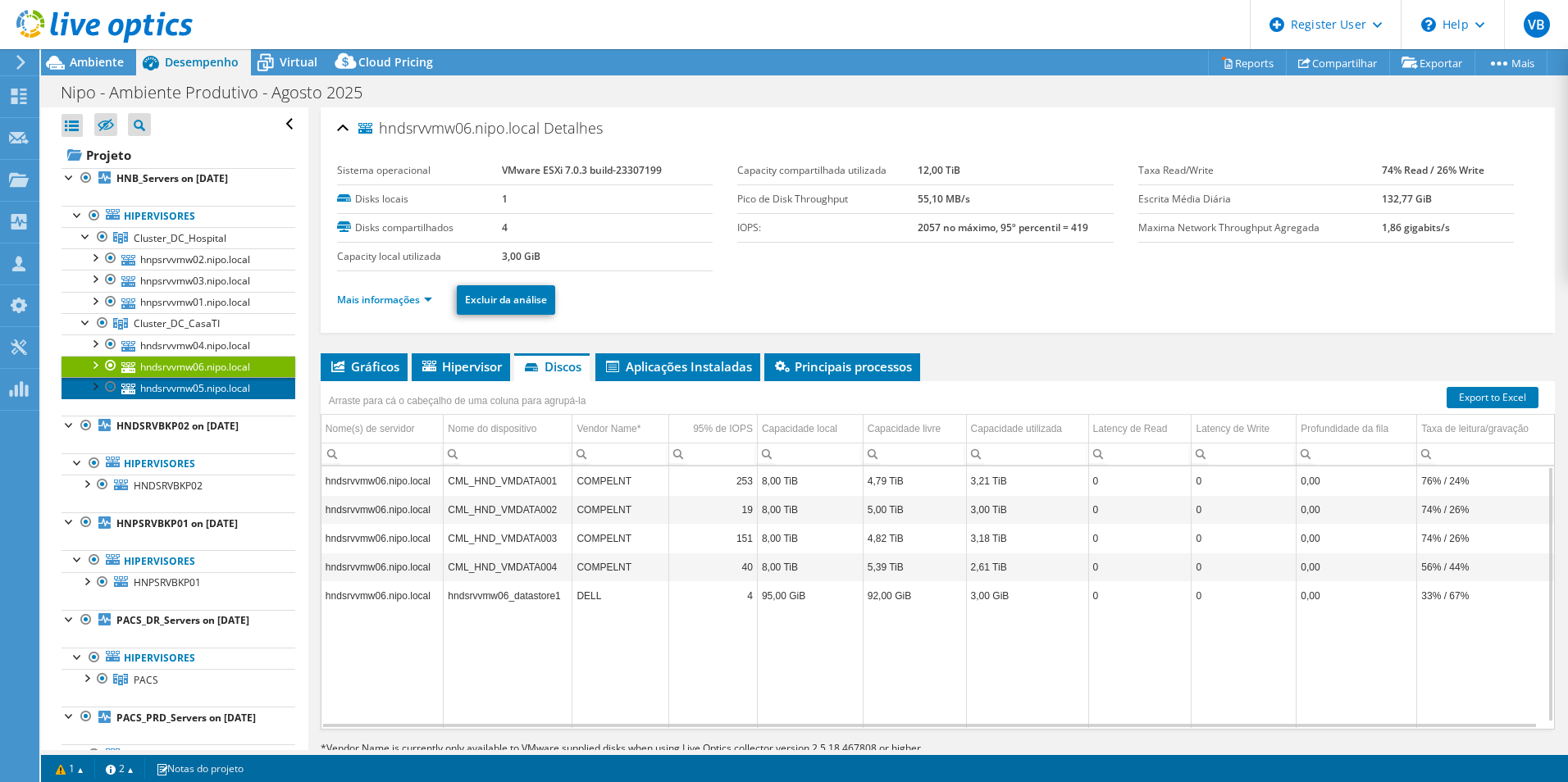
click at [234, 385] on link "hndsrvvmw05.nipo.local" at bounding box center [178, 387] width 234 height 22
click at [208, 365] on link "hndsrvvmw06.nipo.local" at bounding box center [178, 366] width 234 height 22
click at [208, 387] on link "hndsrvvmw05.nipo.local" at bounding box center [178, 387] width 234 height 22
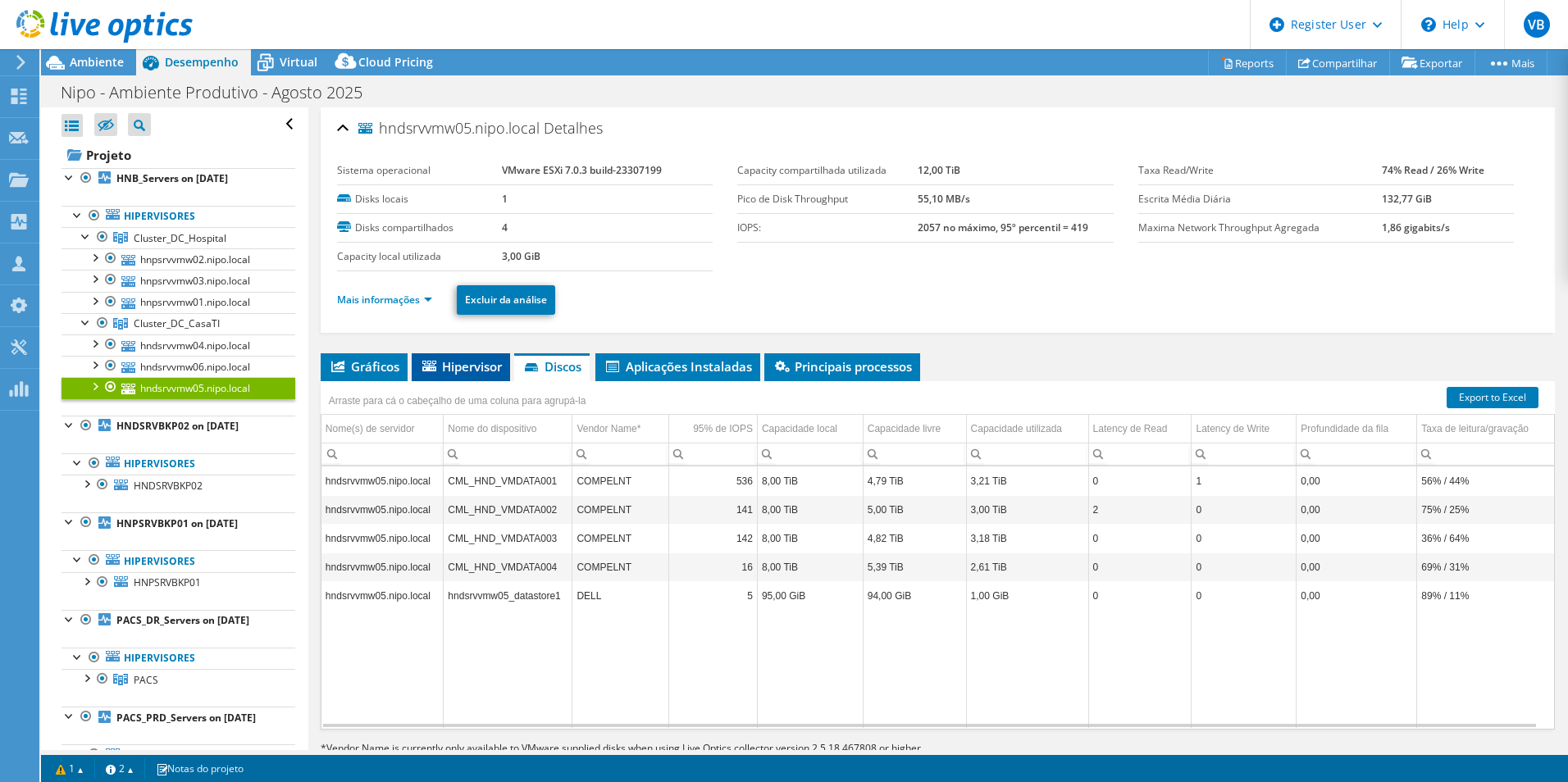
click at [478, 366] on span "Hipervisor" at bounding box center [461, 366] width 82 height 16
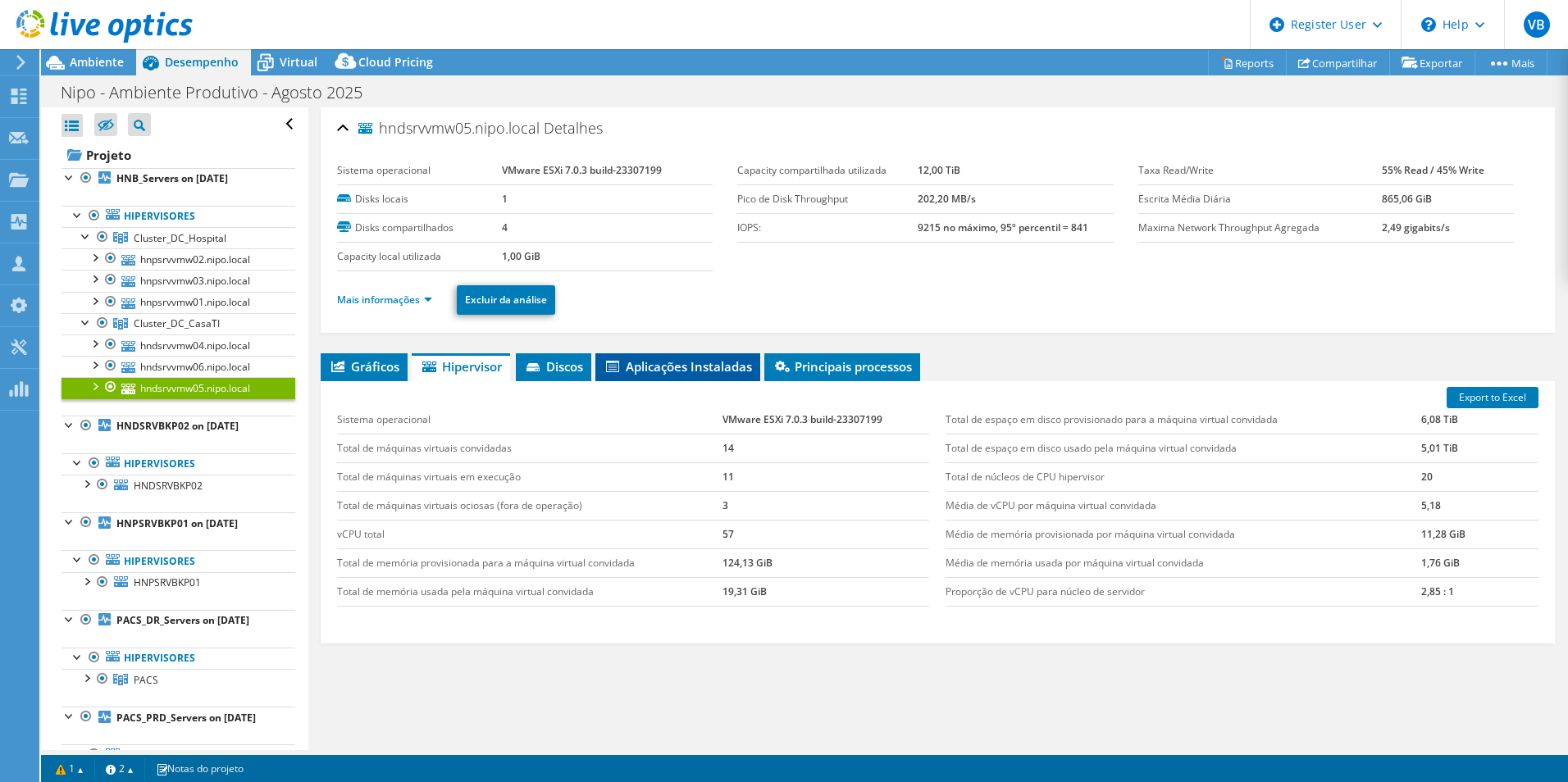
click at [675, 359] on span "Aplicações Instaladas" at bounding box center [677, 366] width 148 height 16
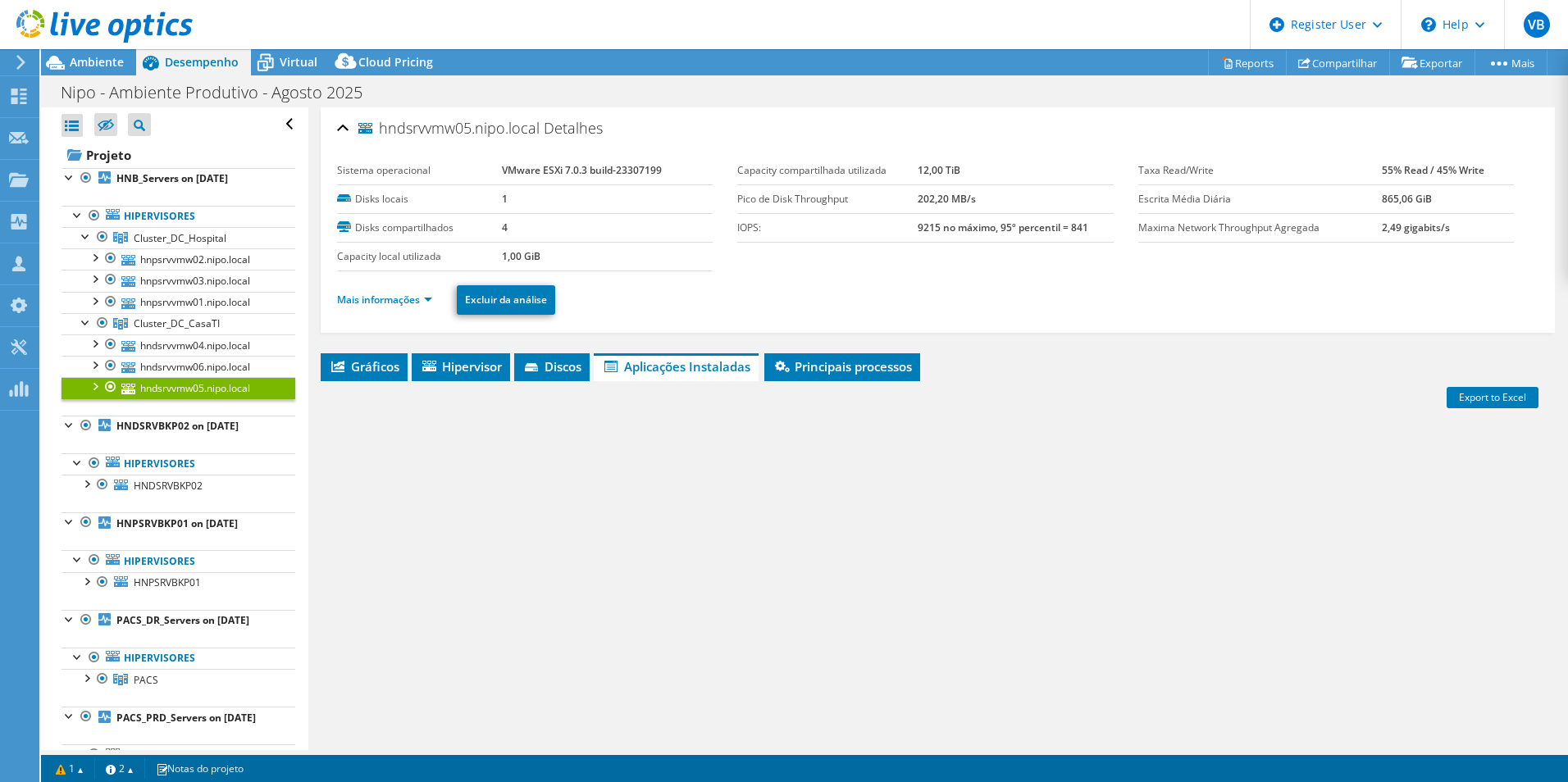
click at [358, 381] on div "Arraste para c&#225; o cabe&#231;alho de uma coluna para agrup&#225;-la" at bounding box center [496, 398] width 351 height 36
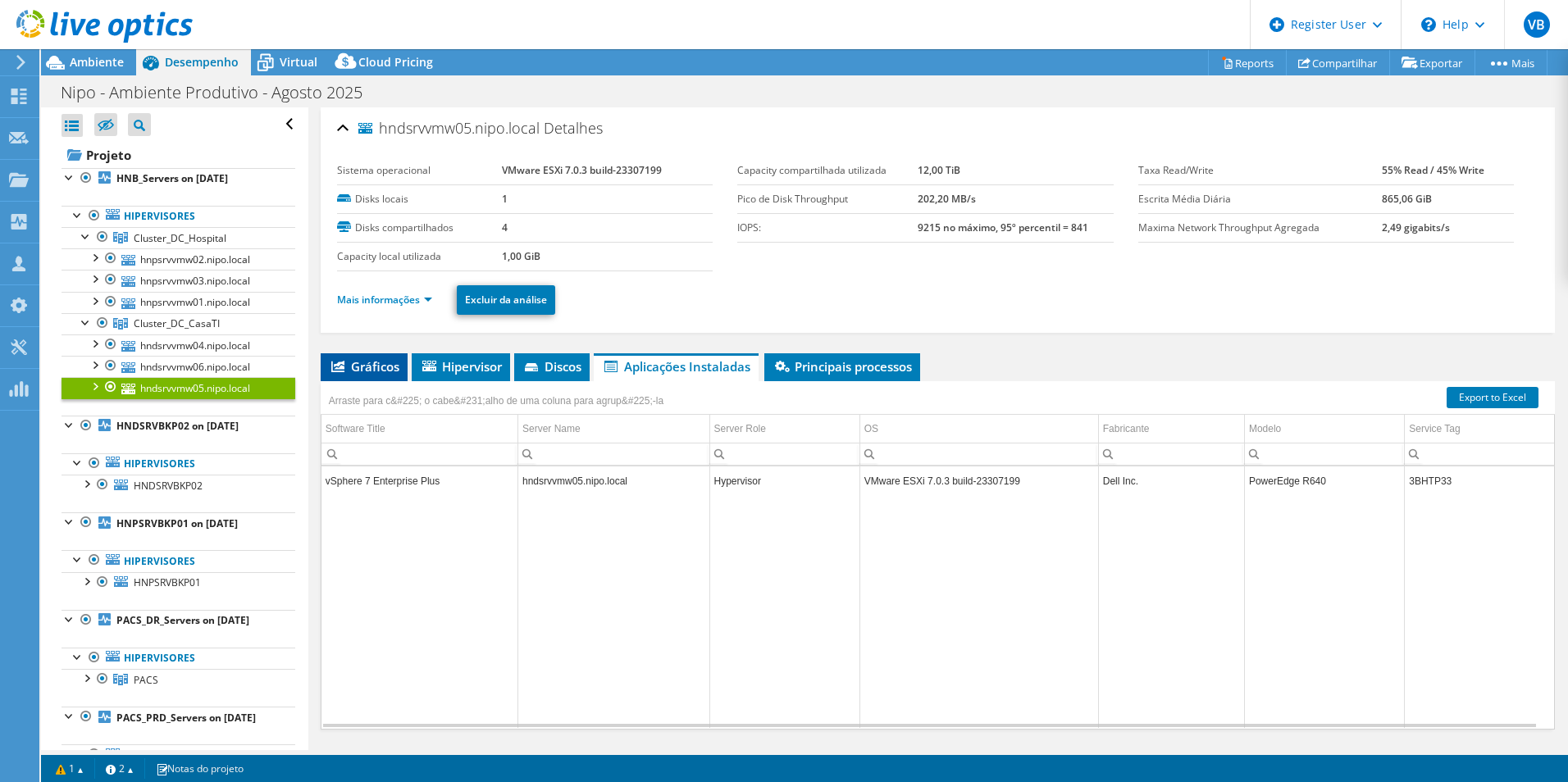
click at [356, 370] on span "Gráficos" at bounding box center [364, 366] width 70 height 16
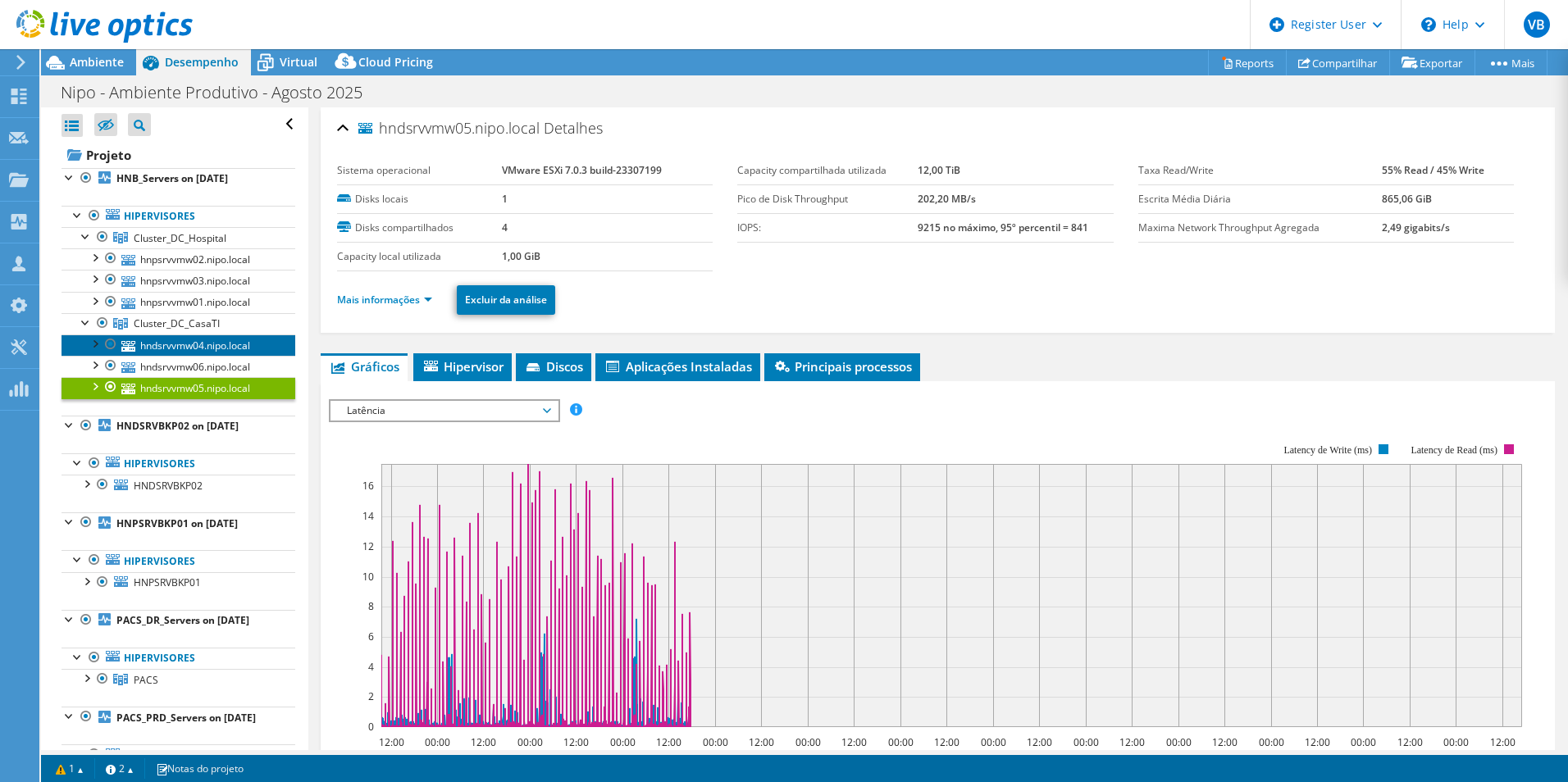
click at [188, 352] on link "hndsrvvmw04.nipo.local" at bounding box center [178, 345] width 234 height 22
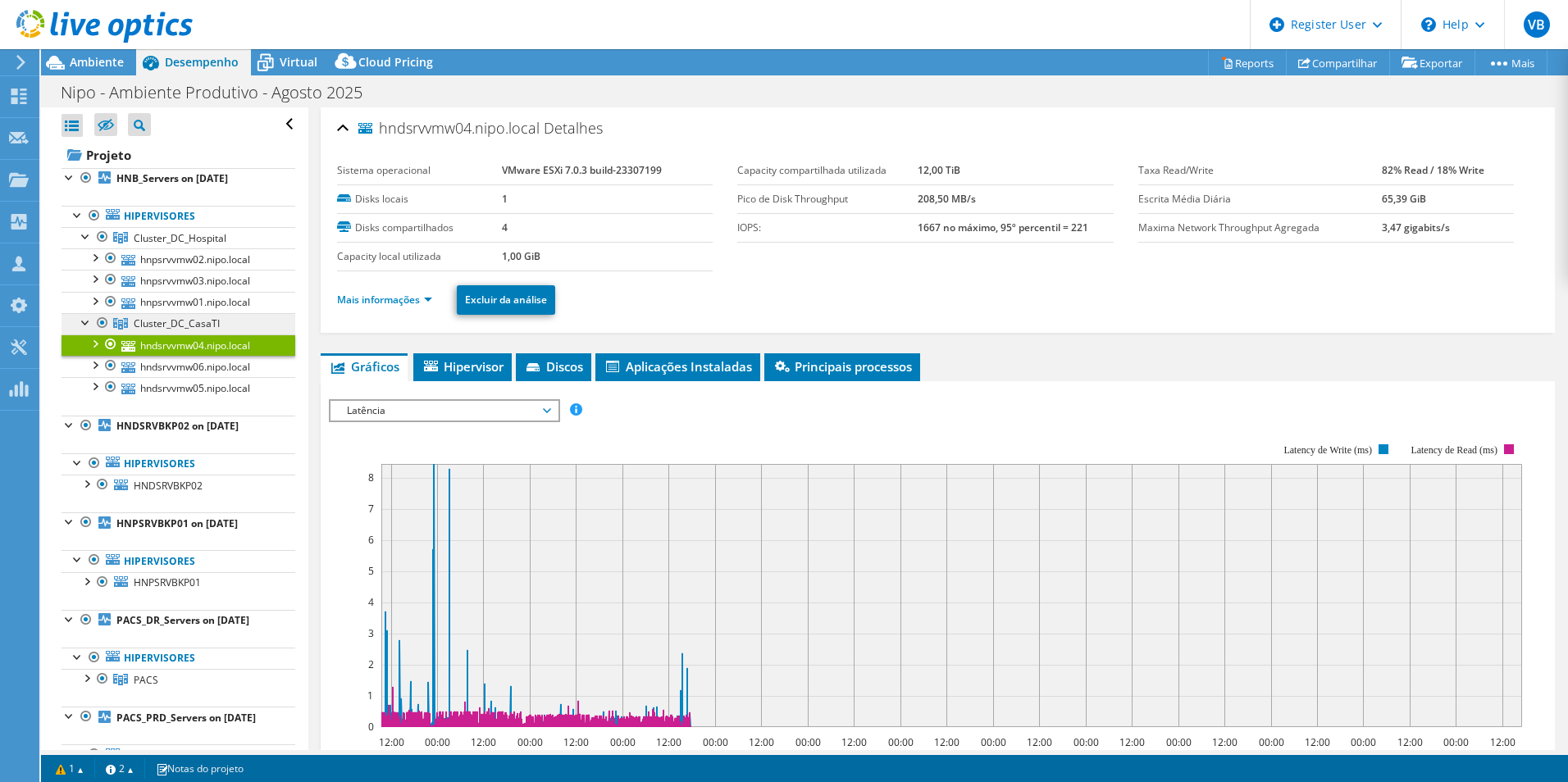
click at [211, 249] on link "Cluster_DC_CasaTI" at bounding box center [178, 237] width 234 height 22
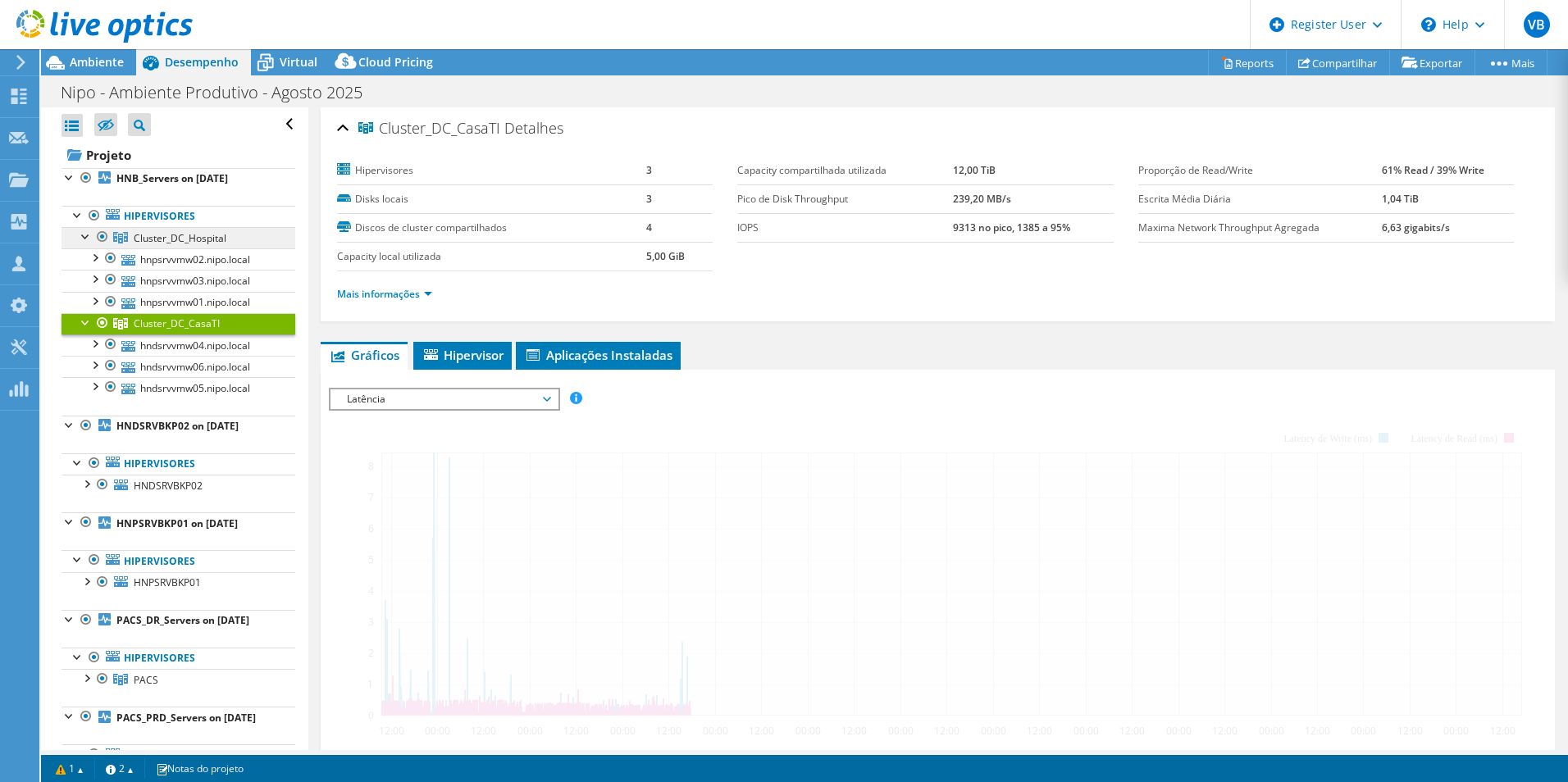
click at [206, 235] on span "Cluster_DC_Hospital" at bounding box center [179, 238] width 93 height 14
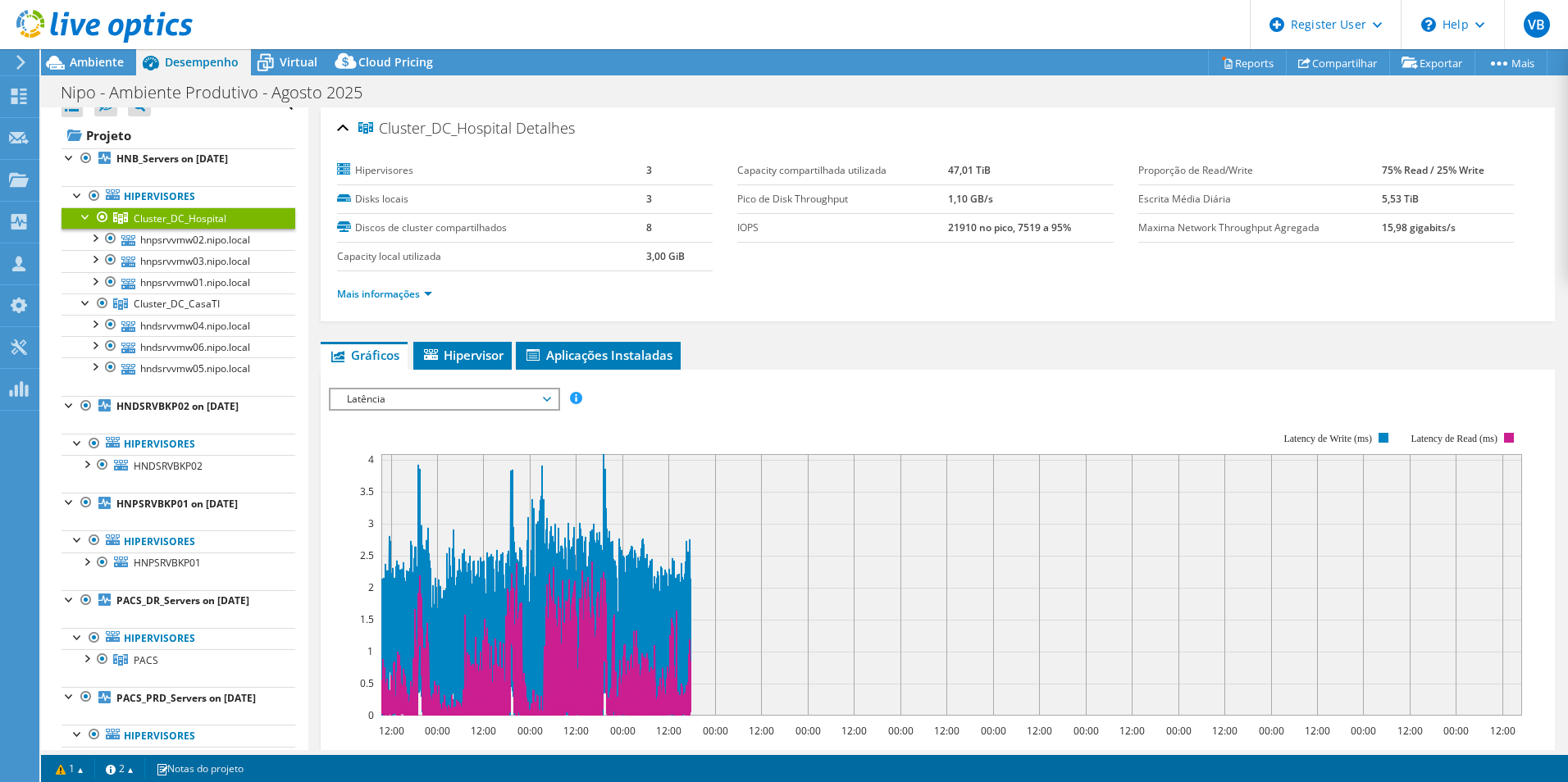
scroll to position [17, 0]
click at [392, 297] on link "Mais informações" at bounding box center [385, 294] width 95 height 14
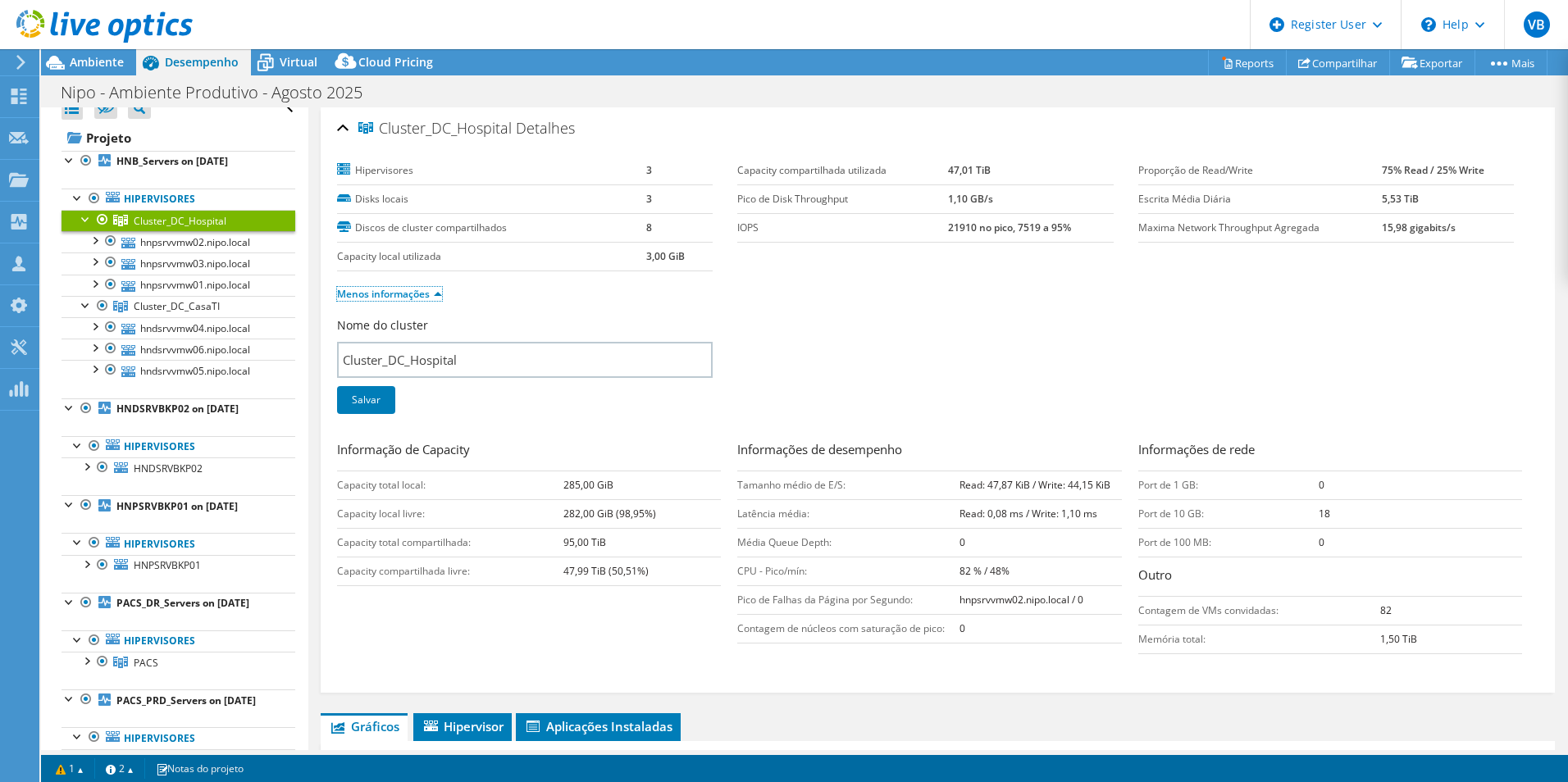
scroll to position [383, 0]
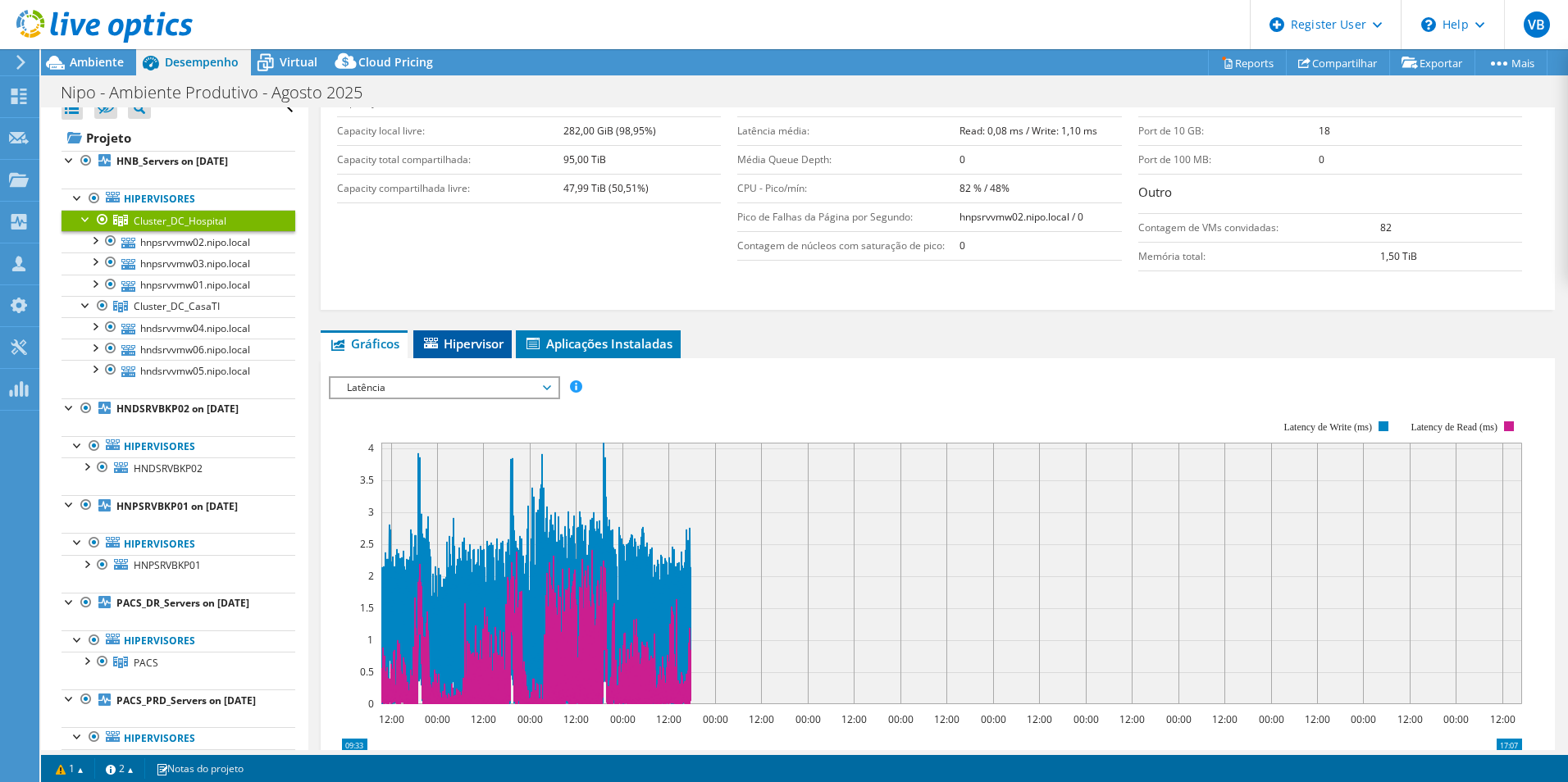
click at [476, 357] on li "Hipervisor" at bounding box center [463, 344] width 99 height 28
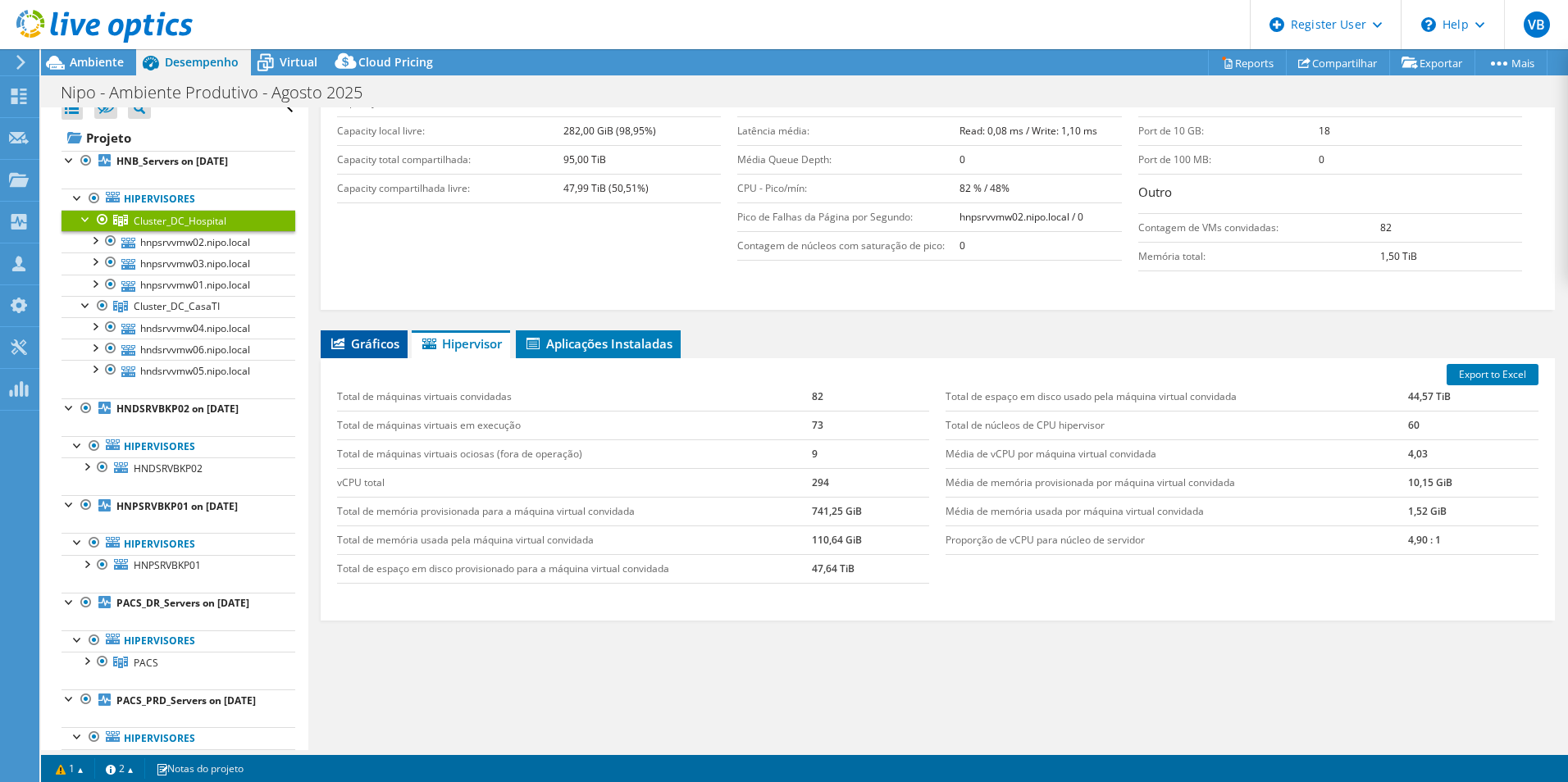
click at [392, 335] on span "Gráficos" at bounding box center [364, 343] width 70 height 16
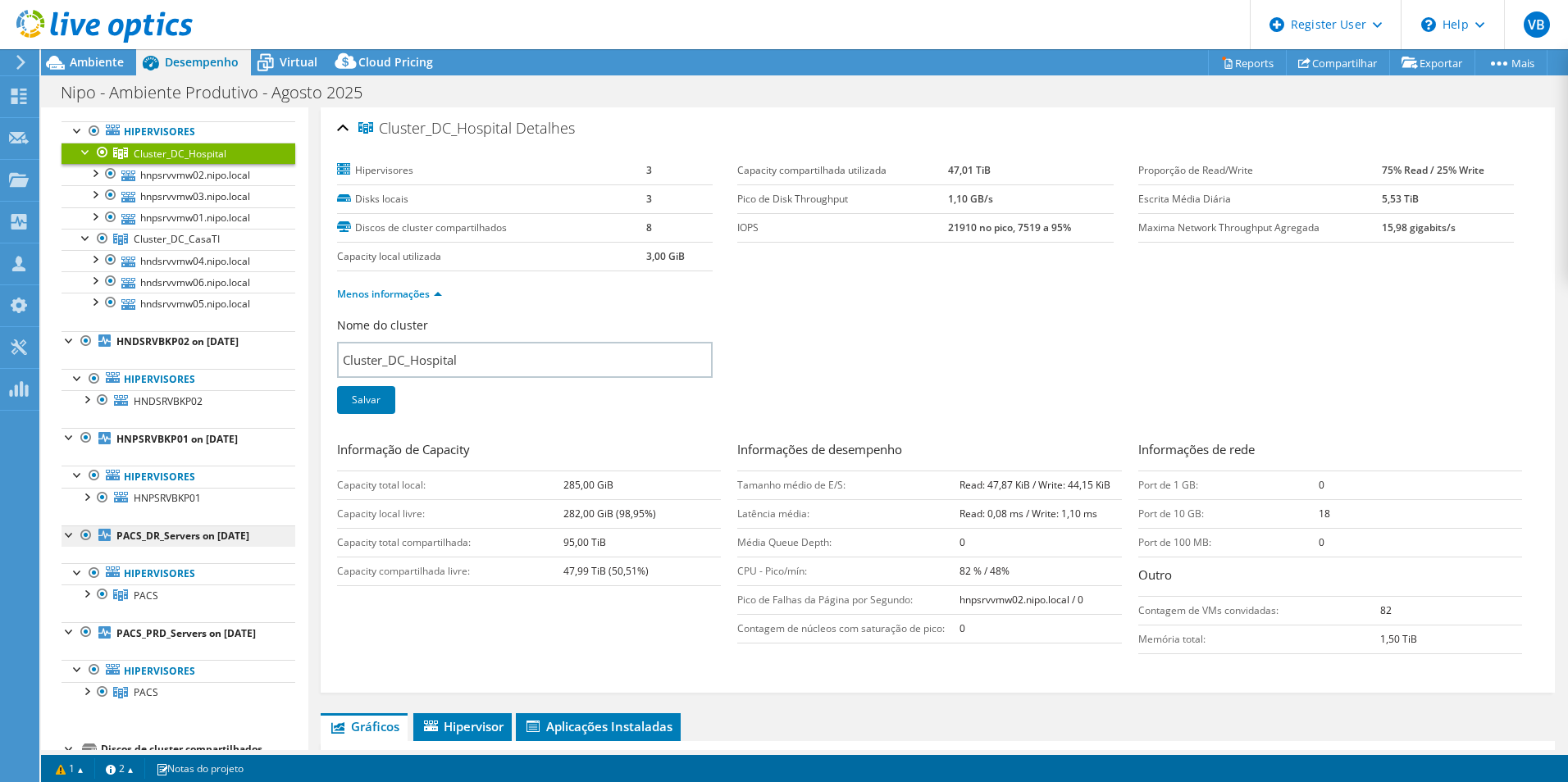
scroll to position [85, 0]
click at [175, 643] on link "PACS_PRD_Servers on [DATE]" at bounding box center [178, 631] width 234 height 22
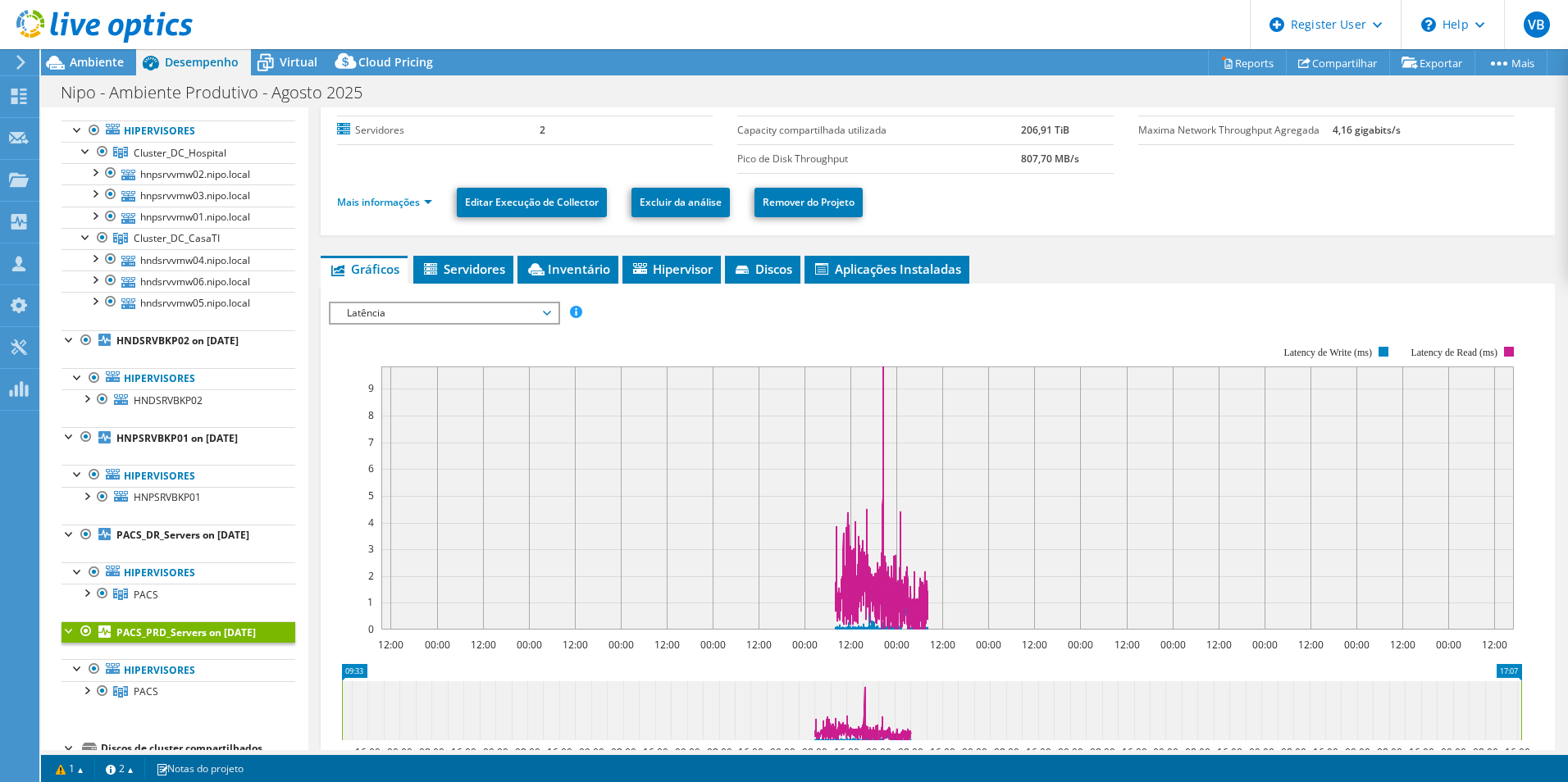
scroll to position [126, 0]
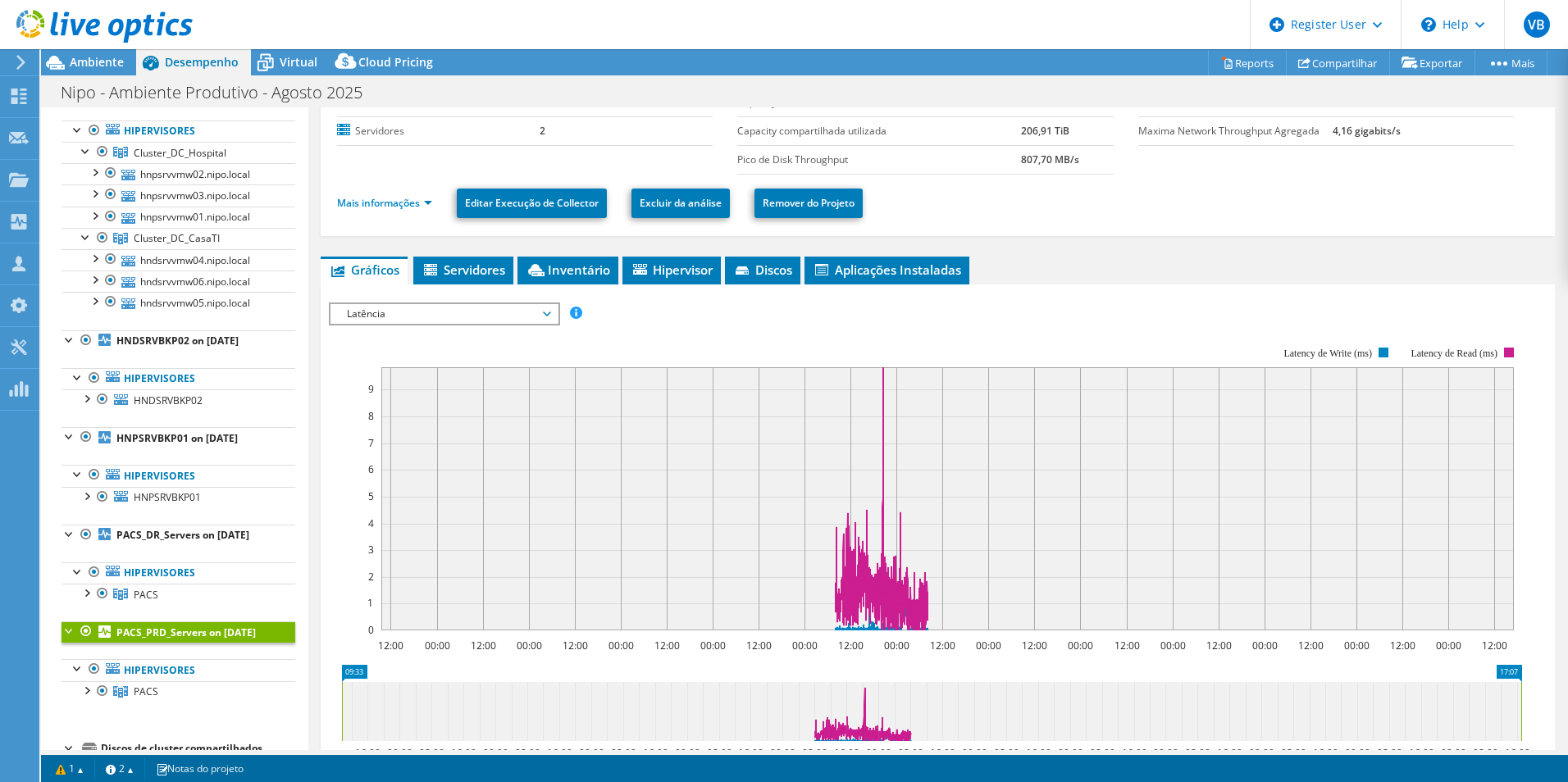
click at [434, 313] on span "Latência" at bounding box center [444, 313] width 211 height 20
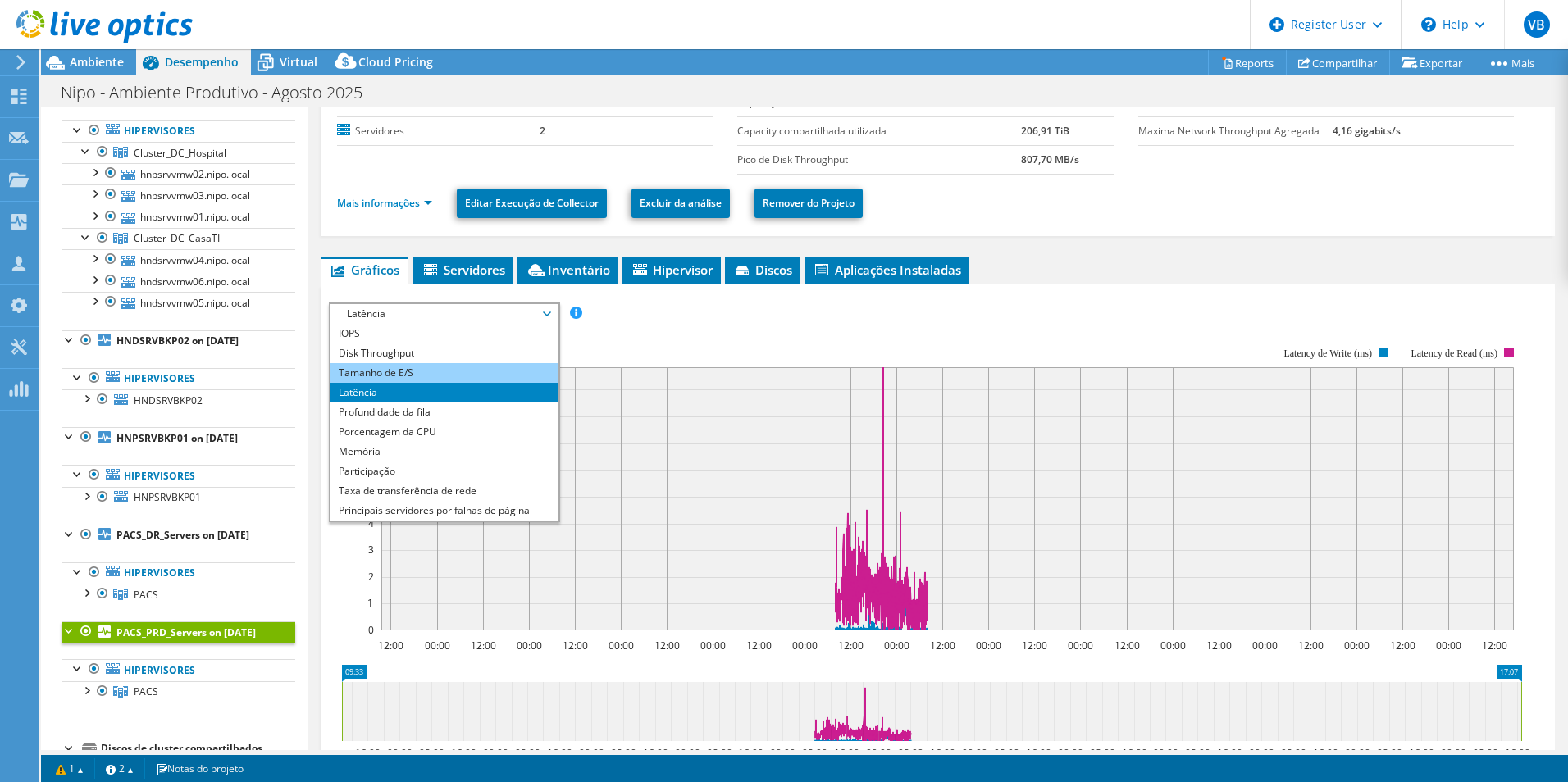
click at [423, 374] on li "Tamanho de E/S" at bounding box center [444, 372] width 227 height 20
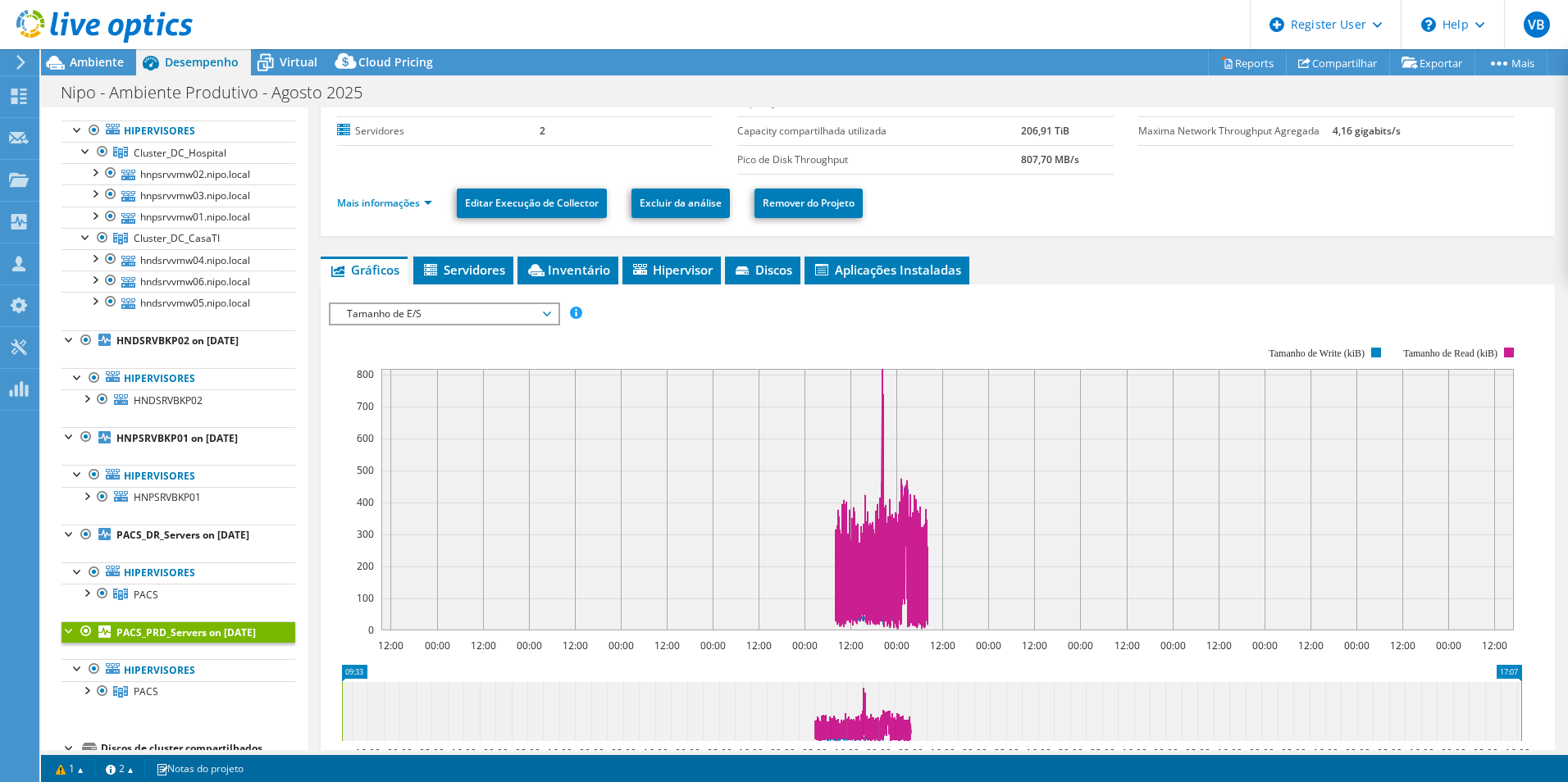
click at [386, 313] on span "Tamanho de E/S" at bounding box center [444, 313] width 211 height 20
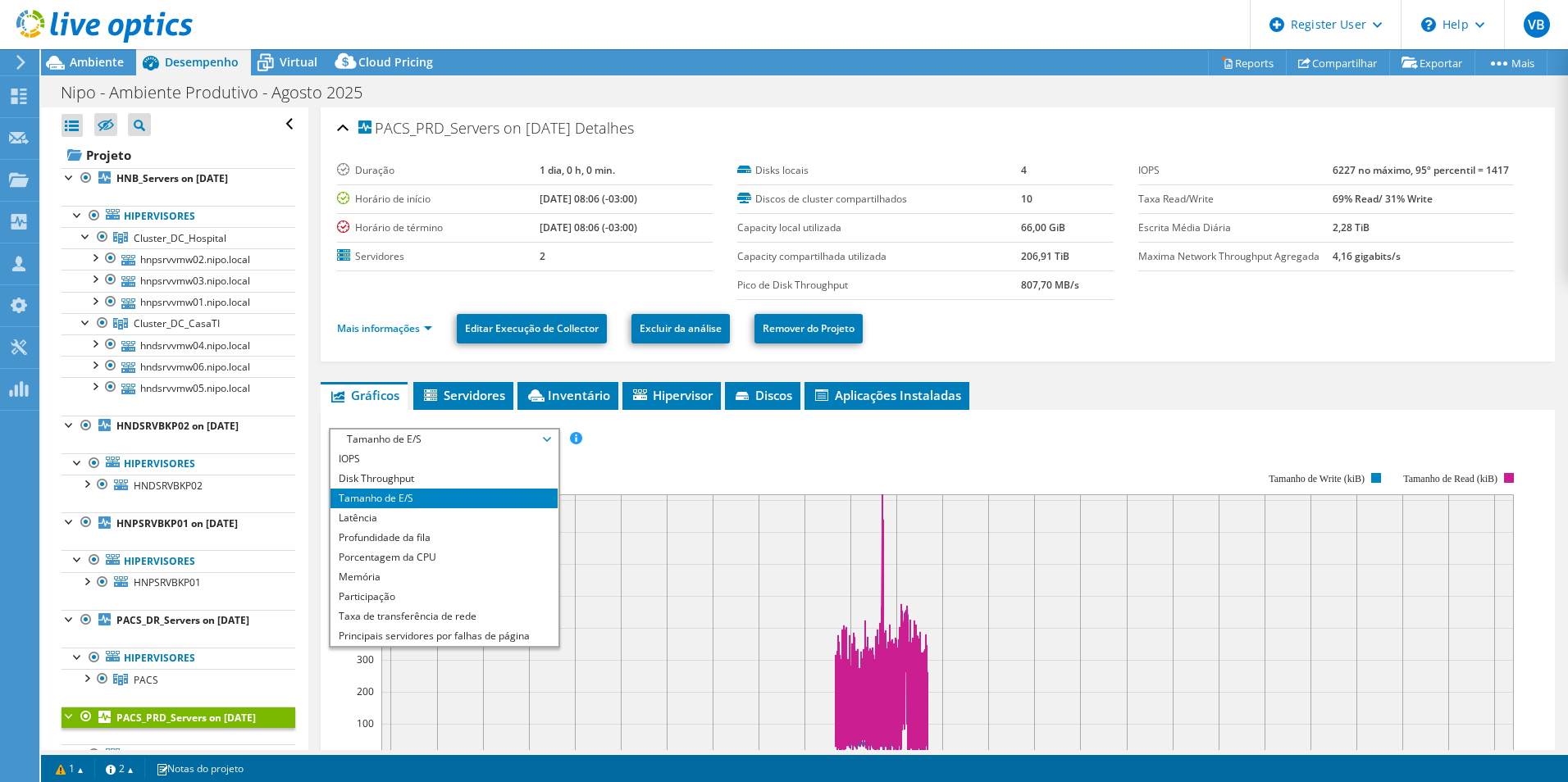
select select "USD"
click at [376, 449] on li "IOPS" at bounding box center [444, 459] width 227 height 20
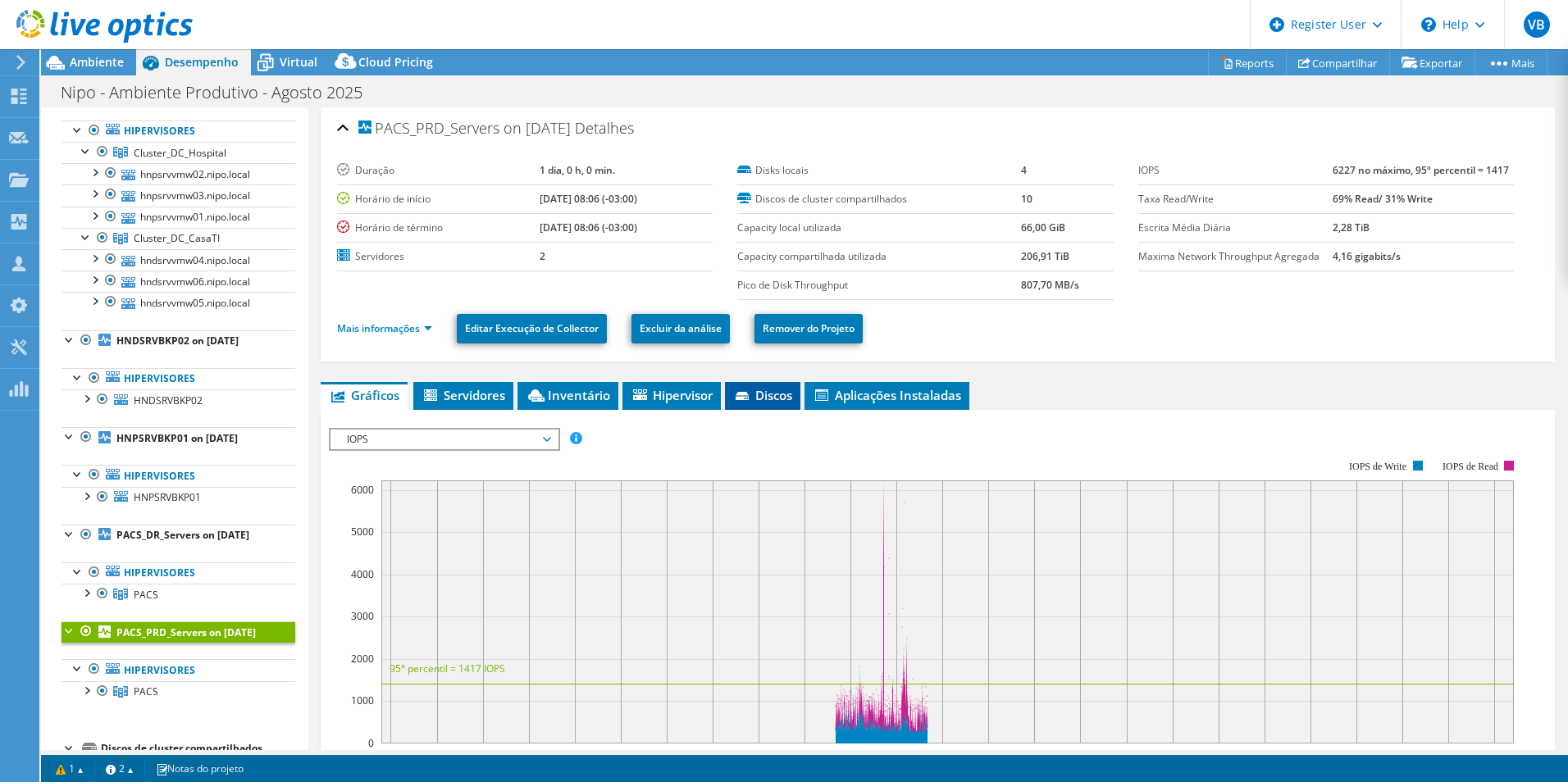
click at [753, 390] on span "Discos" at bounding box center [762, 395] width 59 height 16
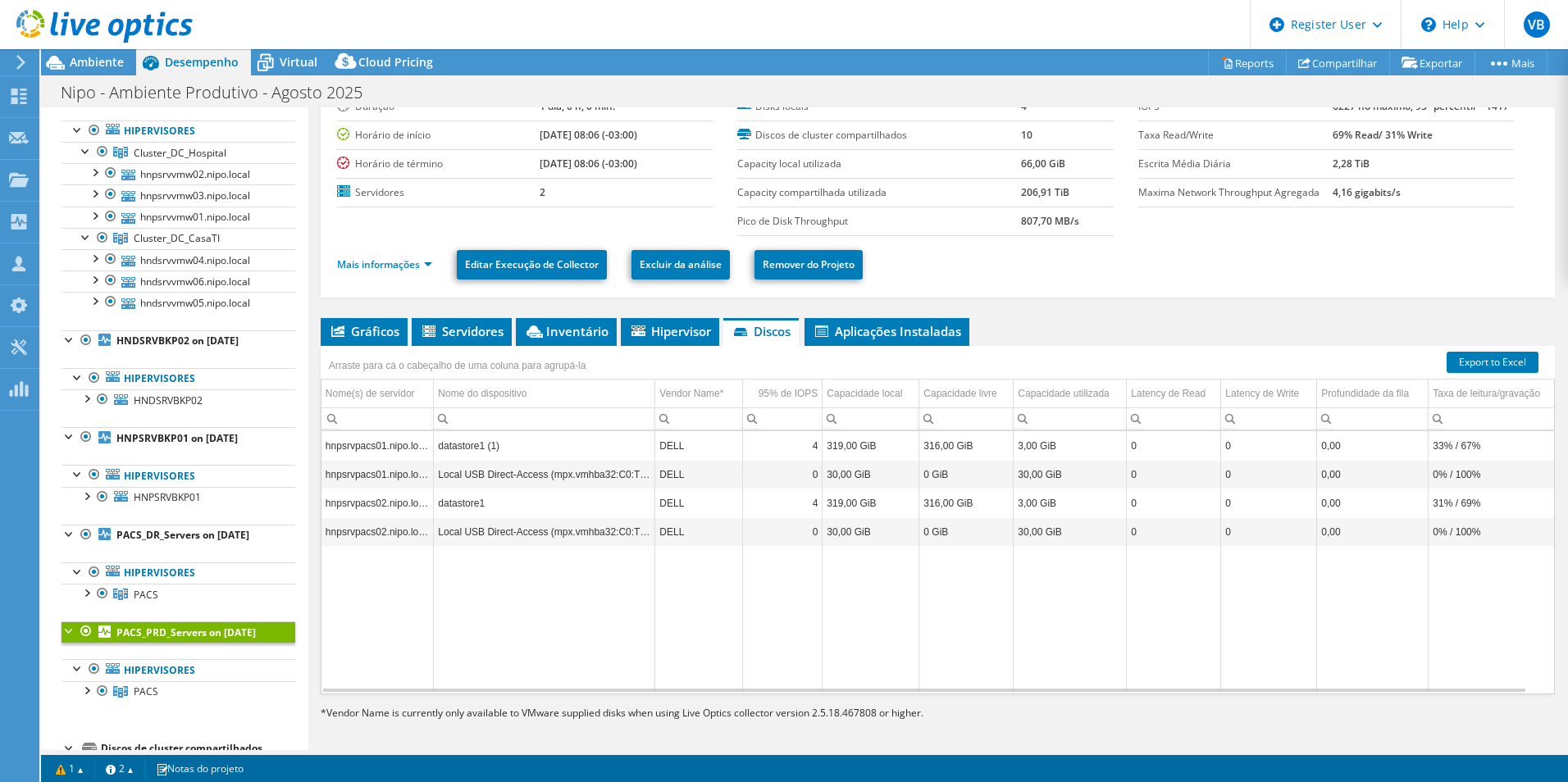
scroll to position [68, 0]
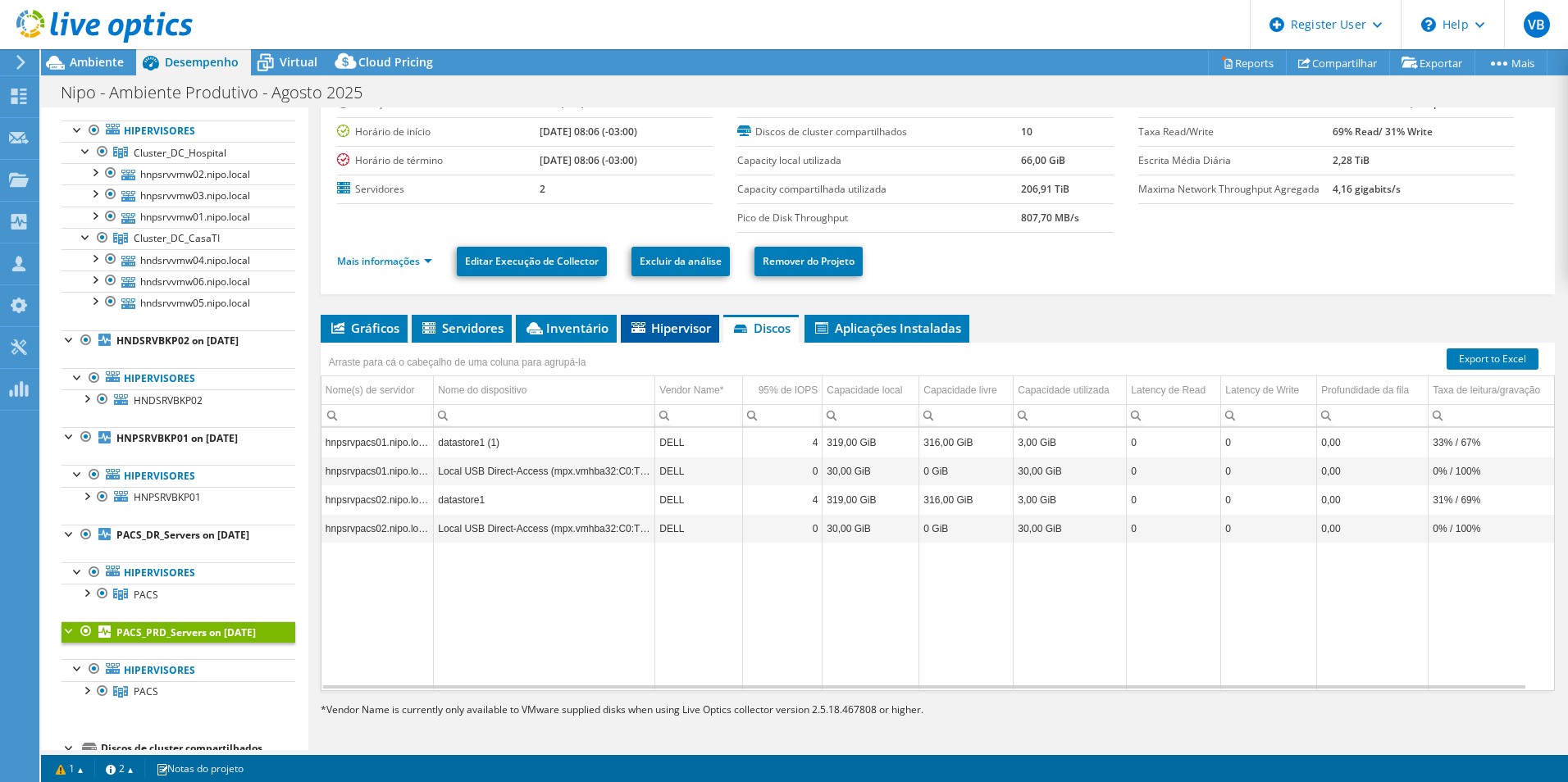
click at [672, 319] on li "Hipervisor" at bounding box center [670, 328] width 99 height 28
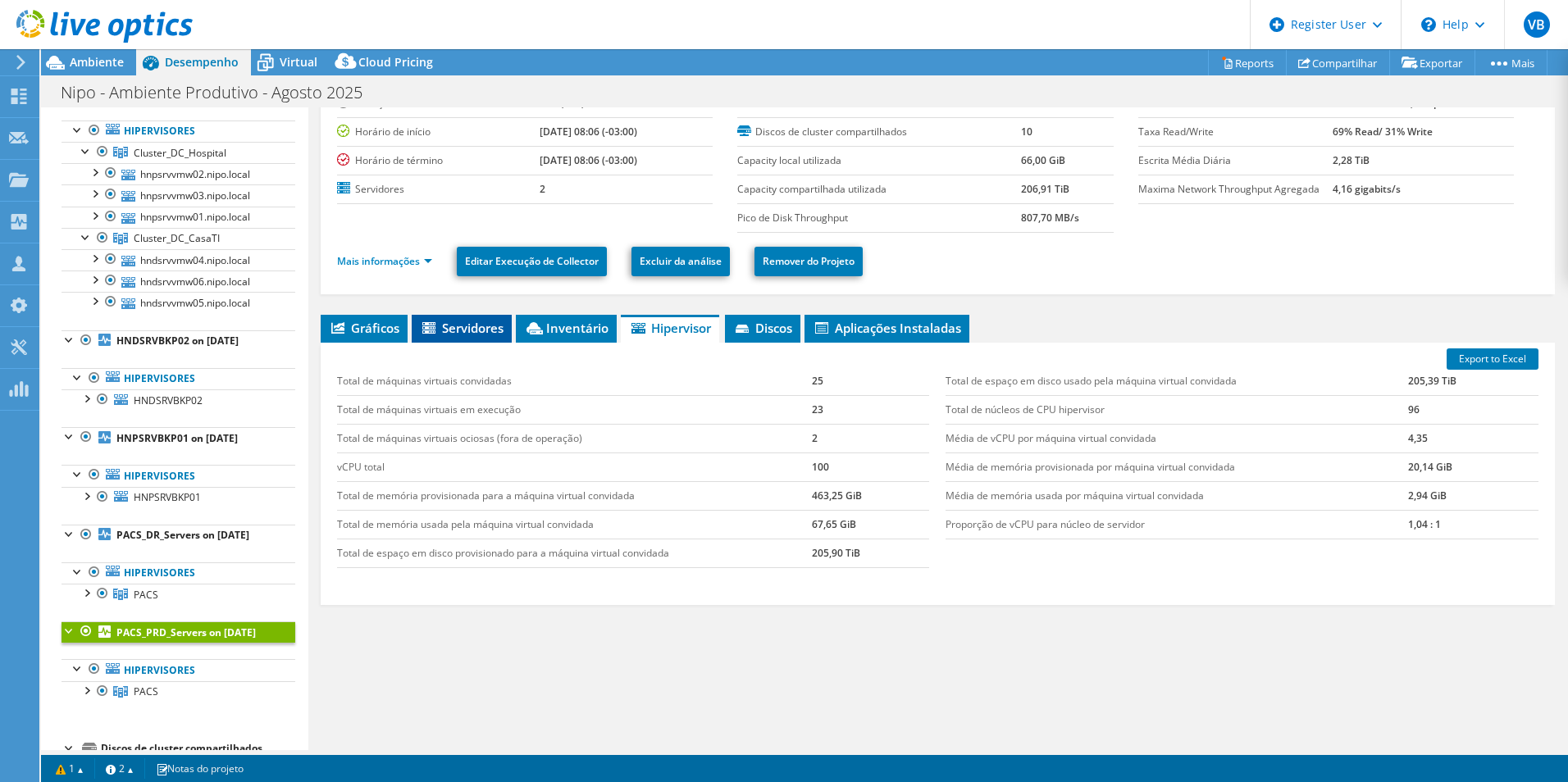
click at [486, 335] on span "Servidores" at bounding box center [462, 327] width 84 height 16
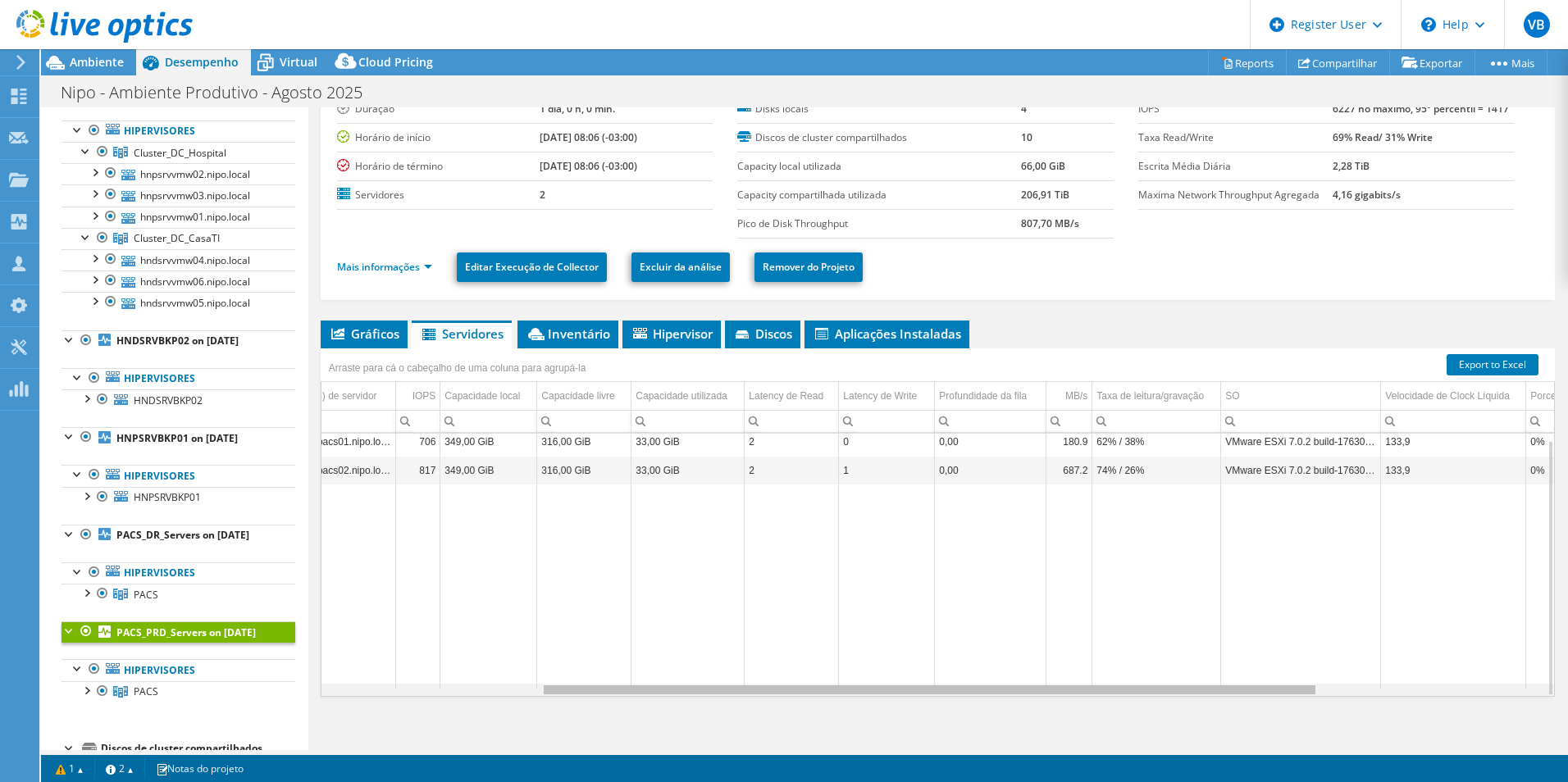
scroll to position [0, 0]
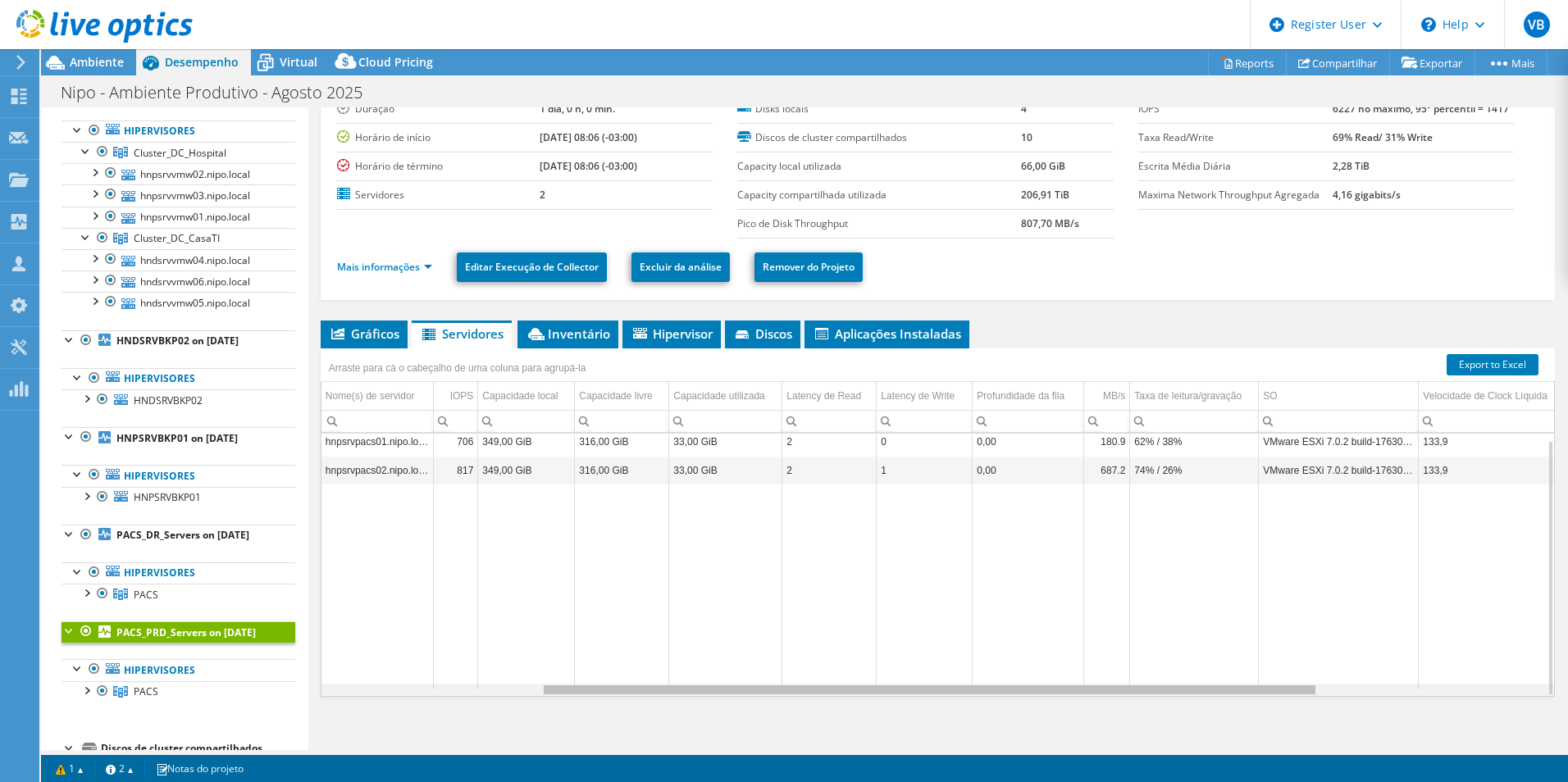
drag, startPoint x: 635, startPoint y: 689, endPoint x: 424, endPoint y: 667, distance: 212.1
click at [424, 667] on body "VB Usuário Dell Vinicius Bandeira V.Bandeira@Dell.com Dell My Profile Log Out \…" at bounding box center [784, 391] width 1568 height 782
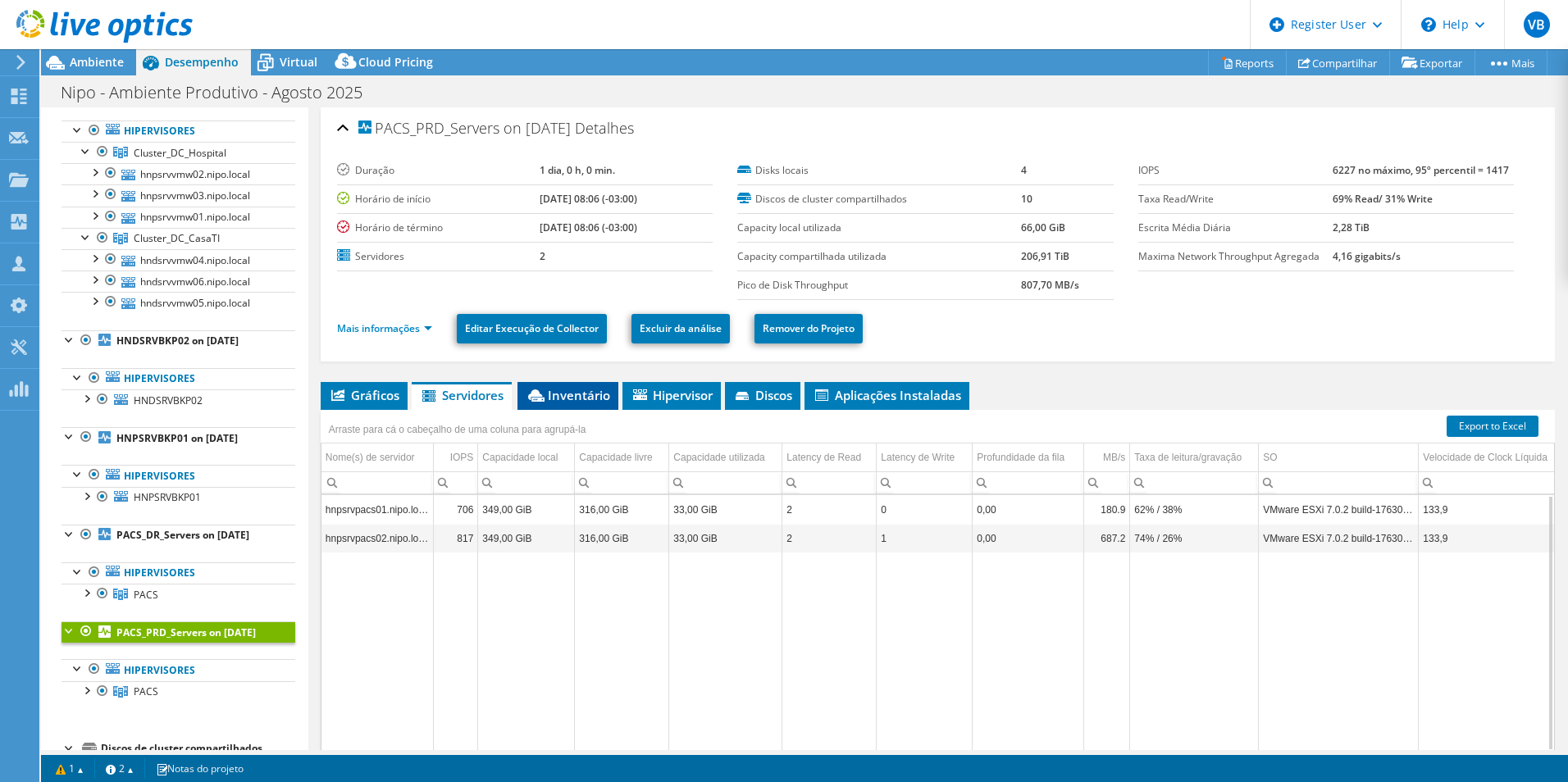
click at [586, 388] on span "Inventário" at bounding box center [567, 395] width 84 height 16
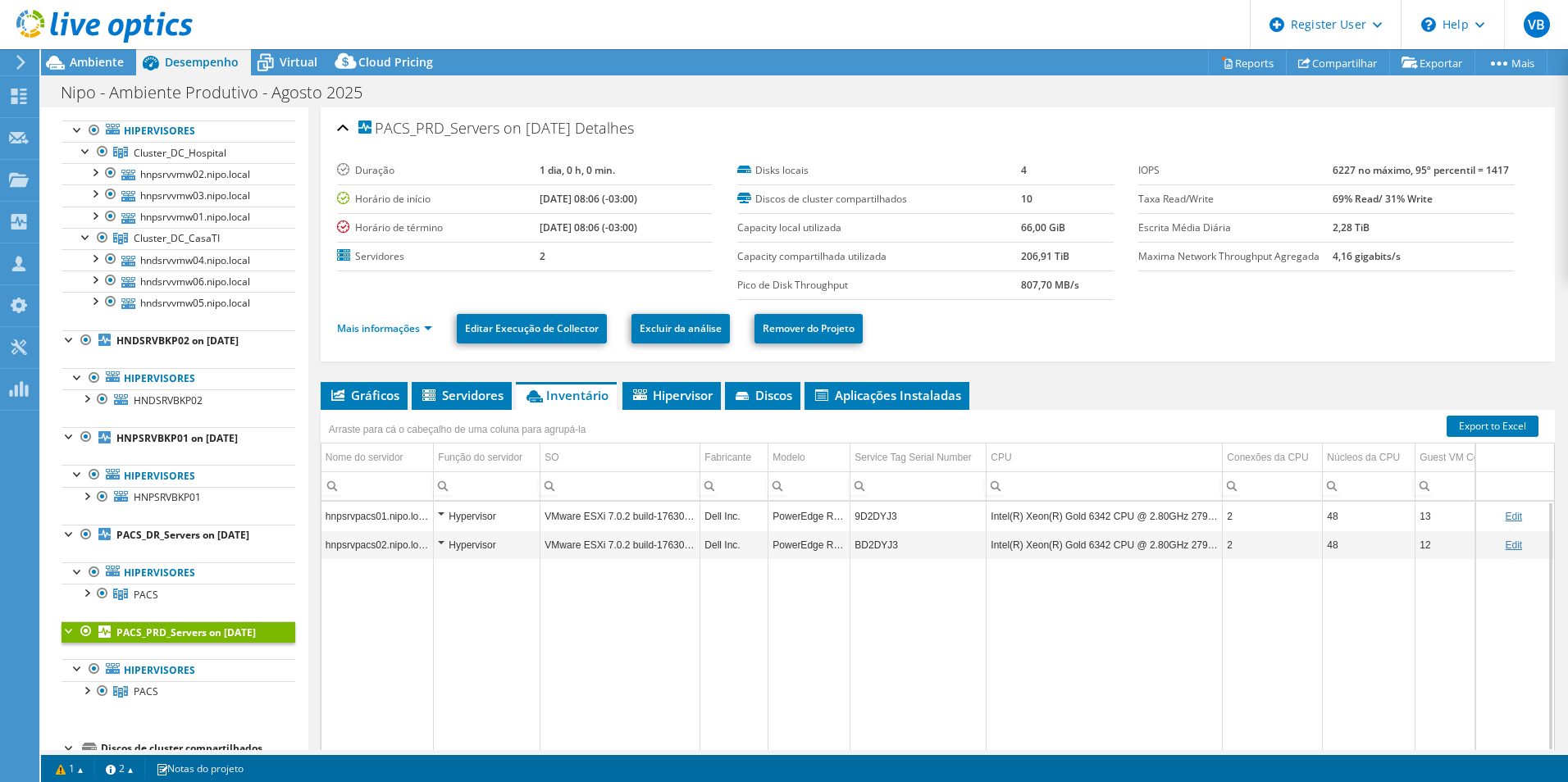
click at [443, 514] on div "Hypervisor" at bounding box center [486, 516] width 98 height 20
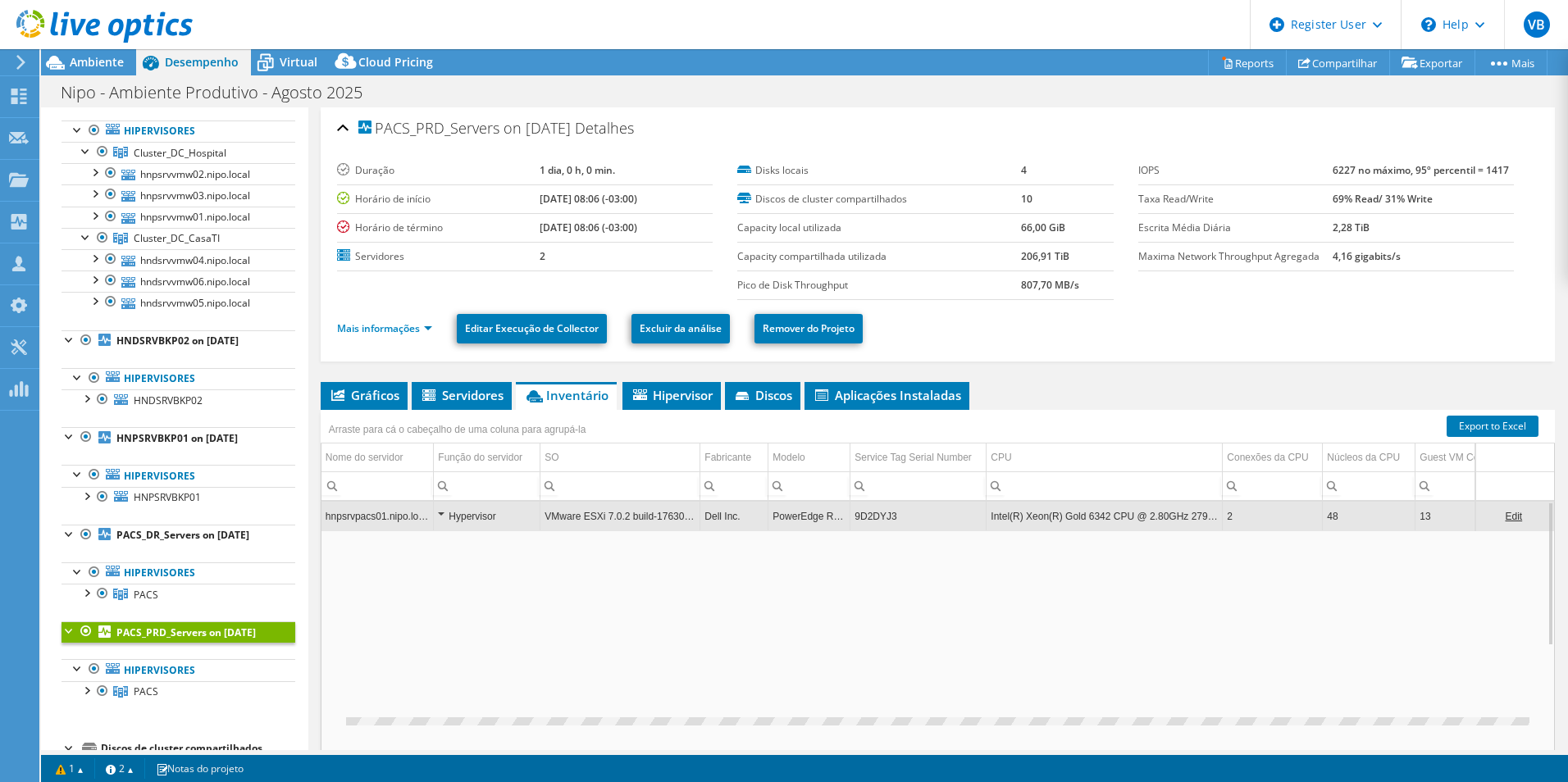
click at [443, 514] on div "Hypervisor" at bounding box center [486, 516] width 98 height 20
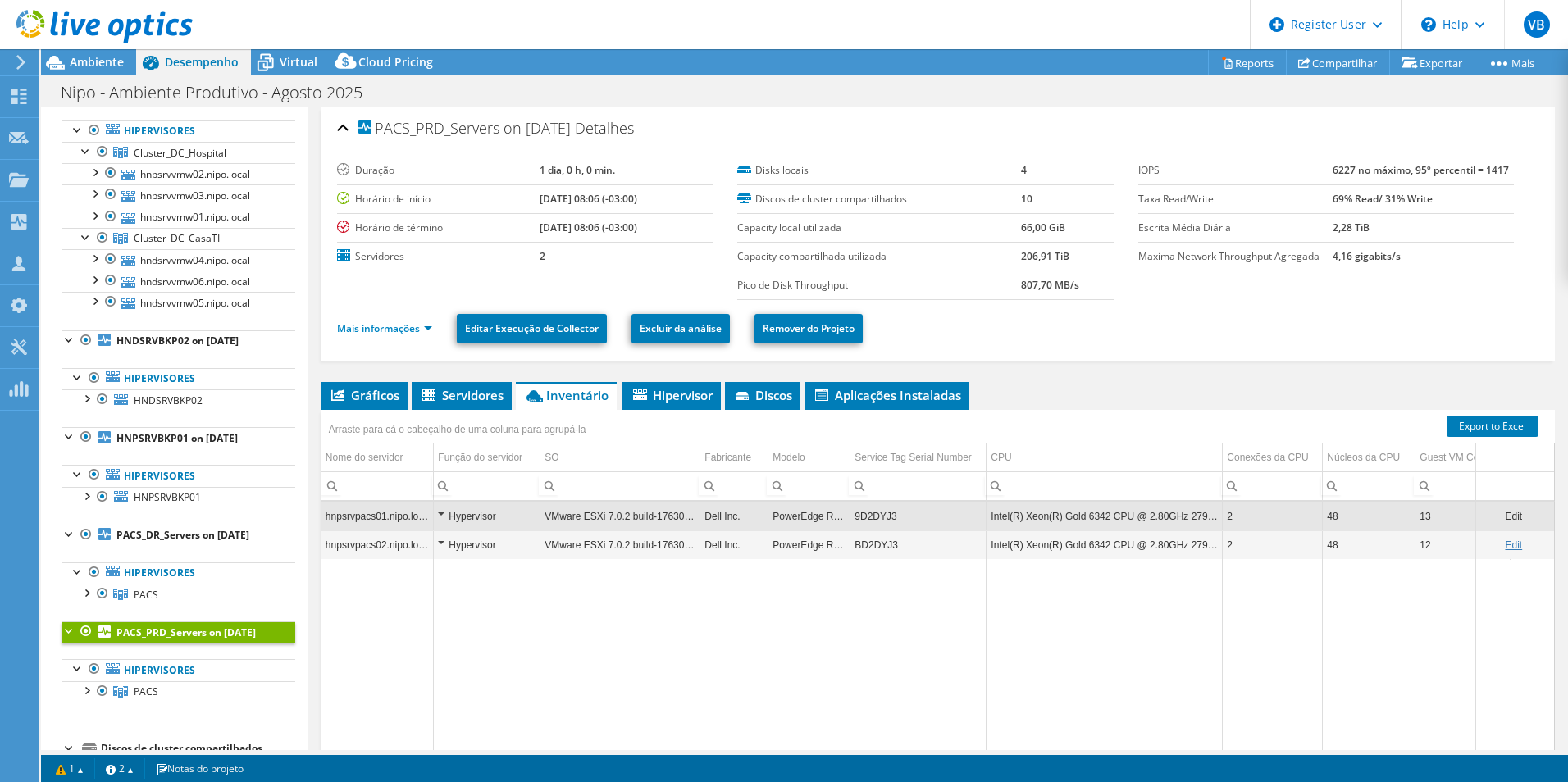
click at [664, 410] on div "Arraste para cá o cabeçalho de uma coluna para agrupá-la" at bounding box center [937, 420] width 1234 height 22
click at [750, 400] on icon at bounding box center [743, 397] width 16 height 10
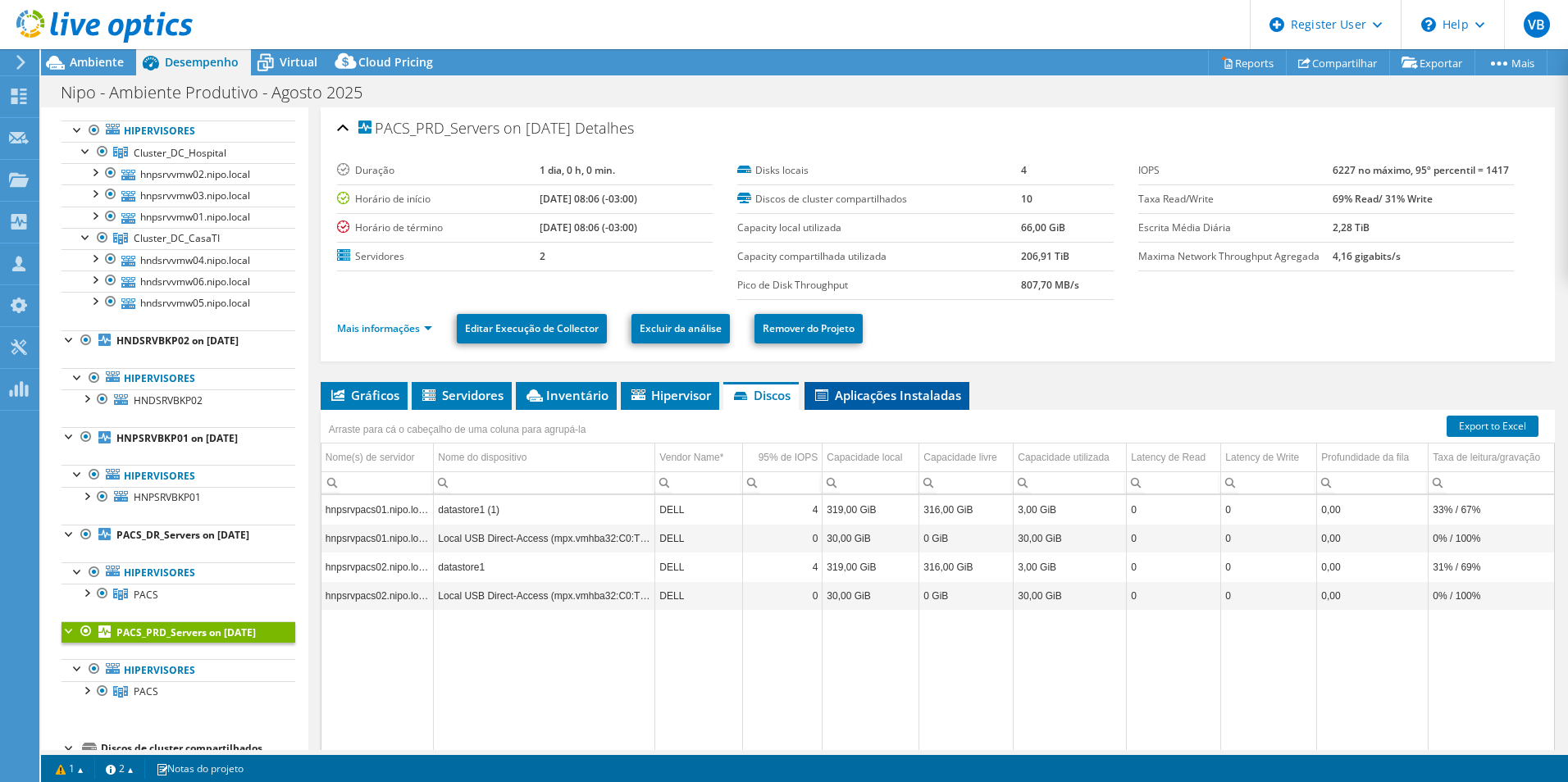
click at [879, 385] on li "Aplicações Instaladas" at bounding box center [886, 396] width 165 height 28
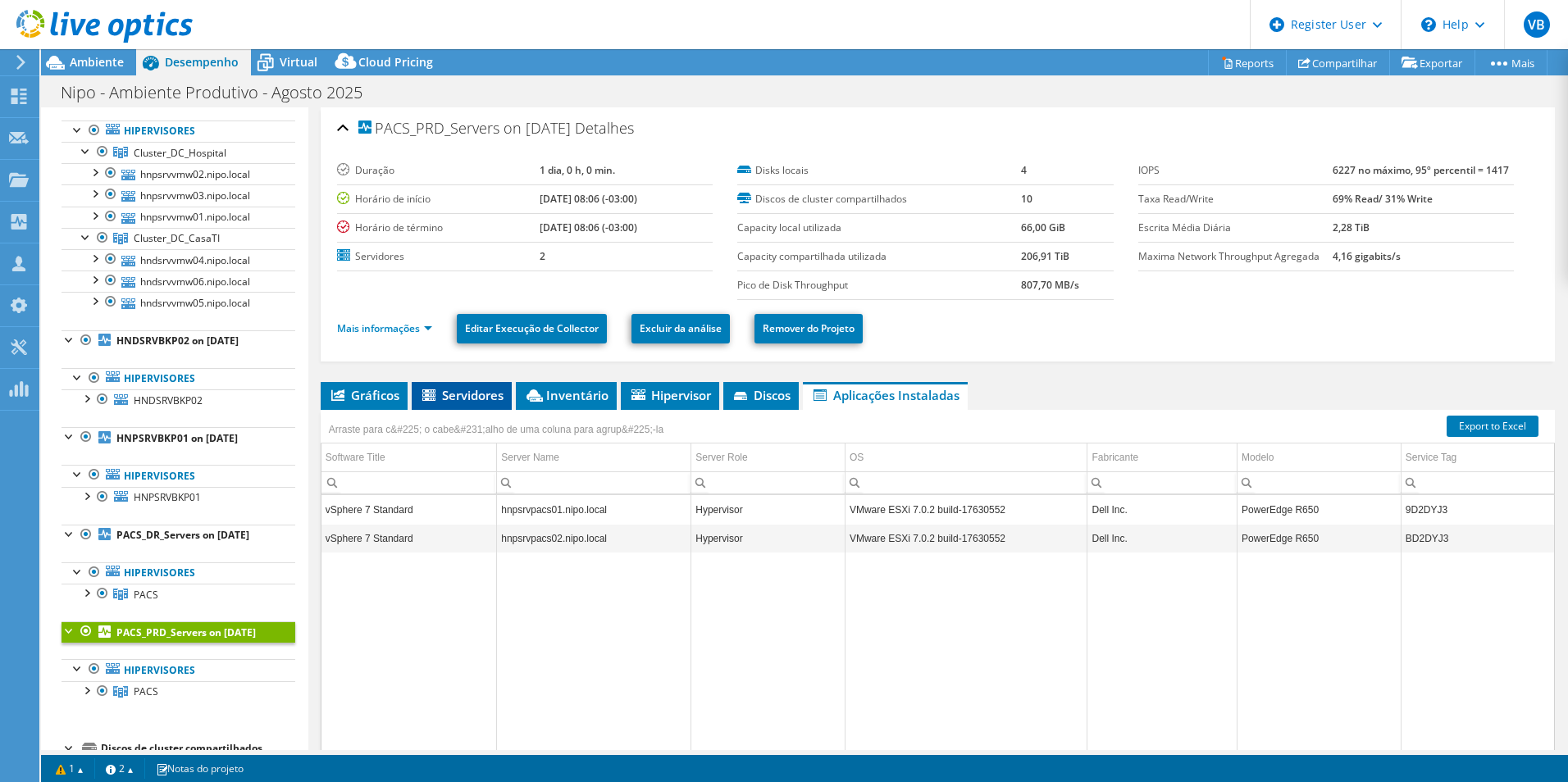
click at [459, 399] on span "Servidores" at bounding box center [462, 395] width 84 height 16
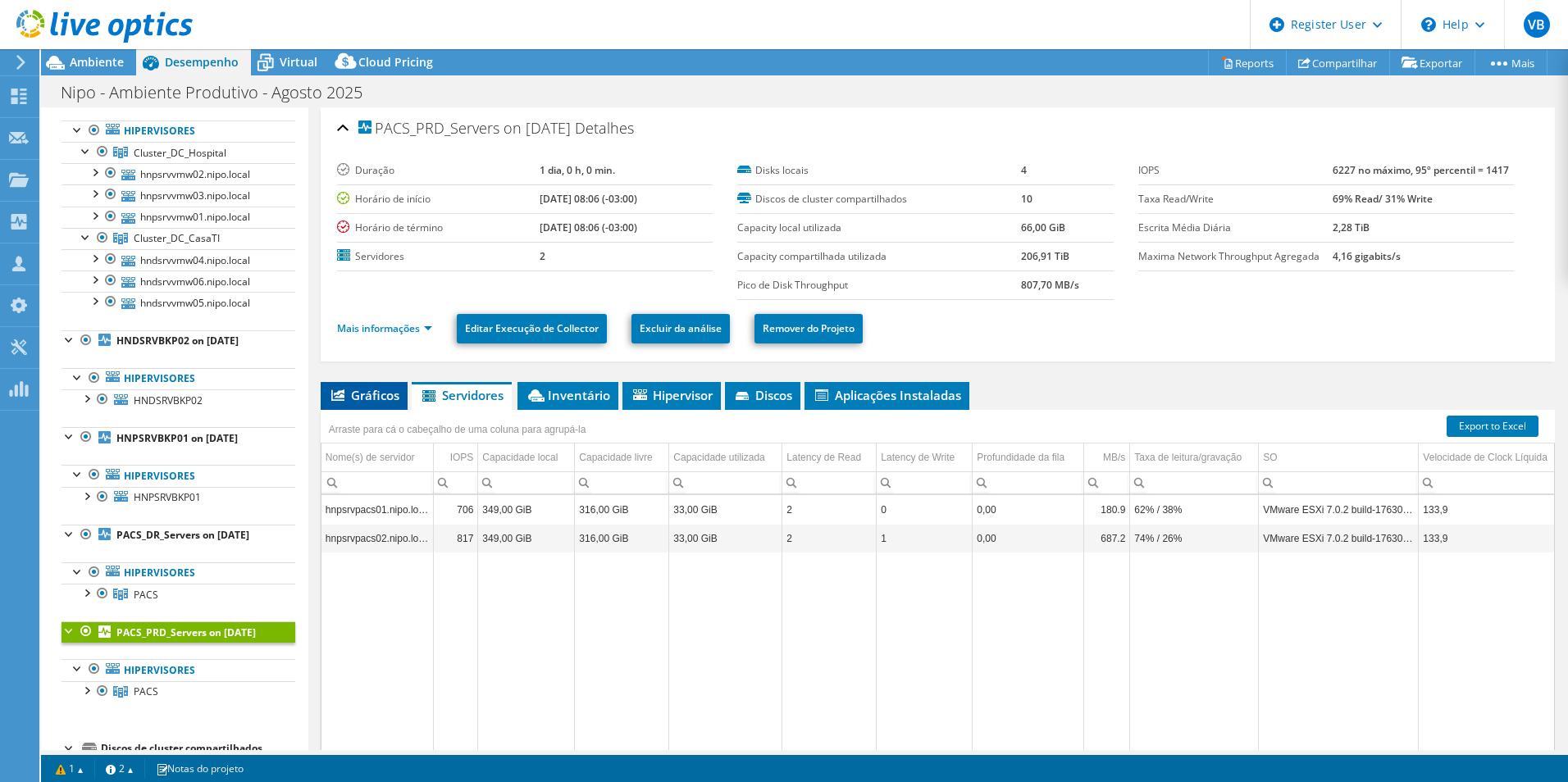
click at [378, 397] on span "Gráficos" at bounding box center [364, 395] width 70 height 16
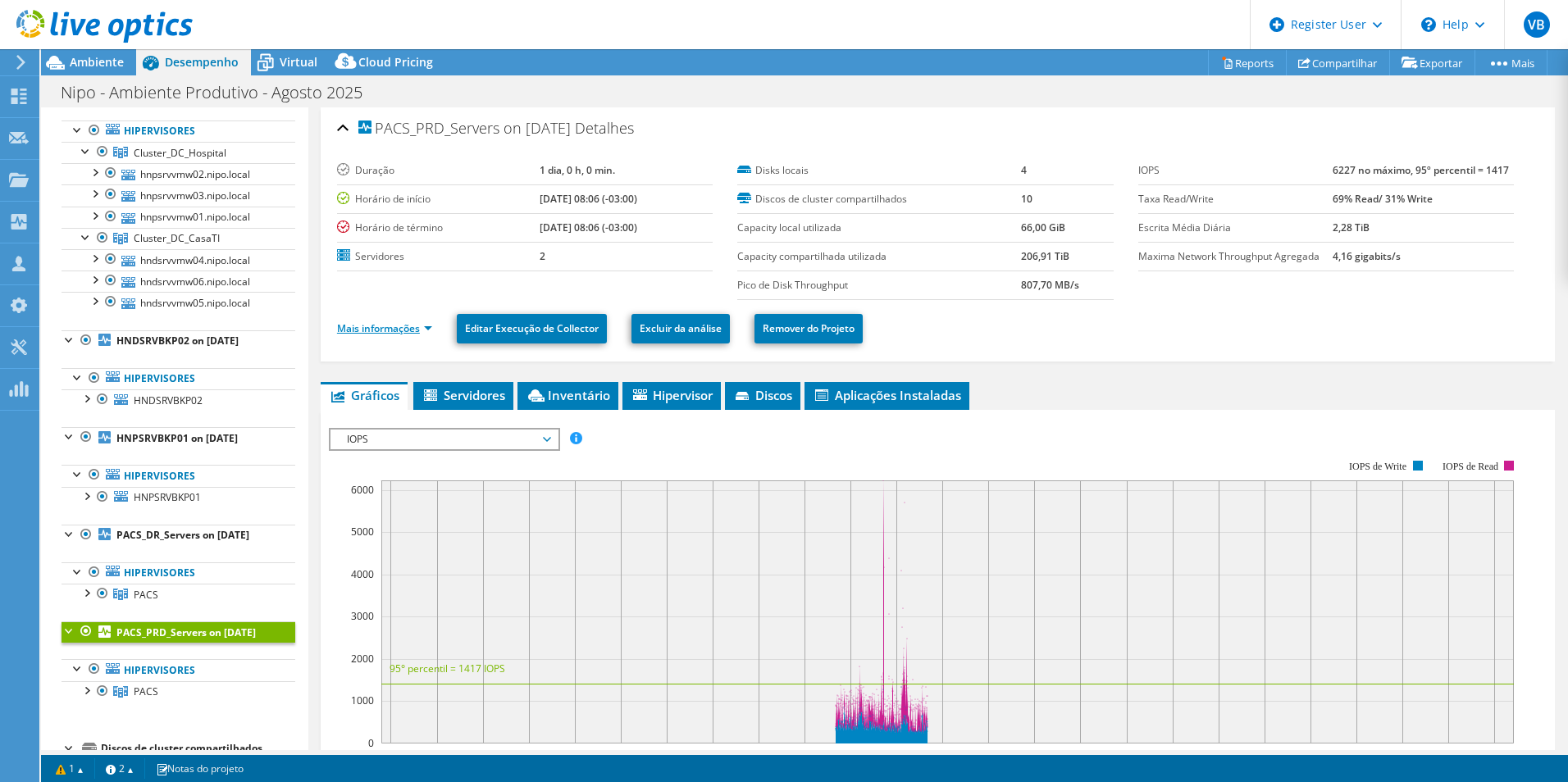
click at [425, 332] on link "Mais informações" at bounding box center [385, 328] width 95 height 14
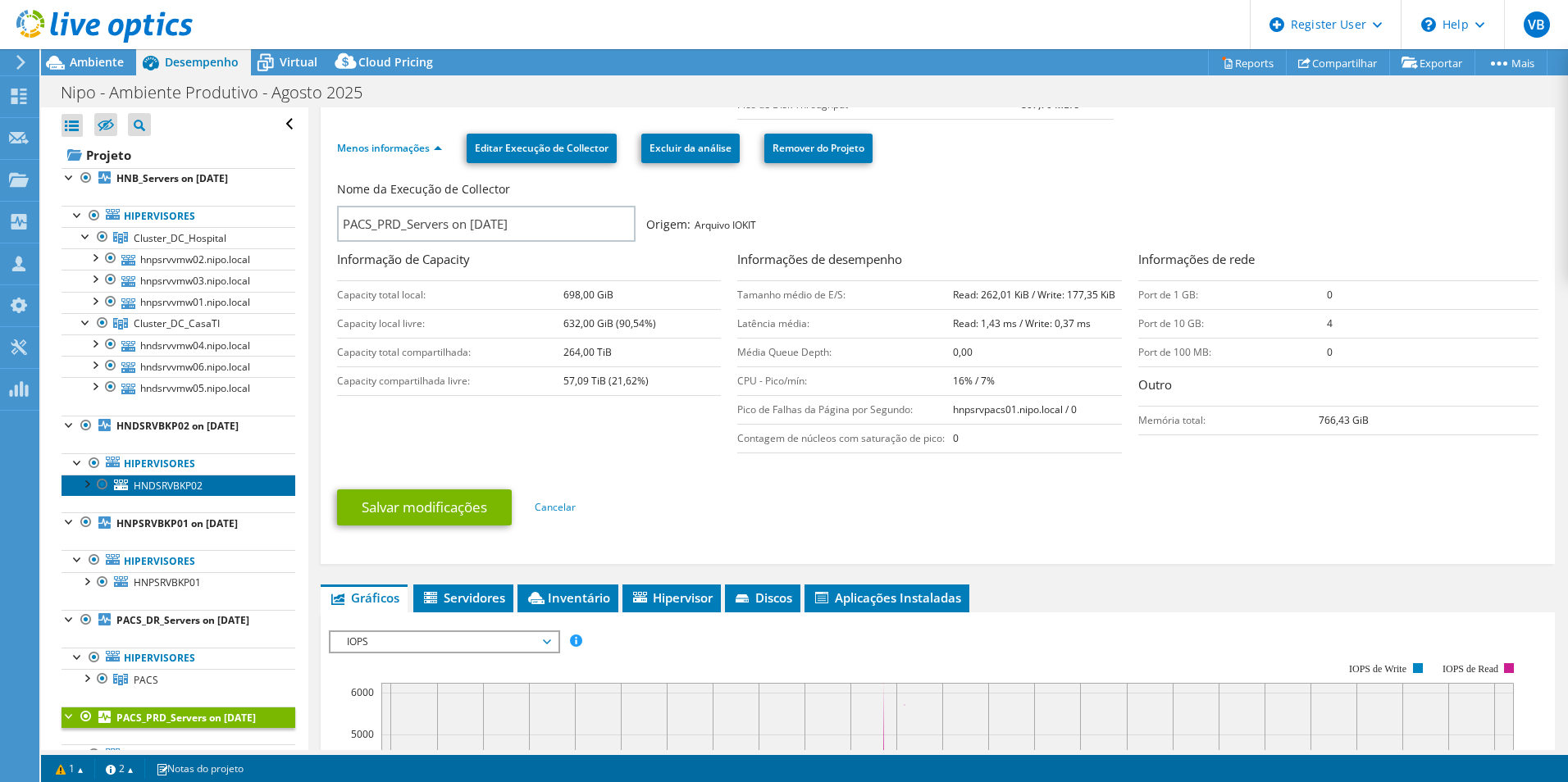
click at [179, 487] on span "HNDSRVBKP02" at bounding box center [167, 486] width 68 height 14
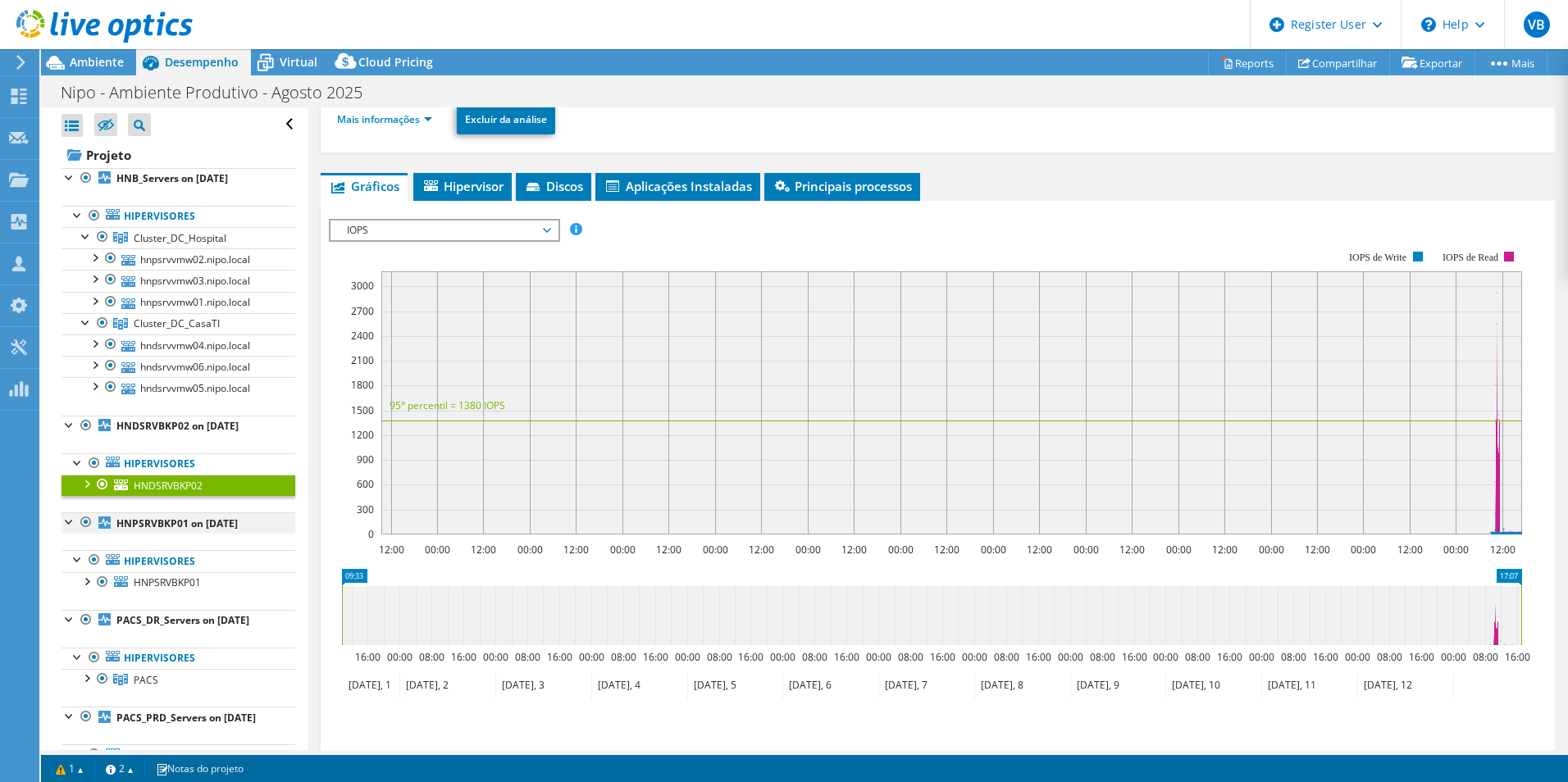
click at [69, 517] on div at bounding box center [69, 520] width 16 height 16
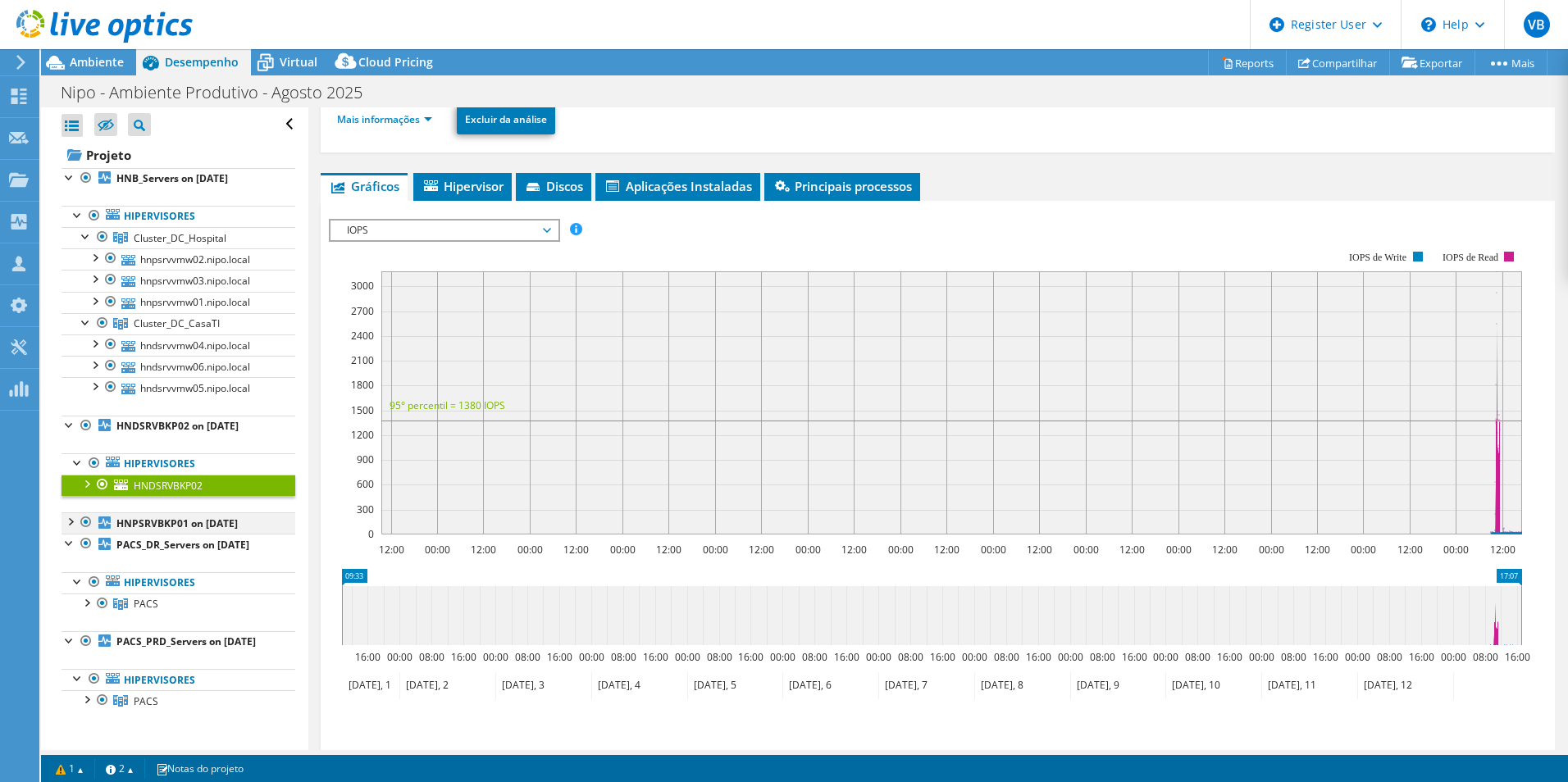
click at [69, 517] on div at bounding box center [69, 520] width 16 height 16
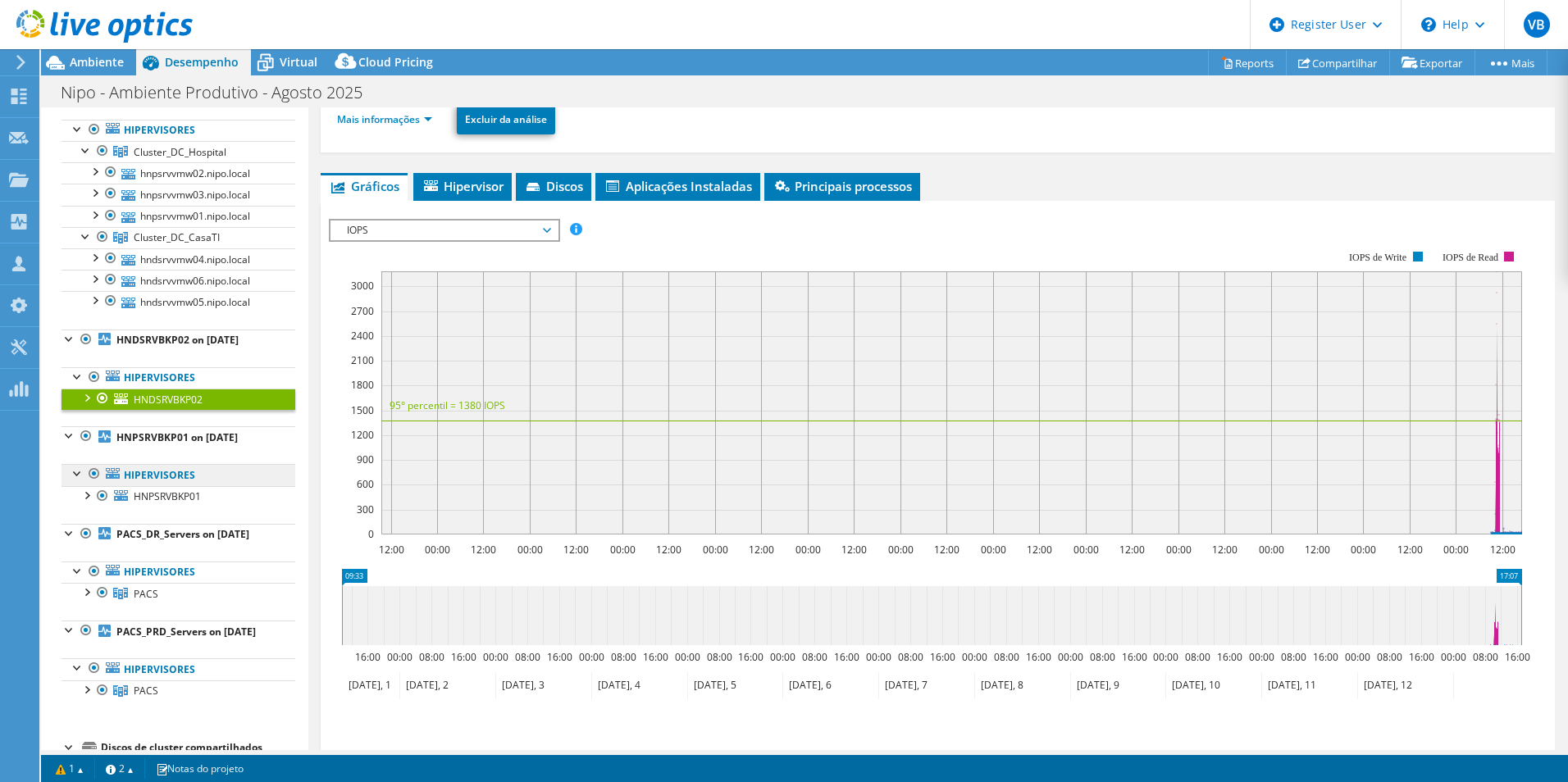
scroll to position [87, 0]
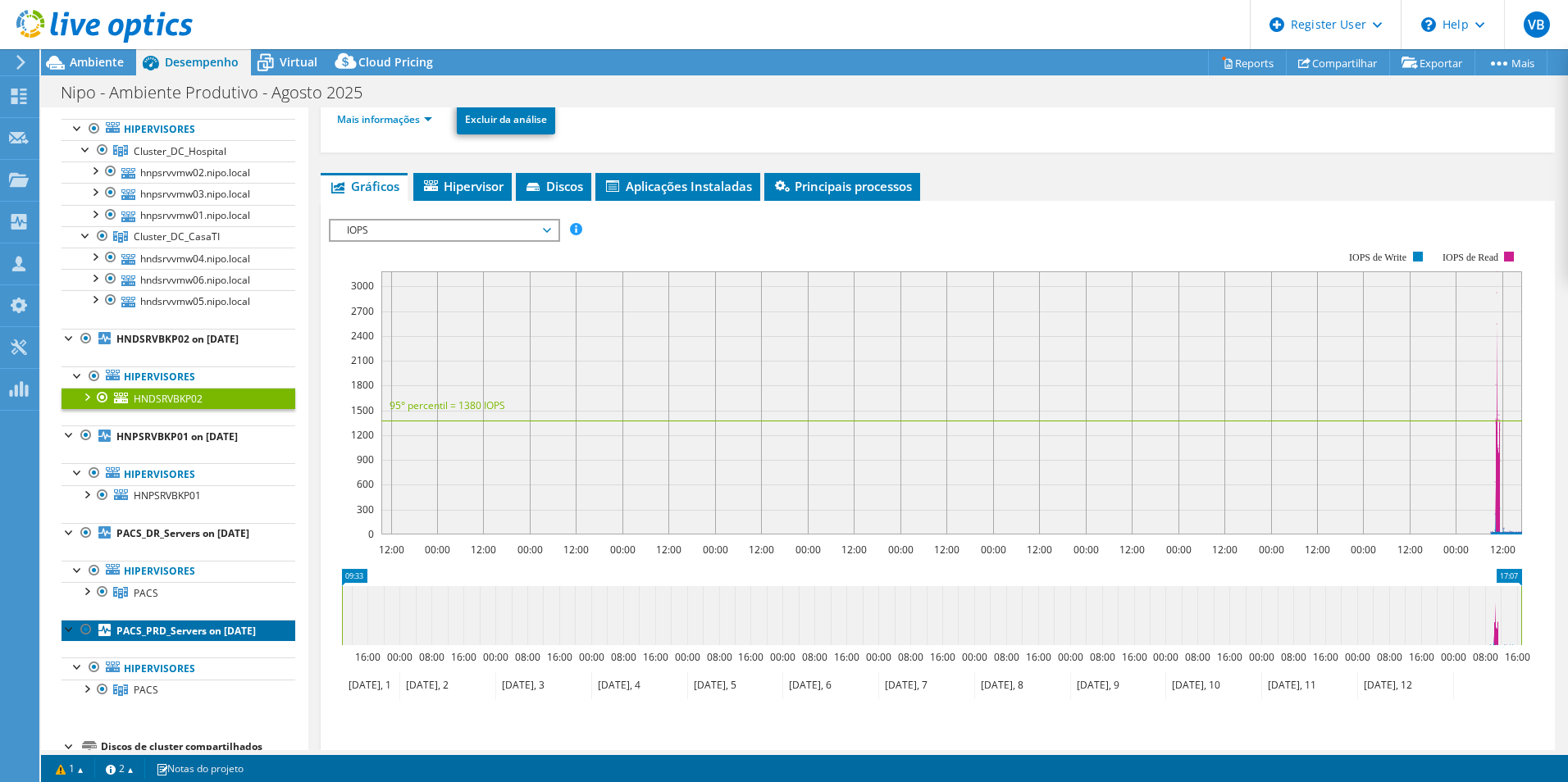
click at [146, 637] on b "PACS_PRD_Servers on [DATE]" at bounding box center [185, 630] width 139 height 14
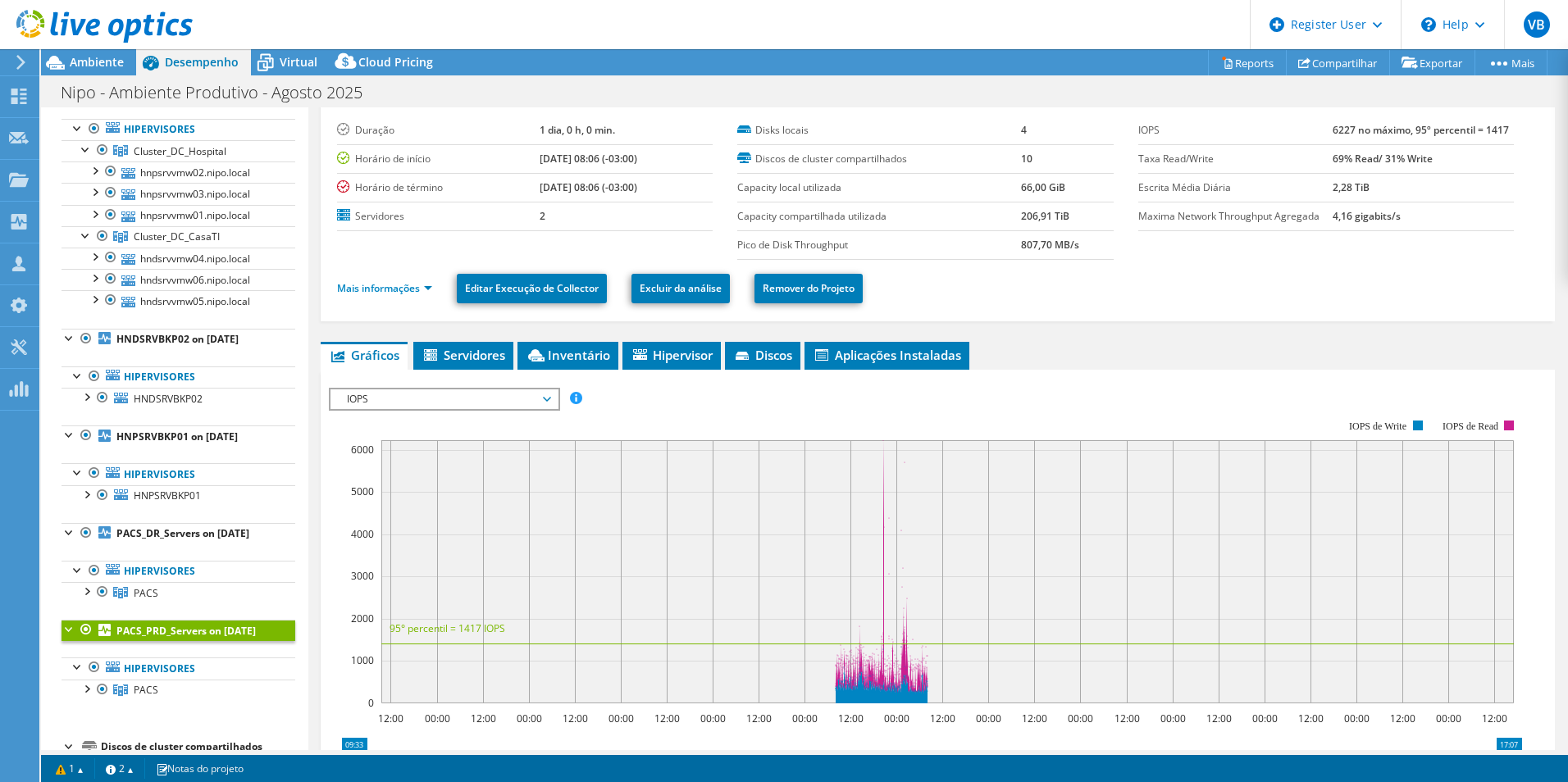
scroll to position [0, 0]
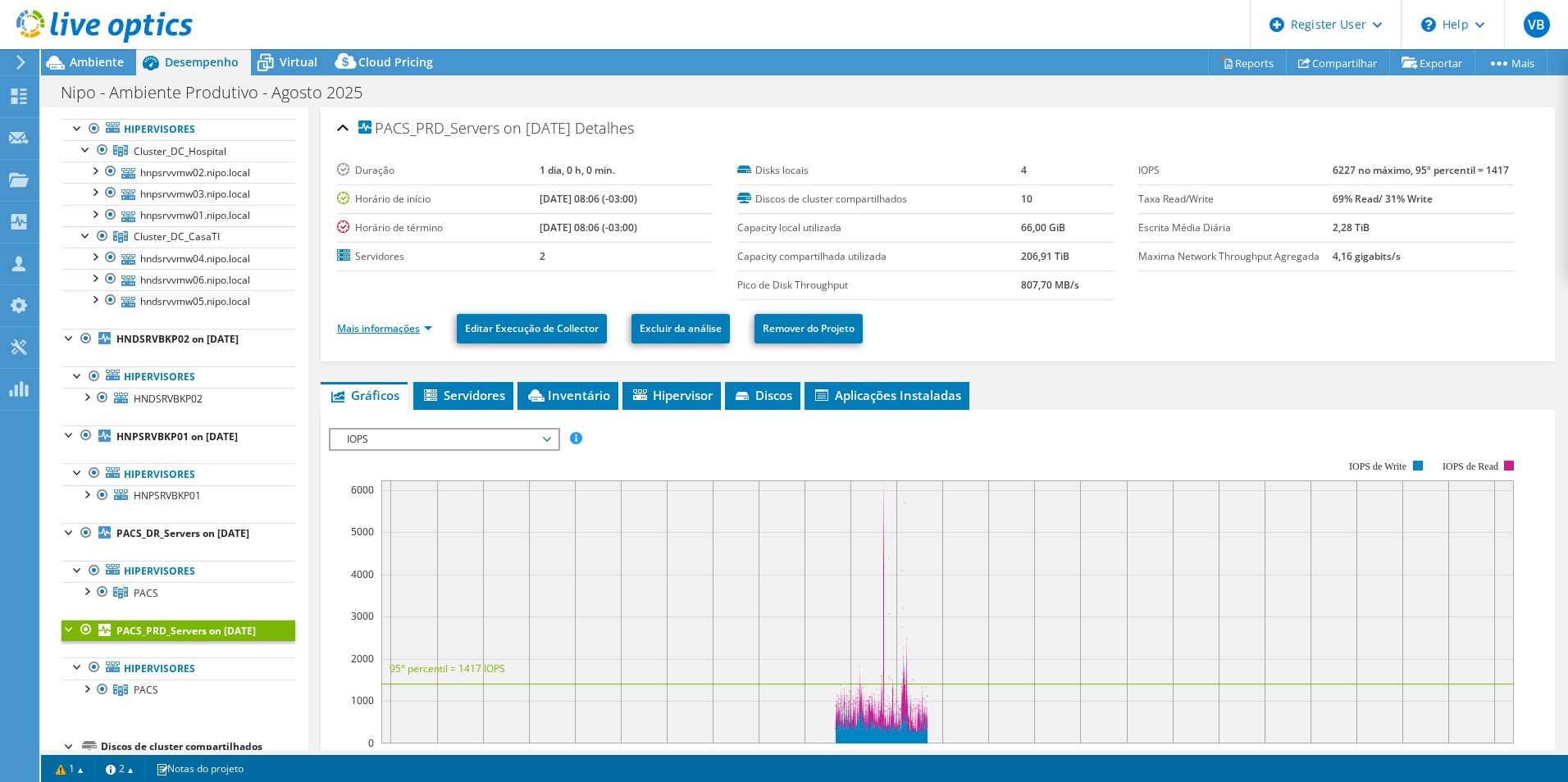
click at [419, 327] on link "Mais informações" at bounding box center [385, 328] width 95 height 14
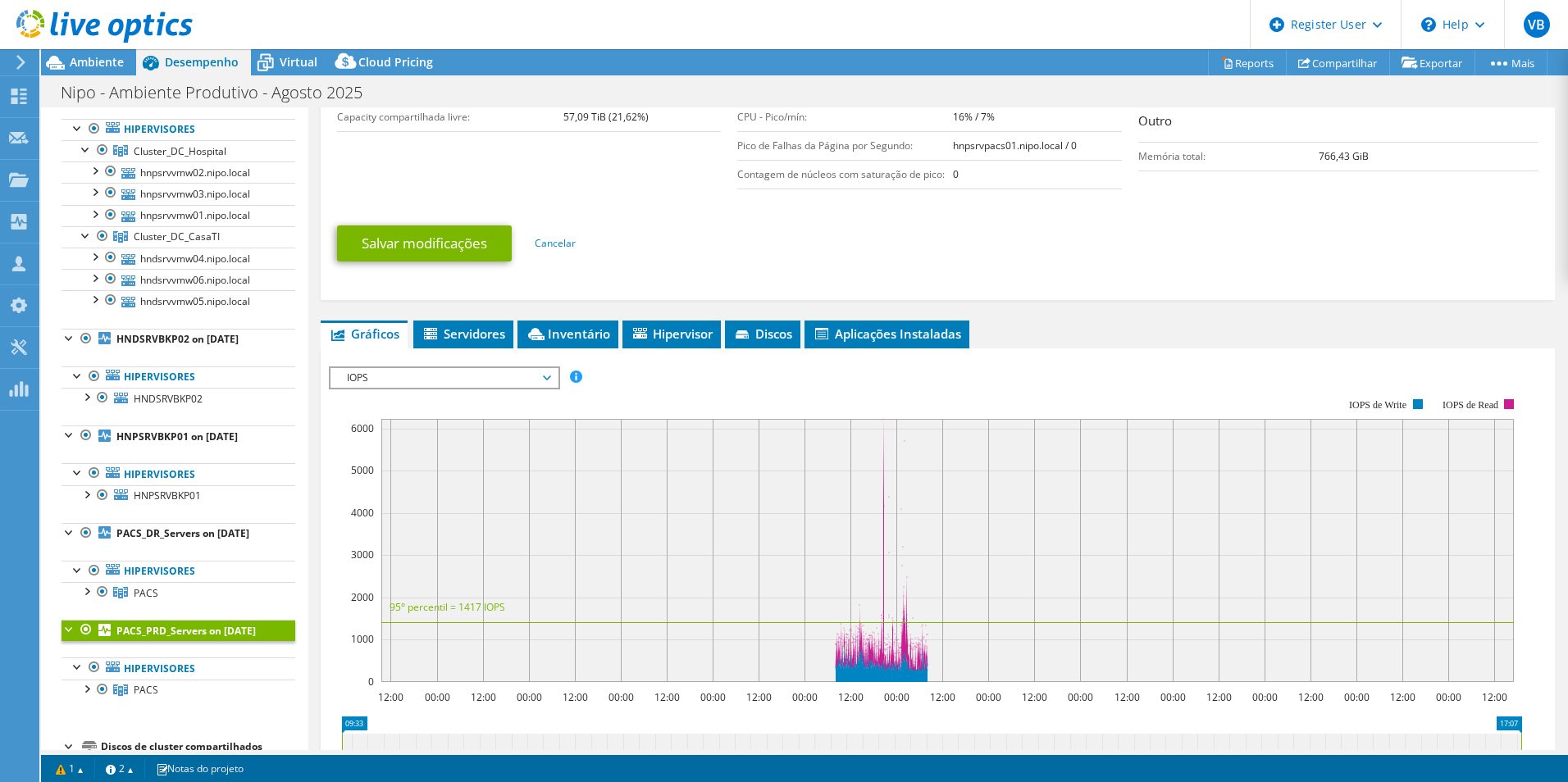
scroll to position [443, 0]
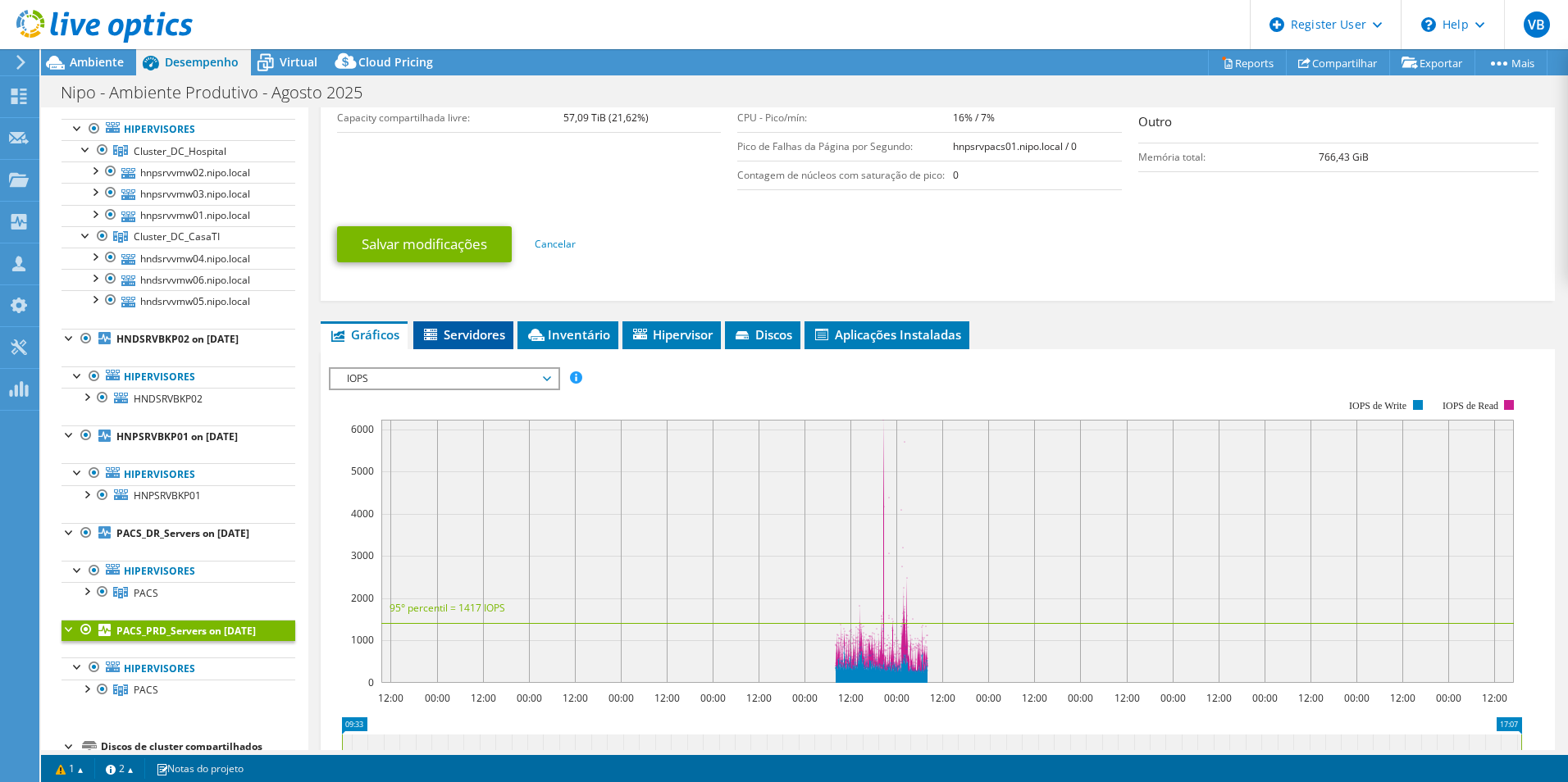
click at [452, 343] on li "Servidores" at bounding box center [463, 335] width 100 height 28
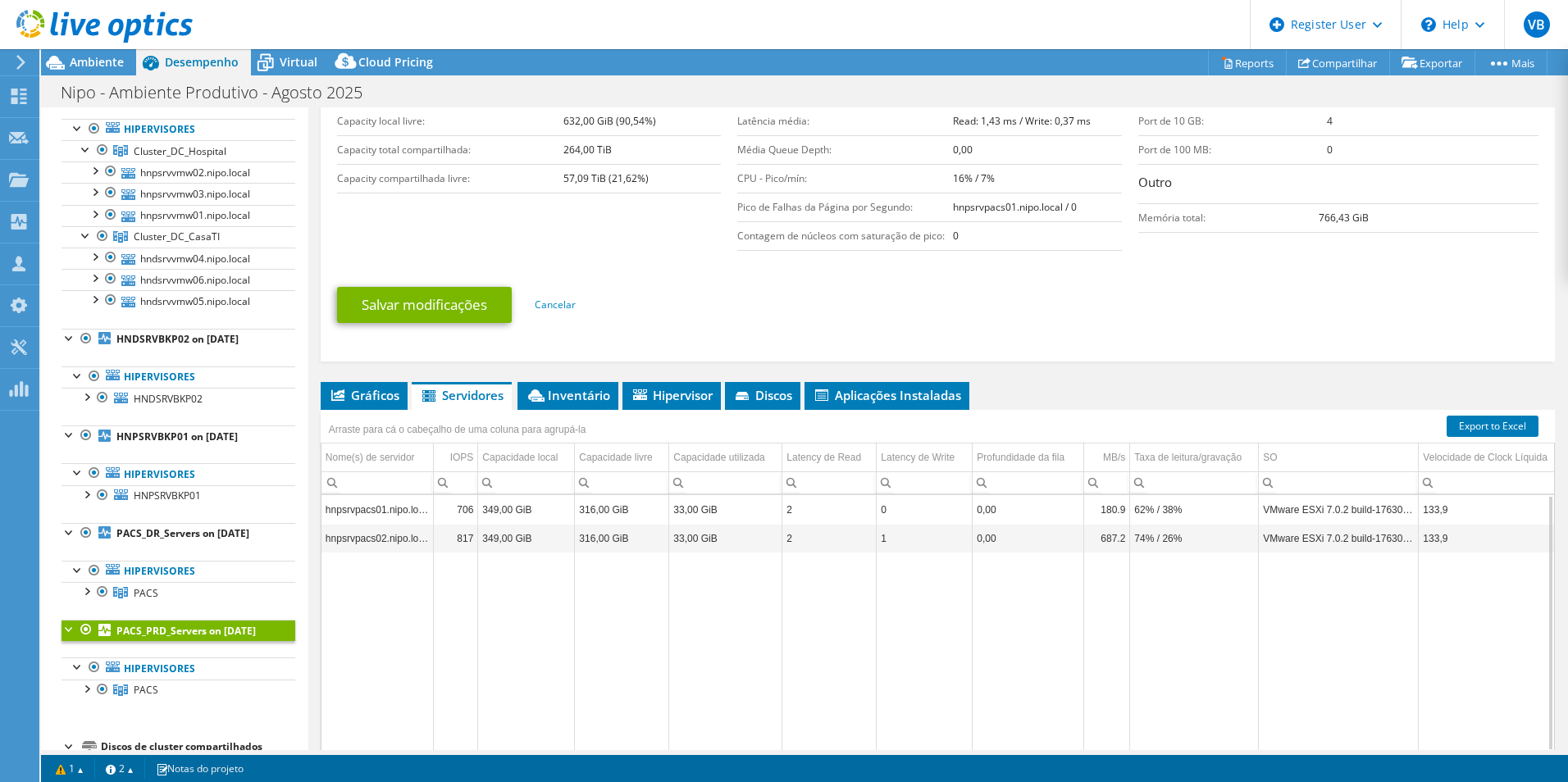
scroll to position [0, 0]
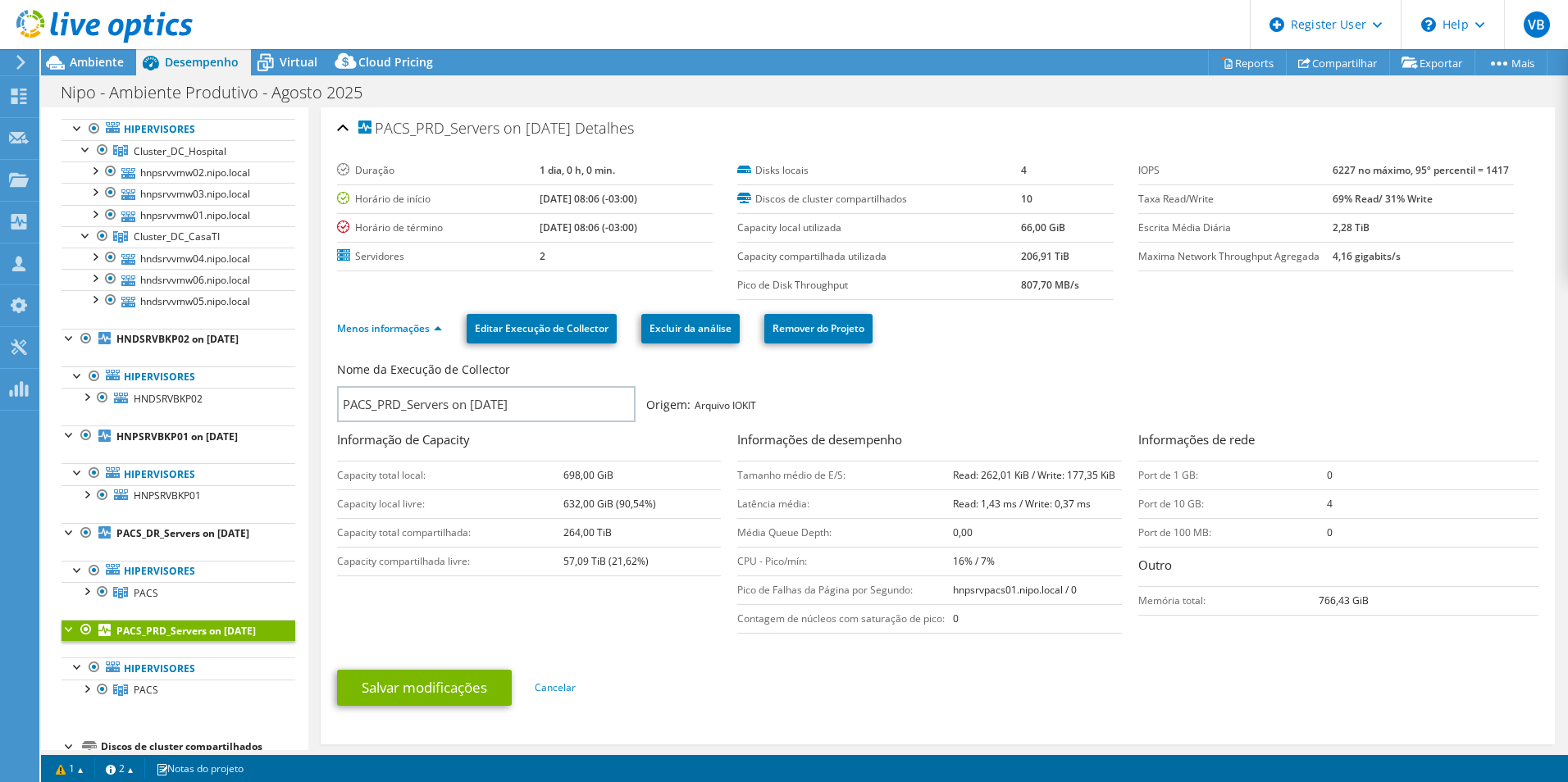
click at [1272, 430] on h3 "Informações de rede" at bounding box center [1338, 442] width 400 height 23
click at [1240, 333] on ul "Menos informações Editar Execução de Collector Excluir da análise Remover do Pr…" at bounding box center [937, 326] width 1202 height 34
